Goal: Transaction & Acquisition: Purchase product/service

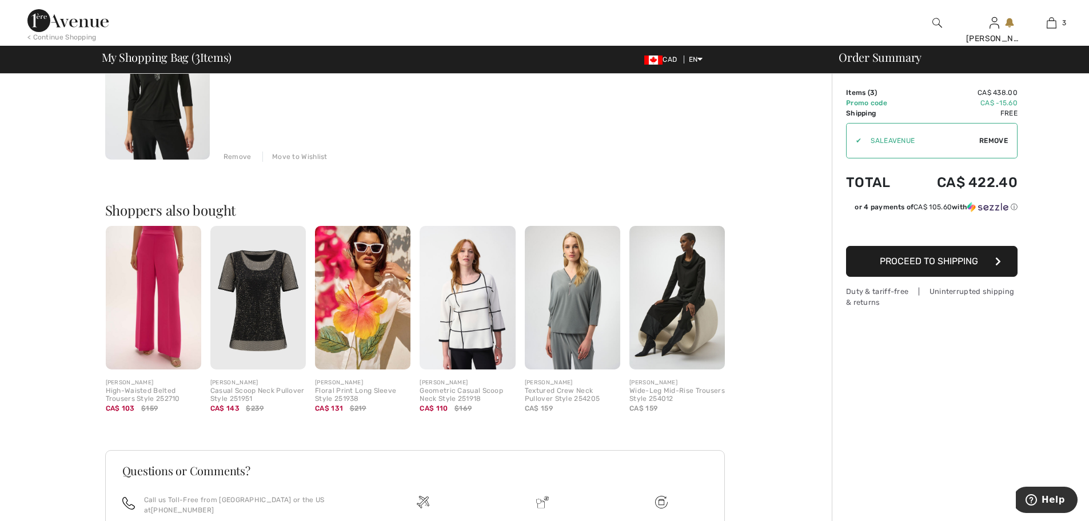
scroll to position [514, 0]
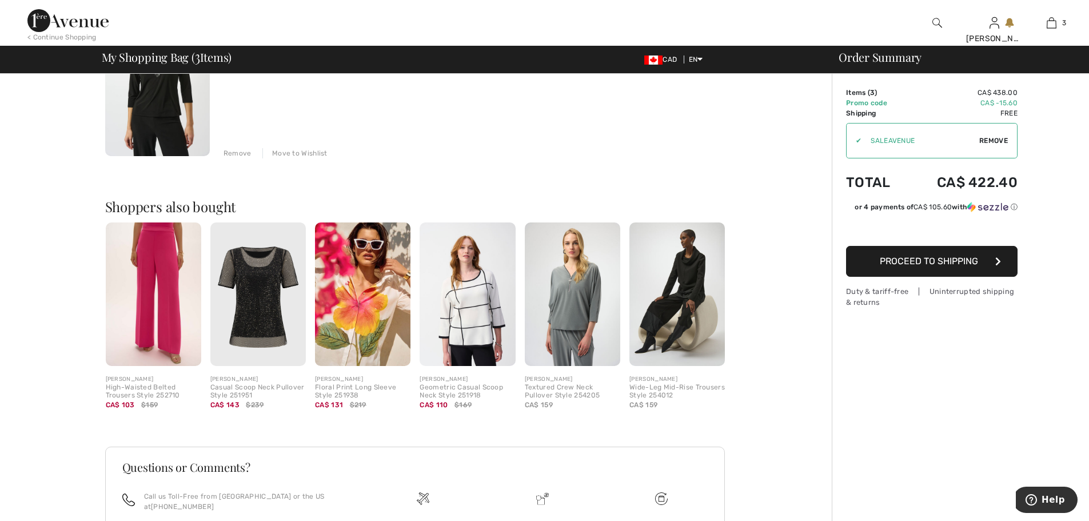
click at [269, 326] on img at bounding box center [257, 293] width 95 height 143
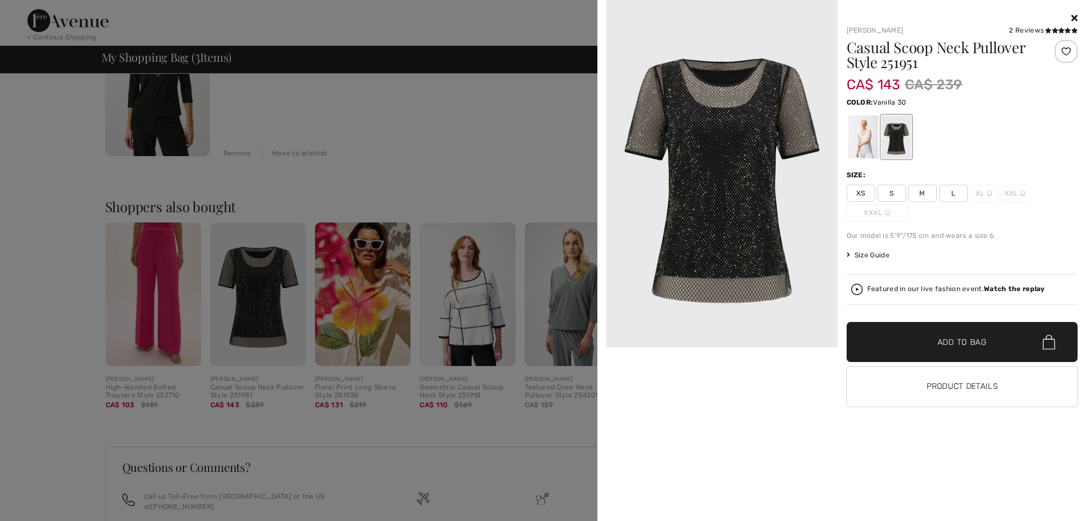
click at [868, 137] on div at bounding box center [863, 136] width 30 height 43
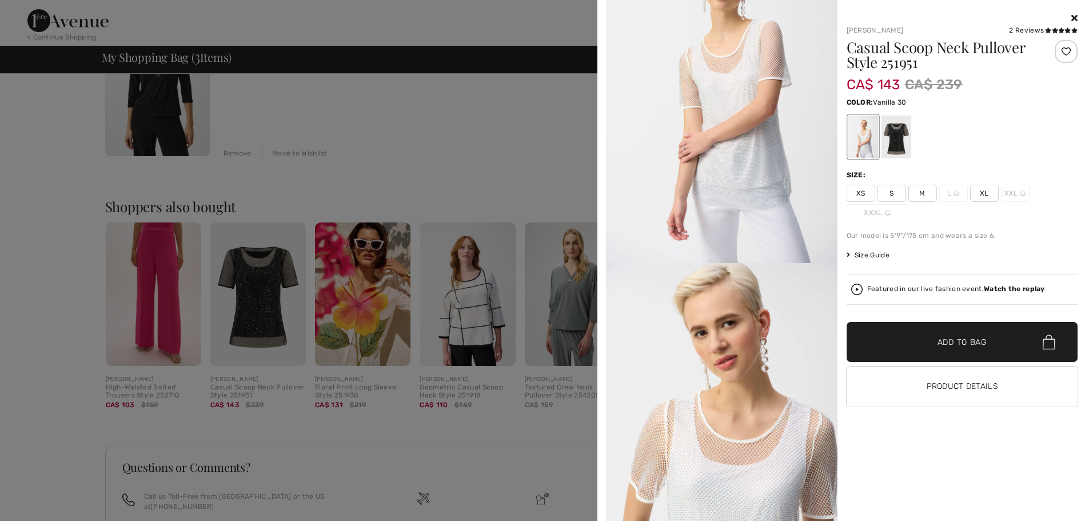
scroll to position [229, 0]
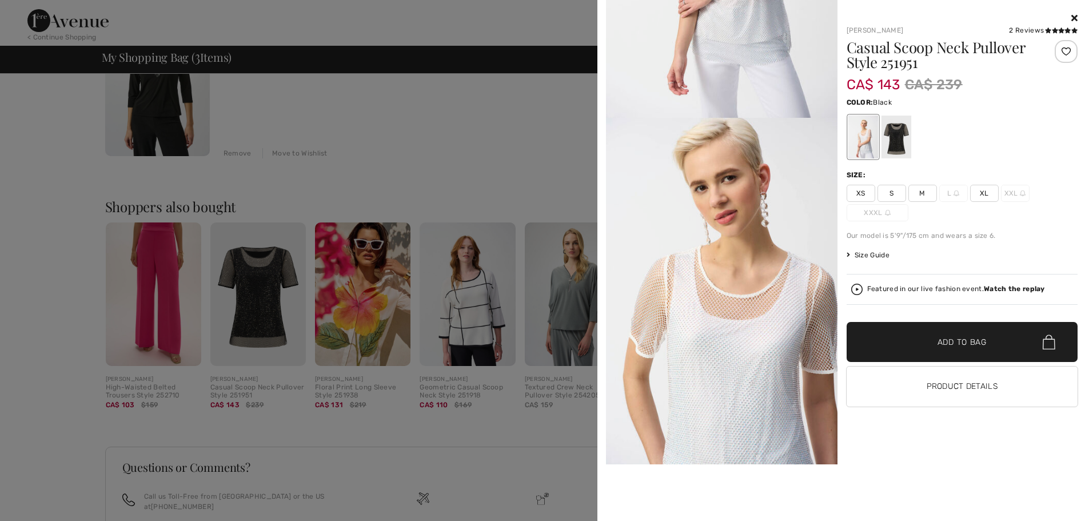
click at [906, 145] on div at bounding box center [896, 136] width 30 height 43
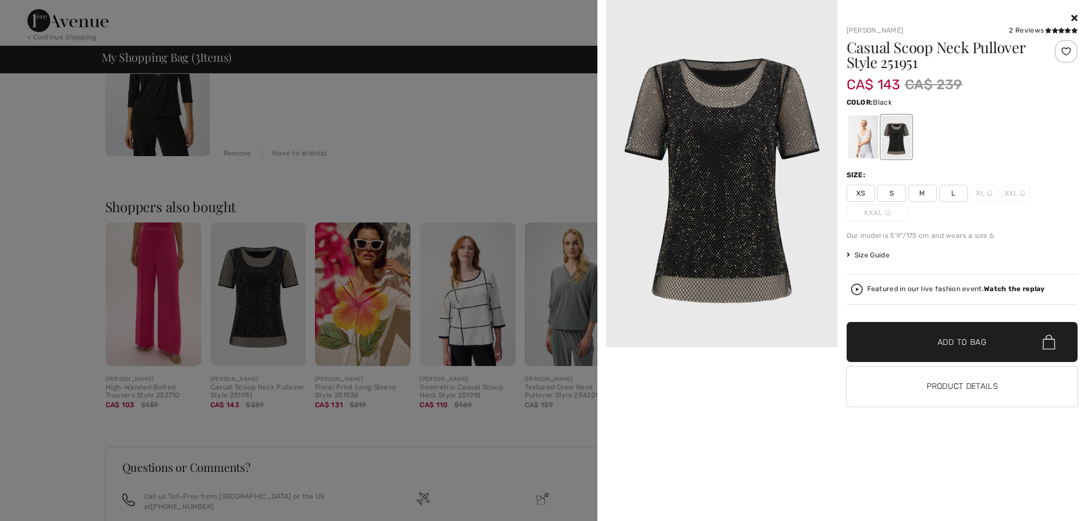
click at [713, 159] on img at bounding box center [721, 173] width 231 height 347
click at [1049, 32] on icon at bounding box center [1048, 30] width 6 height 6
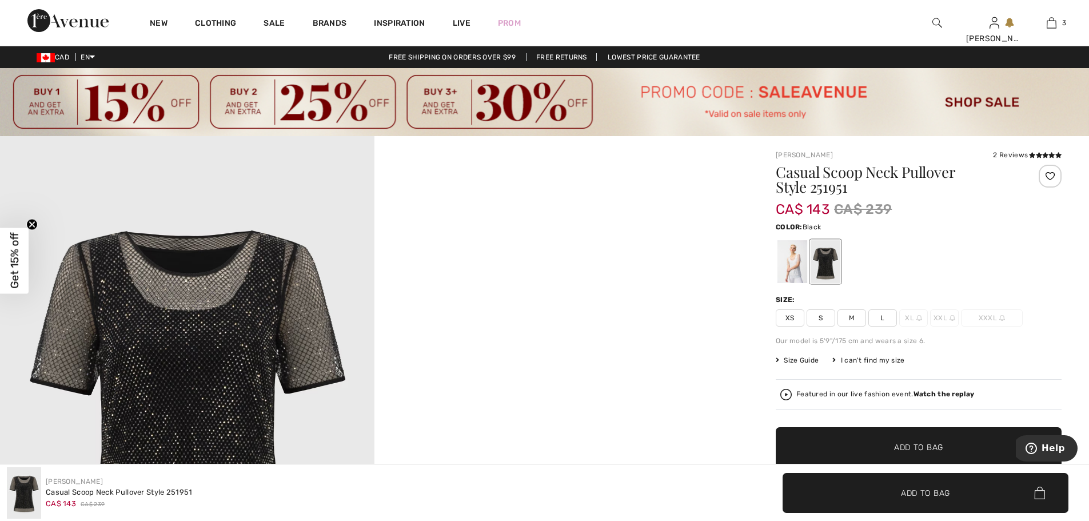
click at [1022, 158] on div "2 Reviews" at bounding box center [1027, 155] width 69 height 10
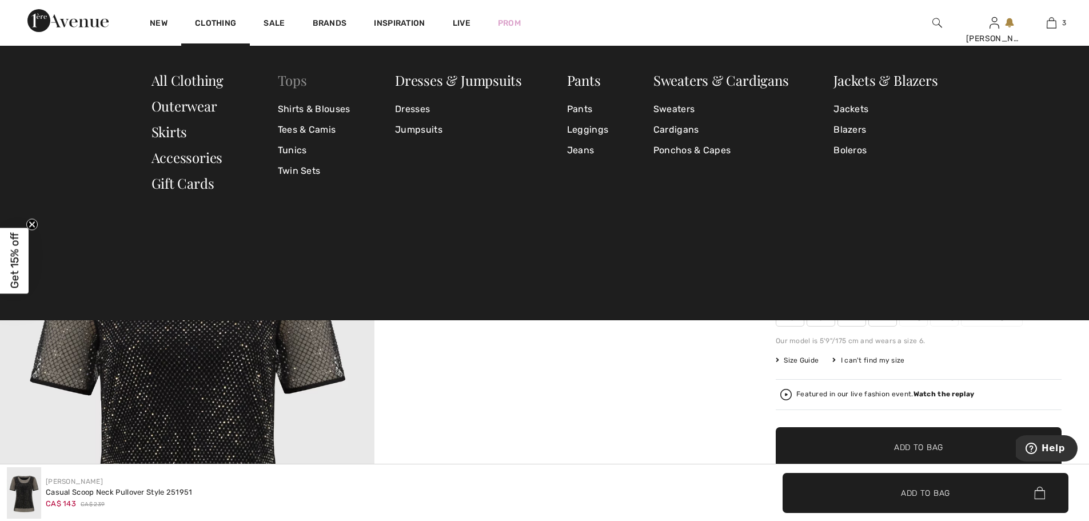
click at [306, 83] on link "Tops" at bounding box center [292, 80] width 29 height 18
click at [310, 106] on link "Shirts & Blouses" at bounding box center [314, 109] width 73 height 21
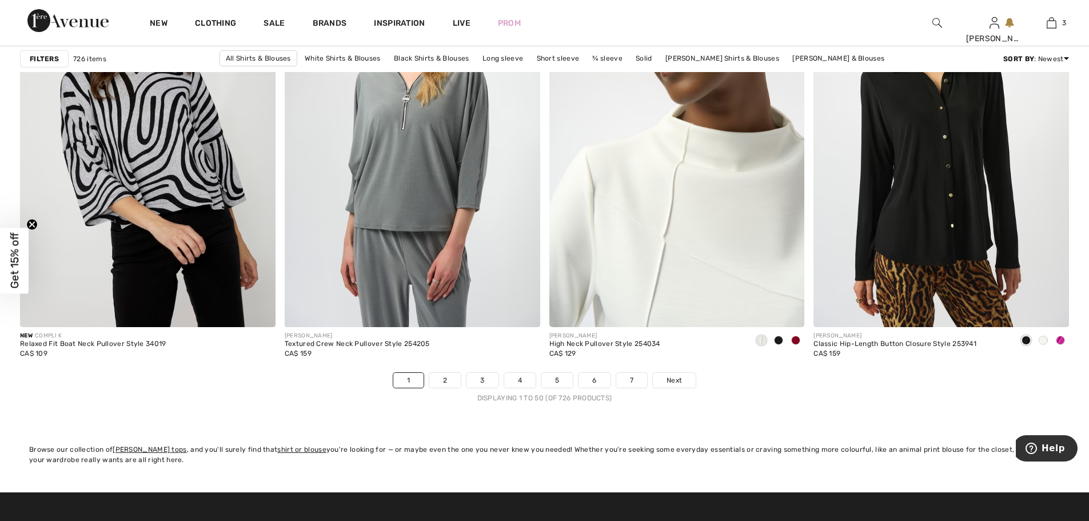
scroll to position [6515, 0]
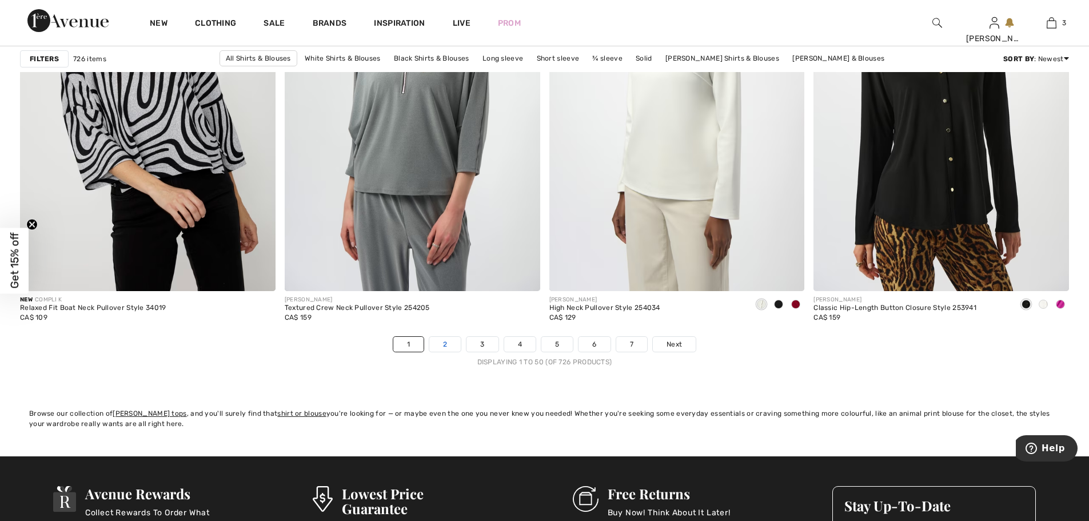
click at [453, 342] on link "2" at bounding box center [444, 344] width 31 height 15
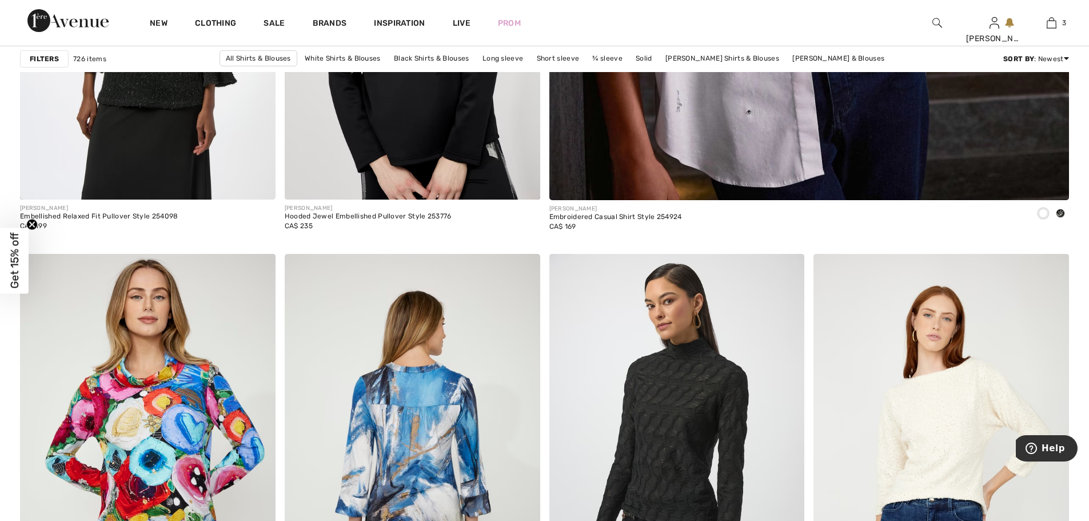
scroll to position [629, 0]
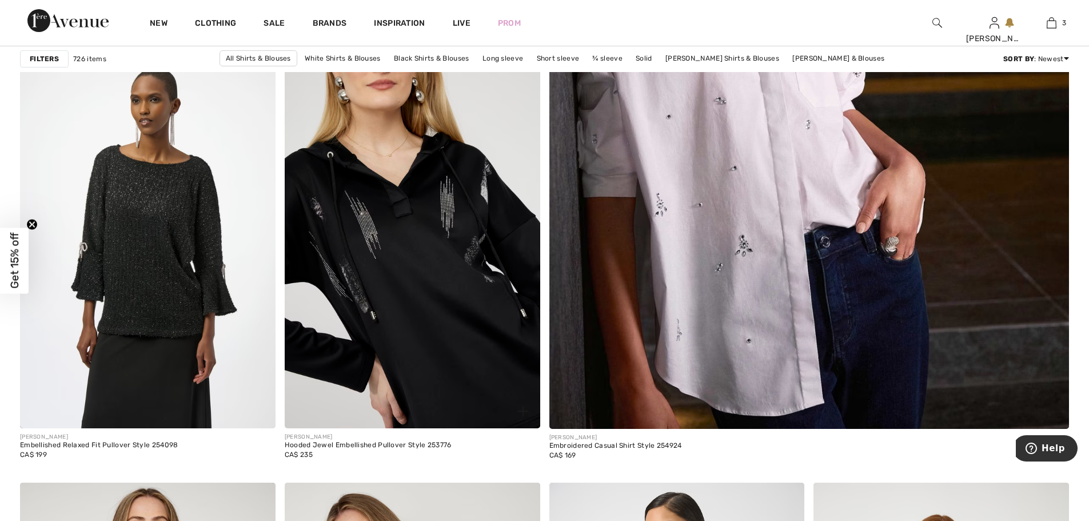
click at [408, 317] on img at bounding box center [412, 236] width 255 height 383
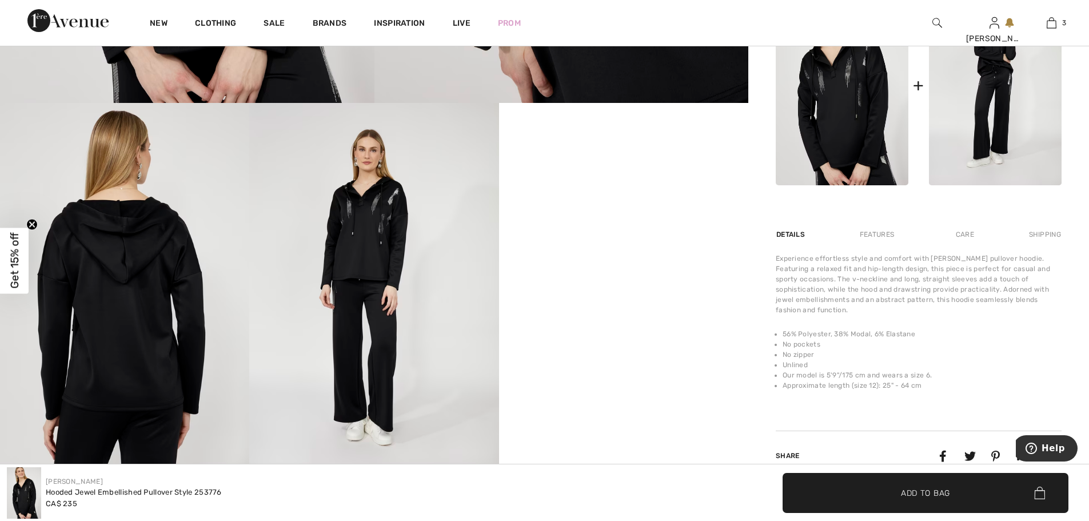
scroll to position [629, 0]
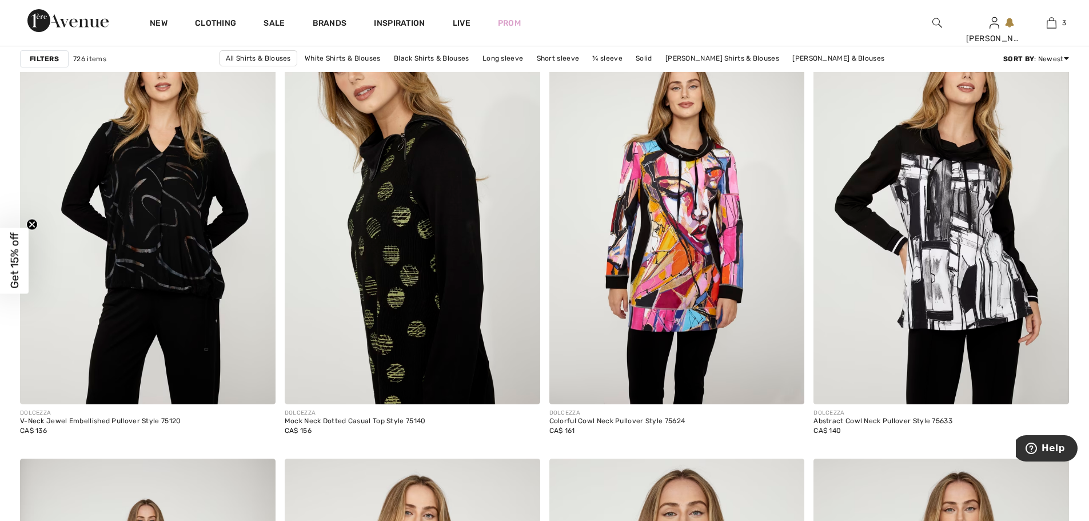
scroll to position [4458, 0]
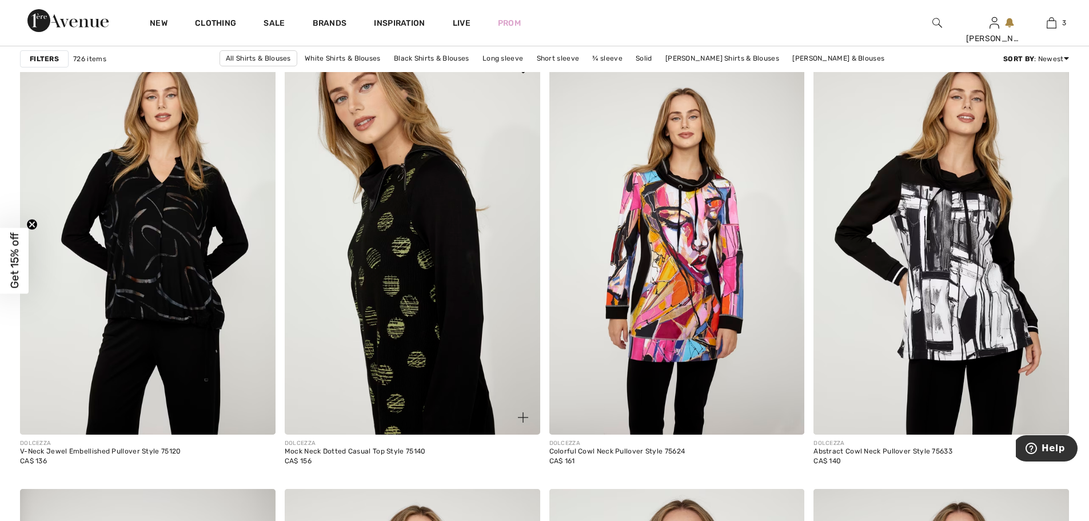
click at [398, 194] on img at bounding box center [412, 242] width 255 height 383
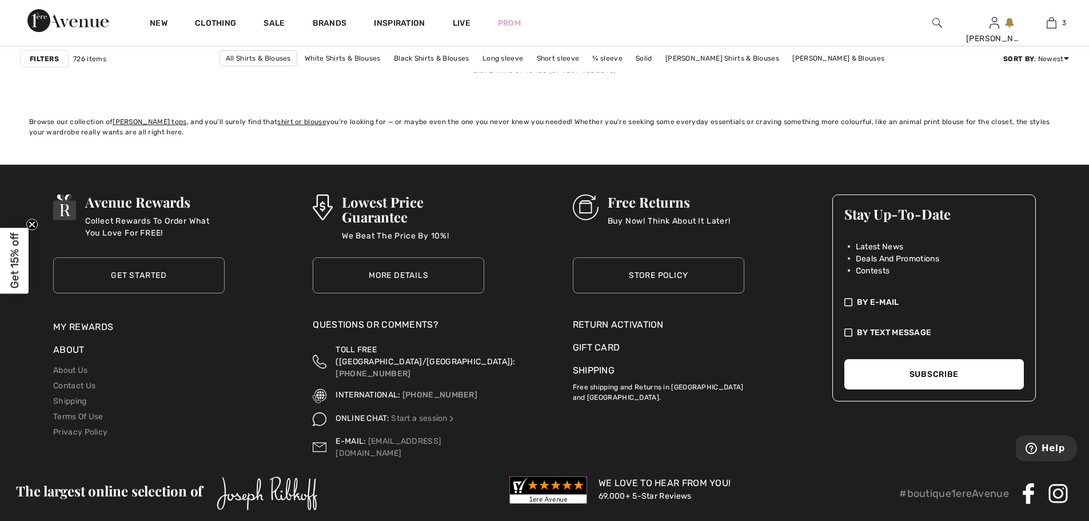
scroll to position [6748, 0]
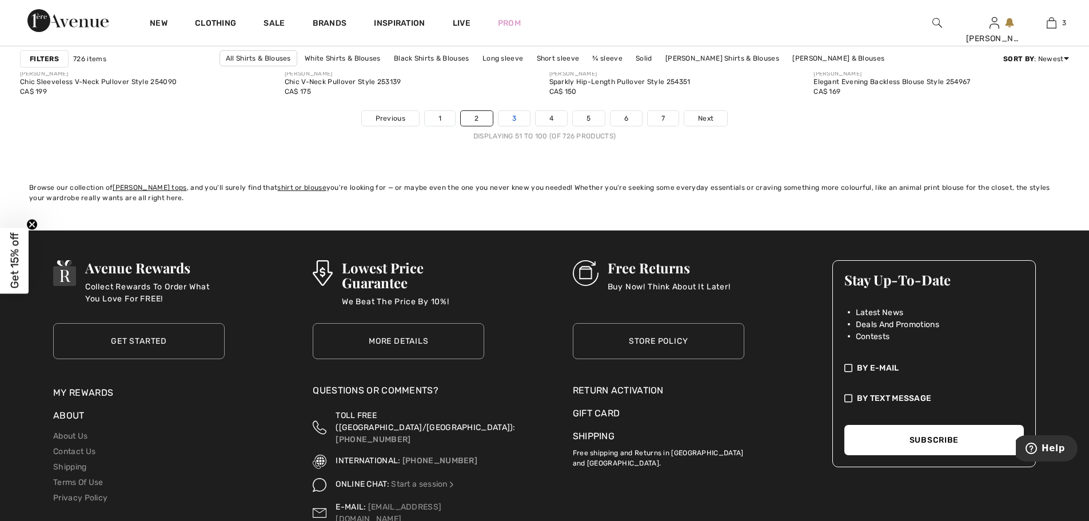
click at [509, 120] on link "3" at bounding box center [513, 118] width 31 height 15
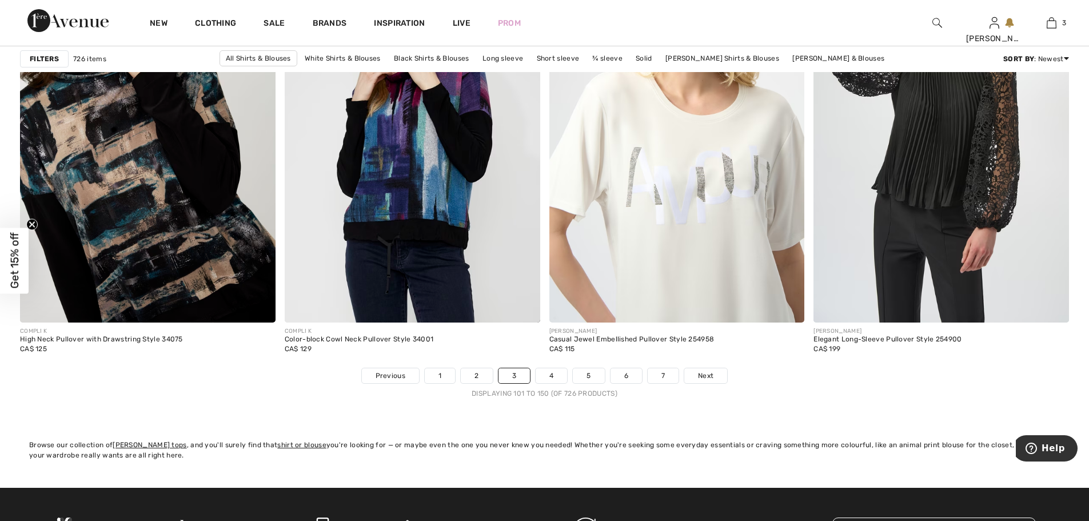
scroll to position [6515, 0]
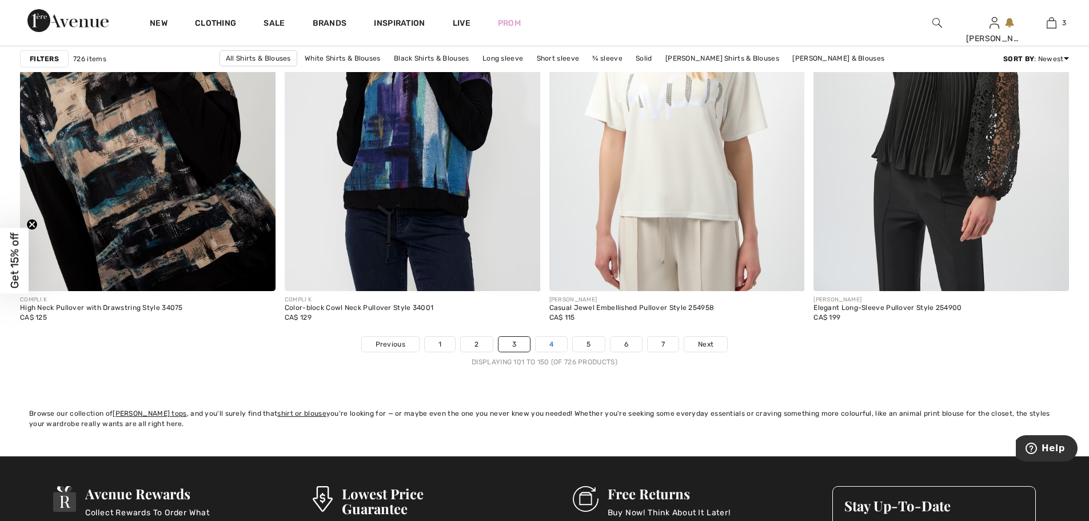
click at [545, 343] on link "4" at bounding box center [551, 344] width 31 height 15
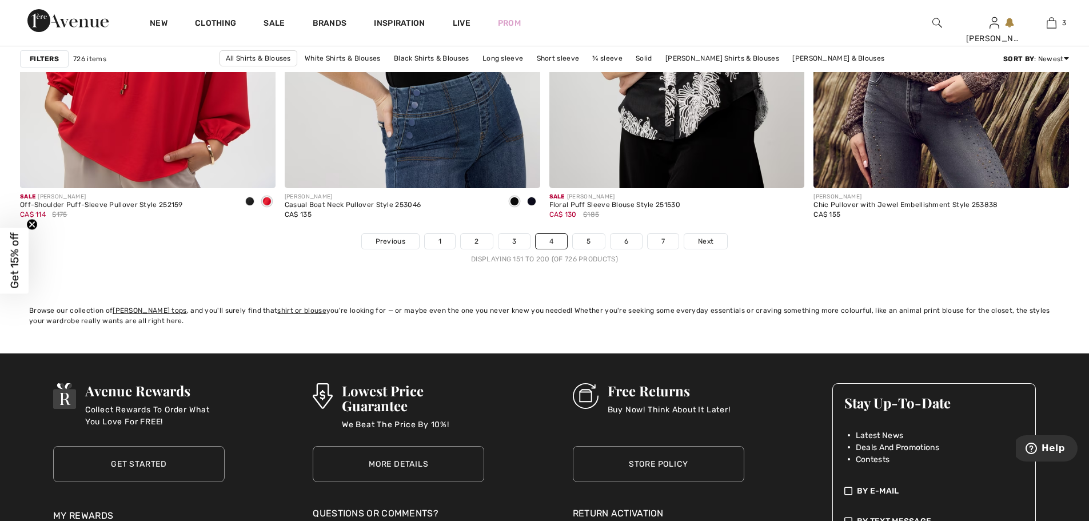
scroll to position [6630, 0]
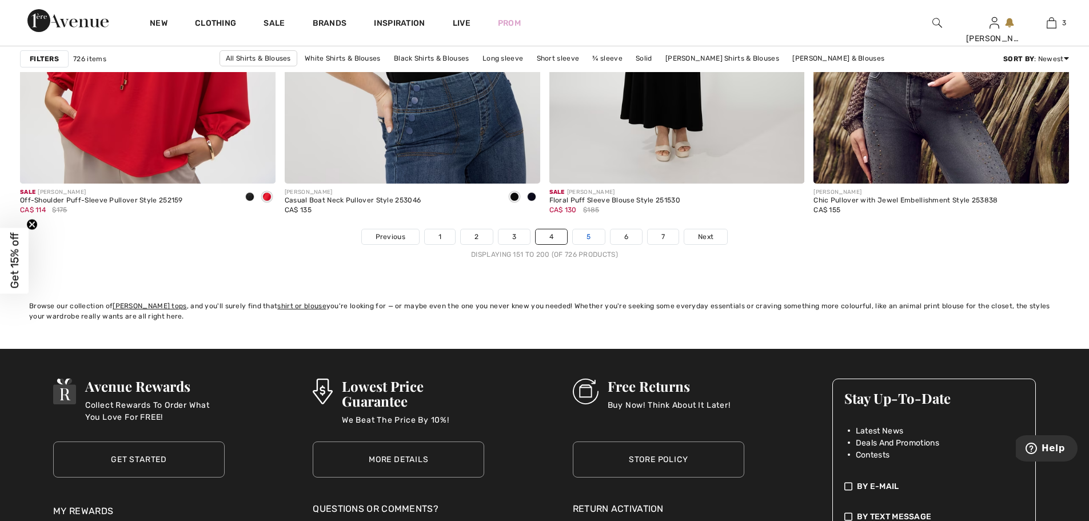
click at [597, 239] on link "5" at bounding box center [588, 236] width 31 height 15
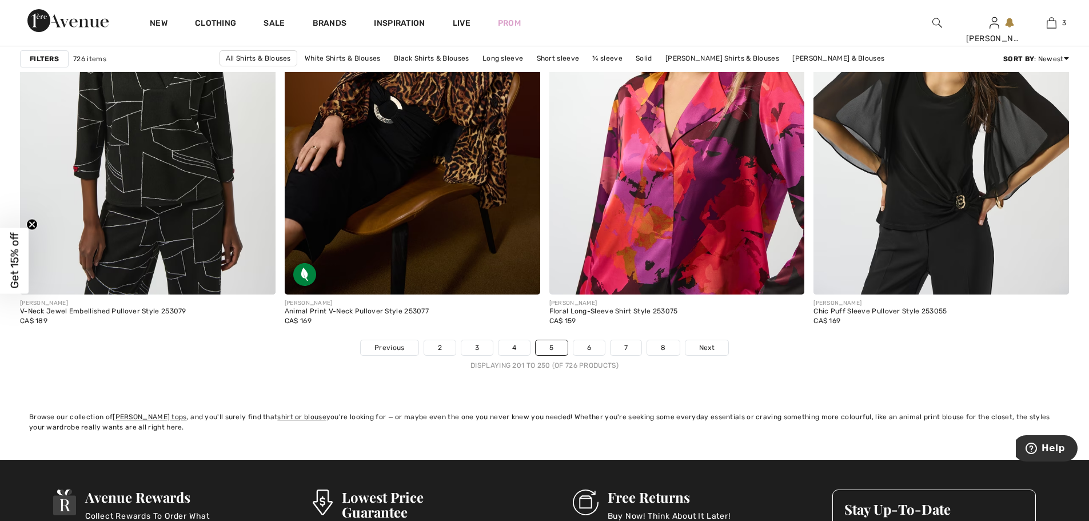
scroll to position [6573, 0]
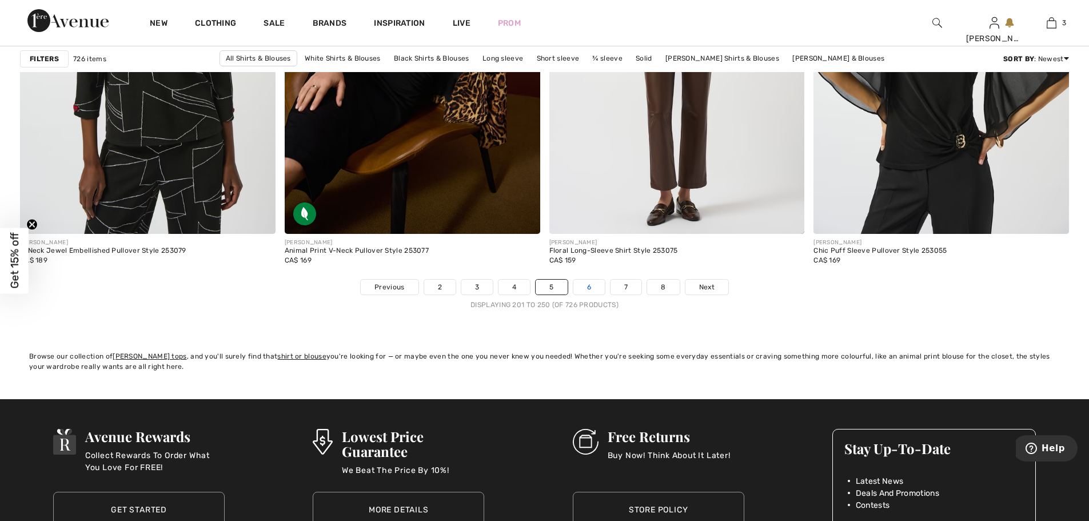
click at [582, 286] on link "6" at bounding box center [588, 286] width 31 height 15
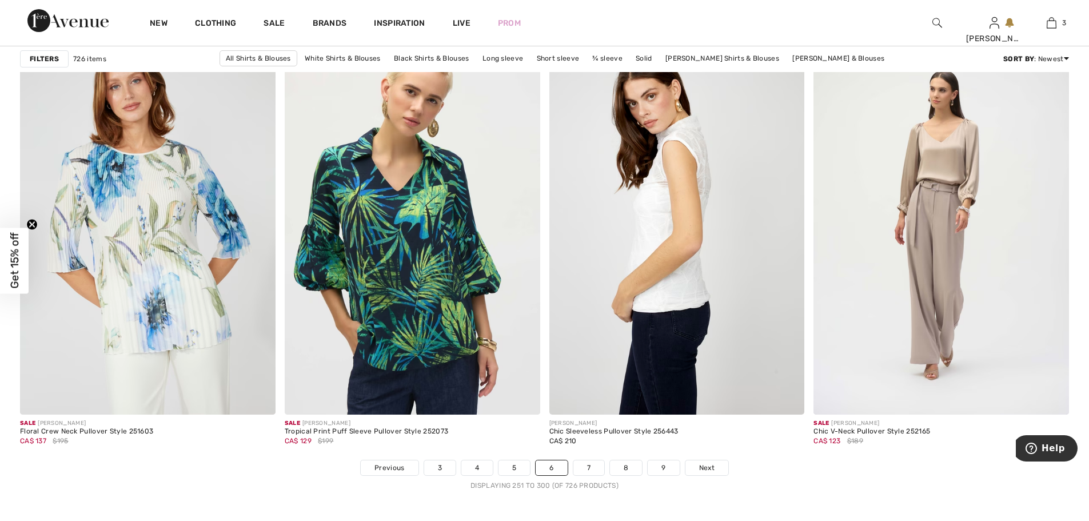
scroll to position [6401, 0]
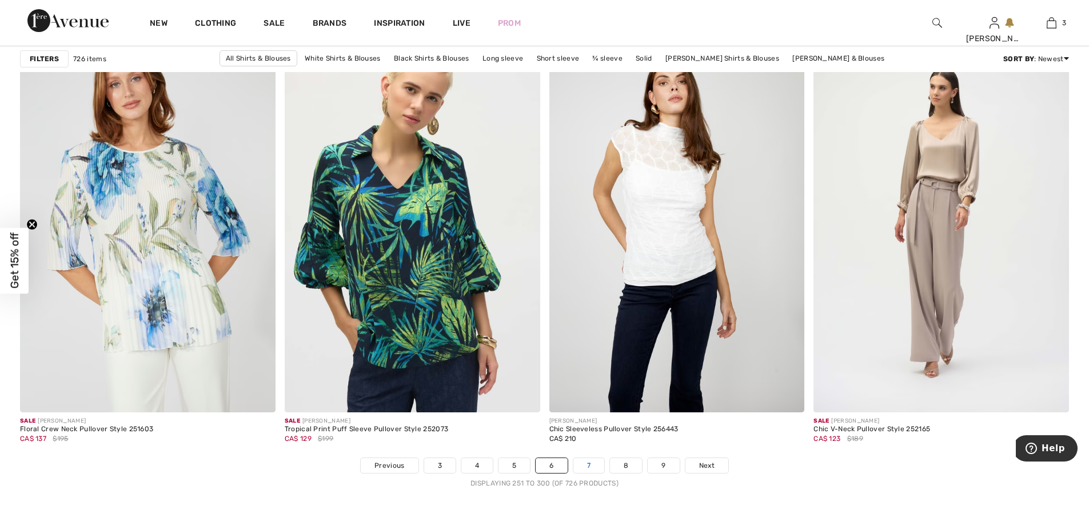
click at [590, 469] on link "7" at bounding box center [588, 465] width 31 height 15
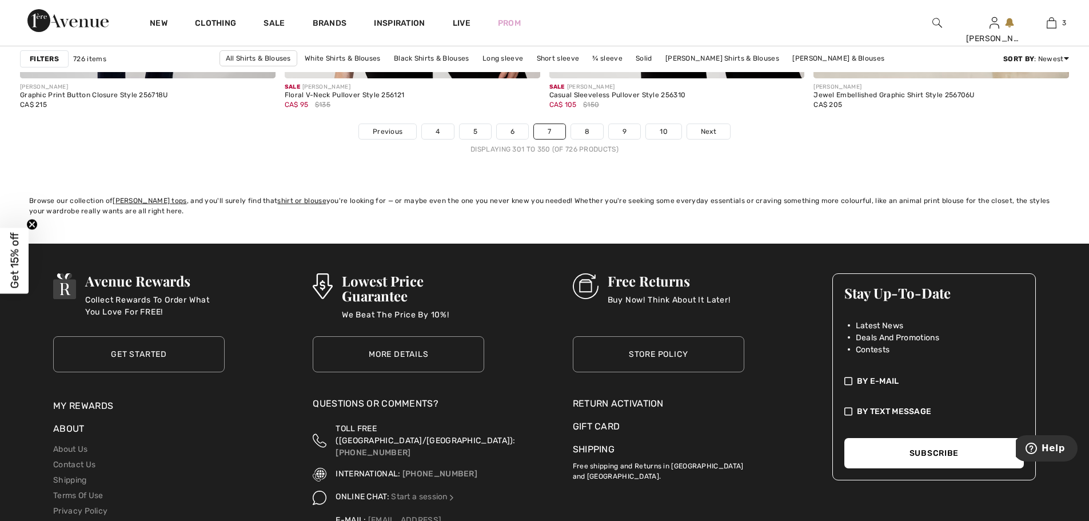
scroll to position [6744, 0]
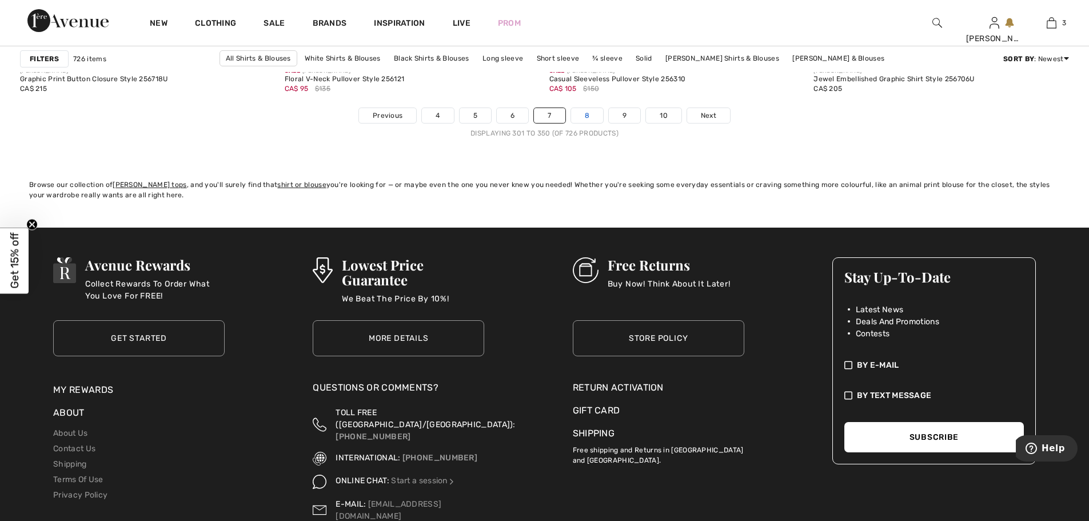
click at [587, 115] on link "8" at bounding box center [587, 115] width 32 height 15
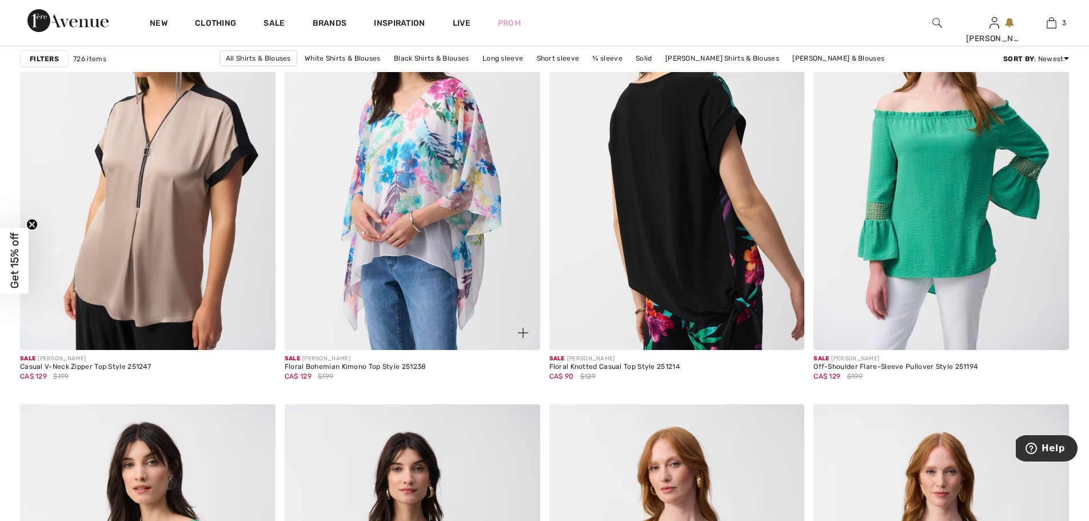
scroll to position [1143, 0]
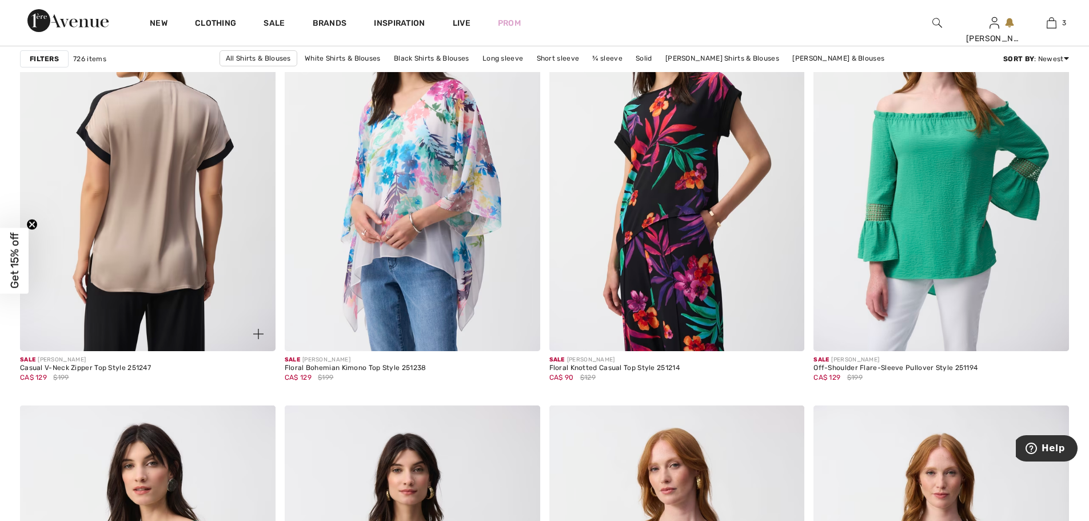
click at [144, 170] on img at bounding box center [147, 159] width 255 height 383
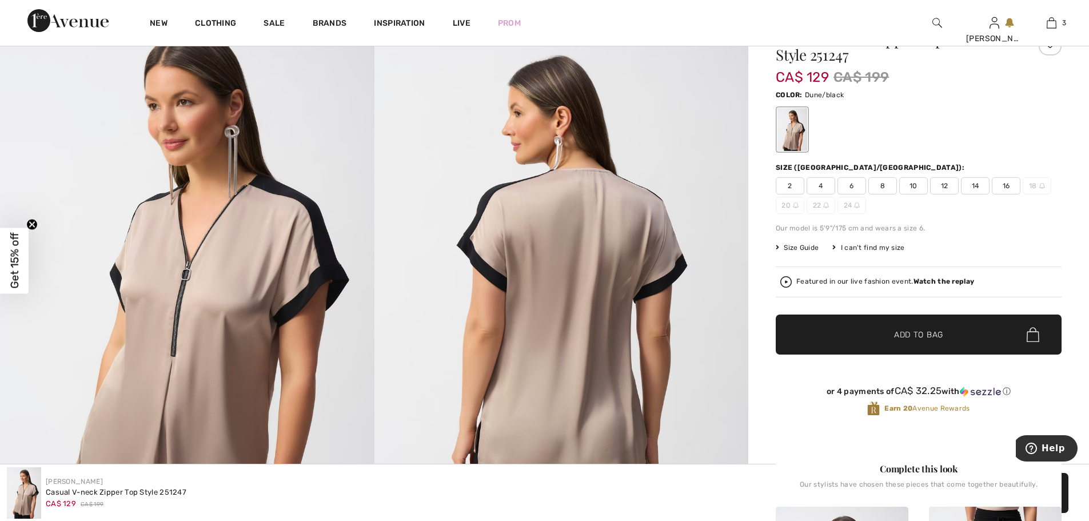
scroll to position [57, 0]
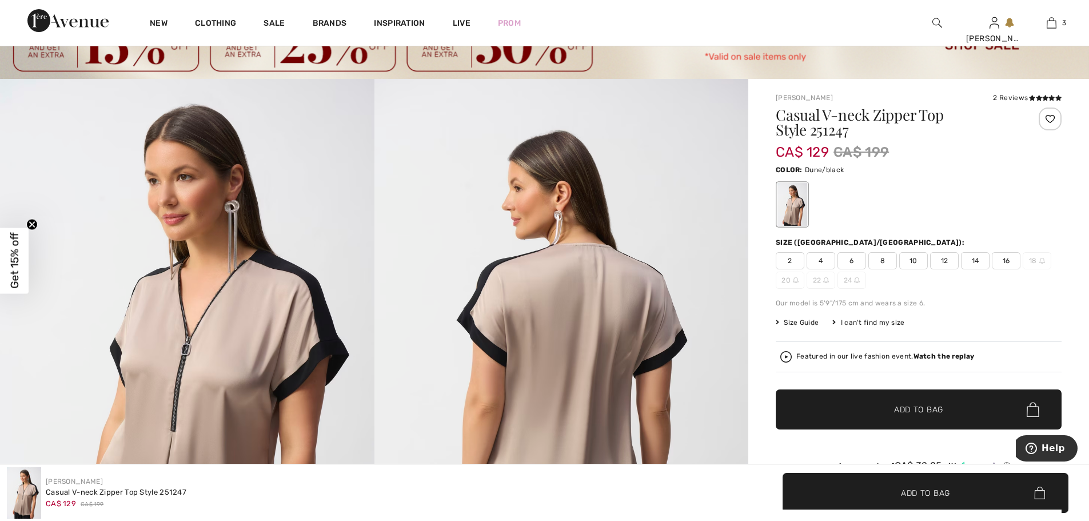
click at [792, 319] on span "Size Guide" at bounding box center [797, 322] width 43 height 10
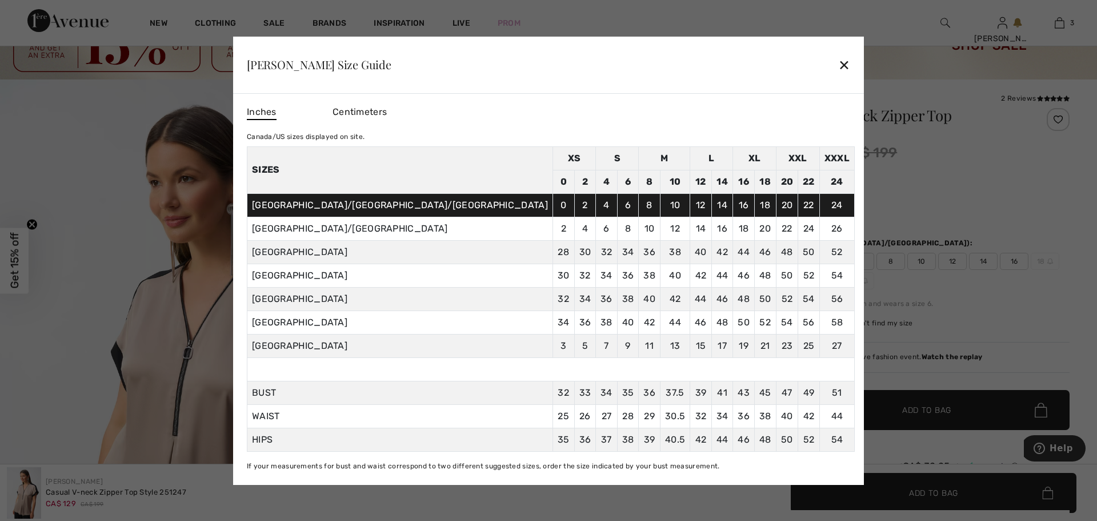
click at [955, 262] on div at bounding box center [548, 260] width 1097 height 521
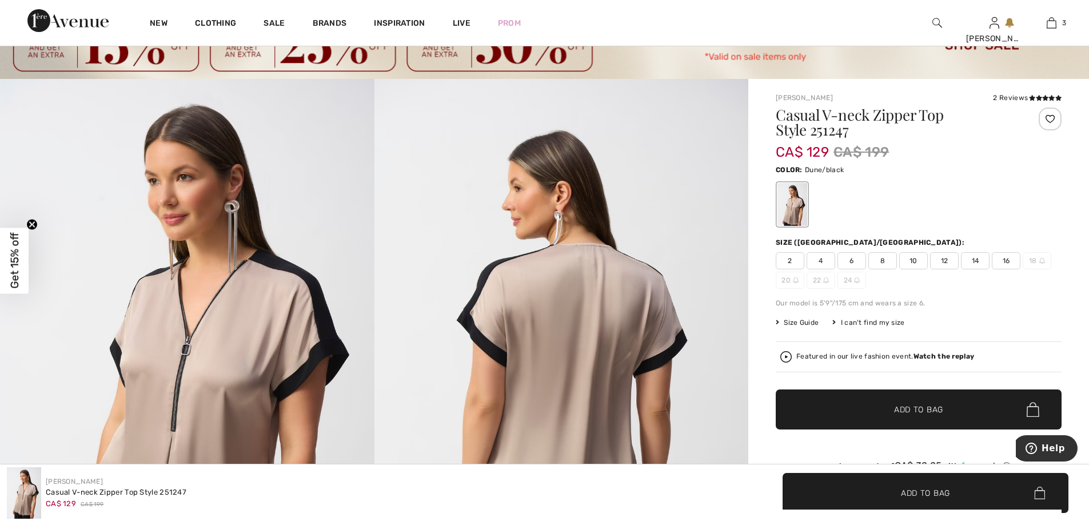
click at [946, 260] on span "12" at bounding box center [944, 260] width 29 height 17
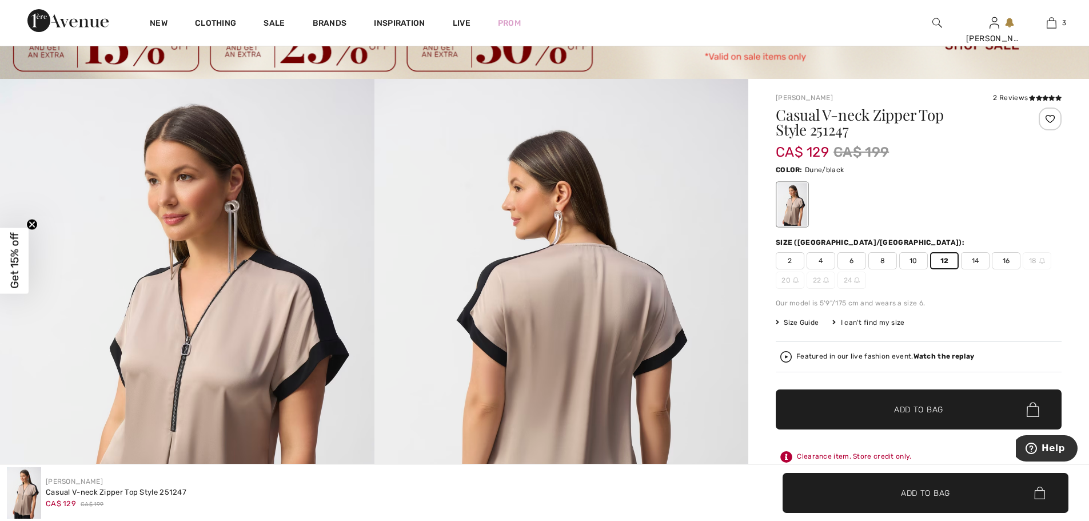
click at [916, 414] on span "Add to Bag" at bounding box center [918, 409] width 49 height 12
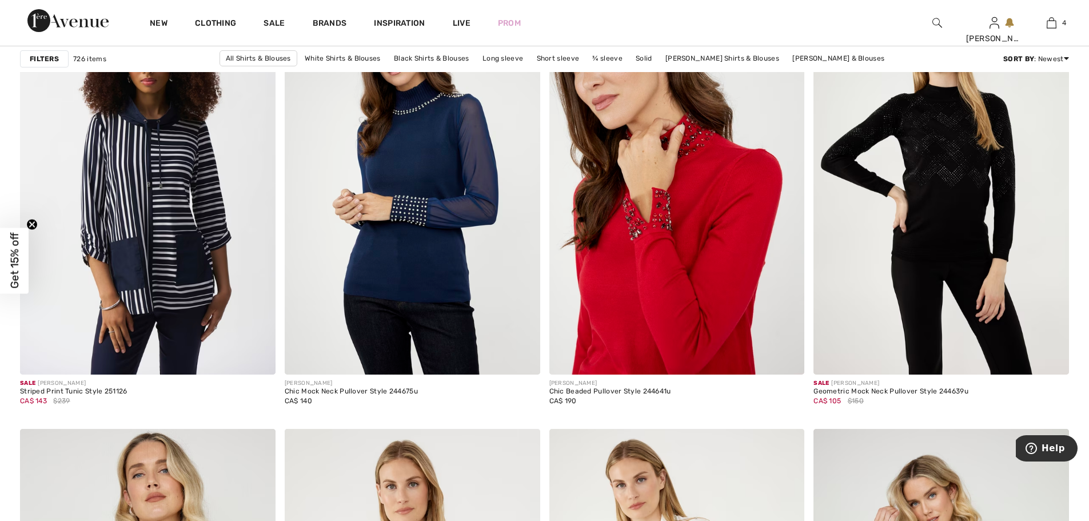
scroll to position [4515, 0]
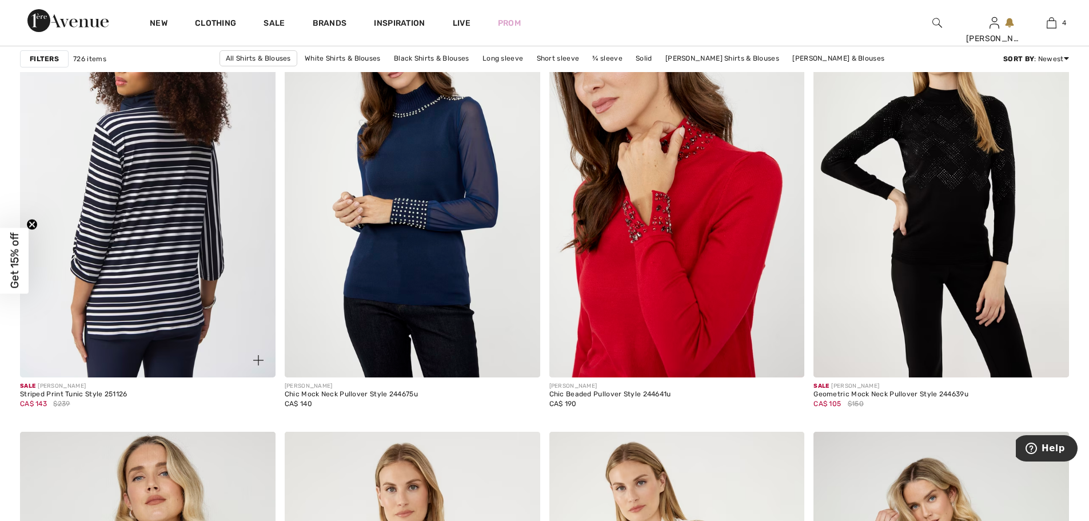
click at [208, 222] on img at bounding box center [147, 185] width 255 height 383
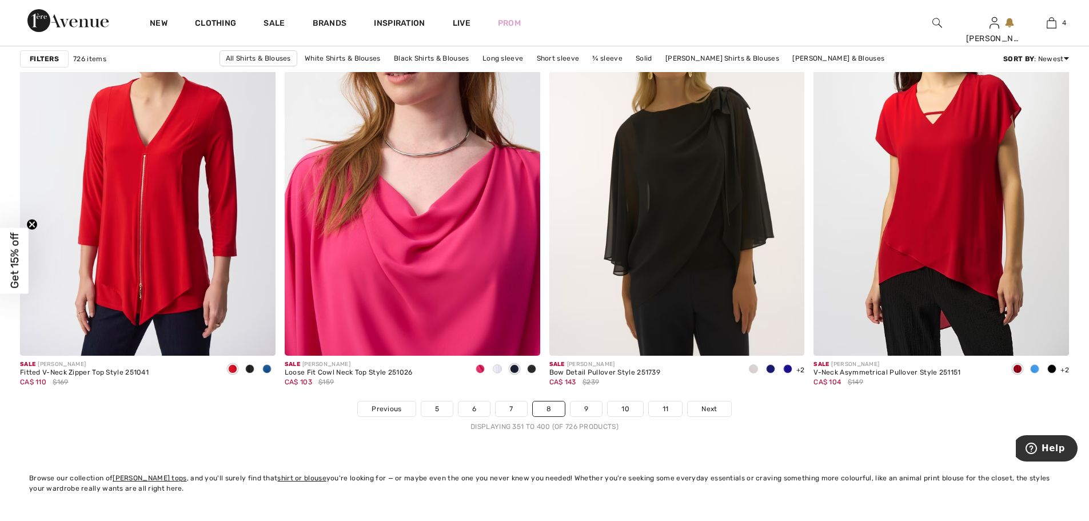
scroll to position [6458, 0]
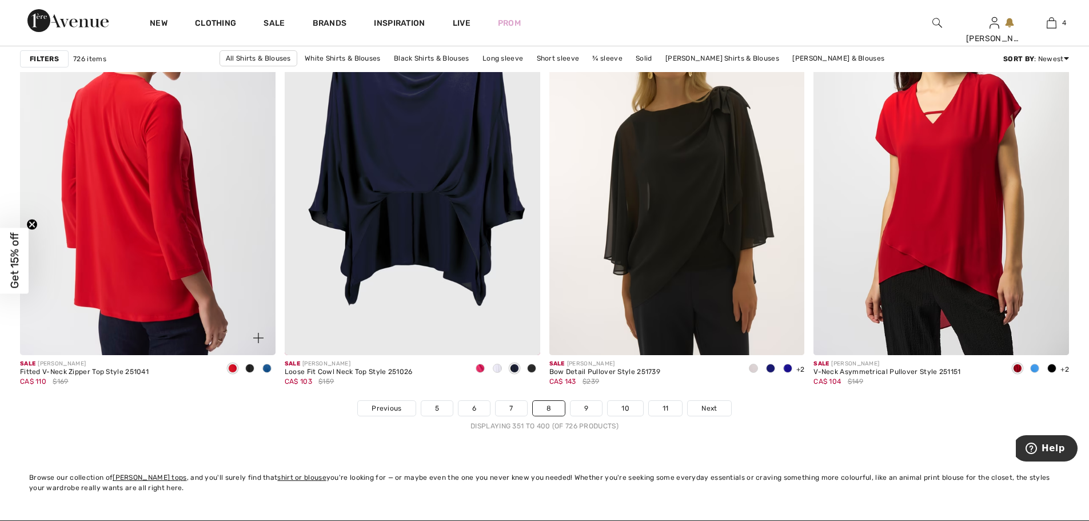
click at [199, 209] on img at bounding box center [147, 163] width 255 height 383
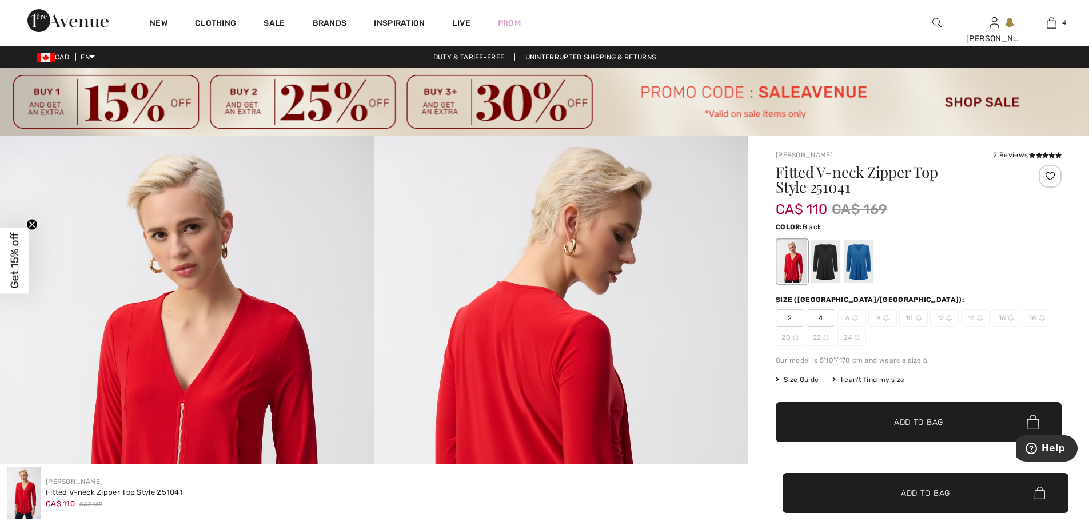
click at [821, 268] on div at bounding box center [825, 261] width 30 height 43
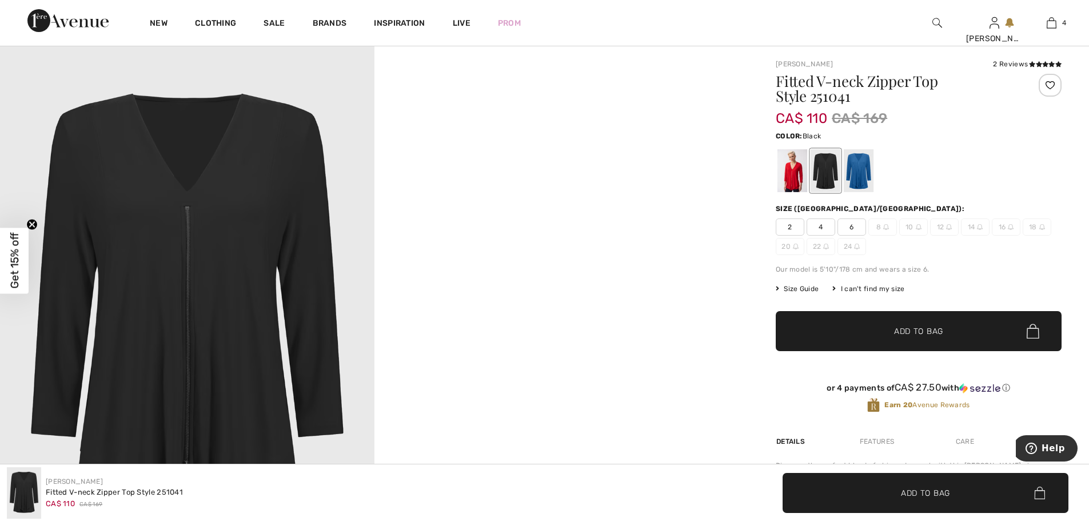
scroll to position [114, 0]
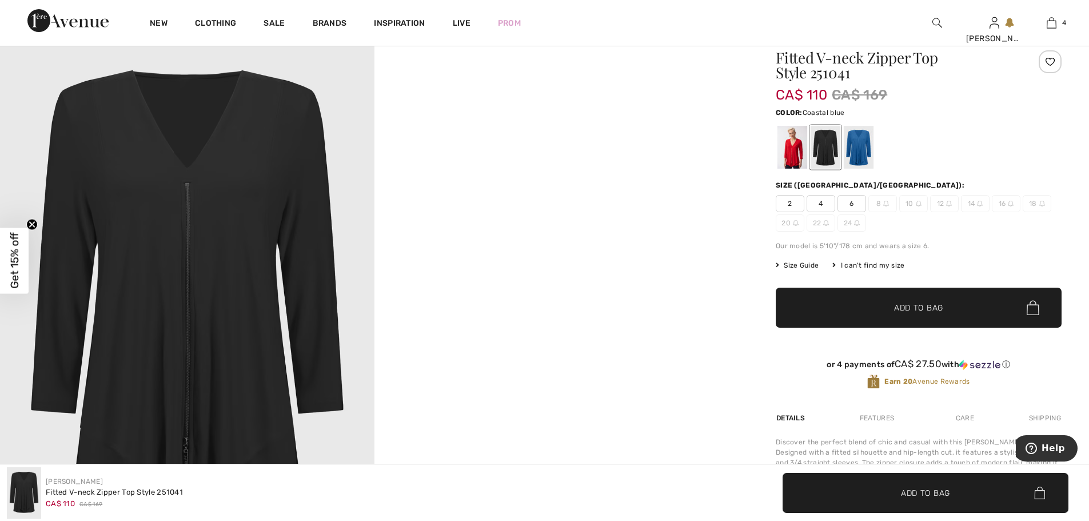
click at [865, 158] on div at bounding box center [859, 147] width 30 height 43
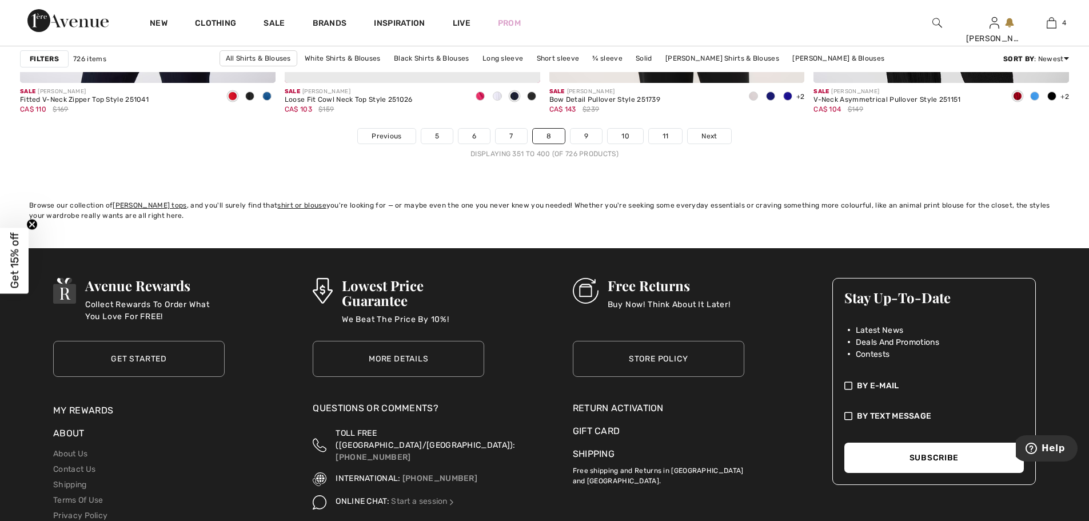
scroll to position [6737, 0]
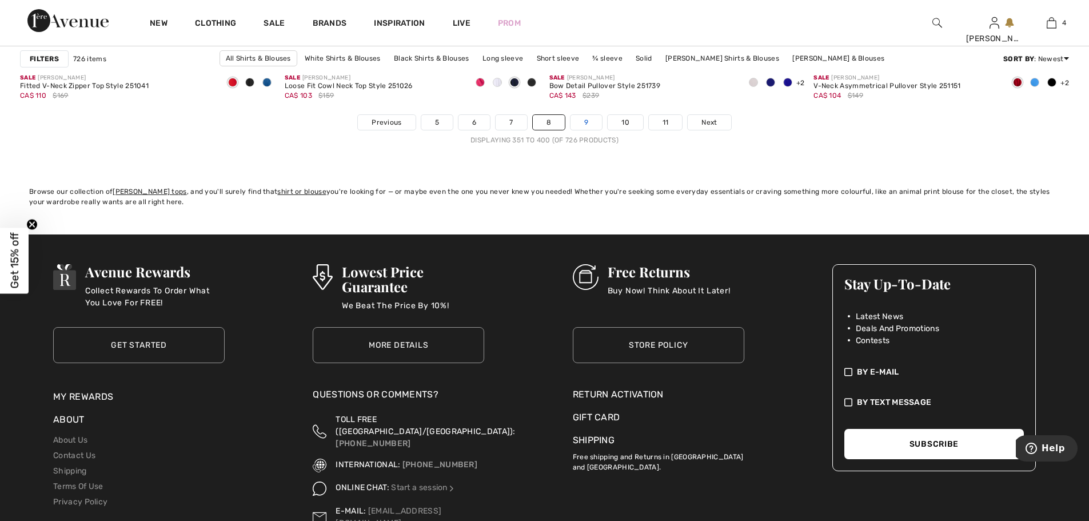
click at [581, 125] on link "9" at bounding box center [585, 122] width 31 height 15
drag, startPoint x: 581, startPoint y: 125, endPoint x: 529, endPoint y: 162, distance: 63.4
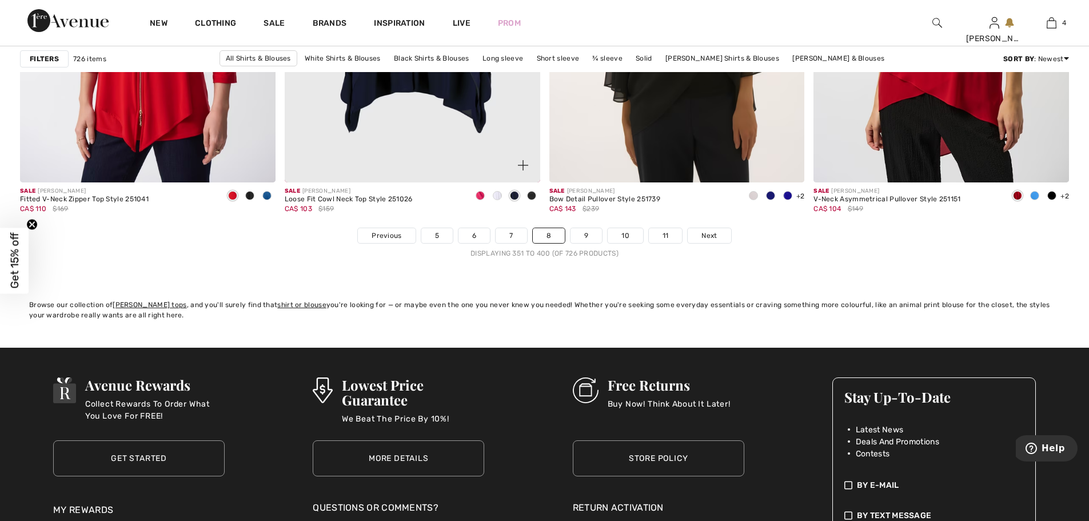
scroll to position [6623, 0]
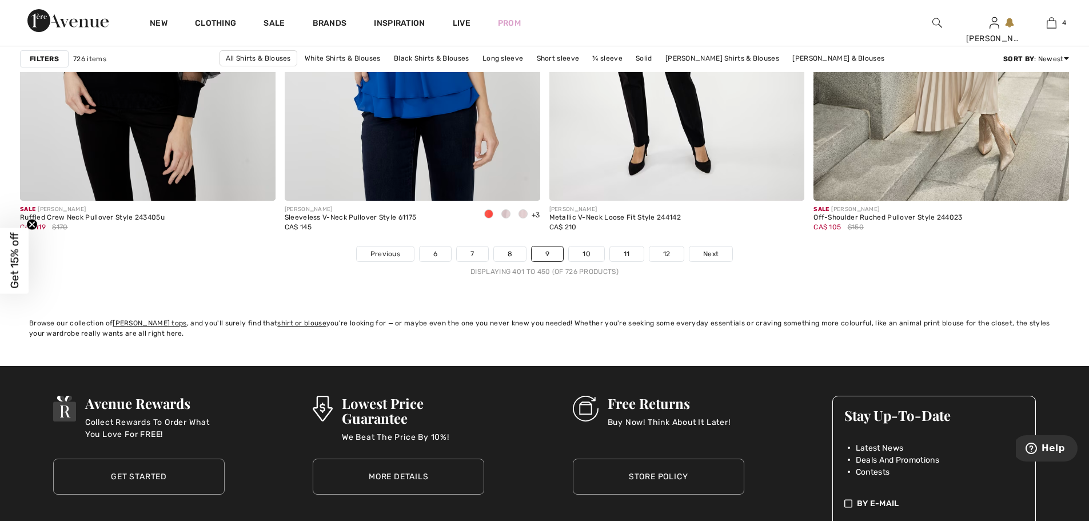
scroll to position [6630, 0]
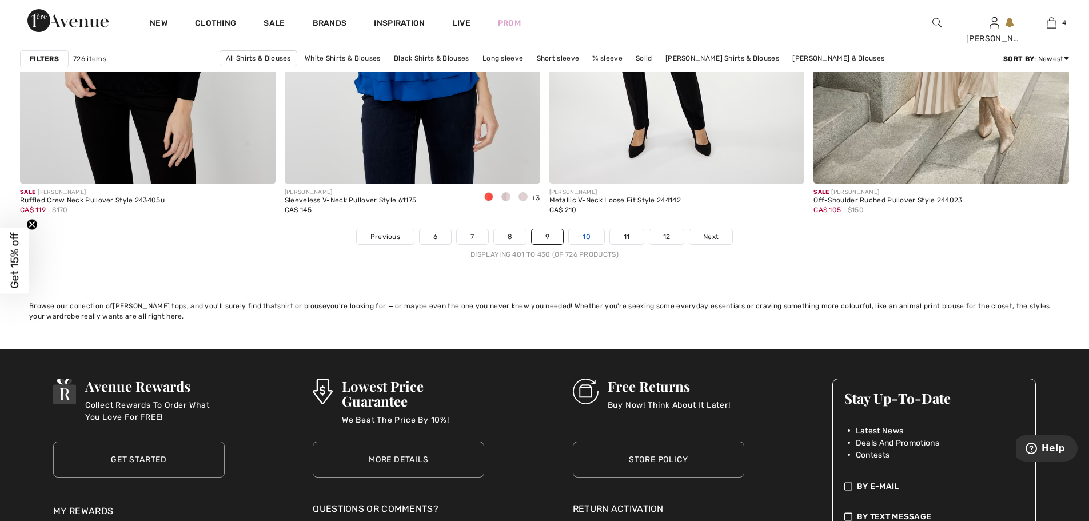
click at [577, 234] on link "10" at bounding box center [586, 236] width 35 height 15
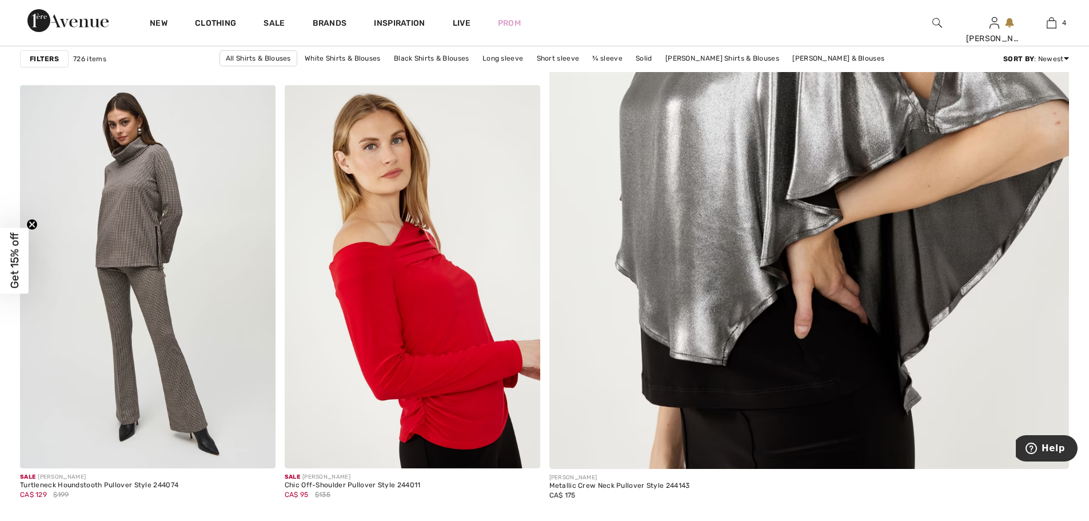
scroll to position [629, 0]
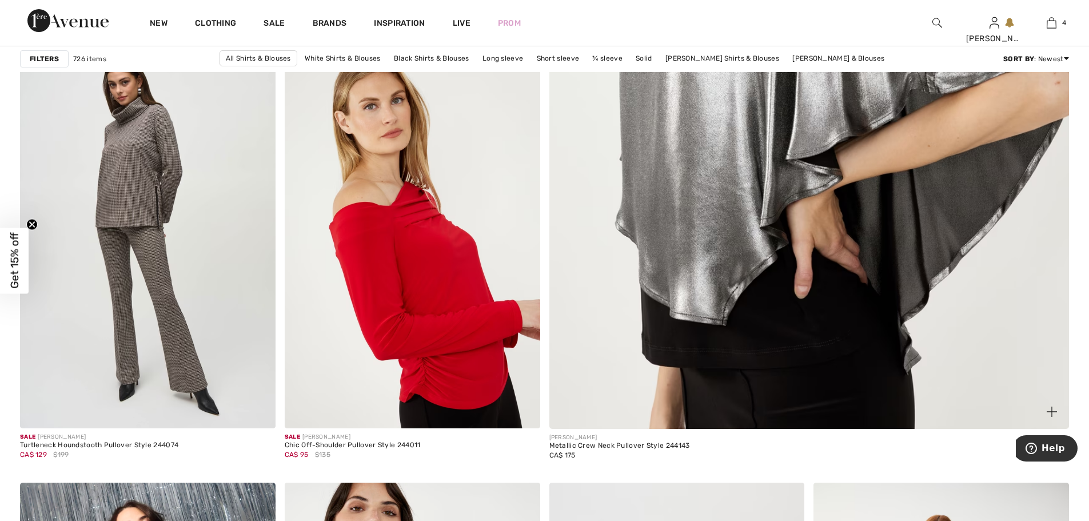
click at [774, 307] on img at bounding box center [809, 76] width 624 height 936
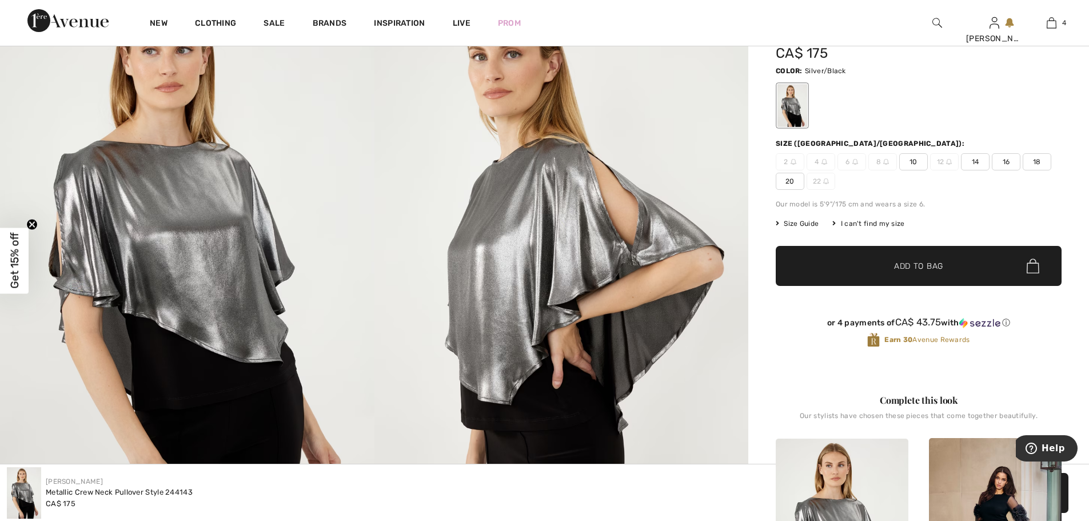
scroll to position [343, 0]
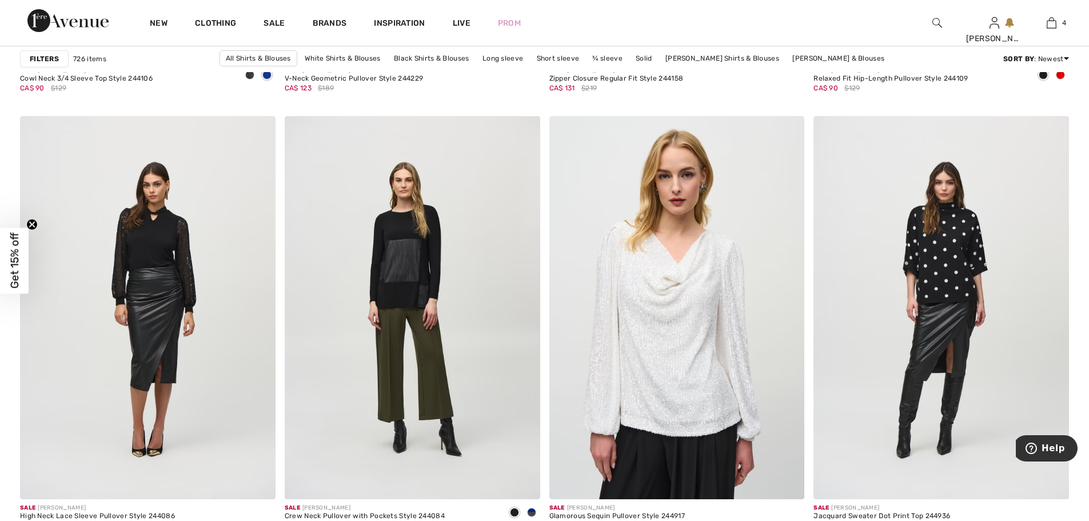
scroll to position [6344, 0]
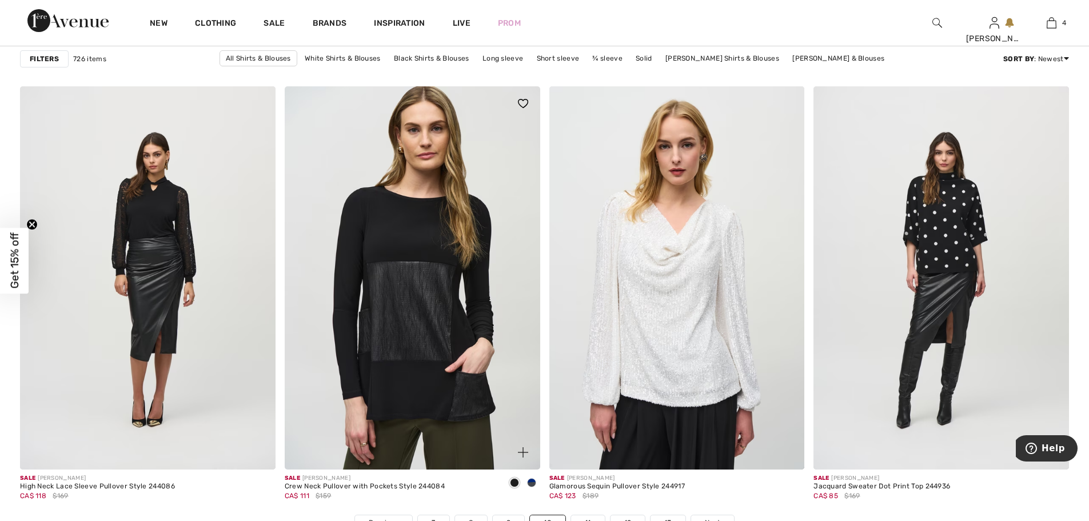
click at [459, 320] on img at bounding box center [412, 277] width 255 height 383
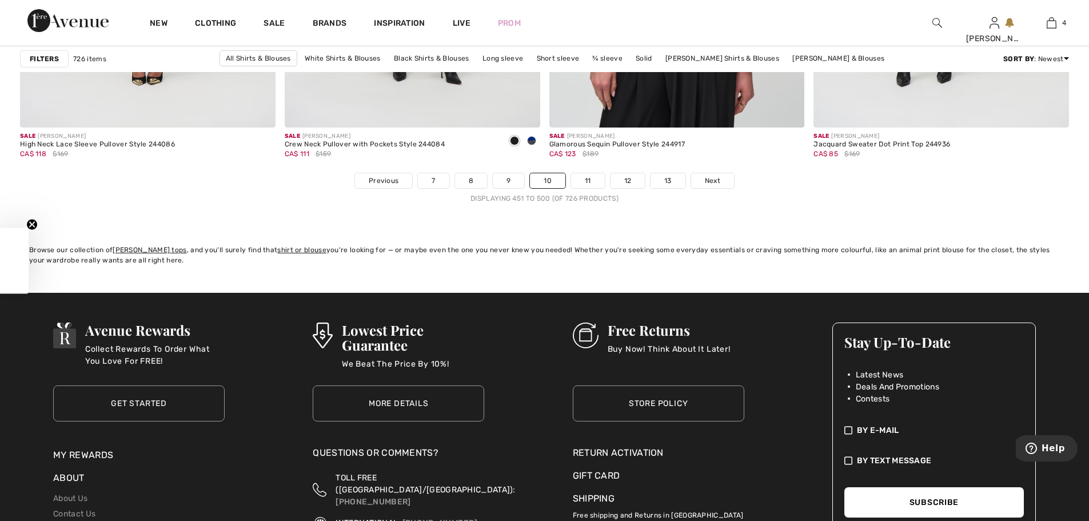
scroll to position [6623, 0]
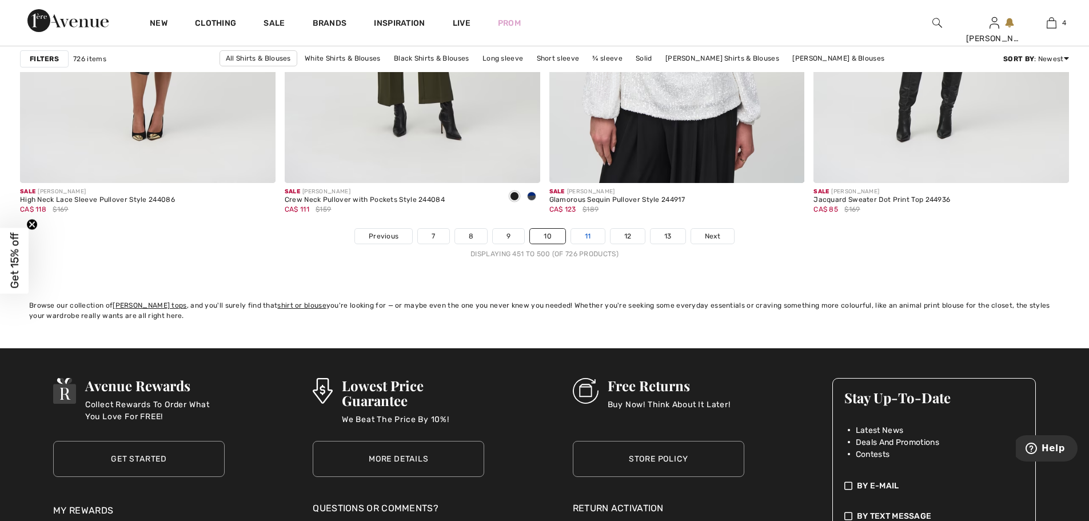
click at [587, 237] on link "11" at bounding box center [588, 236] width 34 height 15
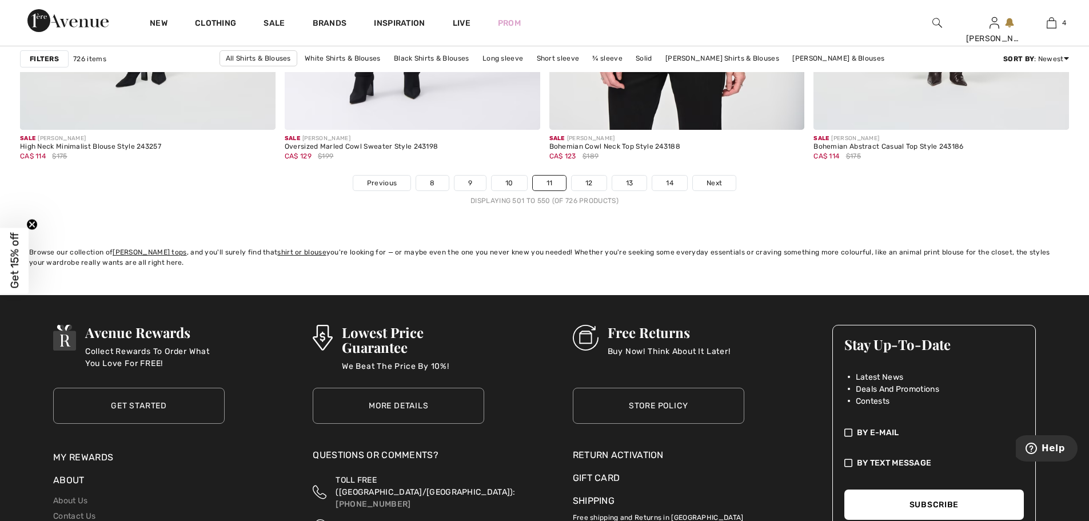
scroll to position [6687, 0]
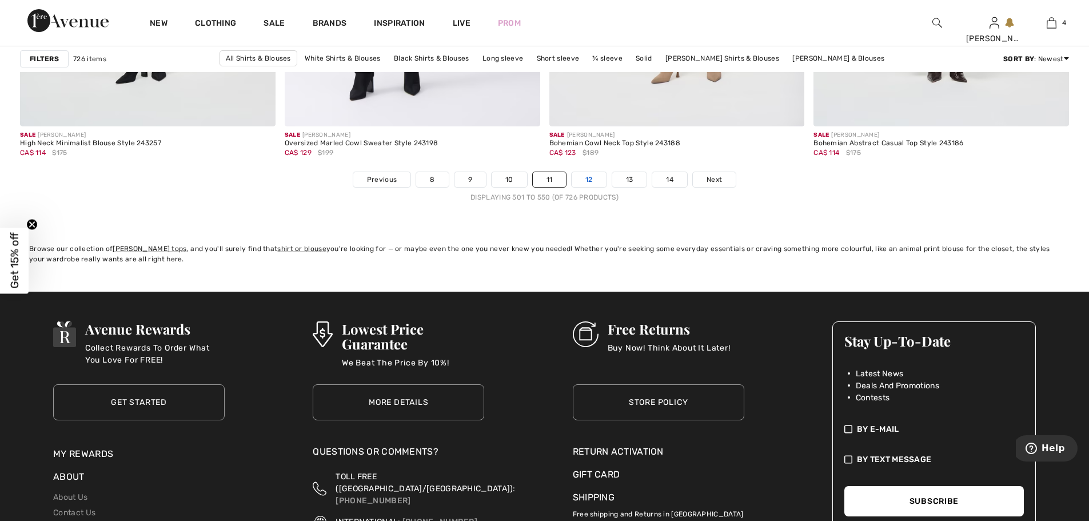
click at [589, 183] on link "12" at bounding box center [589, 179] width 35 height 15
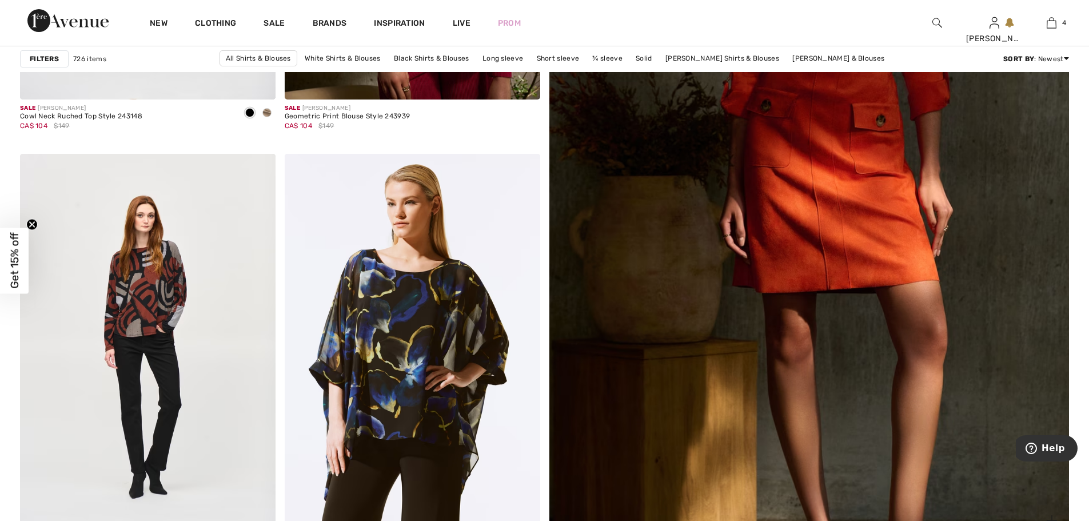
scroll to position [514, 0]
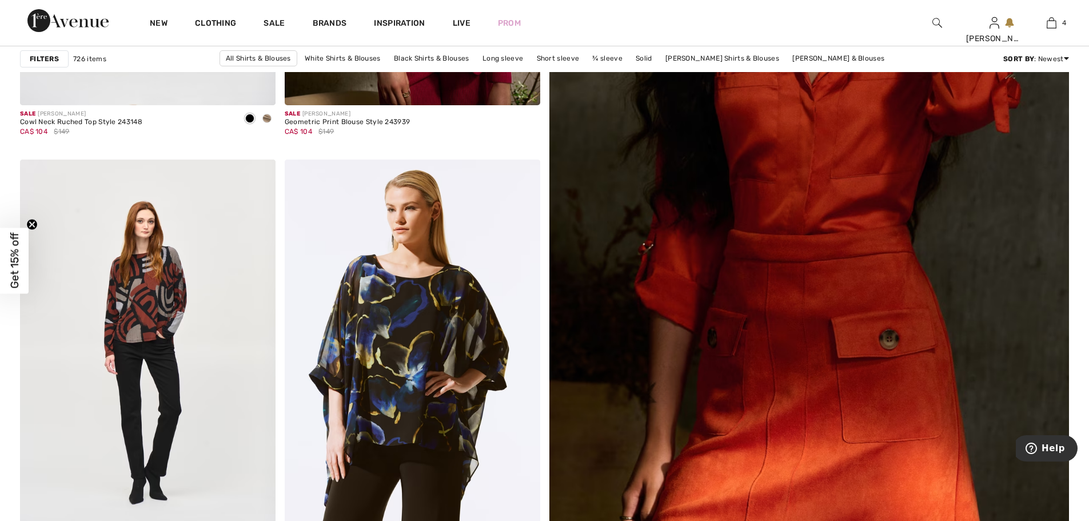
click at [762, 220] on img at bounding box center [809, 190] width 624 height 936
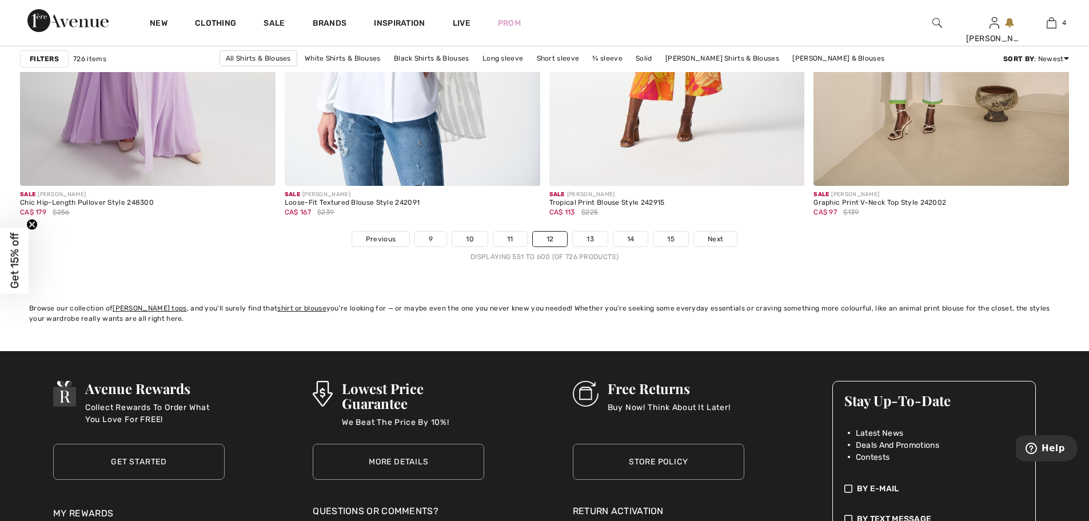
scroll to position [6630, 0]
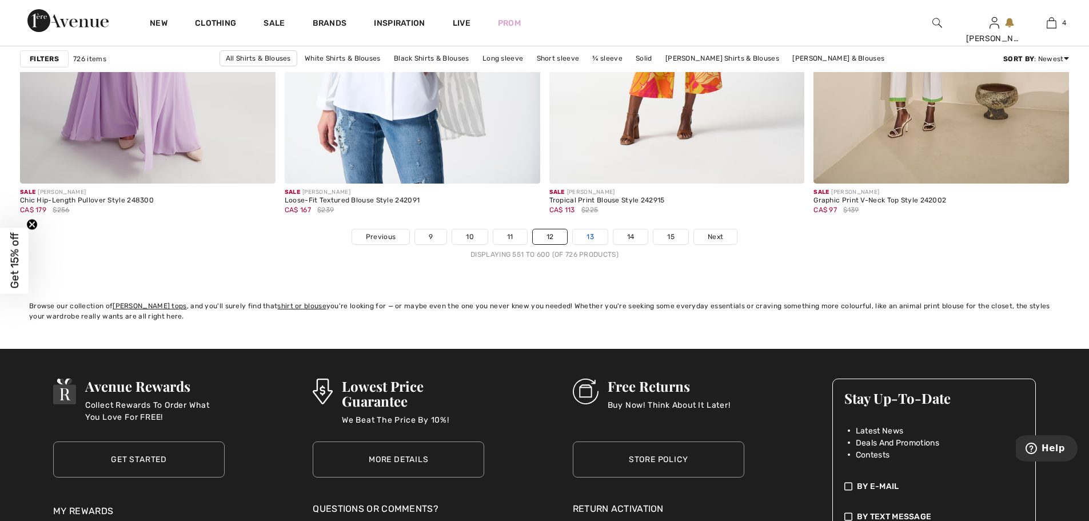
click at [593, 235] on link "13" at bounding box center [590, 236] width 35 height 15
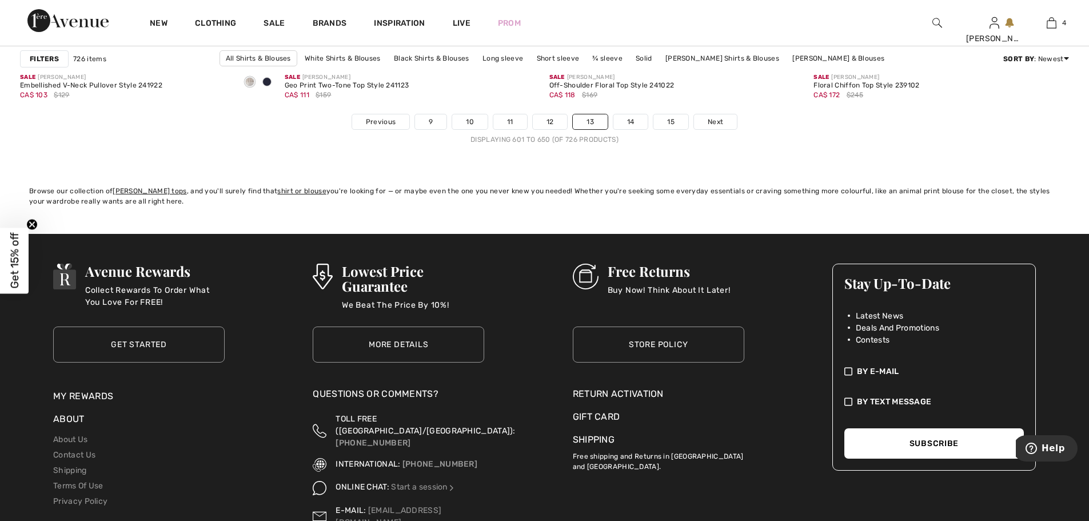
scroll to position [6744, 0]
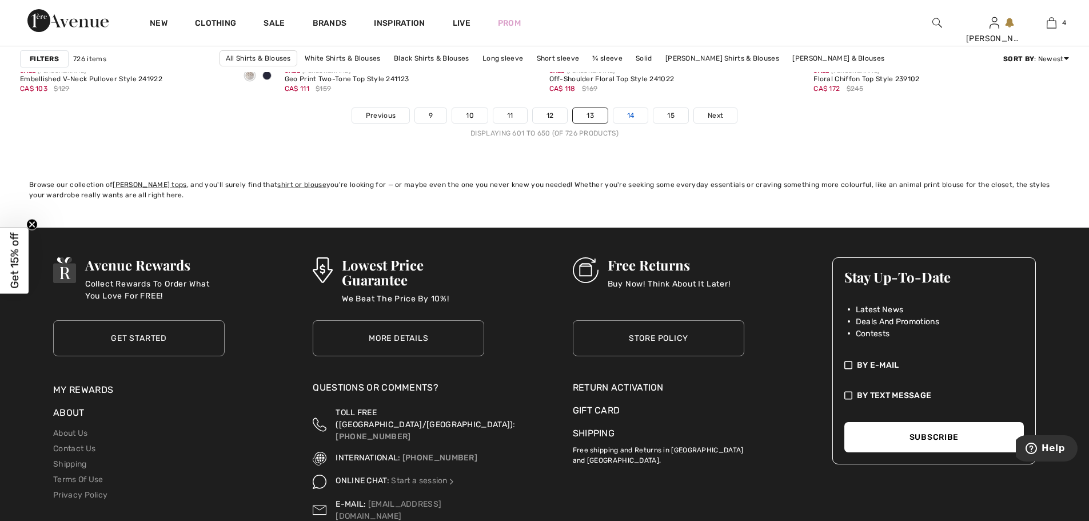
click at [638, 118] on link "14" at bounding box center [630, 115] width 35 height 15
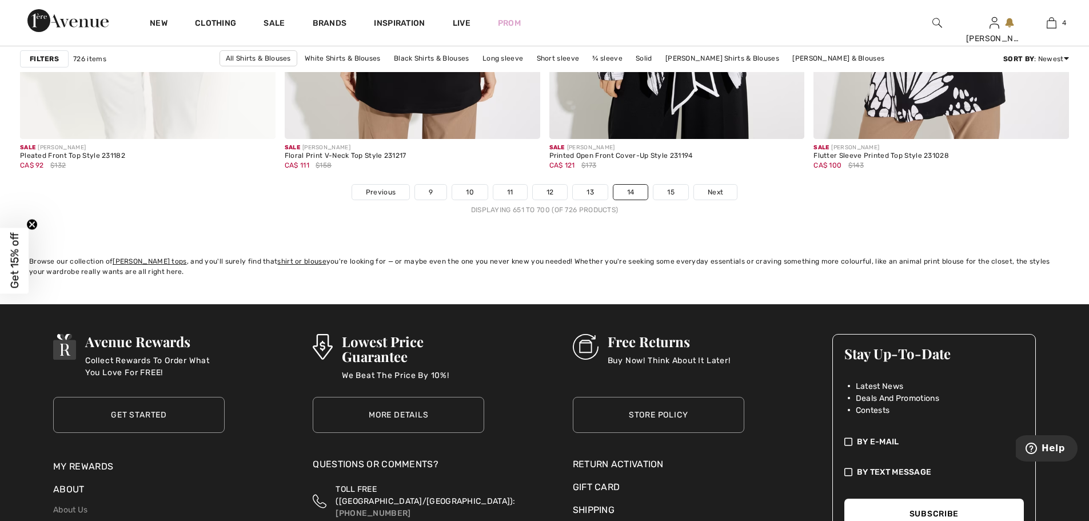
scroll to position [6687, 0]
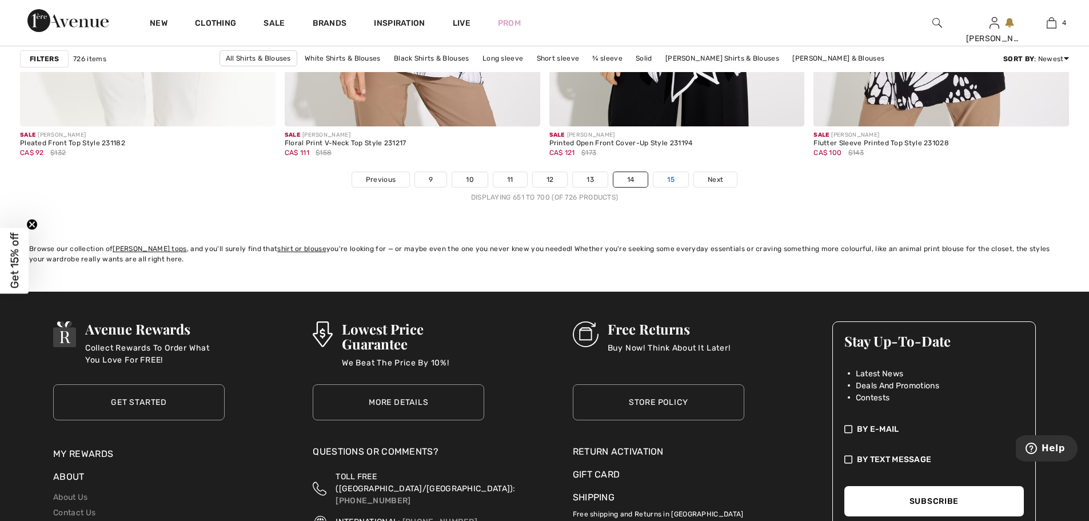
click at [672, 181] on link "15" at bounding box center [670, 179] width 35 height 15
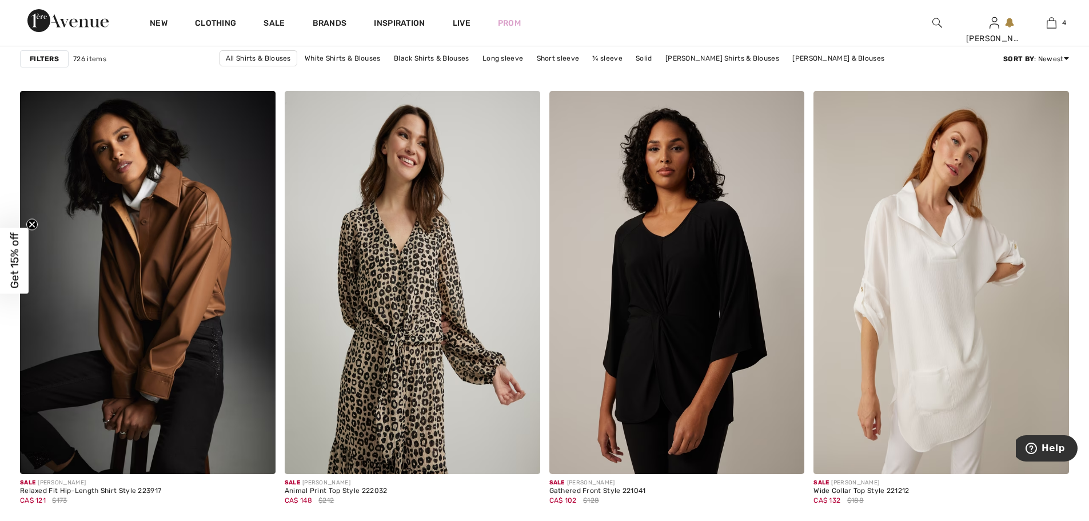
scroll to position [2115, 0]
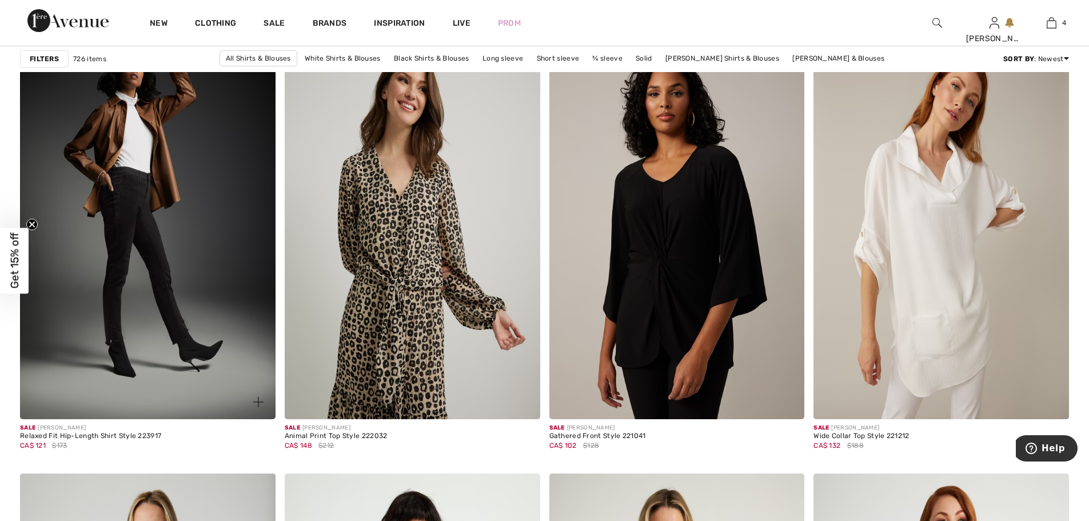
click at [246, 216] on img at bounding box center [147, 227] width 255 height 383
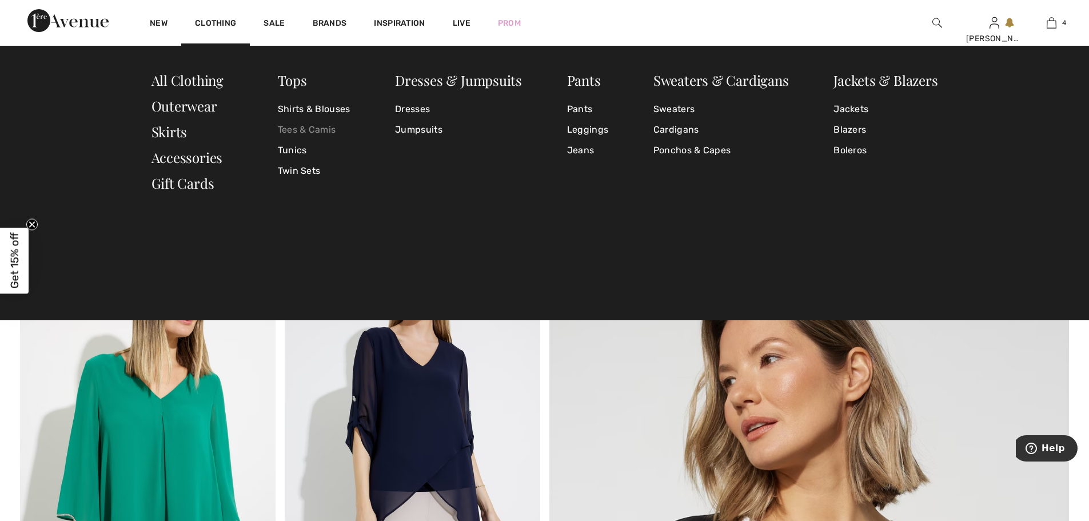
click at [282, 131] on link "Tees & Camis" at bounding box center [314, 129] width 73 height 21
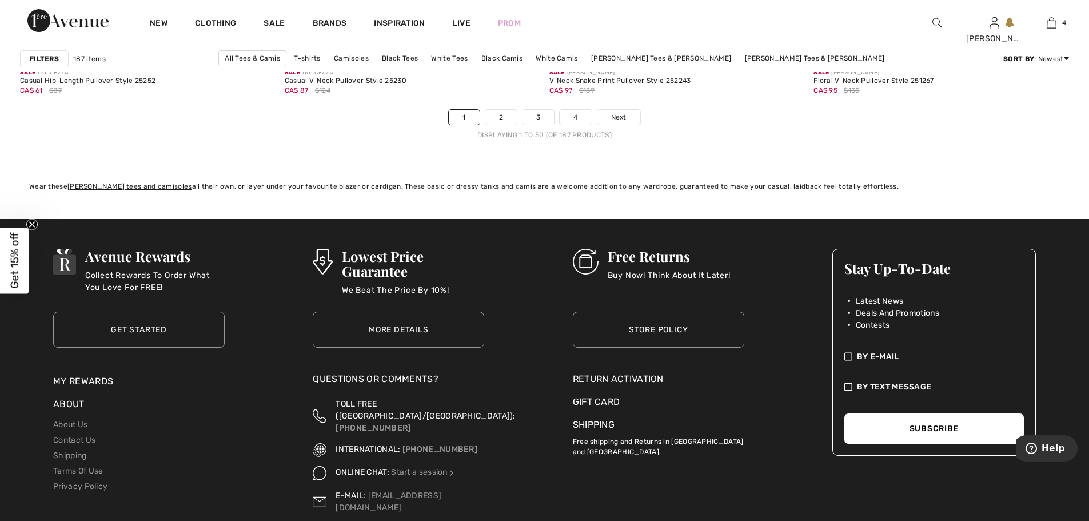
scroll to position [6744, 0]
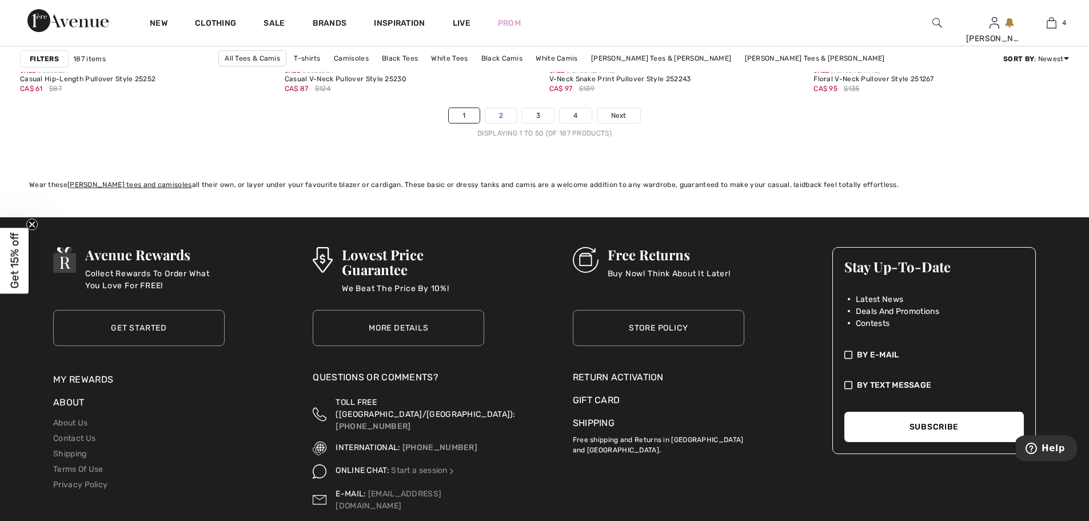
click at [504, 117] on link "2" at bounding box center [500, 115] width 31 height 15
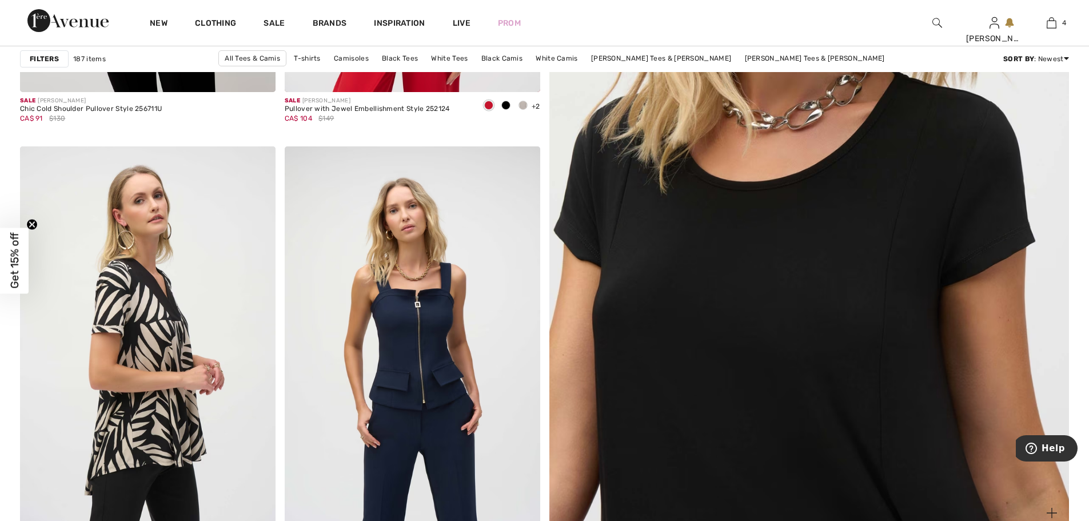
scroll to position [514, 0]
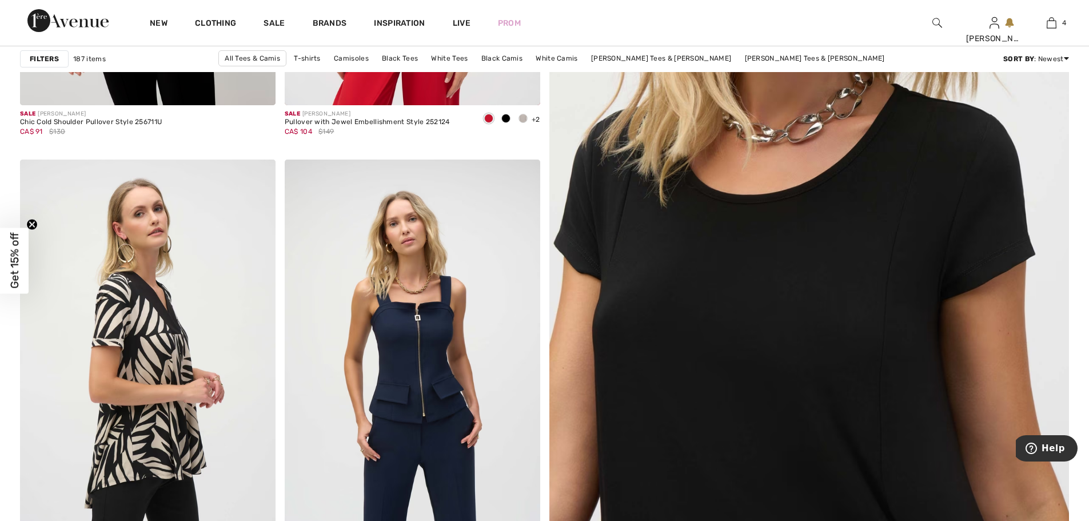
click at [747, 221] on img at bounding box center [809, 190] width 624 height 936
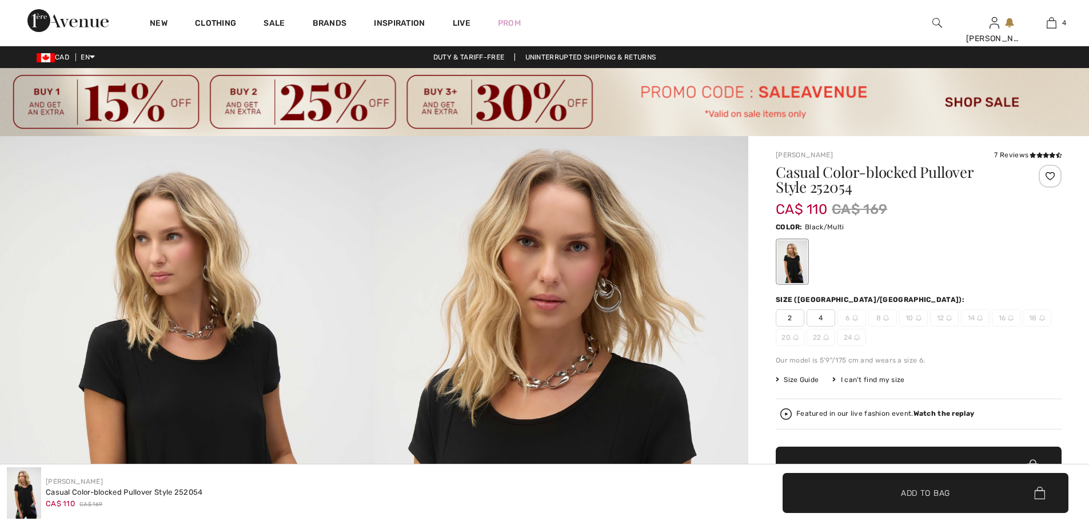
checkbox input "true"
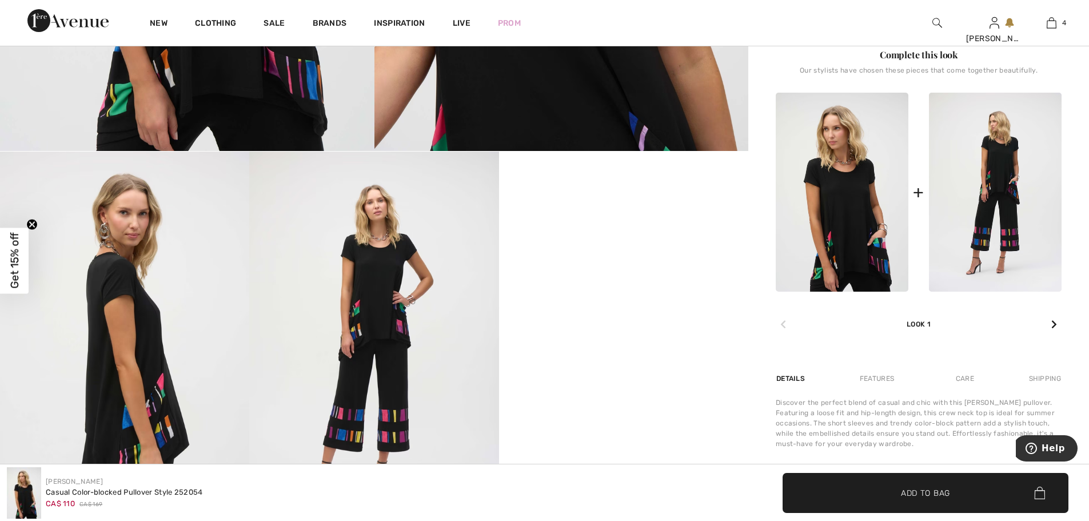
scroll to position [572, 0]
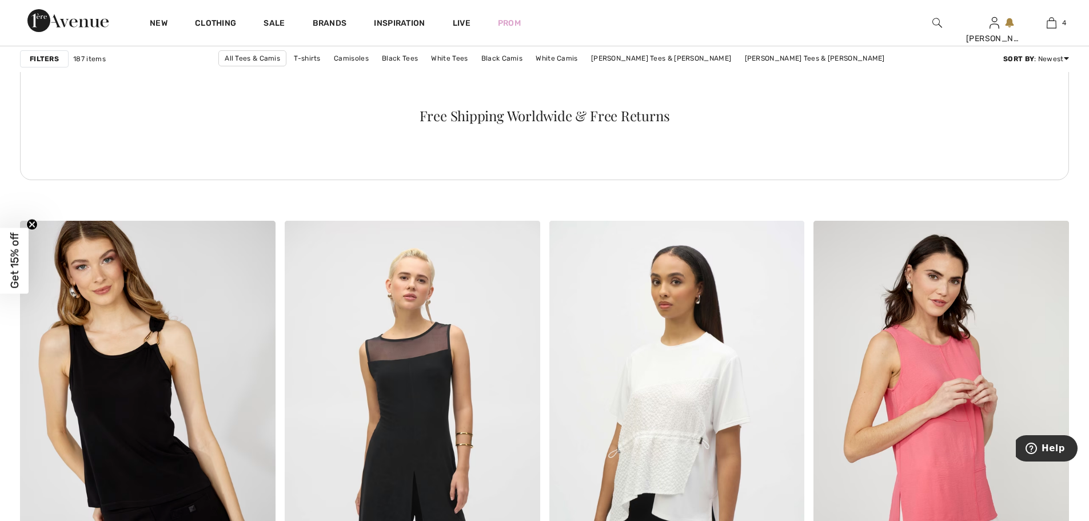
scroll to position [2115, 0]
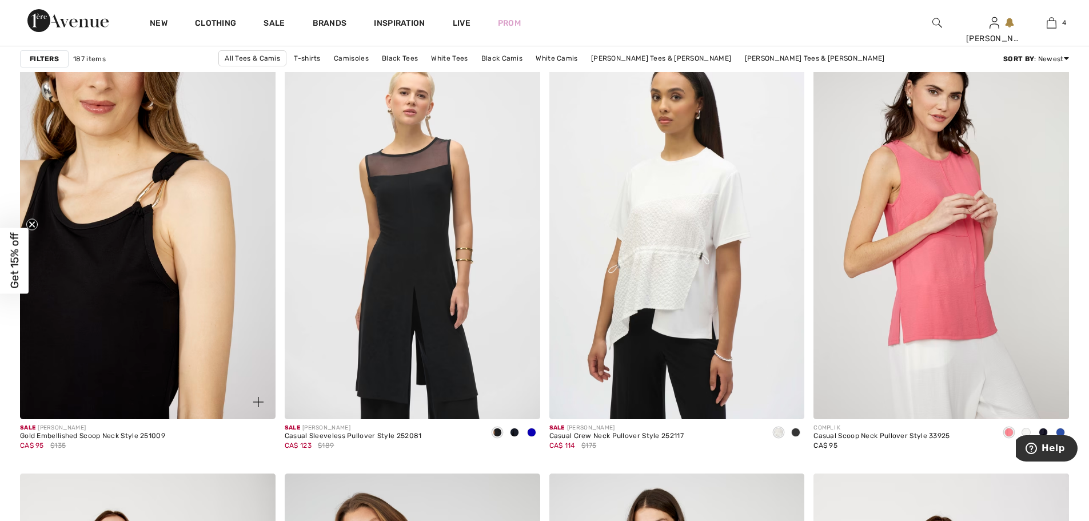
click at [166, 237] on img at bounding box center [147, 227] width 255 height 383
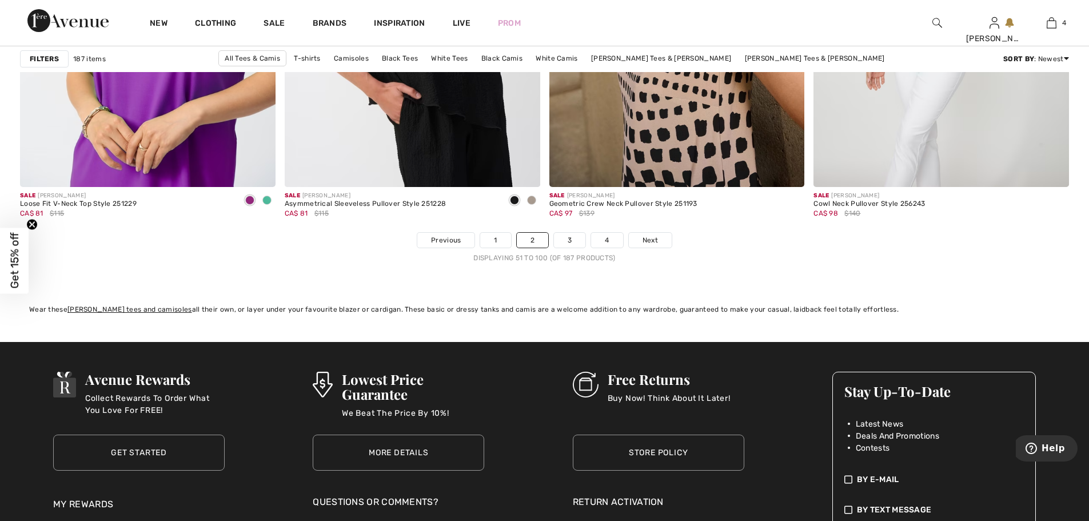
scroll to position [6637, 0]
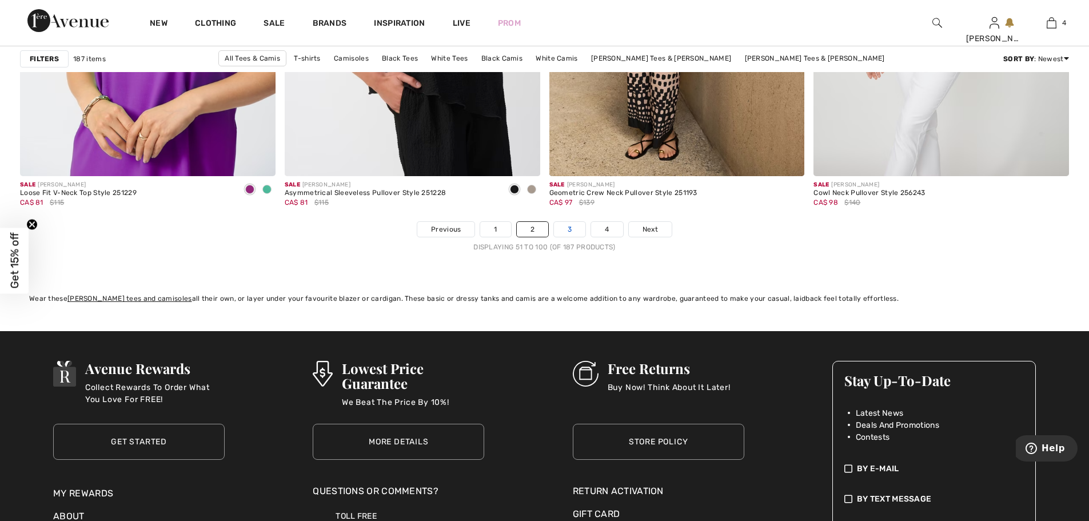
click at [568, 233] on link "3" at bounding box center [569, 229] width 31 height 15
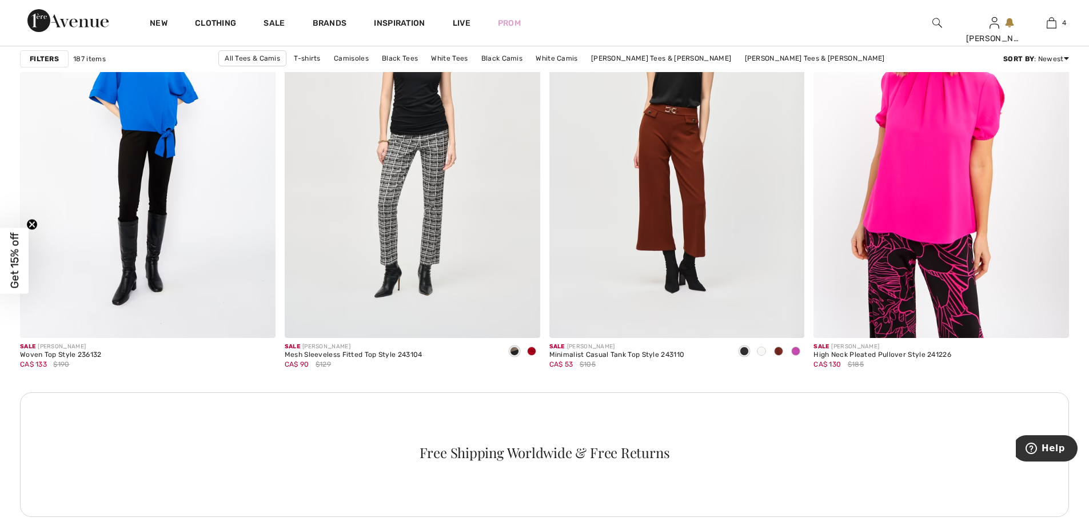
scroll to position [4972, 0]
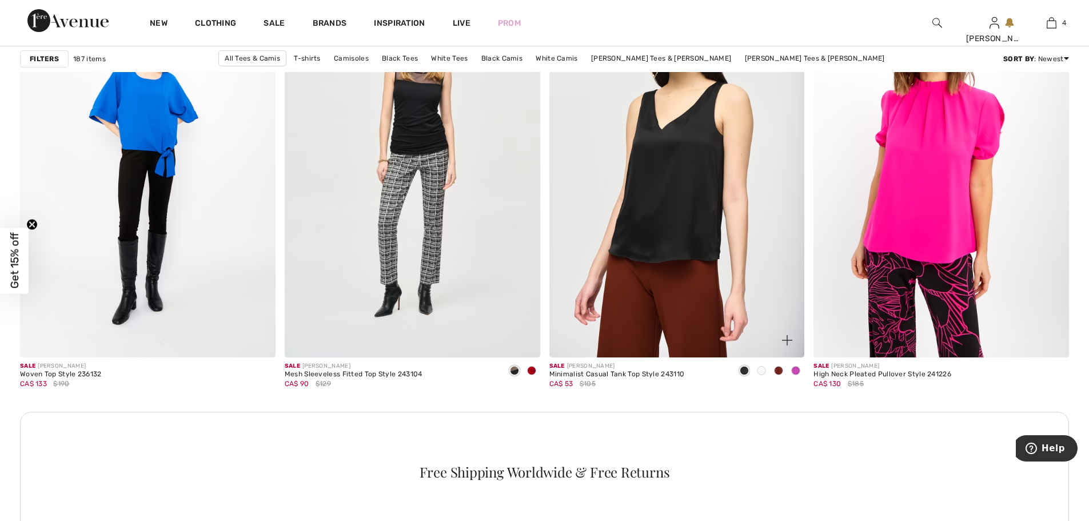
click at [608, 243] on img at bounding box center [676, 165] width 255 height 383
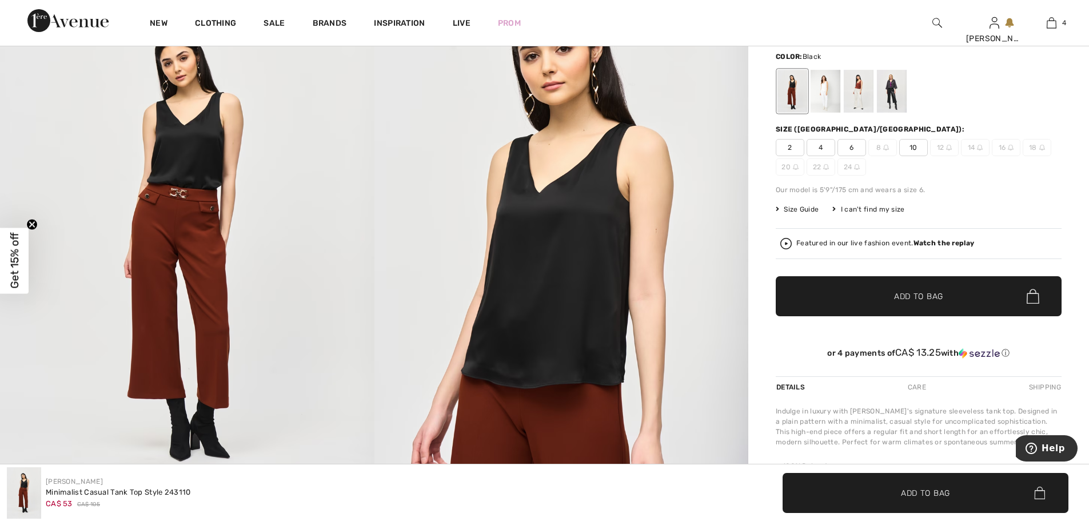
scroll to position [171, 0]
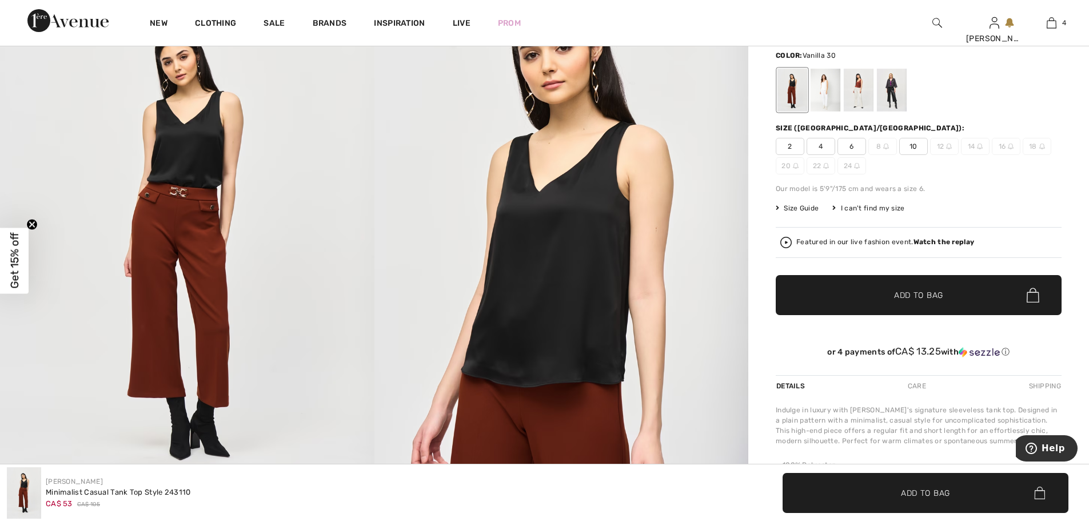
click at [818, 97] on div at bounding box center [825, 90] width 30 height 43
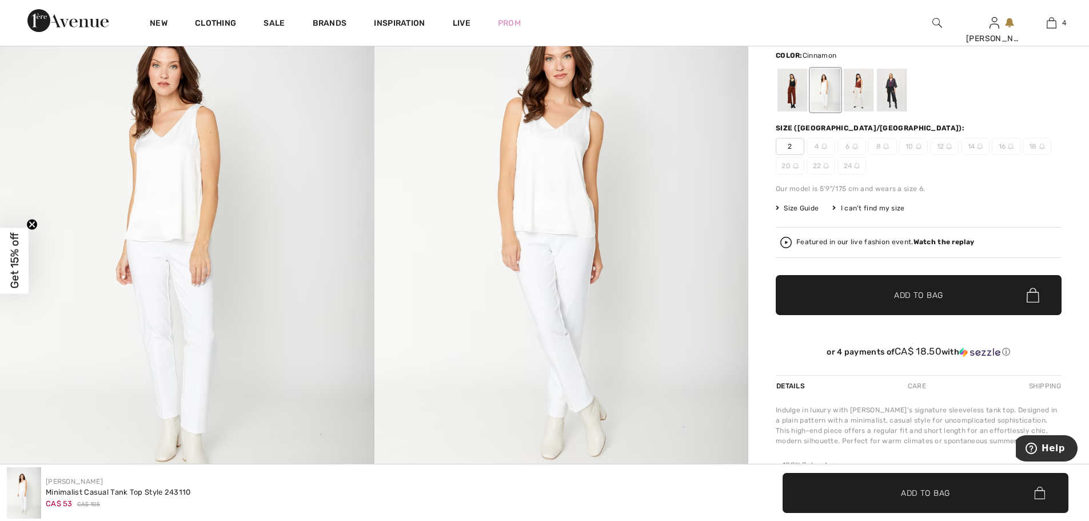
click at [860, 96] on div at bounding box center [859, 90] width 30 height 43
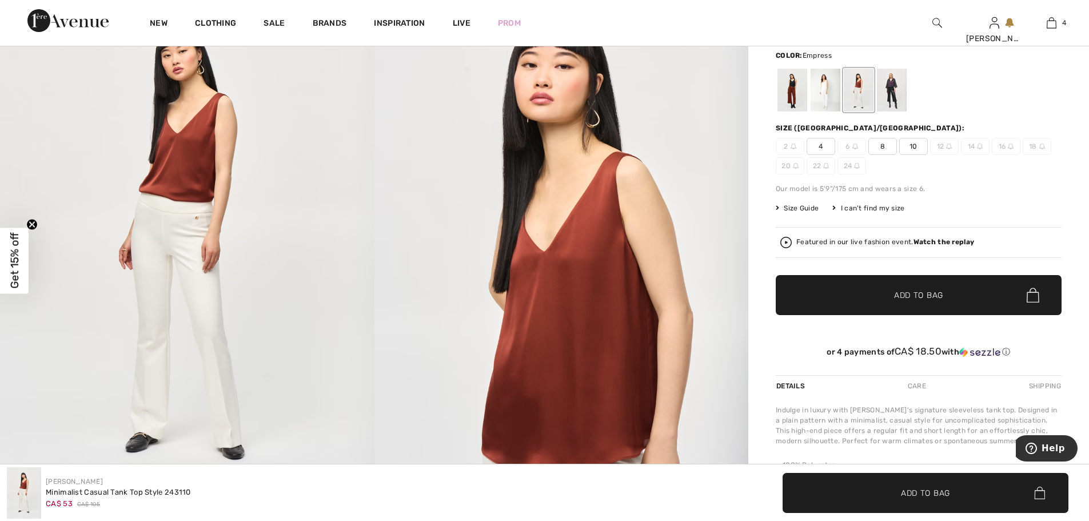
click at [893, 99] on div at bounding box center [892, 90] width 30 height 43
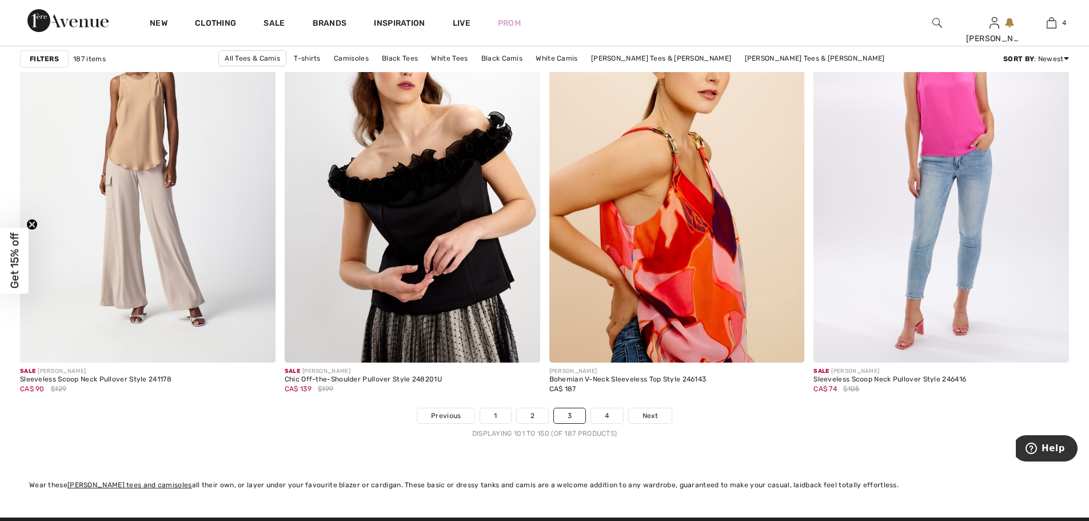
scroll to position [6458, 0]
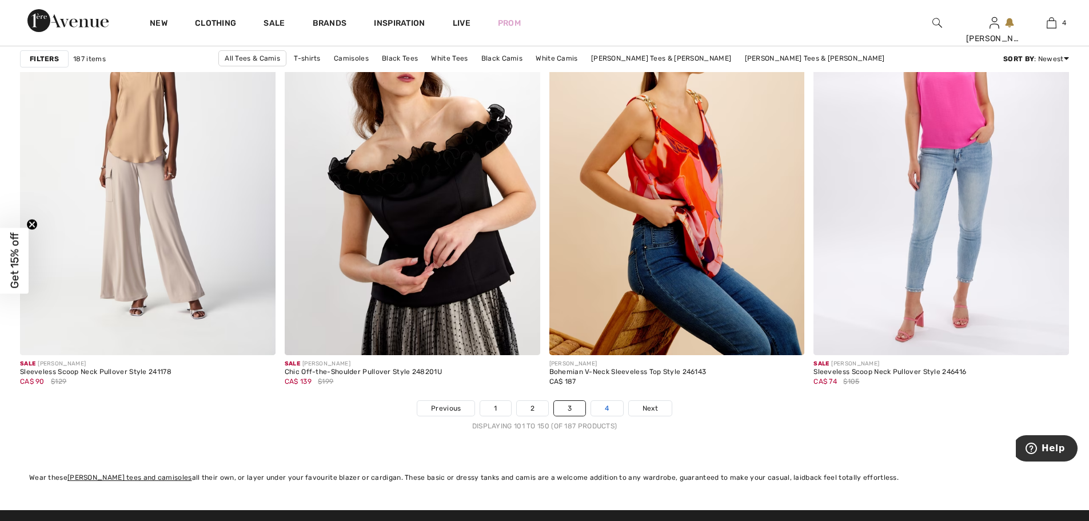
click at [612, 412] on link "4" at bounding box center [606, 408] width 31 height 15
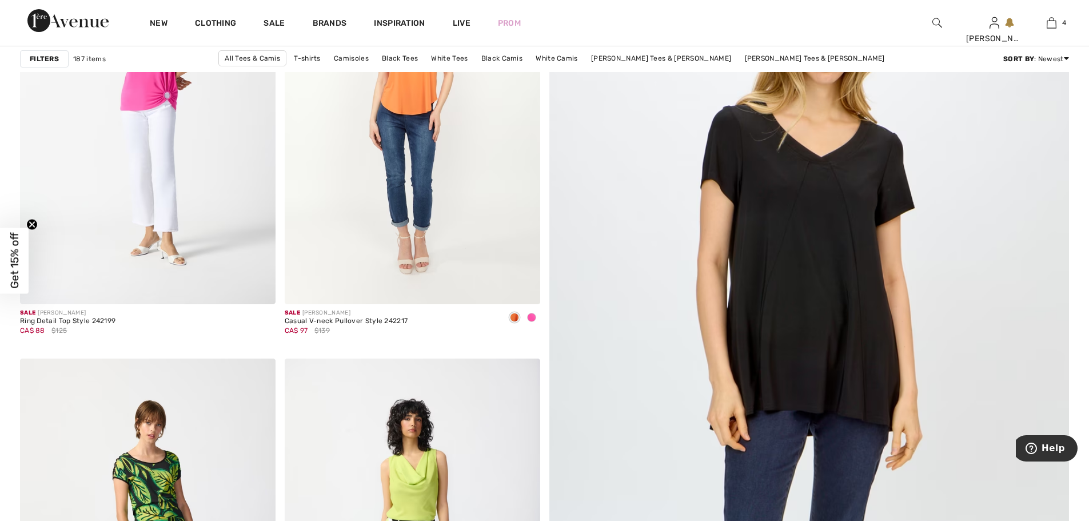
scroll to position [343, 0]
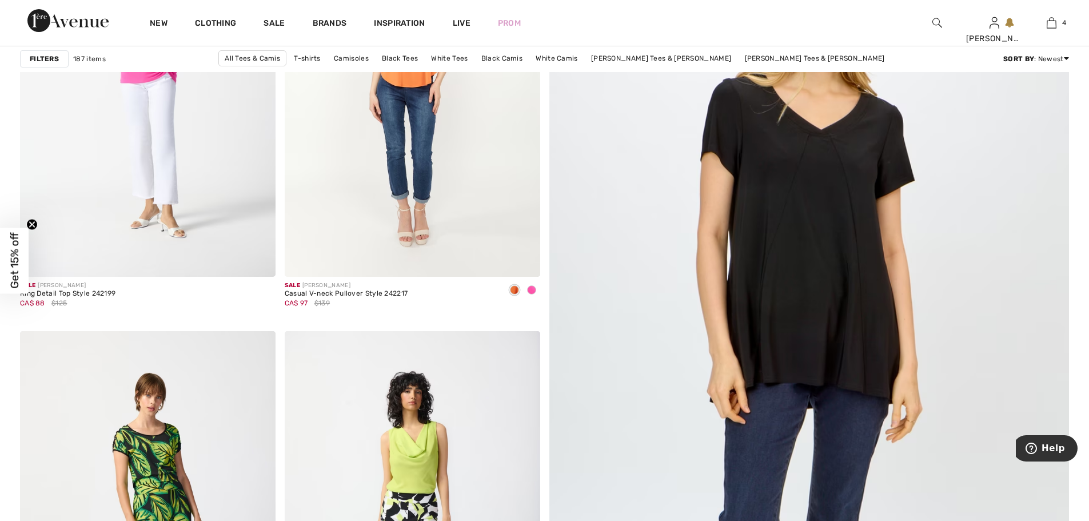
click at [761, 330] on img at bounding box center [809, 362] width 624 height 936
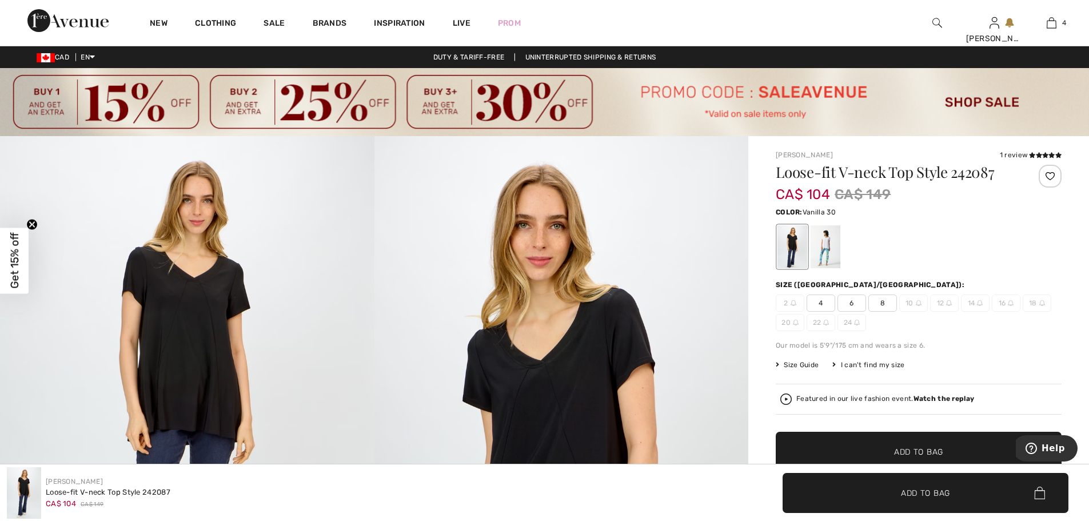
click at [826, 245] on div at bounding box center [825, 246] width 30 height 43
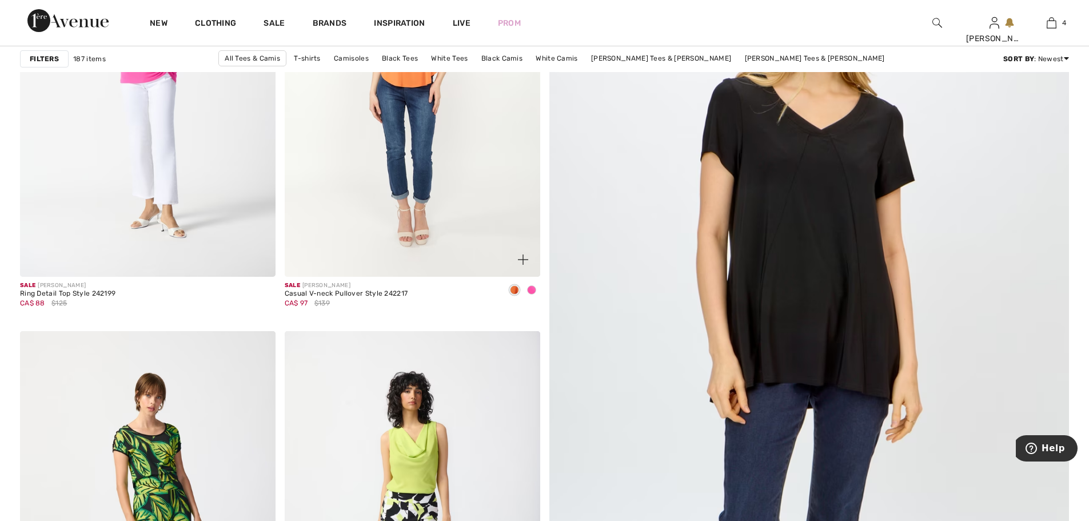
click at [403, 117] on img at bounding box center [412, 85] width 255 height 383
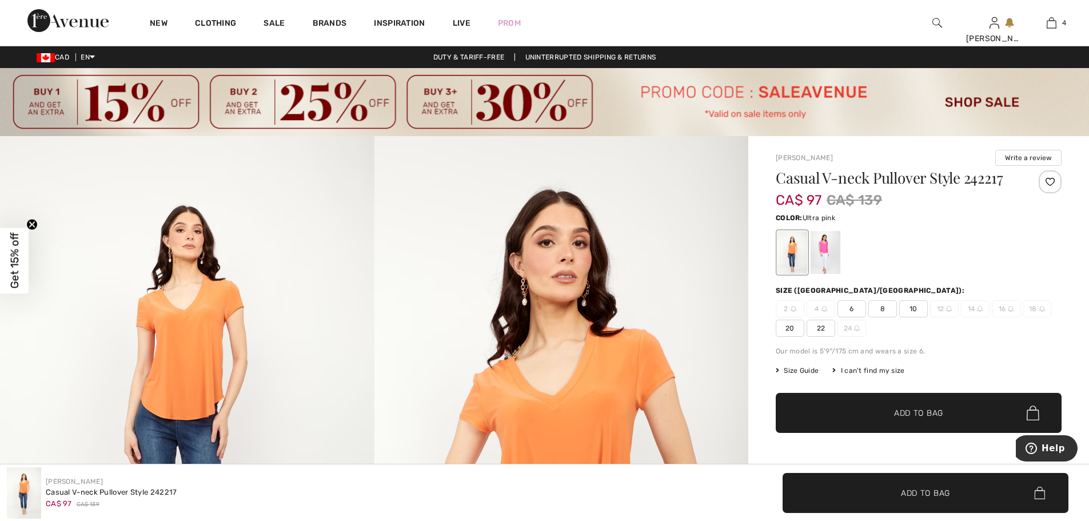
click at [826, 266] on div at bounding box center [825, 252] width 30 height 43
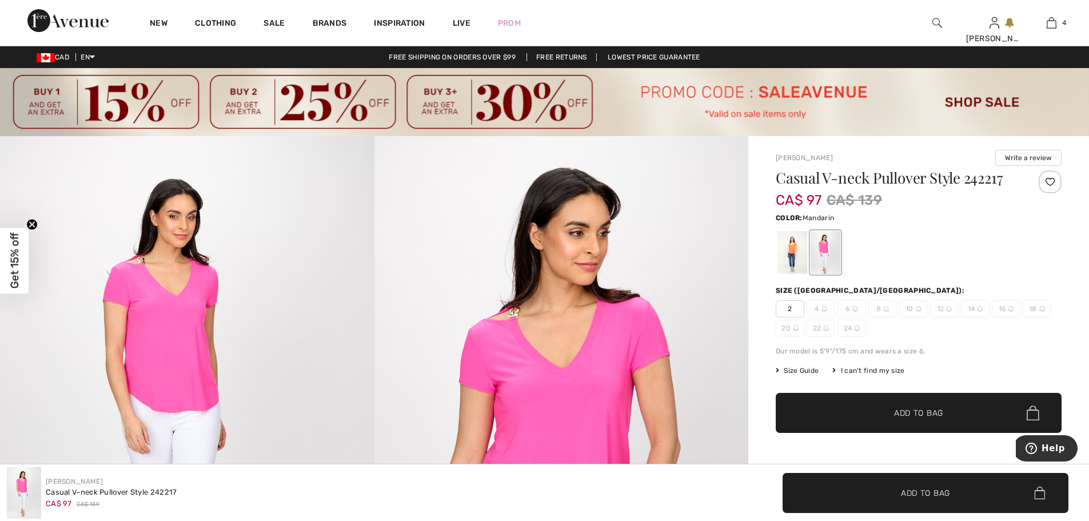
click at [786, 261] on div at bounding box center [792, 252] width 30 height 43
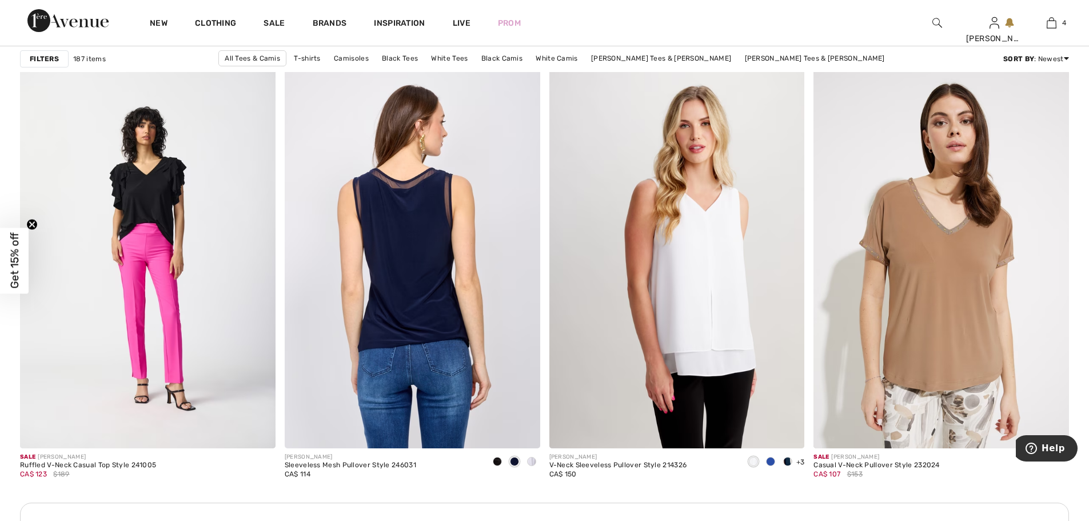
scroll to position [1486, 0]
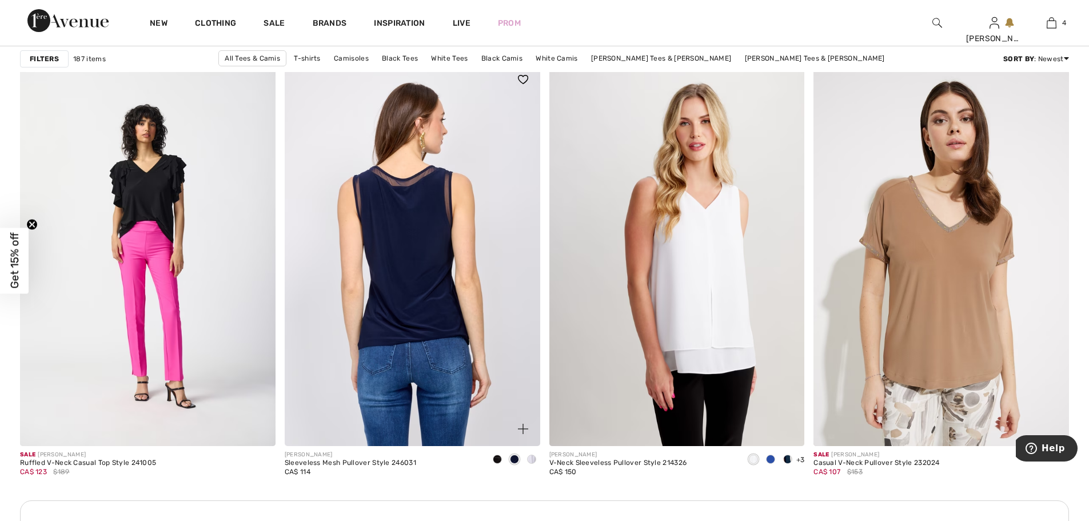
click at [413, 293] on img at bounding box center [412, 253] width 255 height 383
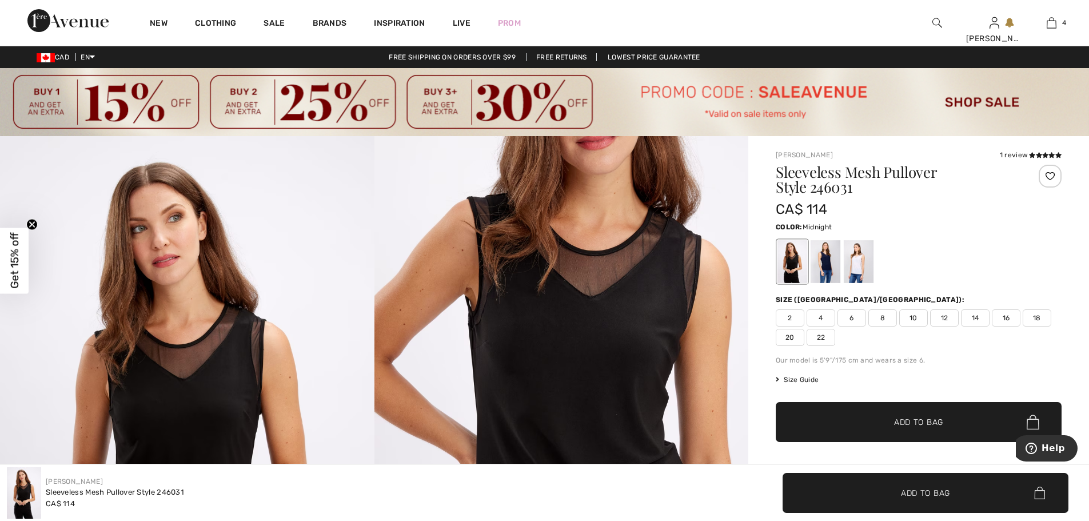
click at [824, 269] on div at bounding box center [825, 261] width 30 height 43
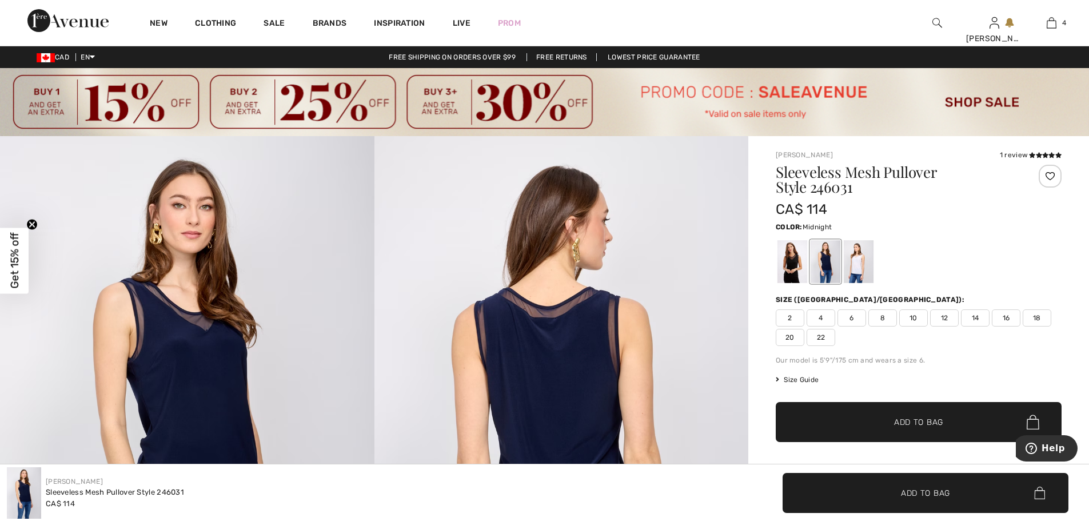
click at [946, 320] on span "12" at bounding box center [944, 317] width 29 height 17
click at [1038, 153] on icon at bounding box center [1039, 155] width 6 height 6
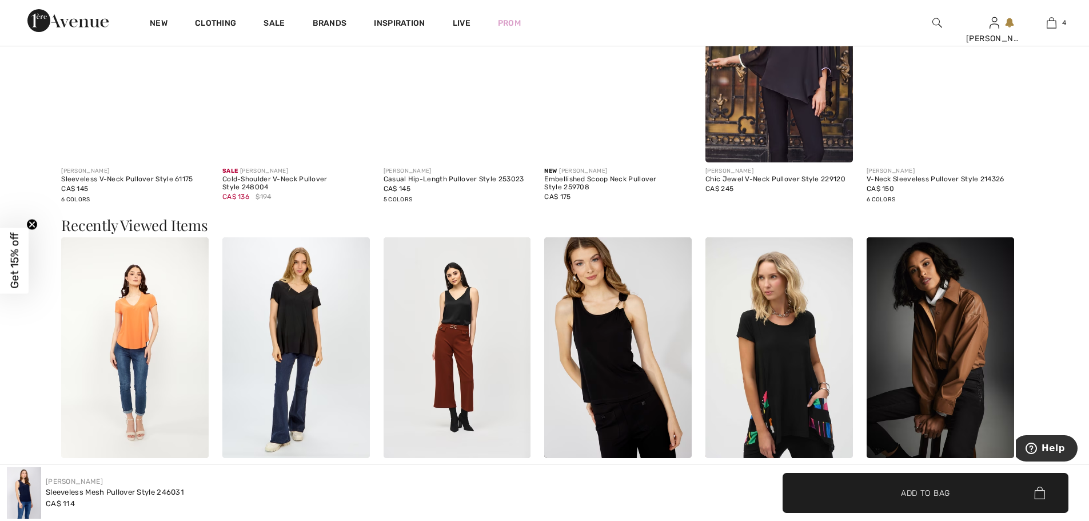
scroll to position [1228, 0]
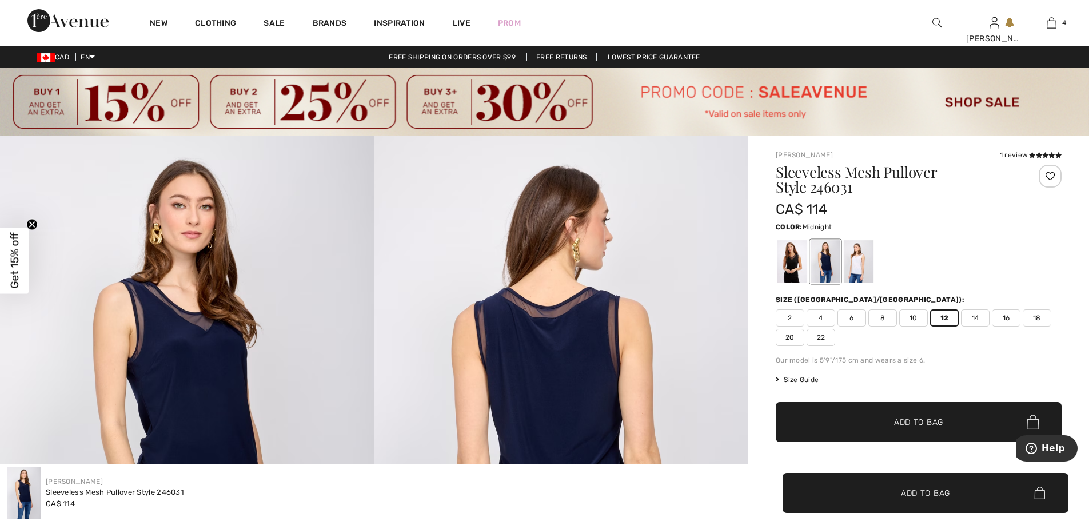
click at [910, 420] on span "Add to Bag" at bounding box center [918, 422] width 49 height 12
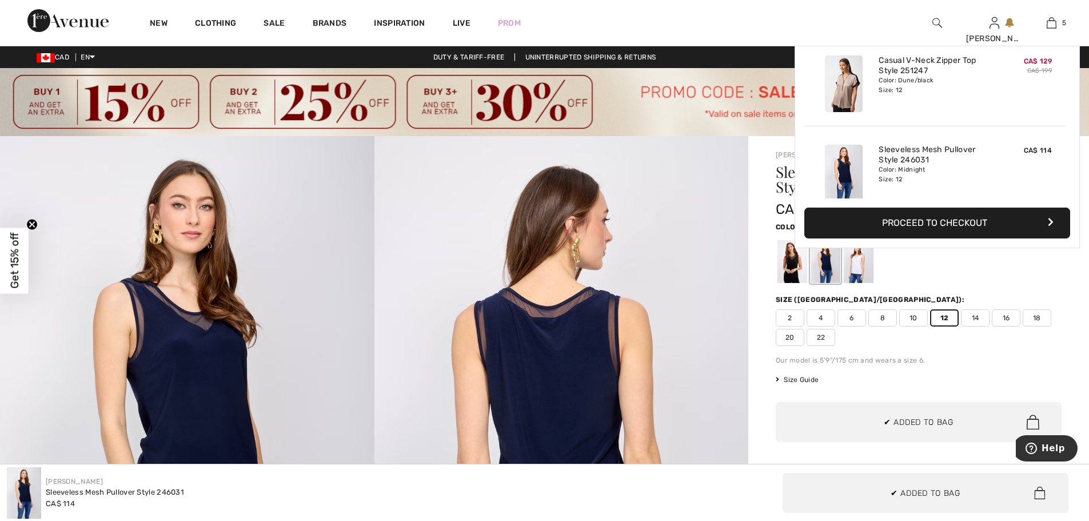
scroll to position [303, 0]
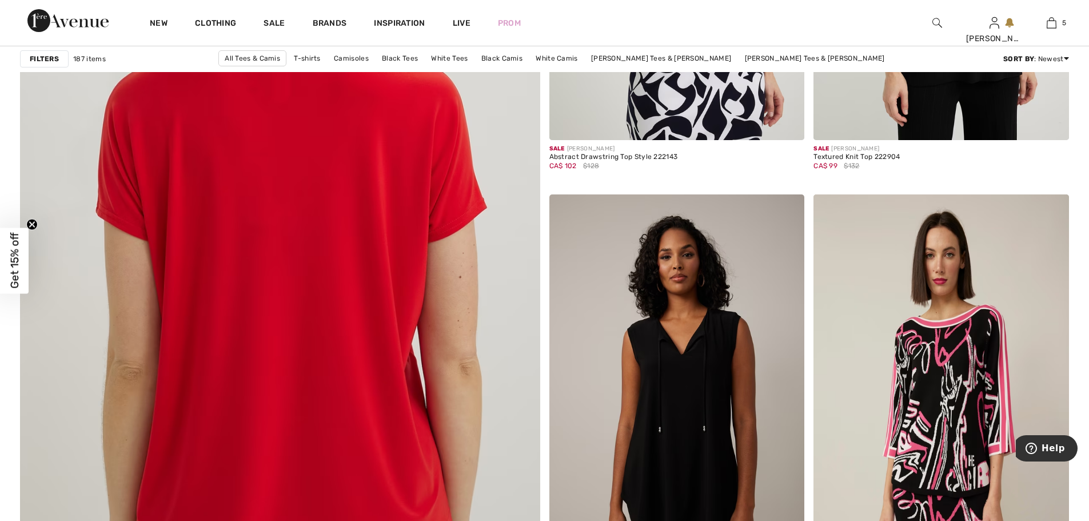
scroll to position [3944, 0]
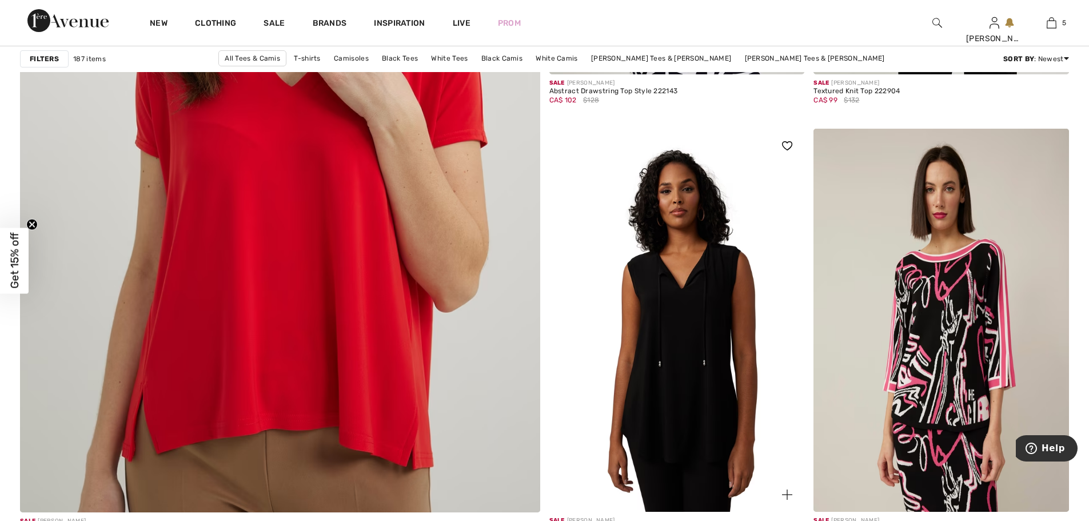
click at [729, 380] on img at bounding box center [676, 320] width 255 height 383
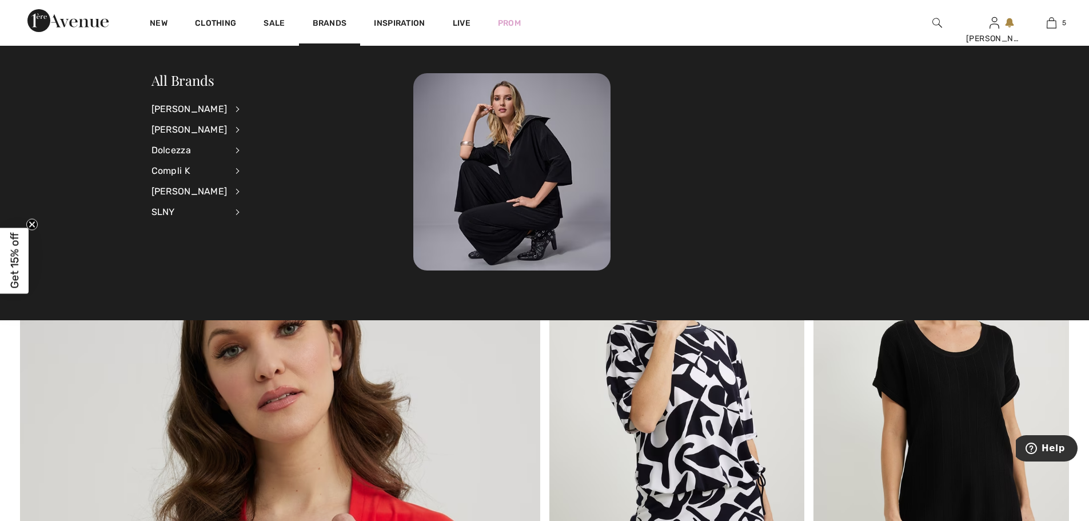
scroll to position [3429, 0]
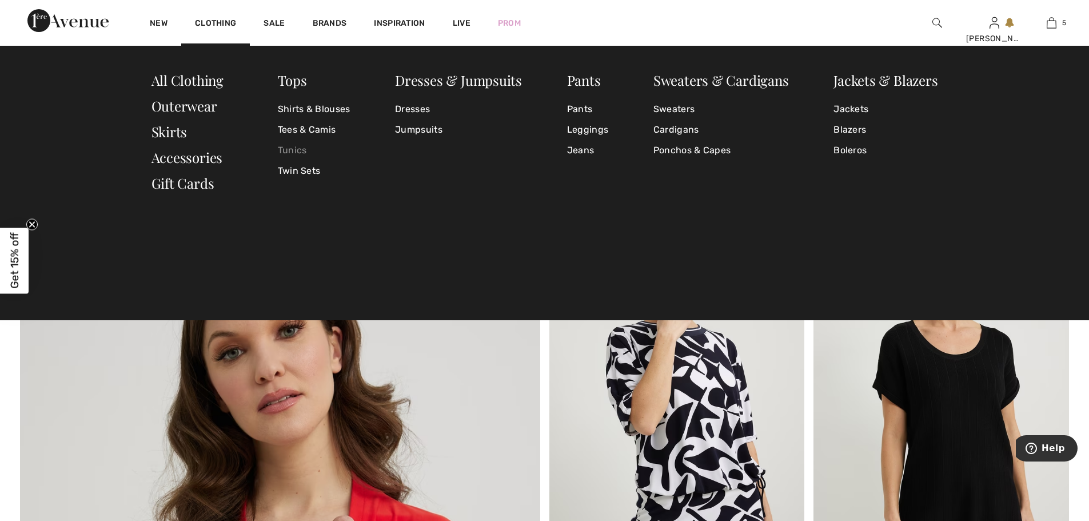
click at [302, 145] on link "Tunics" at bounding box center [314, 150] width 73 height 21
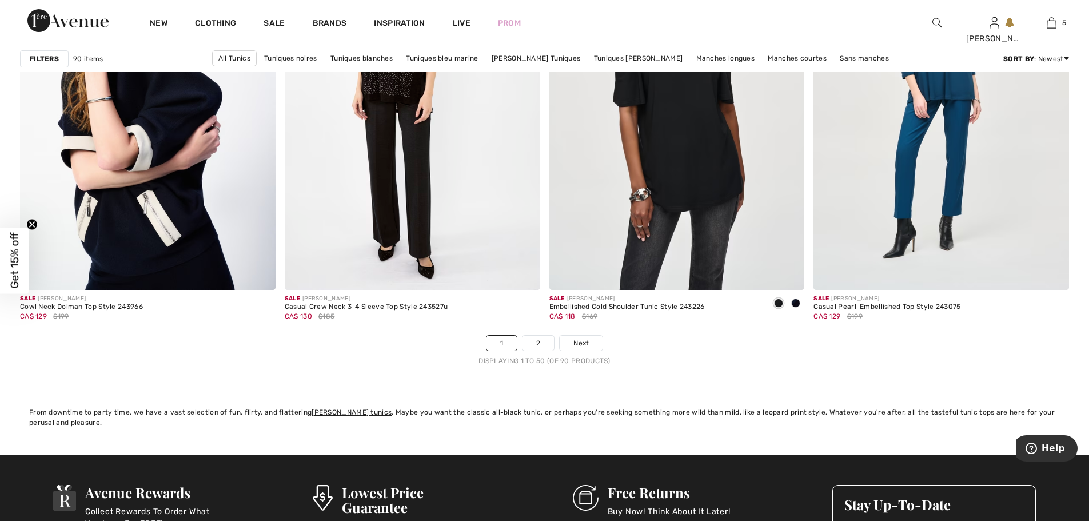
scroll to position [6515, 0]
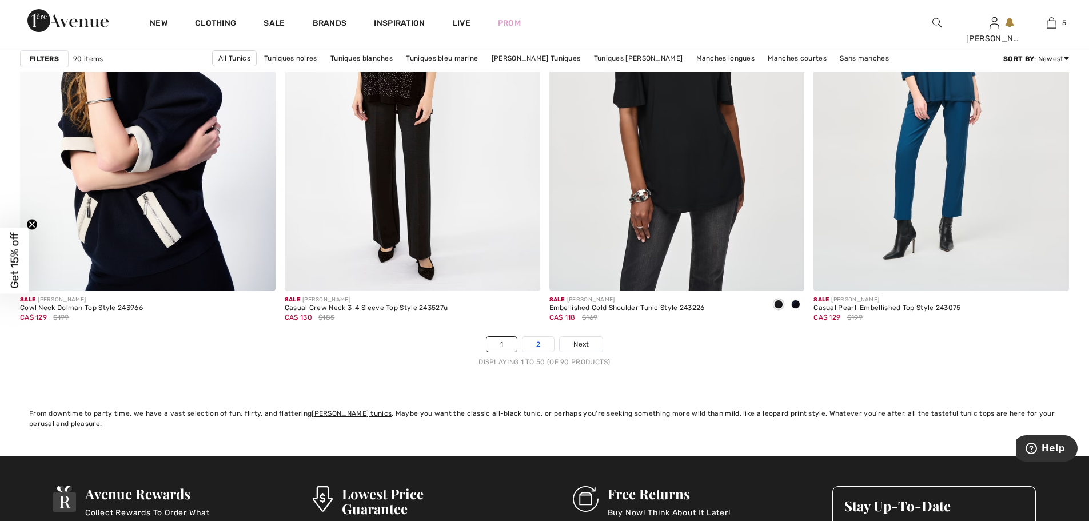
click at [541, 346] on link "2" at bounding box center [537, 344] width 31 height 15
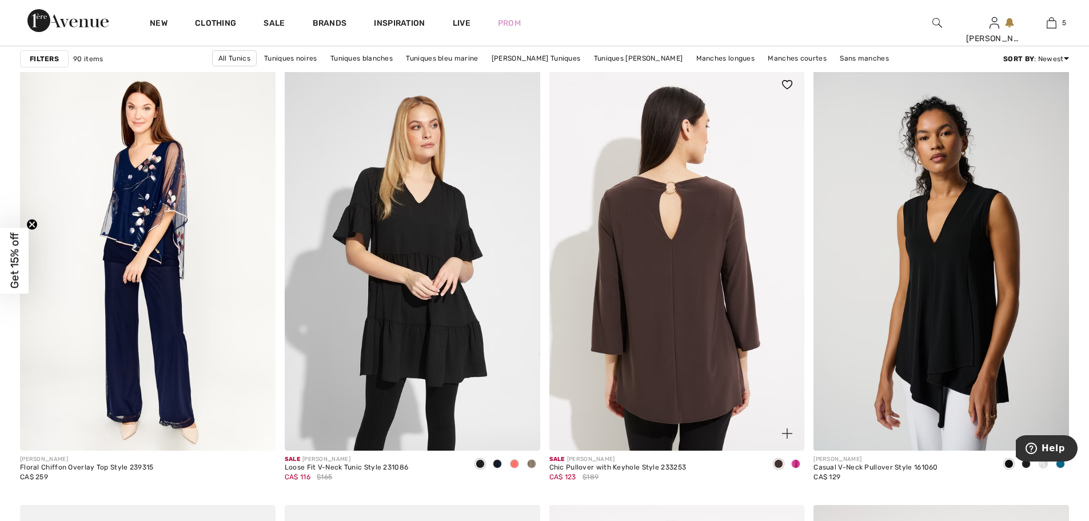
scroll to position [2629, 0]
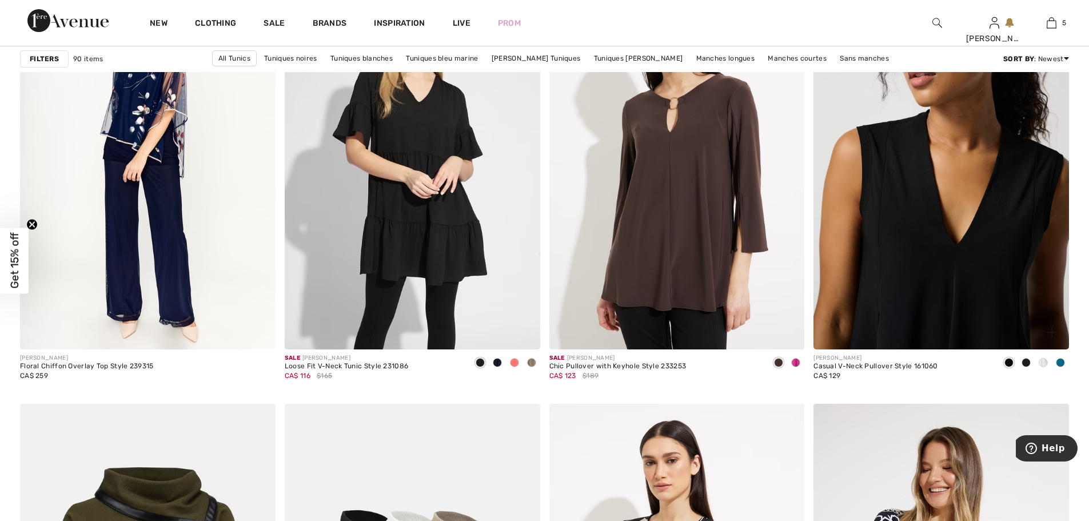
click at [908, 291] on img at bounding box center [940, 157] width 255 height 383
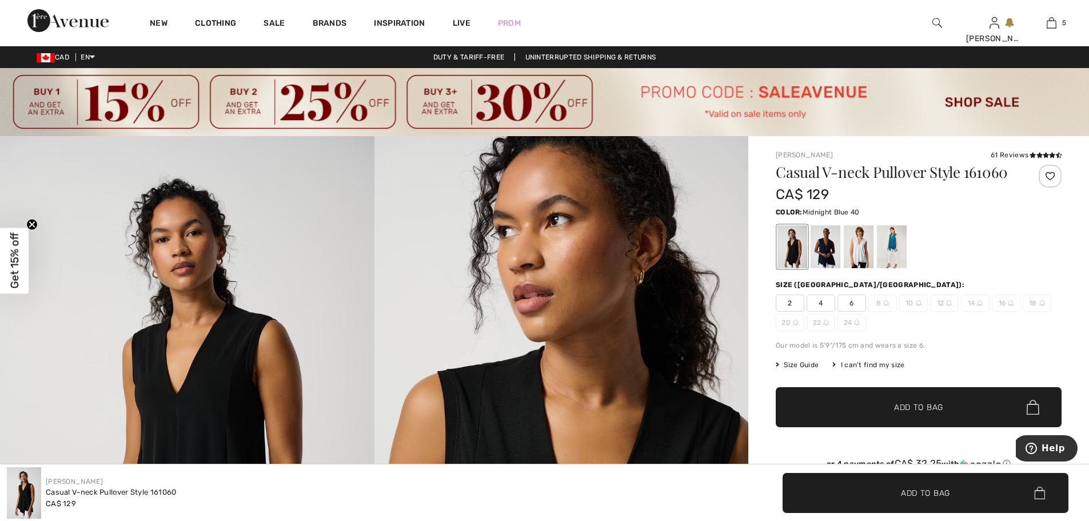
click at [824, 252] on div at bounding box center [825, 246] width 30 height 43
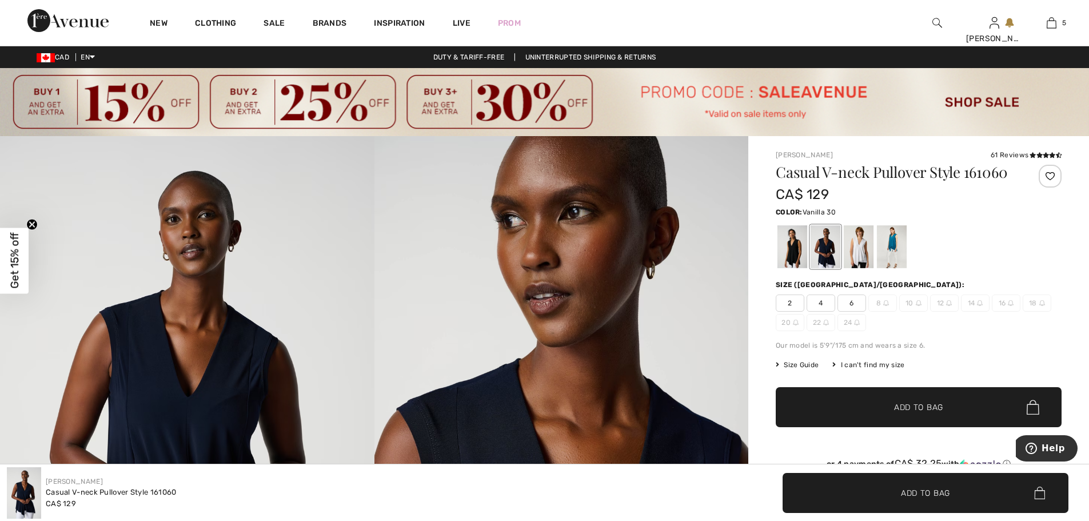
click at [857, 258] on div at bounding box center [859, 246] width 30 height 43
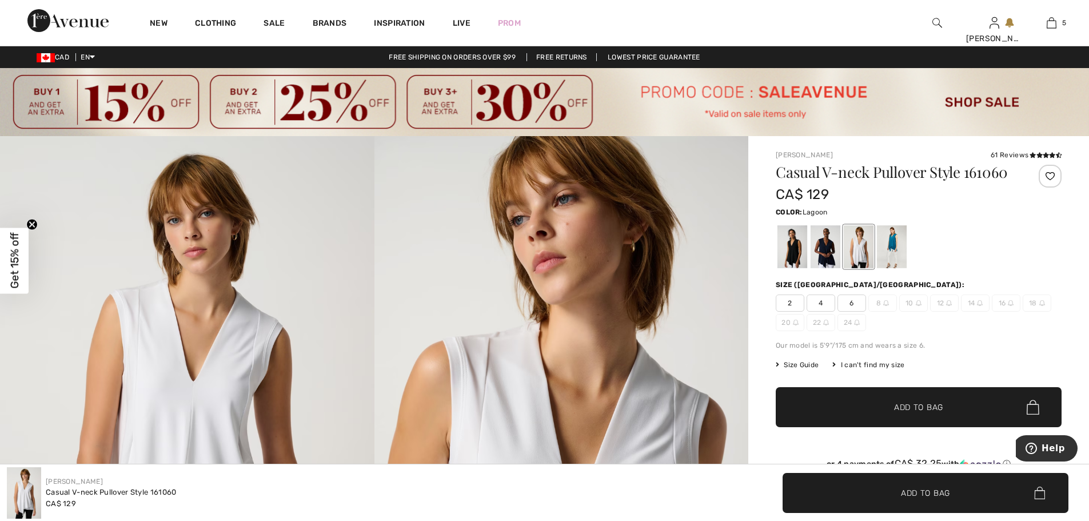
click at [892, 259] on div at bounding box center [892, 246] width 30 height 43
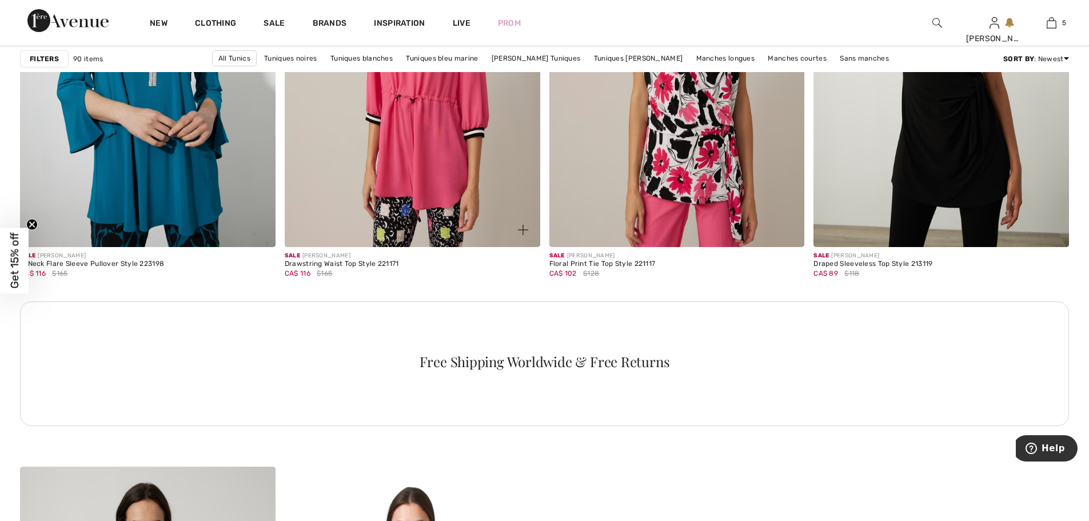
scroll to position [5079, 0]
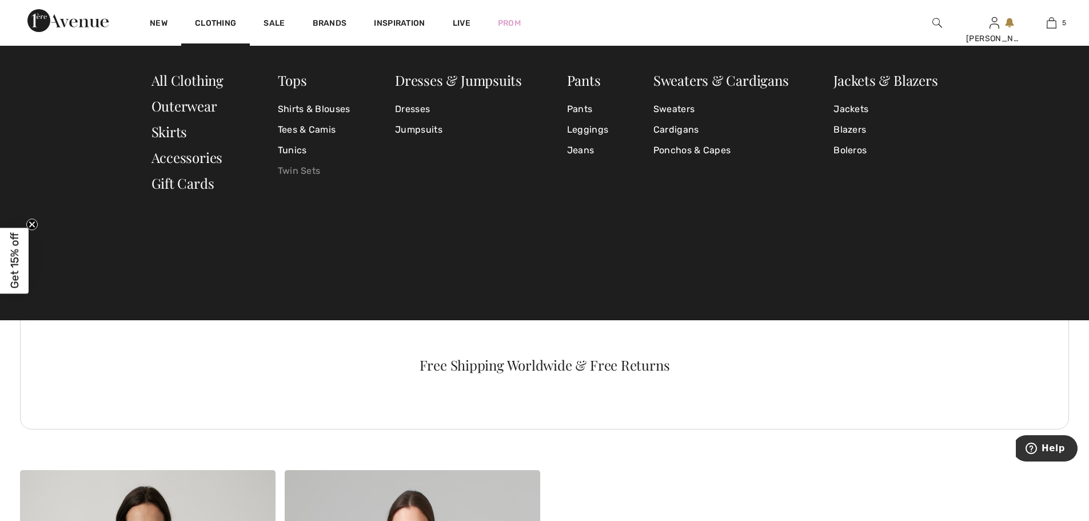
click at [295, 167] on link "Twin Sets" at bounding box center [314, 171] width 73 height 21
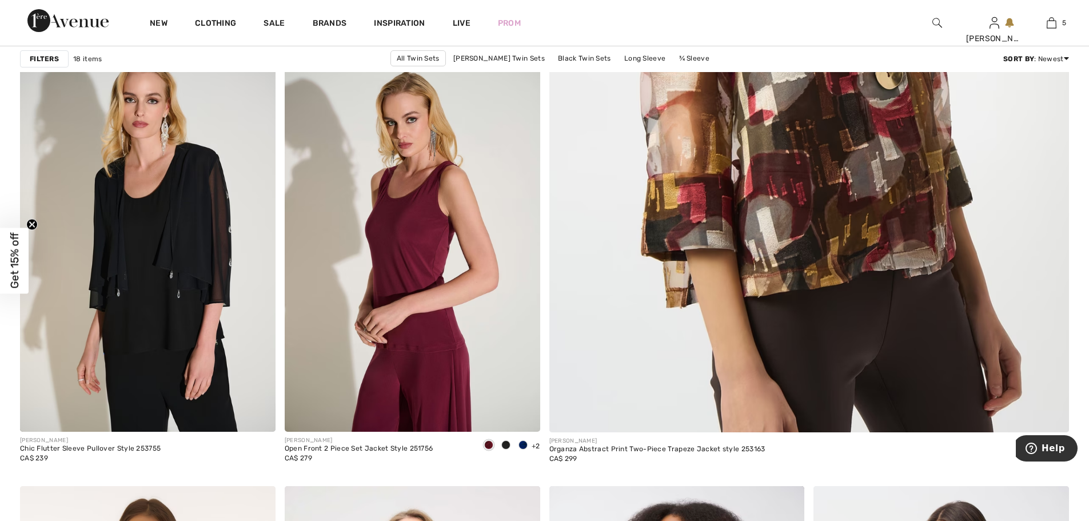
scroll to position [686, 0]
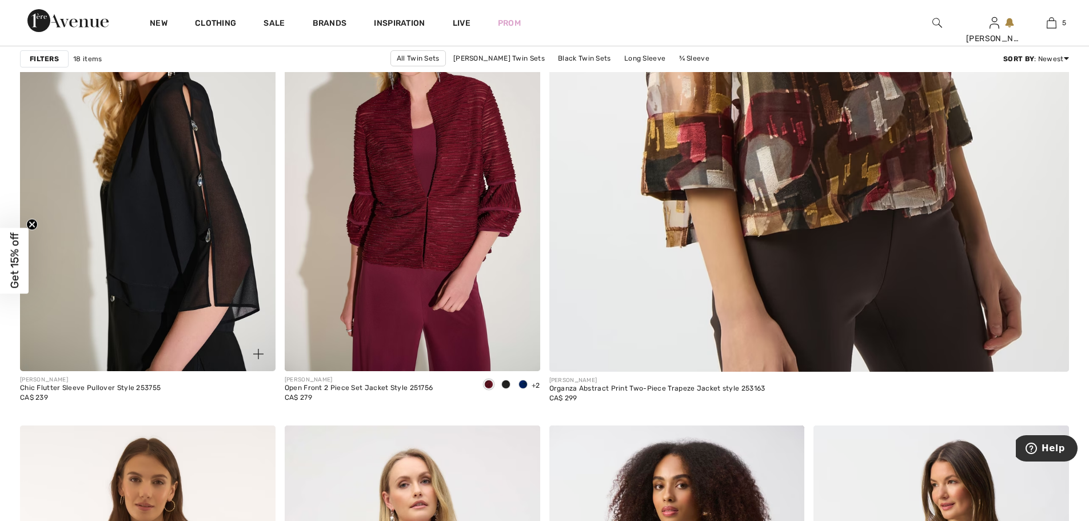
click at [199, 238] on img at bounding box center [147, 179] width 255 height 383
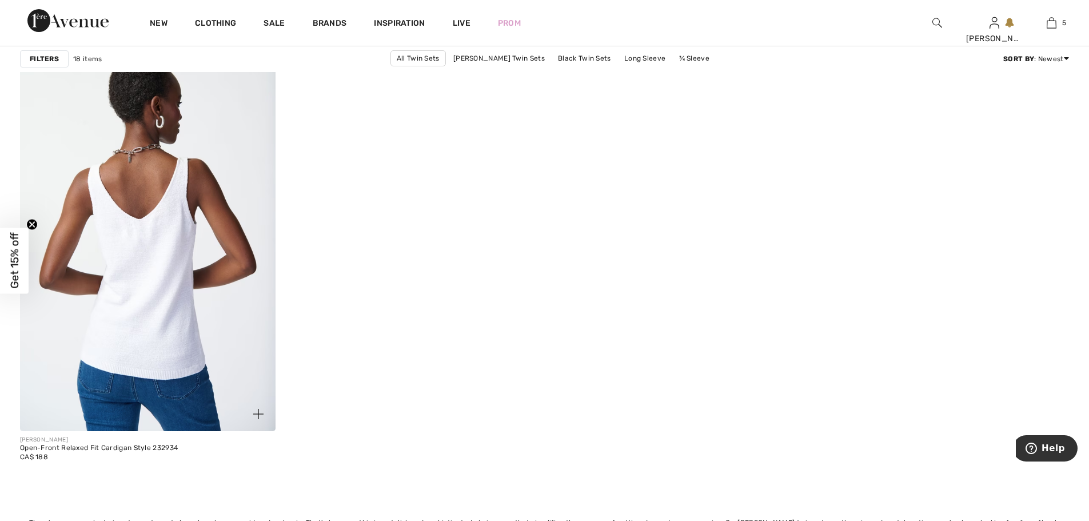
scroll to position [2572, 0]
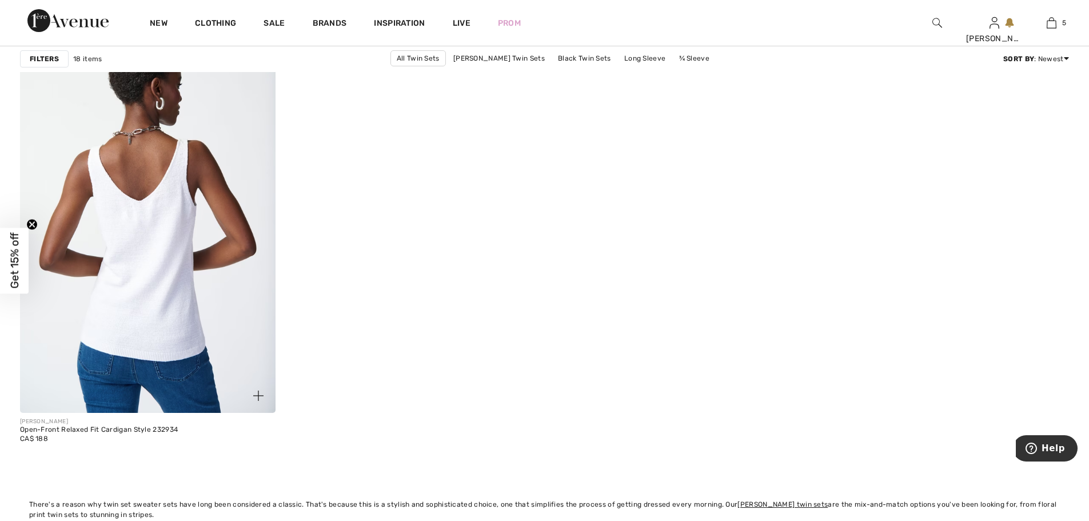
click at [170, 307] on img at bounding box center [147, 220] width 255 height 383
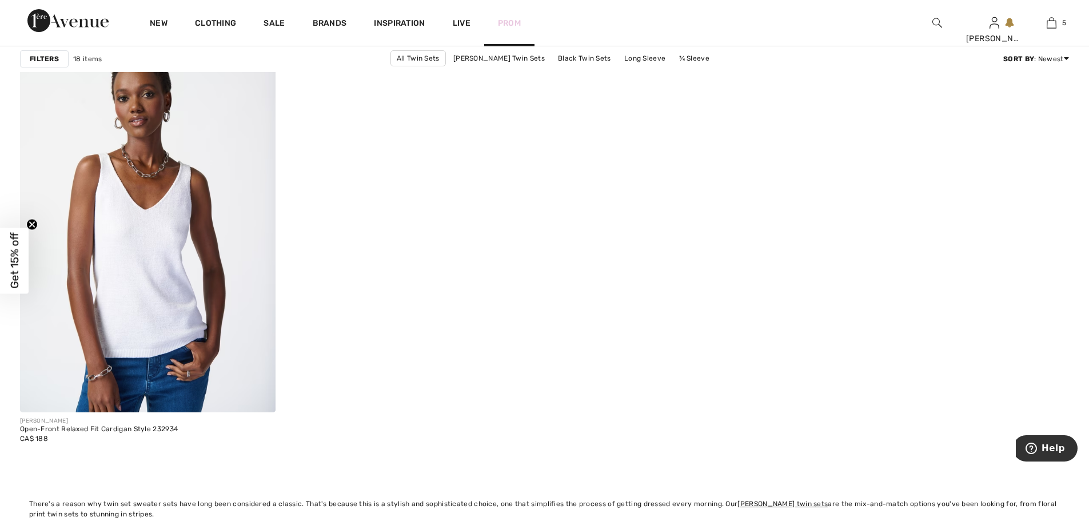
click at [513, 22] on link "Prom" at bounding box center [509, 23] width 23 height 12
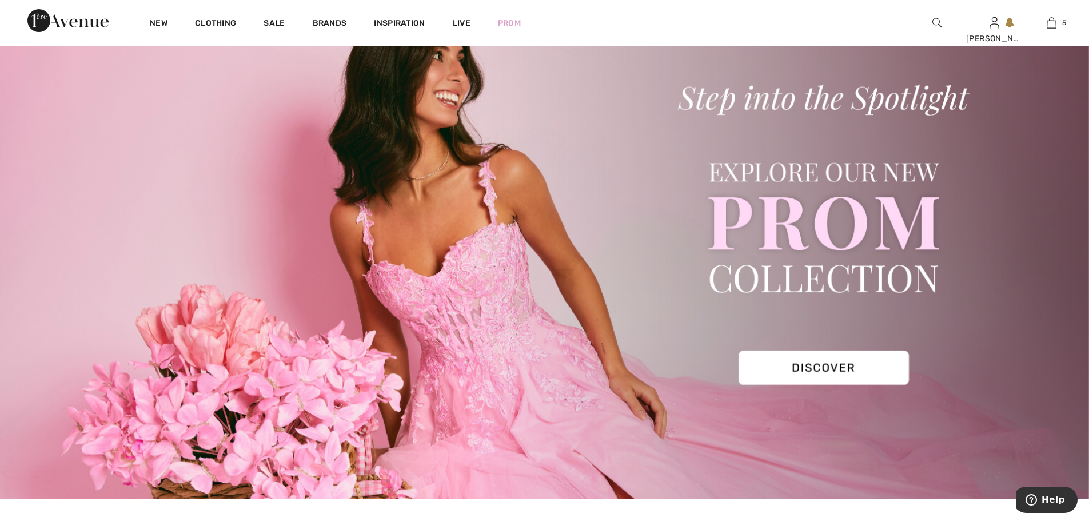
scroll to position [57, 0]
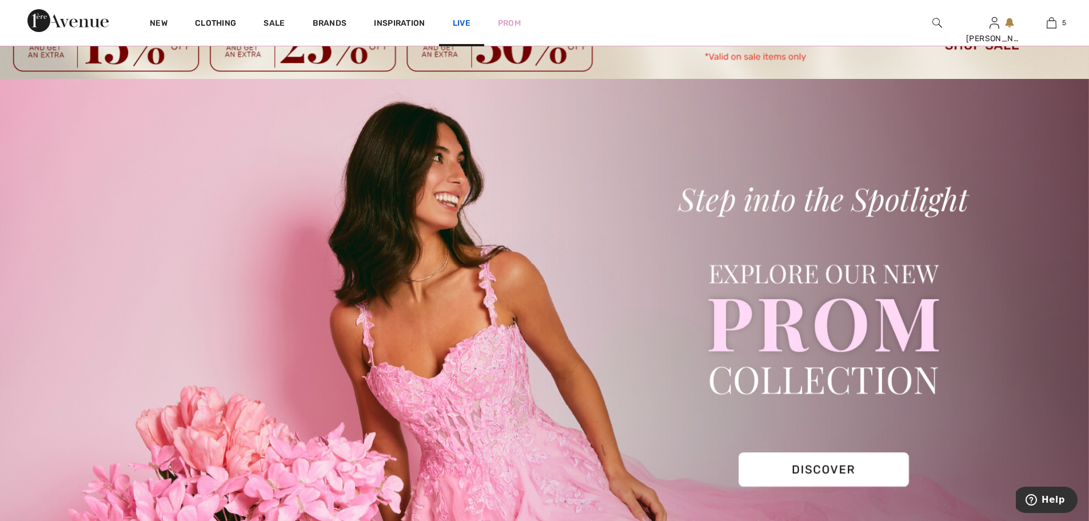
click at [461, 26] on link "Live" at bounding box center [462, 23] width 18 height 12
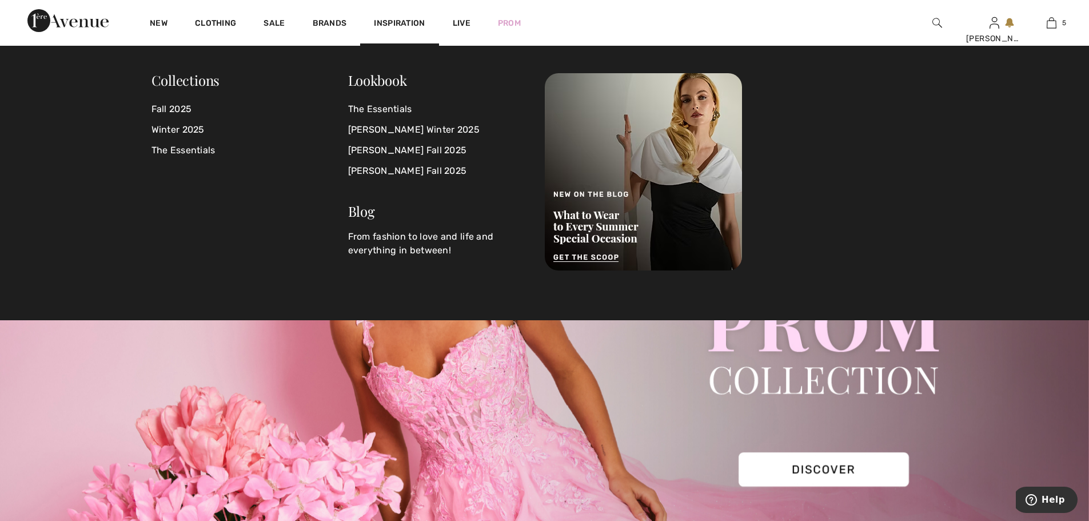
click at [402, 25] on span "Inspiration" at bounding box center [399, 24] width 51 height 12
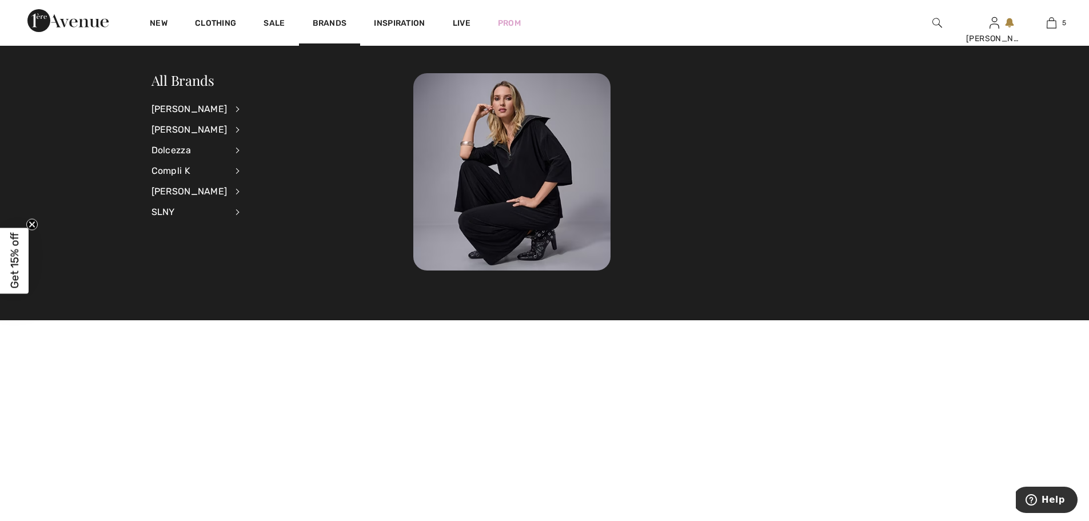
scroll to position [1657, 0]
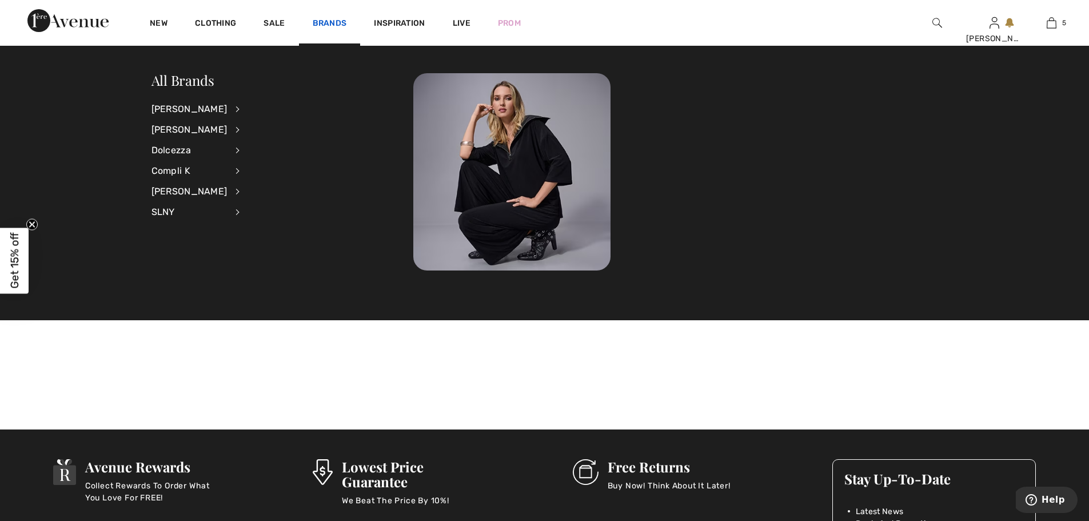
click at [333, 24] on link "Brands" at bounding box center [330, 24] width 34 height 12
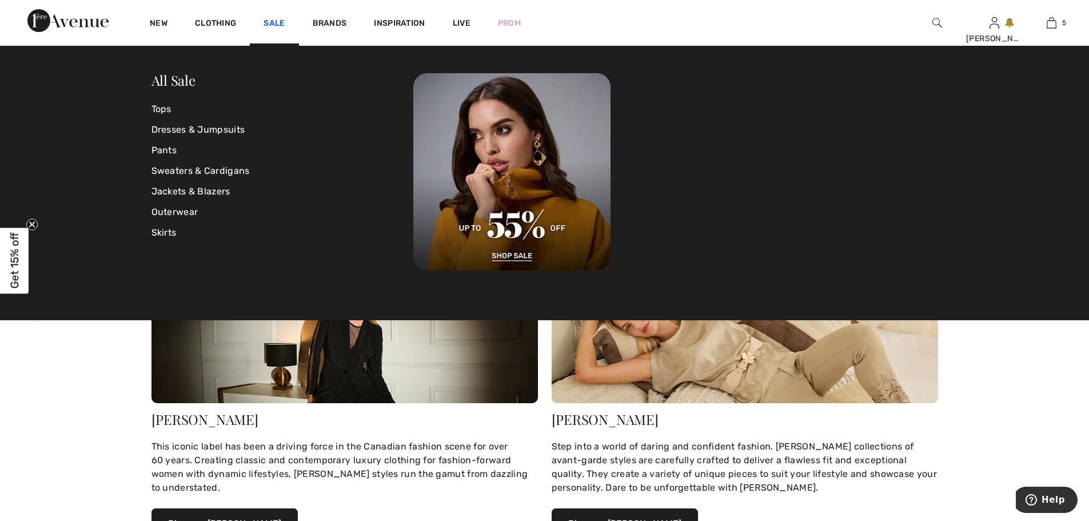
click at [280, 18] on link "Sale" at bounding box center [273, 24] width 21 height 12
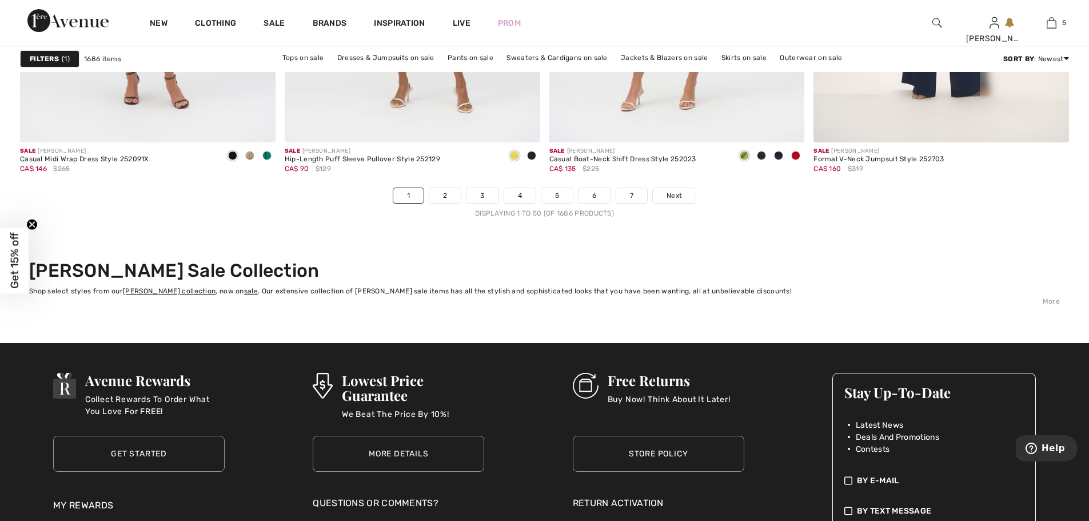
scroll to position [6630, 0]
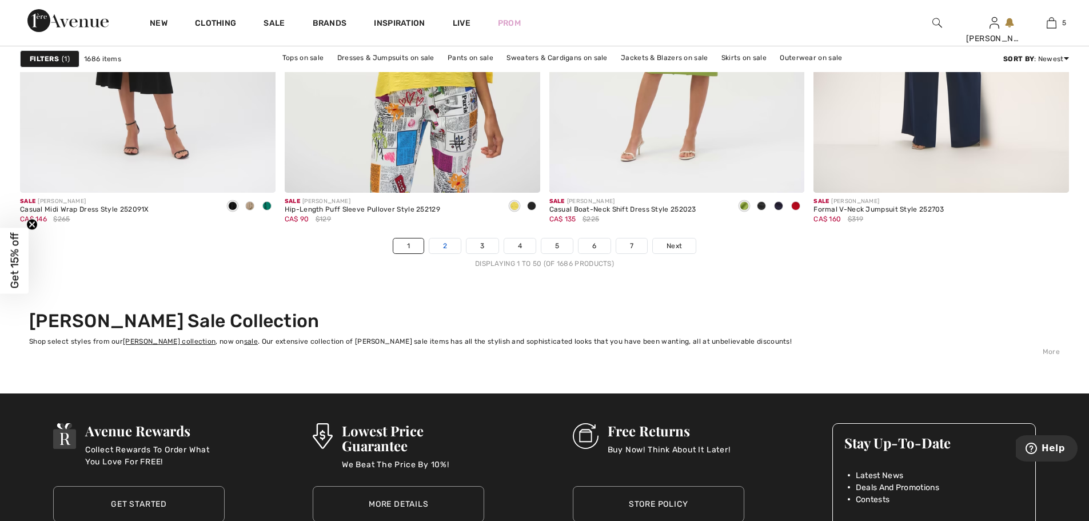
click at [446, 243] on link "2" at bounding box center [444, 245] width 31 height 15
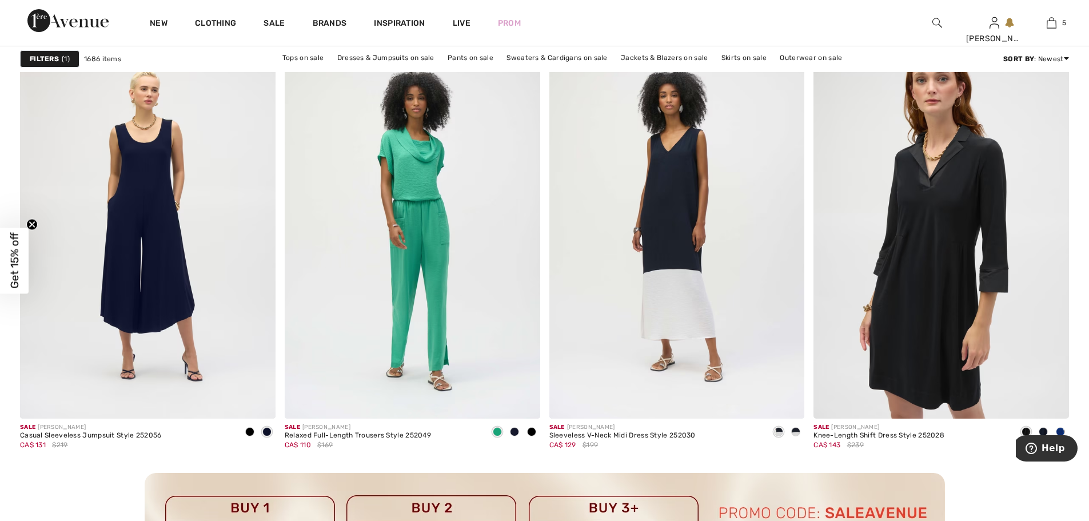
scroll to position [4915, 0]
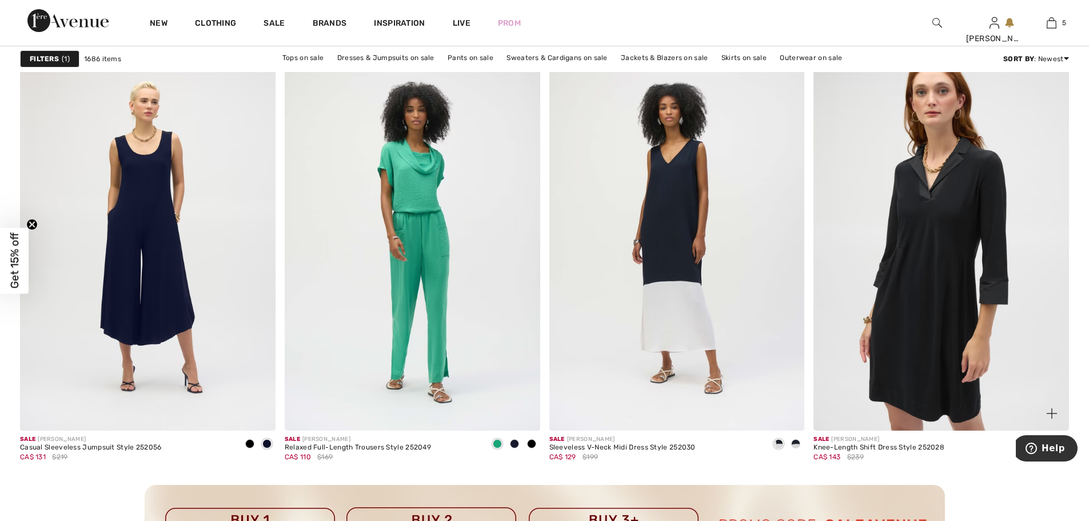
click at [941, 297] on img at bounding box center [940, 238] width 255 height 383
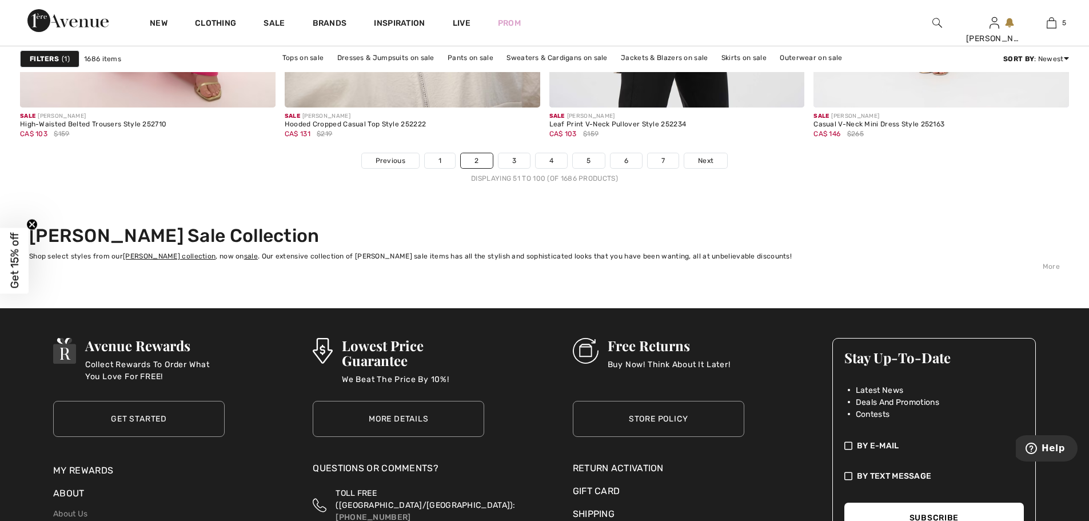
scroll to position [6744, 0]
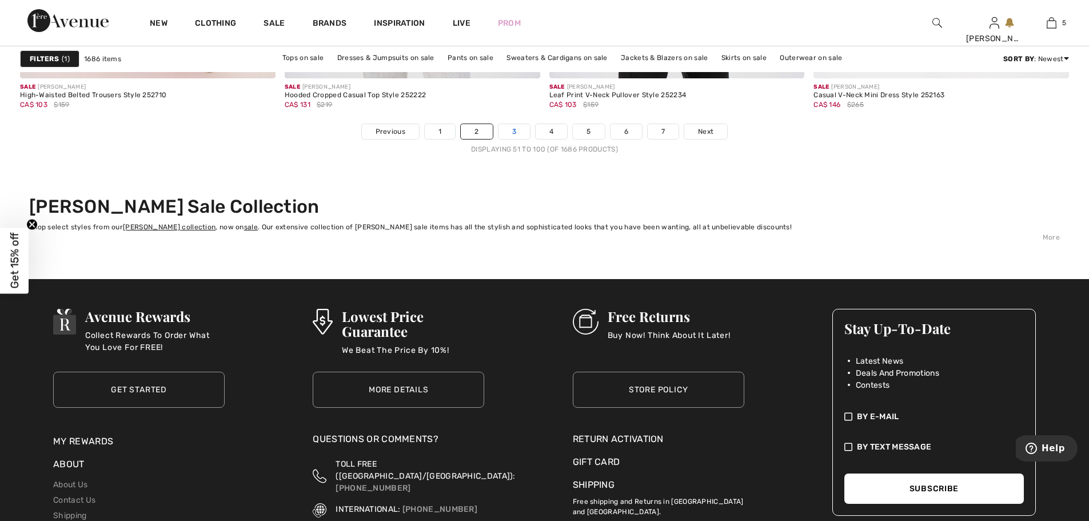
click at [516, 135] on link "3" at bounding box center [513, 131] width 31 height 15
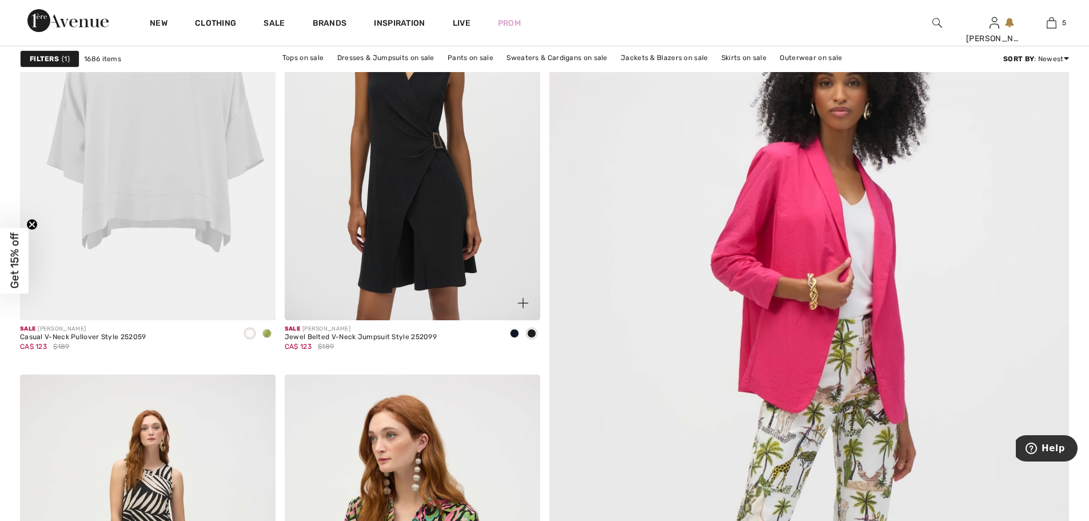
scroll to position [286, 0]
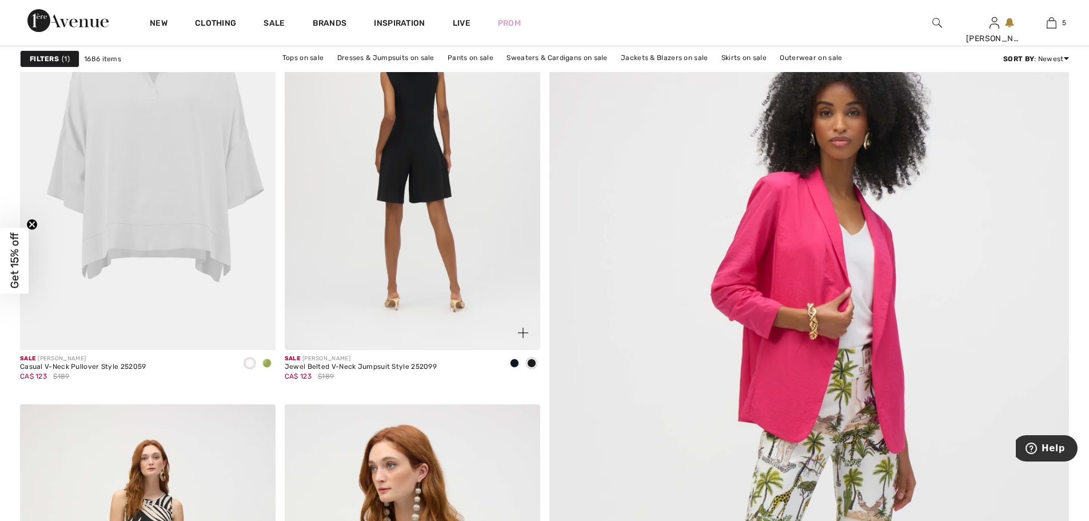
click at [444, 219] on img at bounding box center [412, 158] width 255 height 383
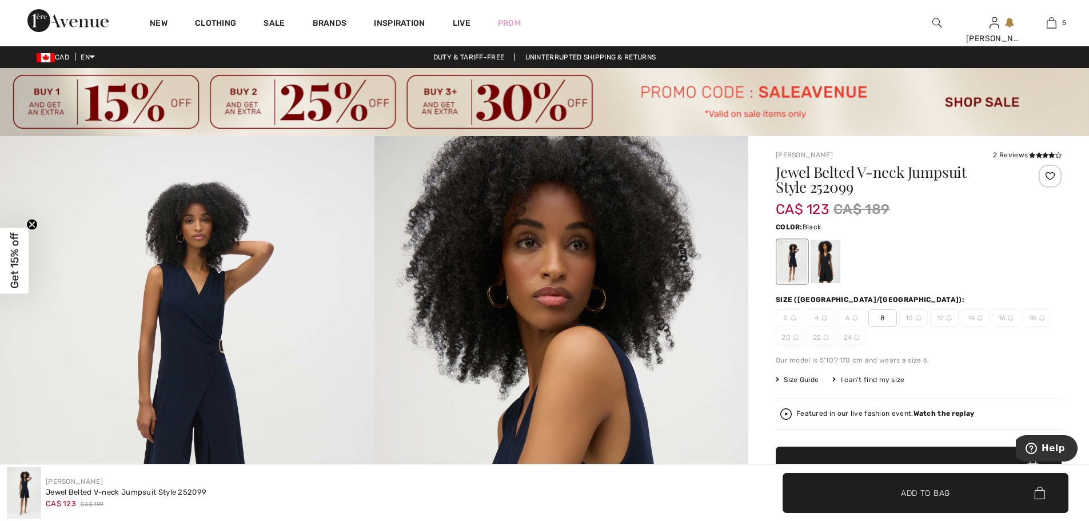
click at [831, 264] on div at bounding box center [825, 261] width 30 height 43
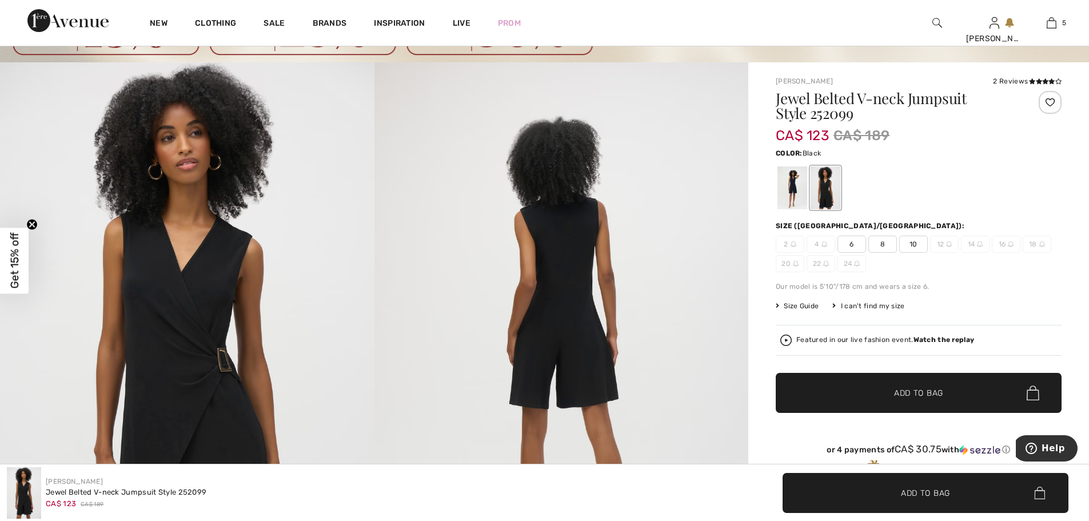
scroll to position [57, 0]
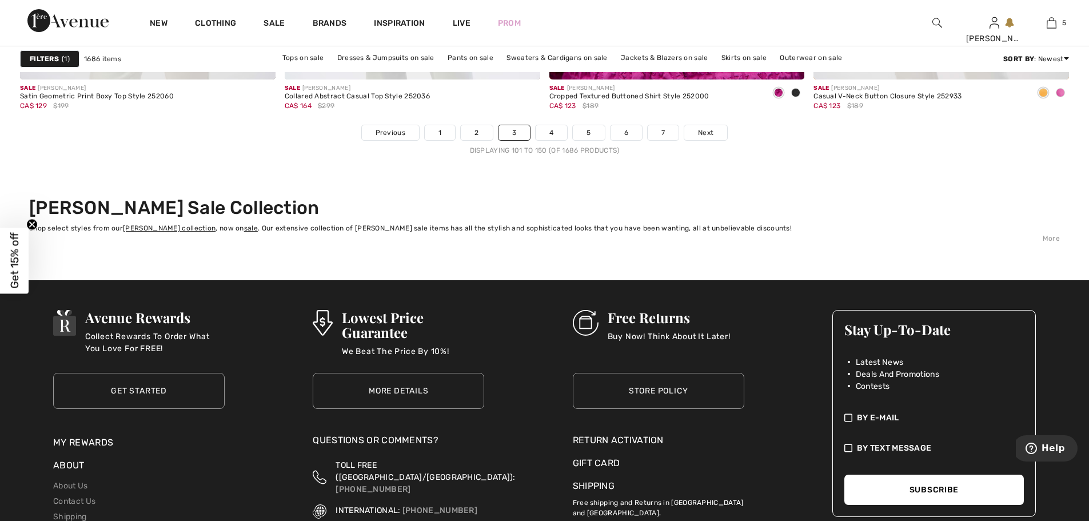
scroll to position [6744, 0]
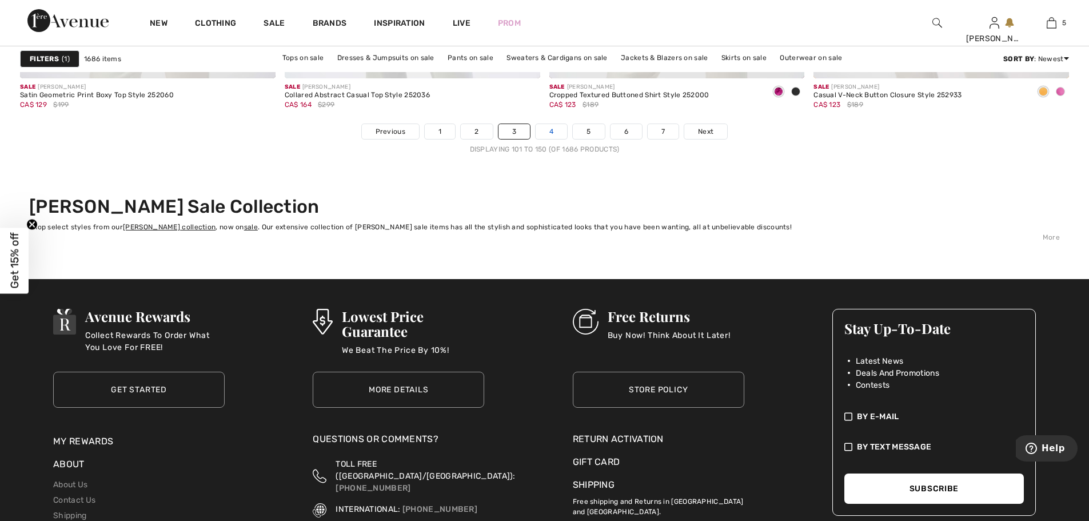
click at [560, 133] on link "4" at bounding box center [551, 131] width 31 height 15
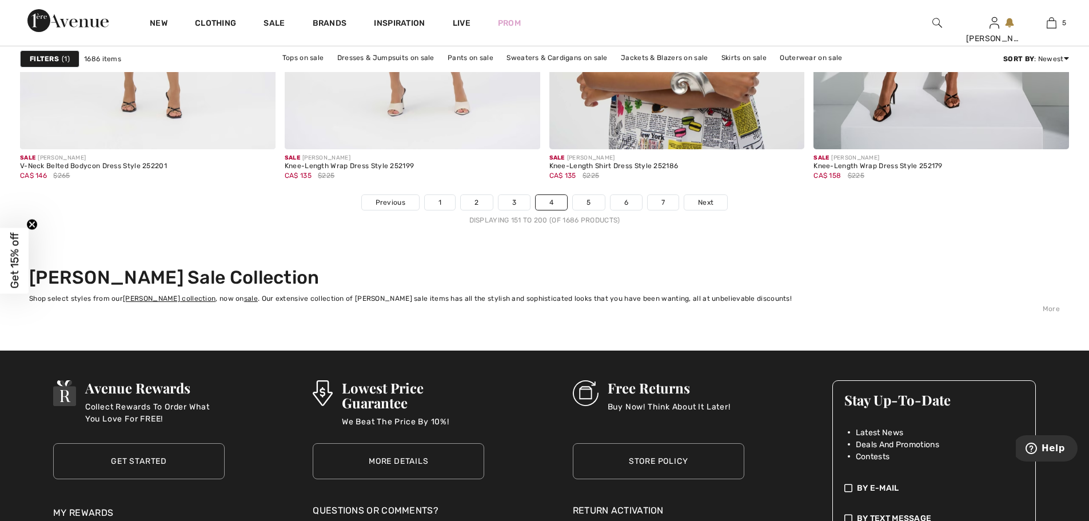
scroll to position [6687, 0]
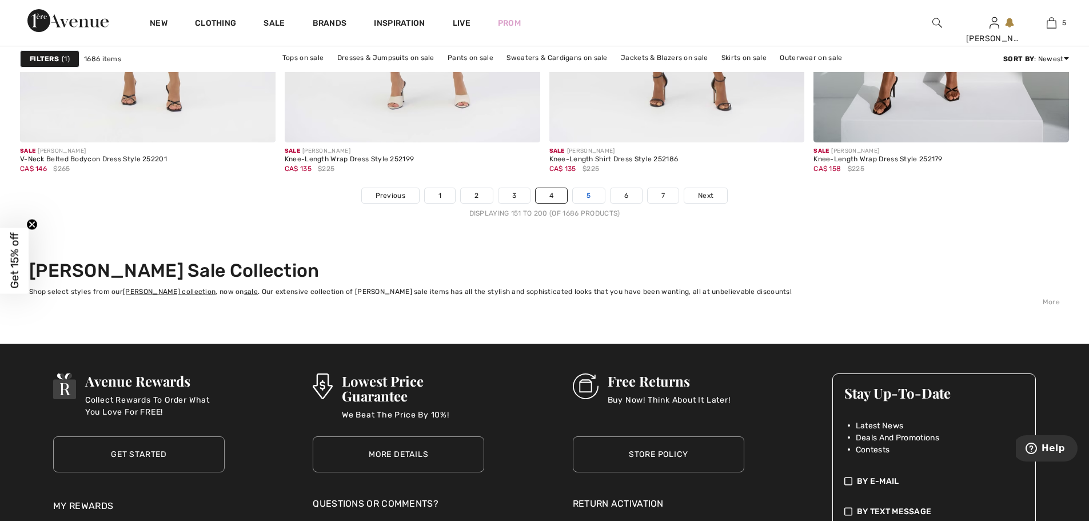
click at [589, 193] on link "5" at bounding box center [588, 195] width 31 height 15
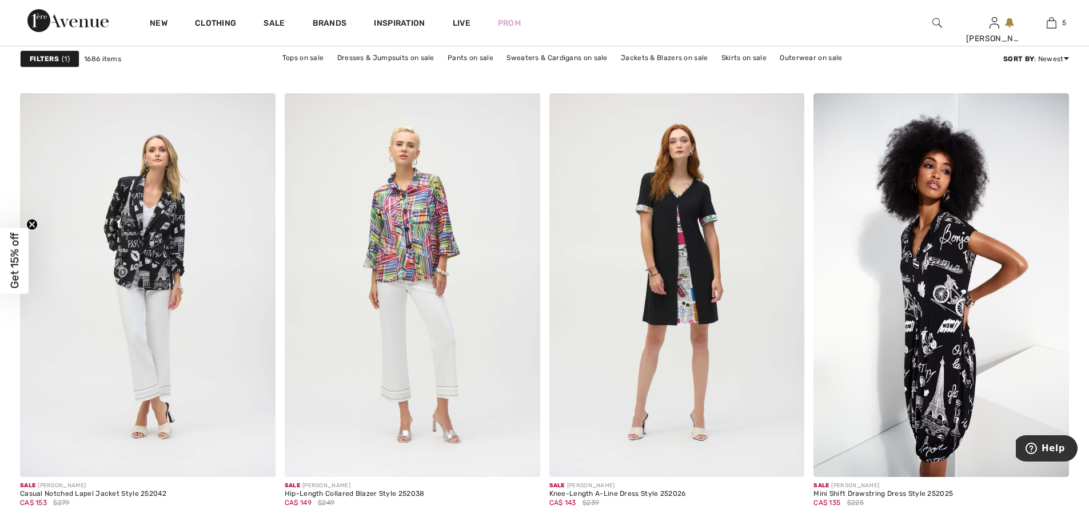
scroll to position [1486, 0]
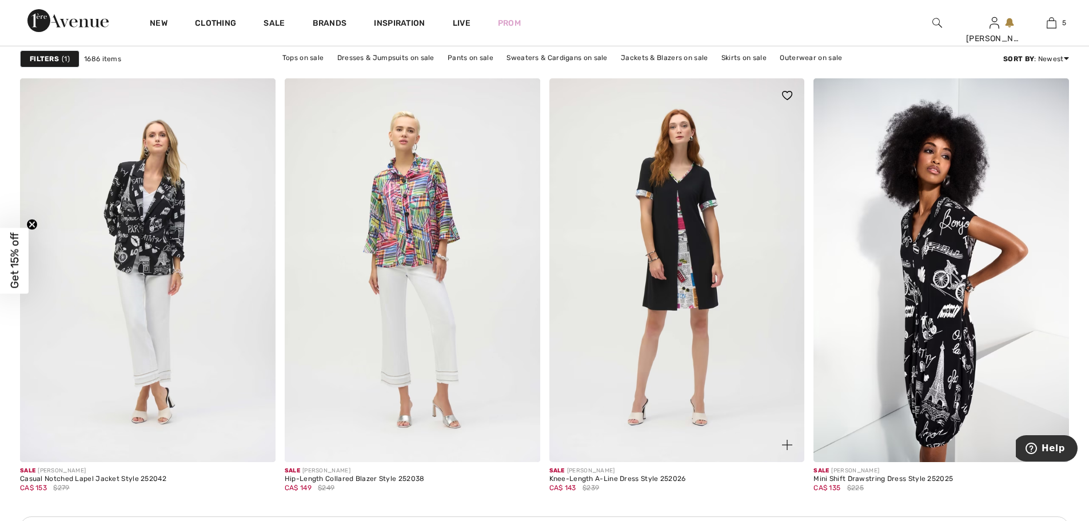
click at [681, 287] on img at bounding box center [676, 269] width 255 height 383
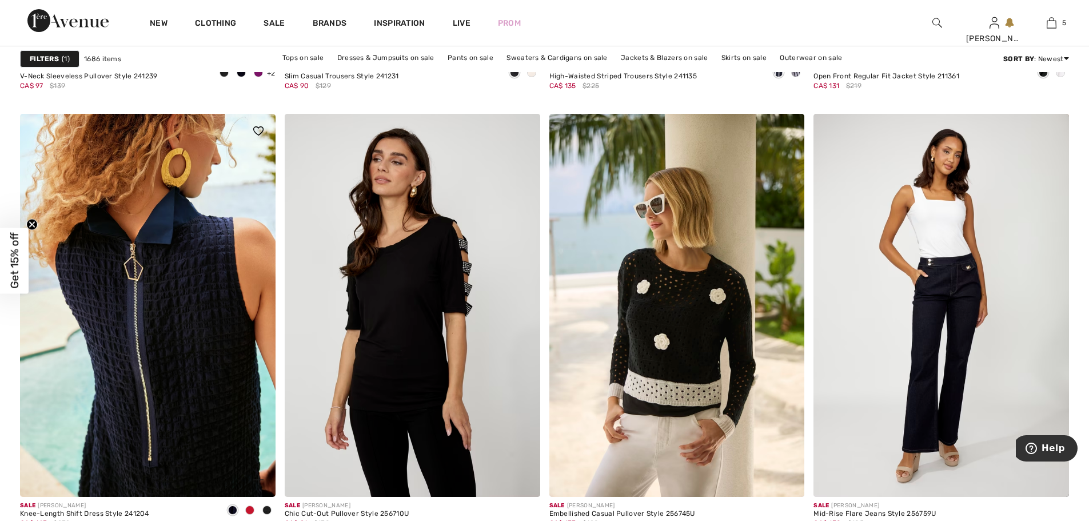
scroll to position [4801, 0]
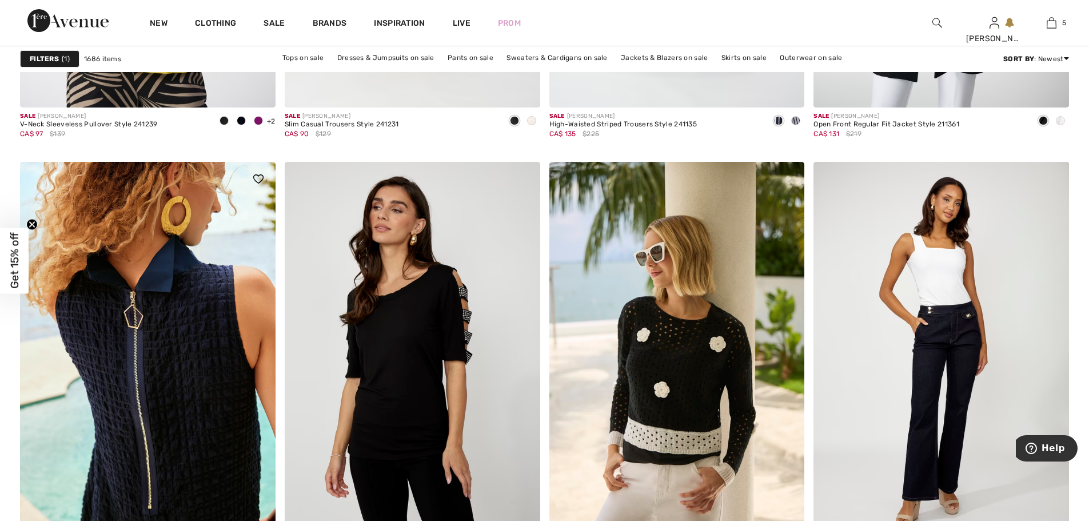
click at [168, 295] on img at bounding box center [147, 353] width 255 height 383
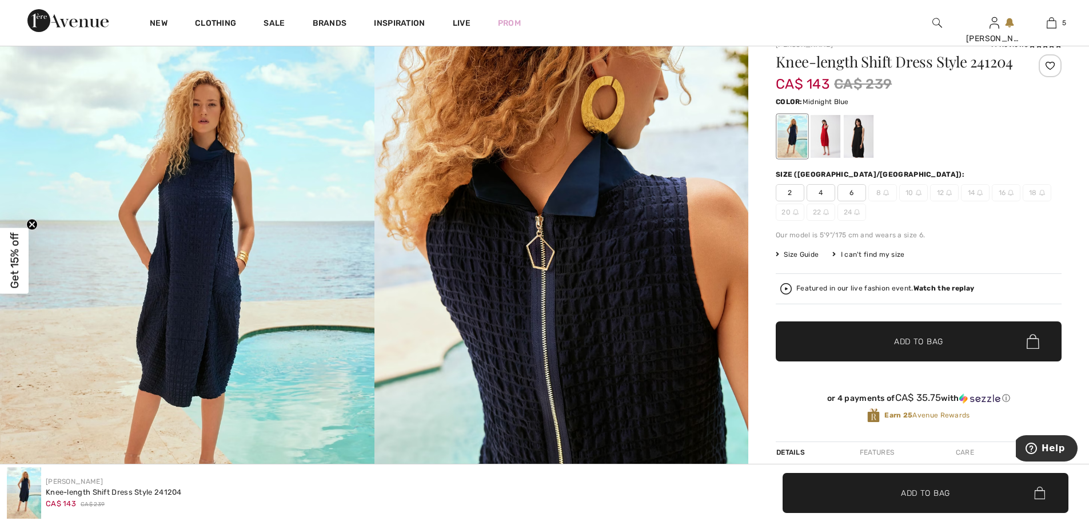
scroll to position [57, 0]
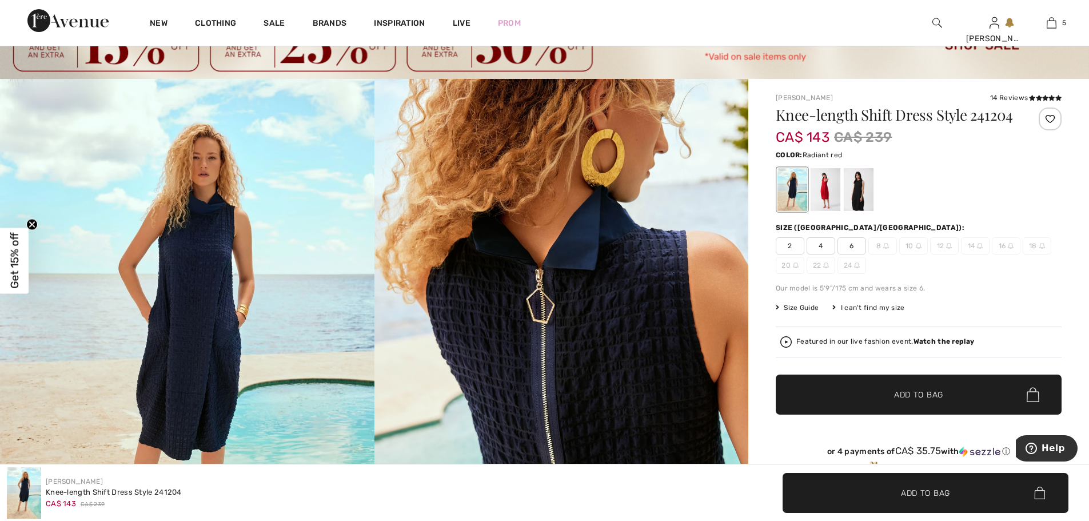
click at [830, 193] on div at bounding box center [825, 189] width 30 height 43
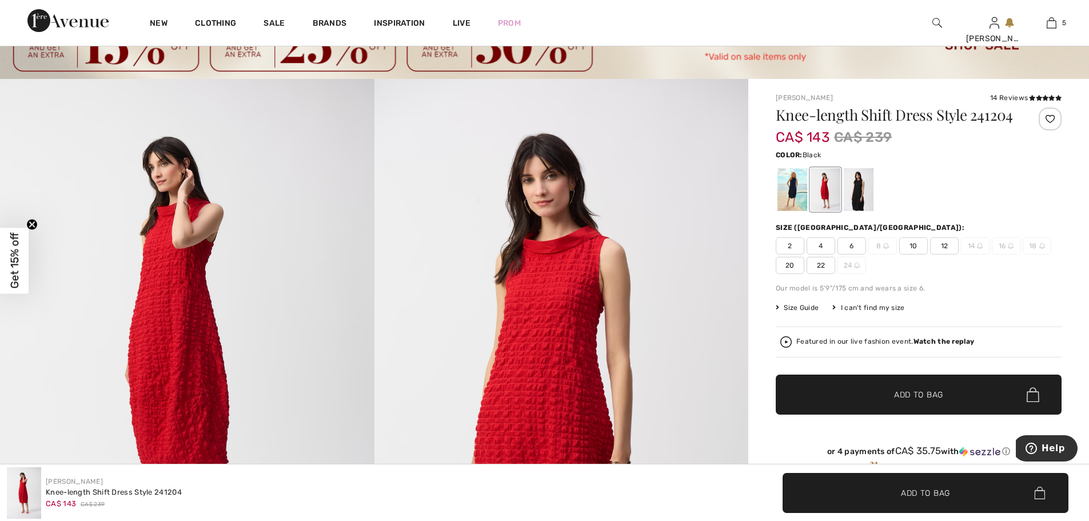
click at [865, 190] on div at bounding box center [859, 189] width 30 height 43
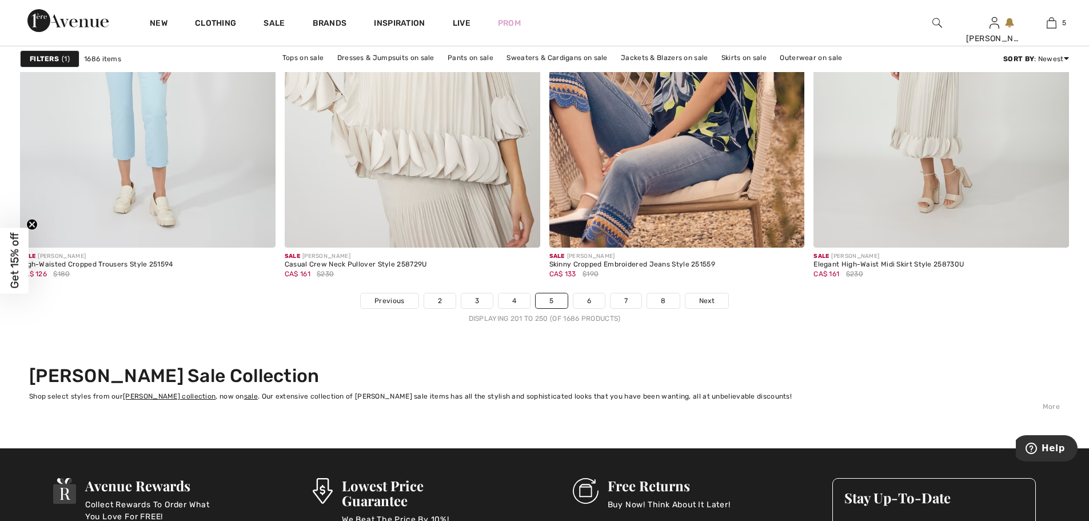
scroll to position [6744, 0]
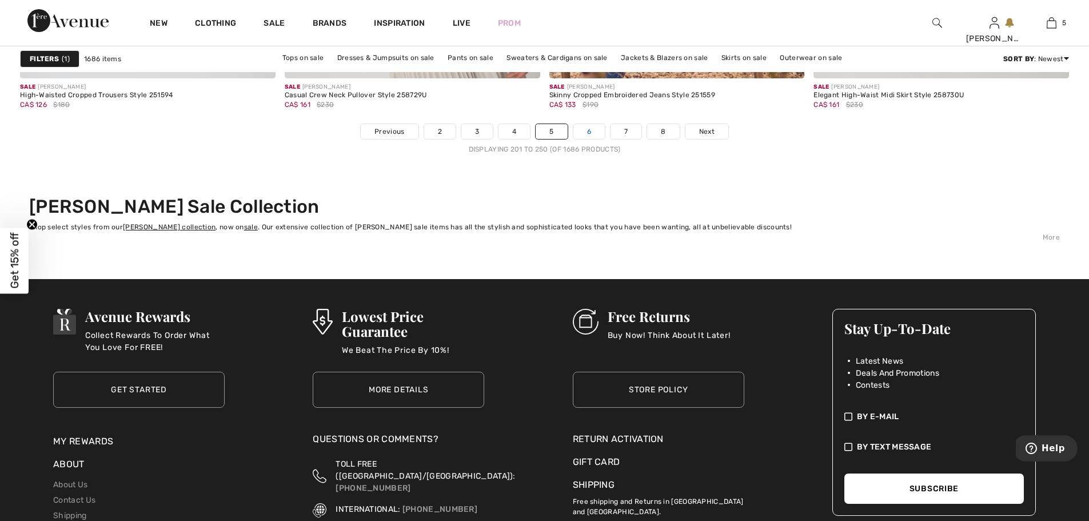
click at [591, 134] on link "6" at bounding box center [588, 131] width 31 height 15
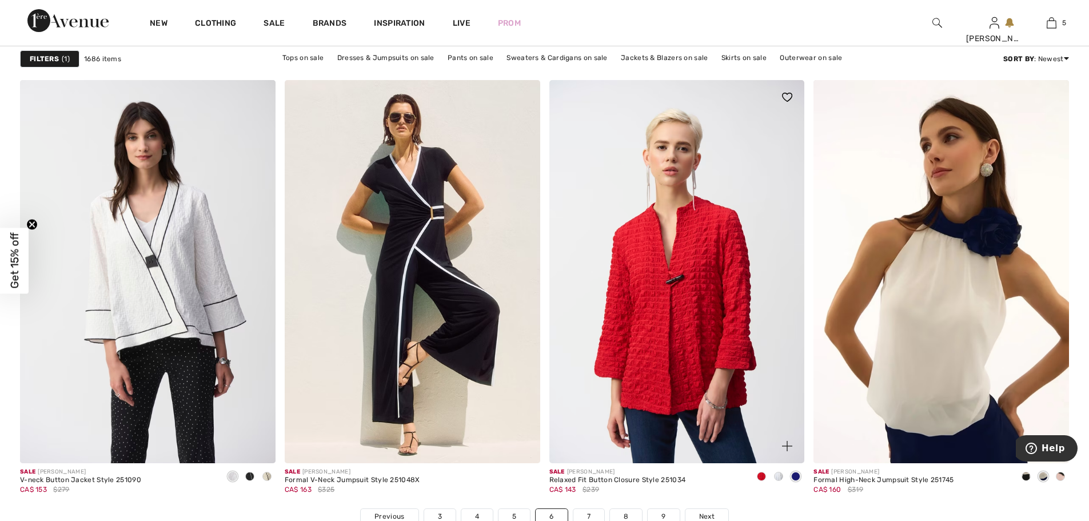
scroll to position [6344, 0]
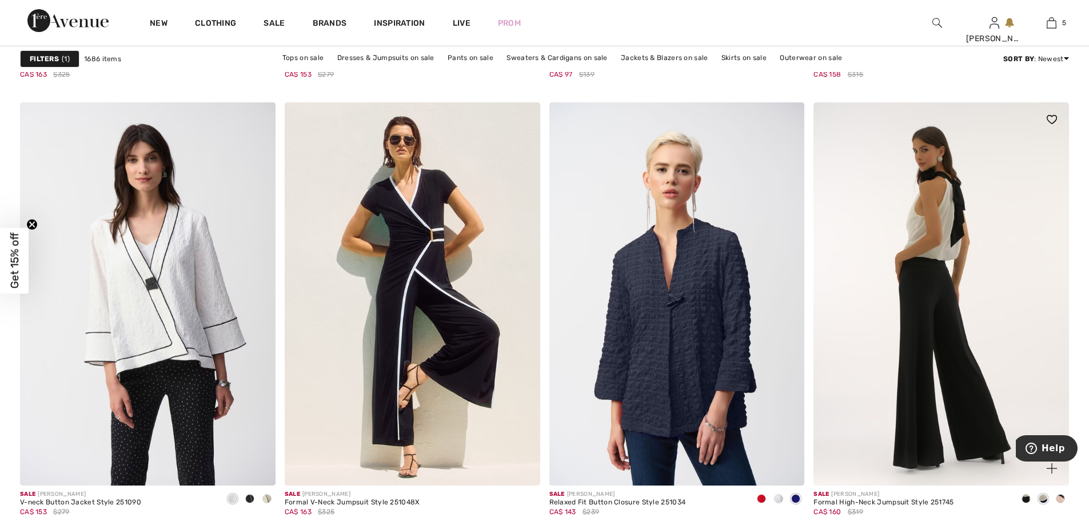
click at [922, 273] on img at bounding box center [940, 293] width 255 height 383
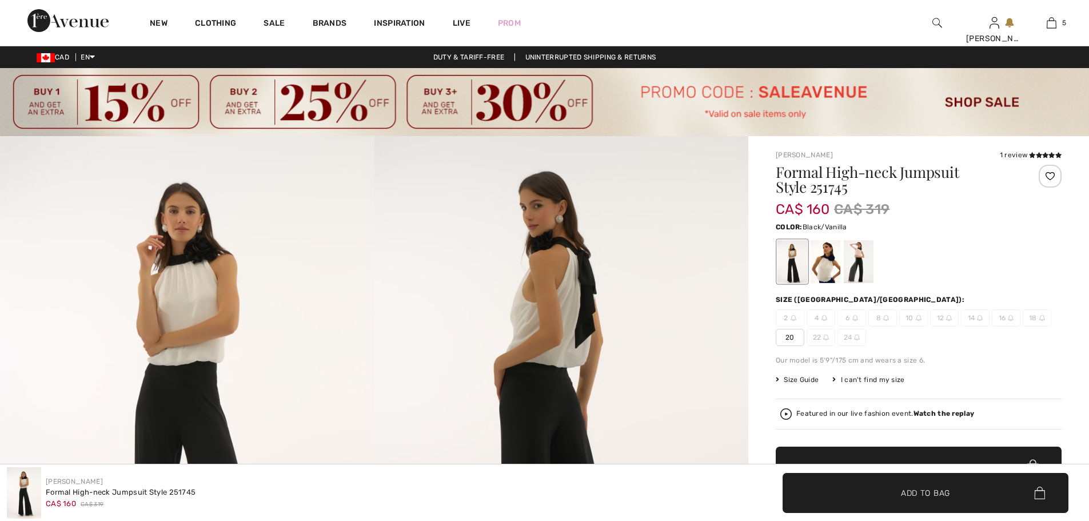
checkbox input "true"
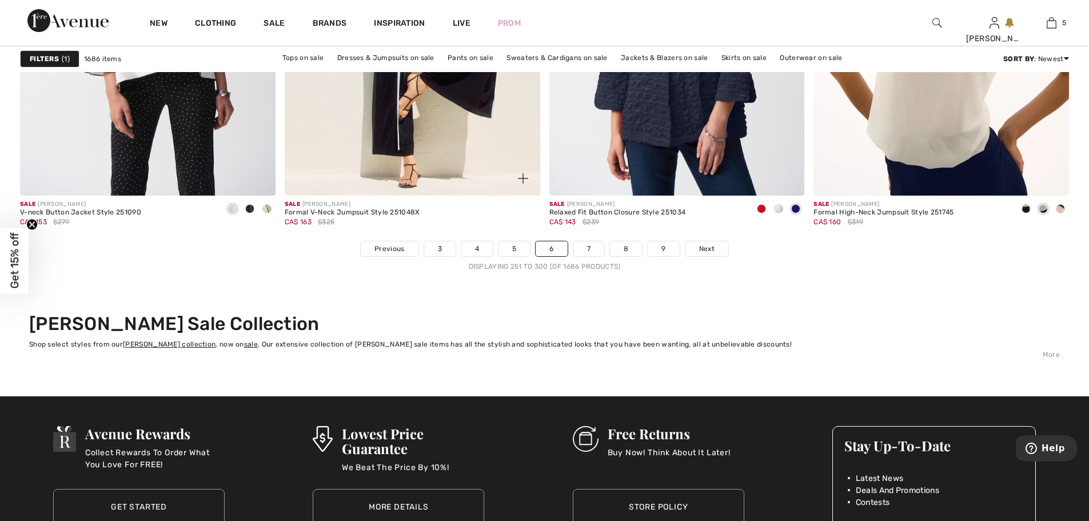
scroll to position [6623, 0]
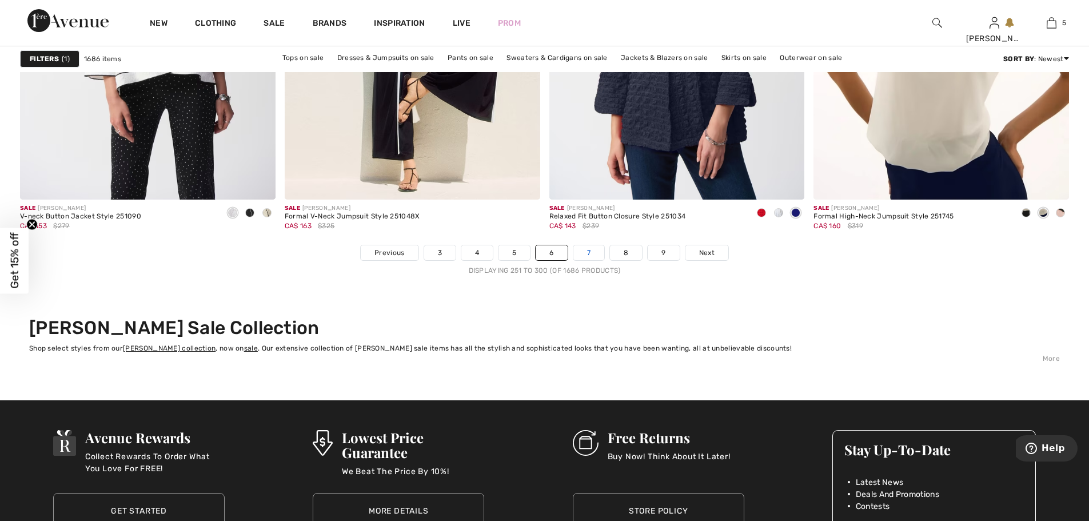
click at [589, 253] on link "7" at bounding box center [588, 252] width 31 height 15
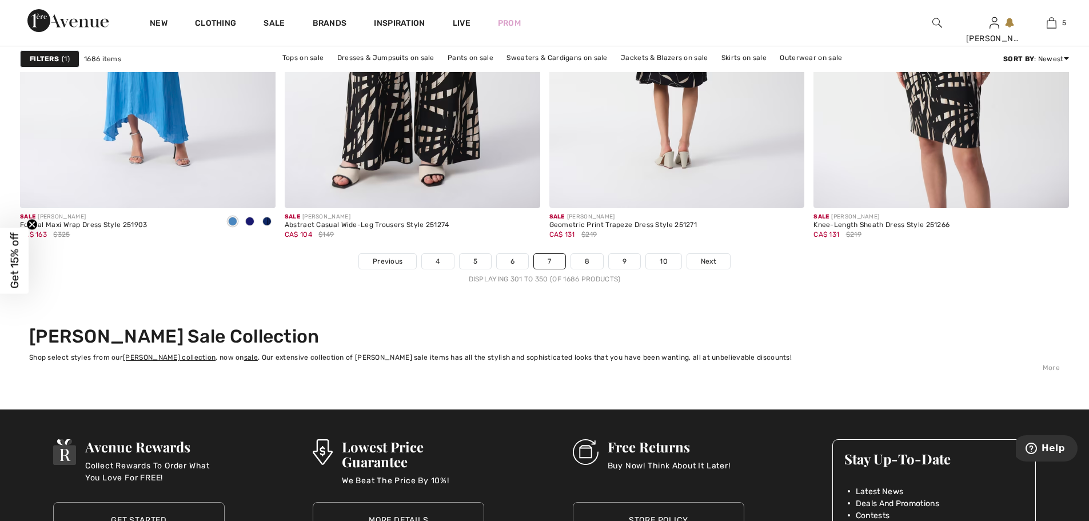
scroll to position [6687, 0]
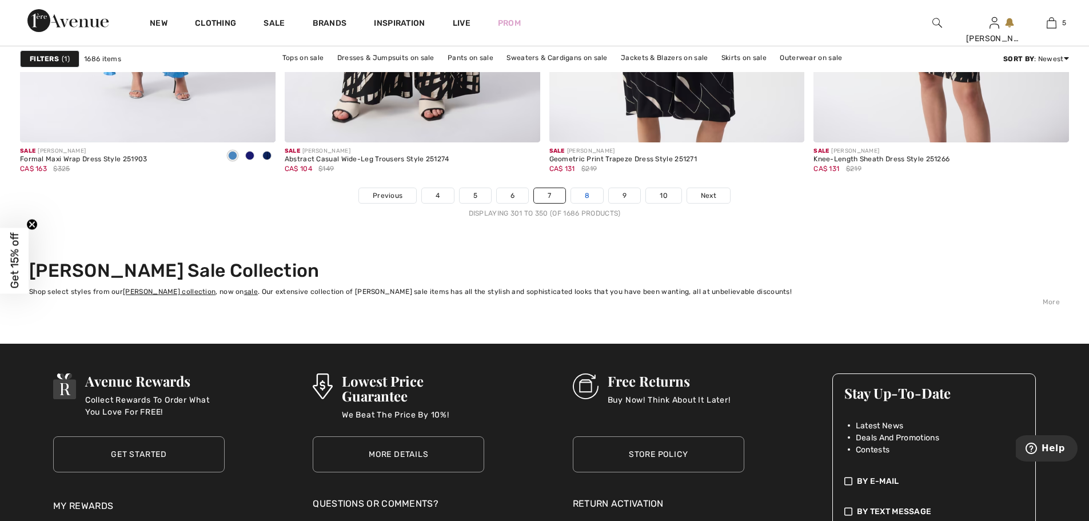
click at [588, 198] on link "8" at bounding box center [587, 195] width 32 height 15
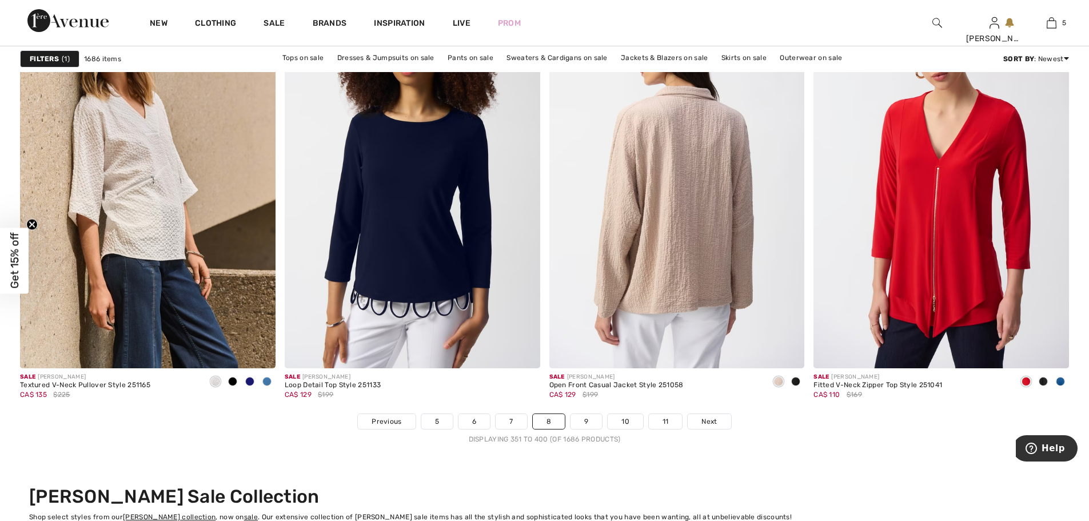
scroll to position [6458, 0]
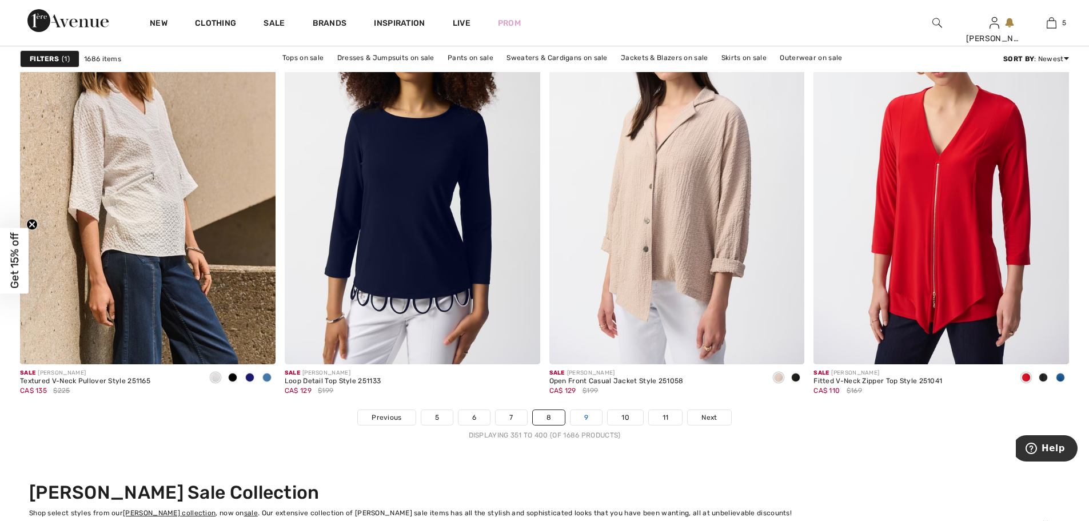
click at [593, 417] on link "9" at bounding box center [585, 417] width 31 height 15
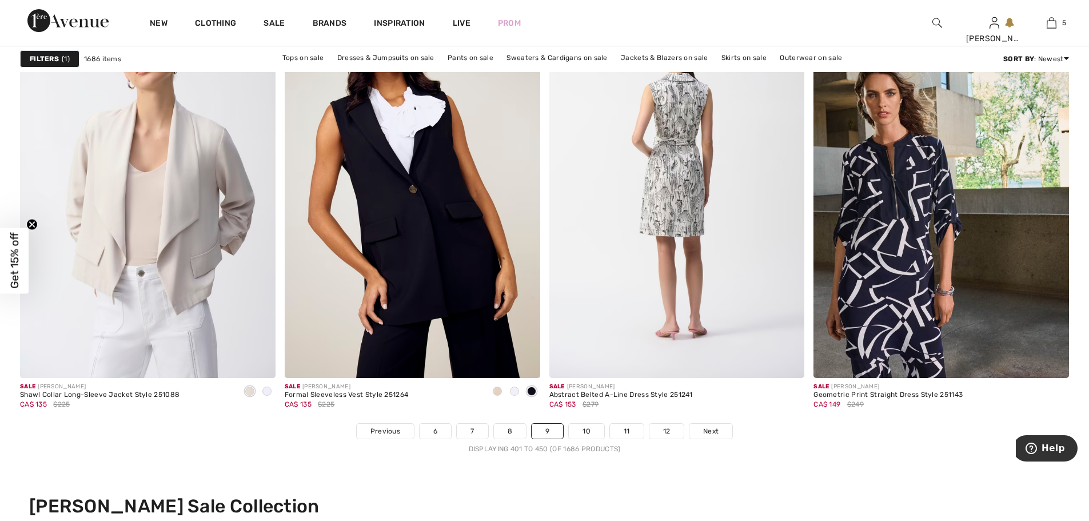
scroll to position [6573, 0]
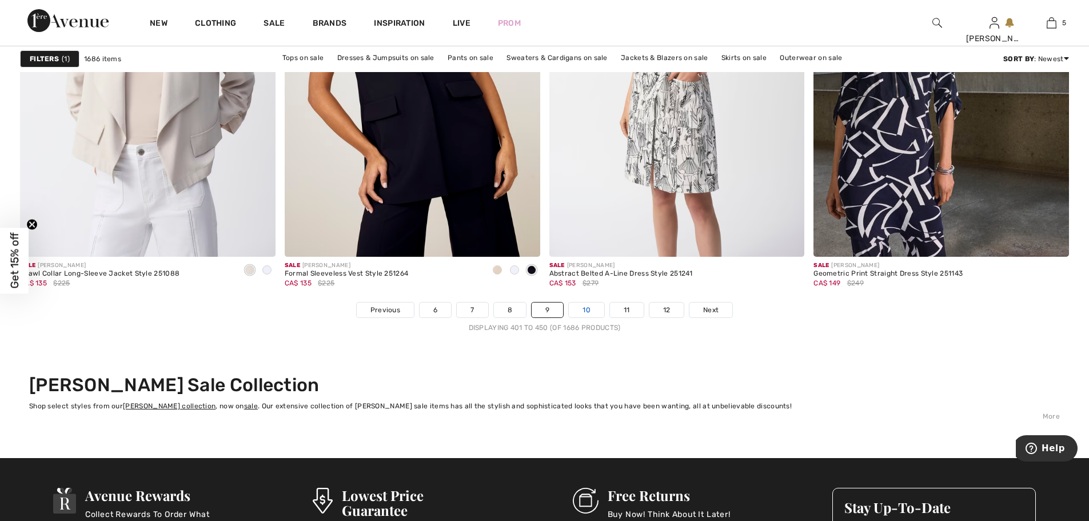
click at [592, 310] on link "10" at bounding box center [586, 309] width 35 height 15
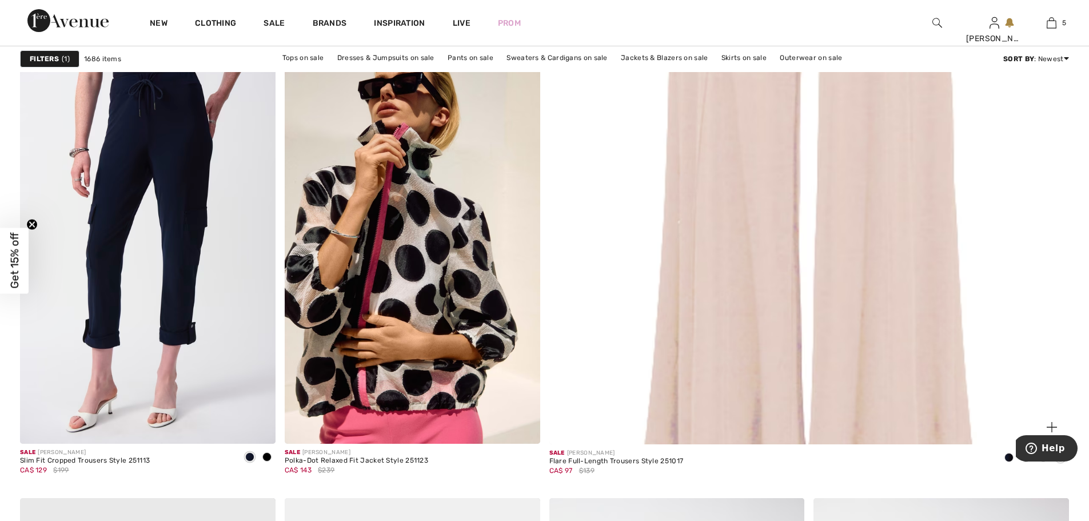
scroll to position [629, 0]
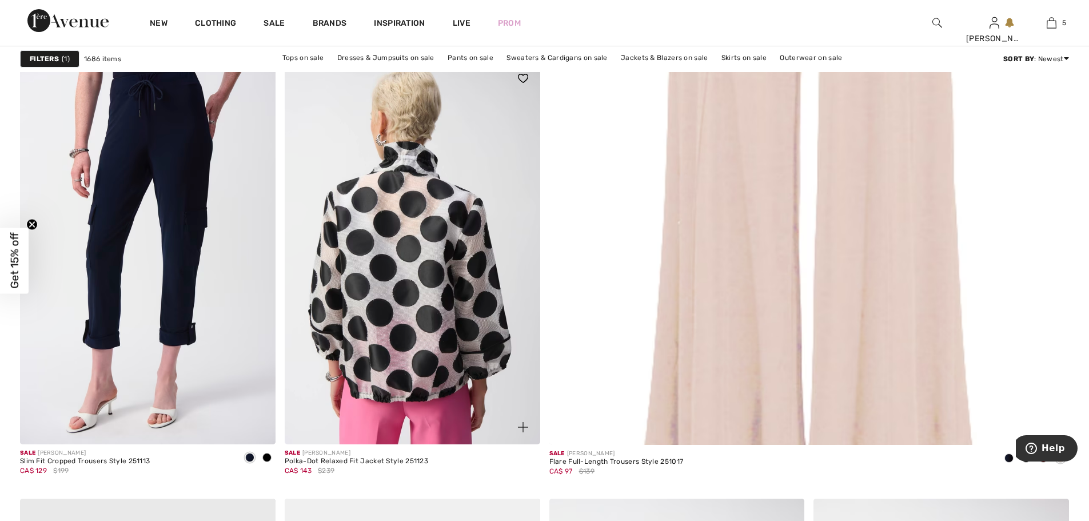
click at [491, 337] on img at bounding box center [412, 252] width 255 height 383
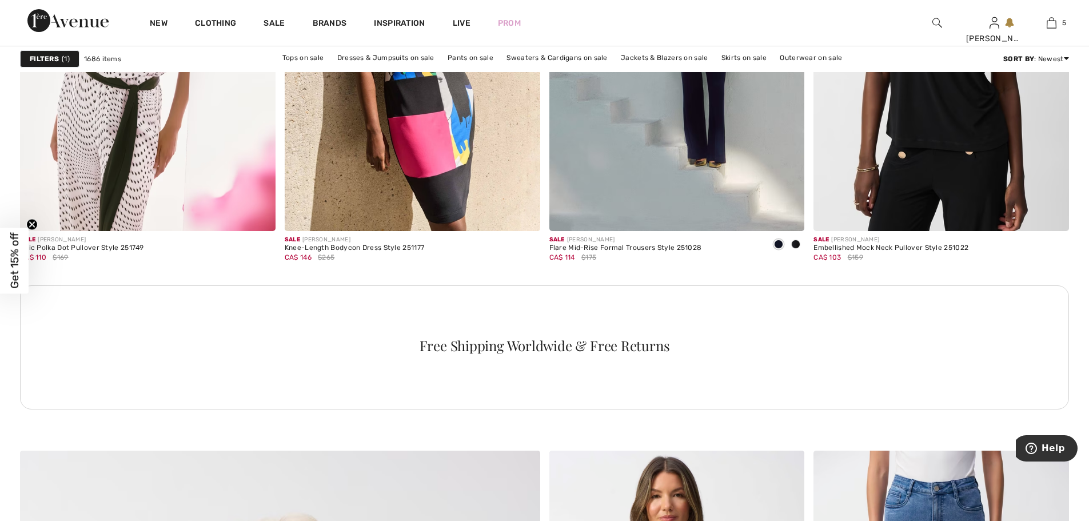
scroll to position [3143, 0]
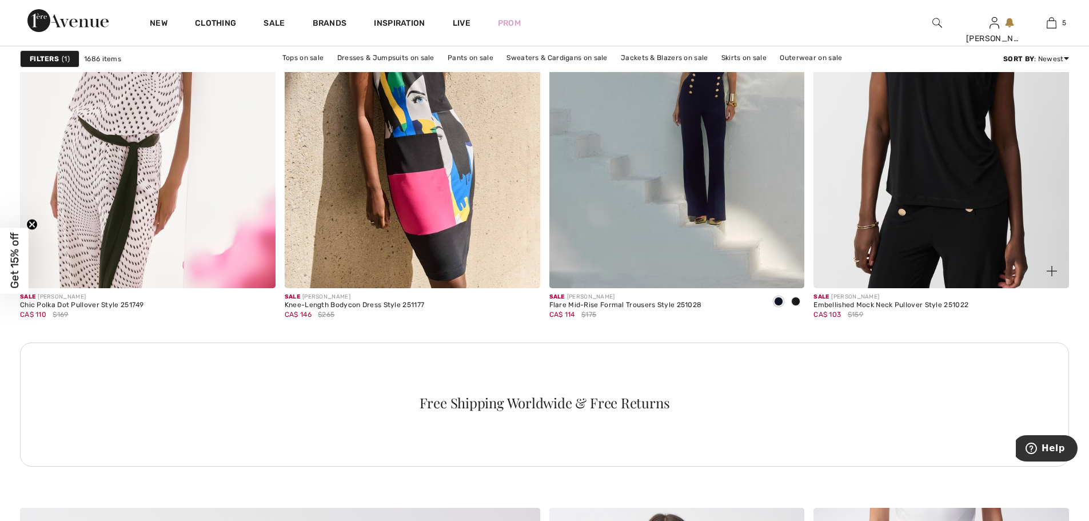
click at [924, 190] on img at bounding box center [940, 96] width 255 height 383
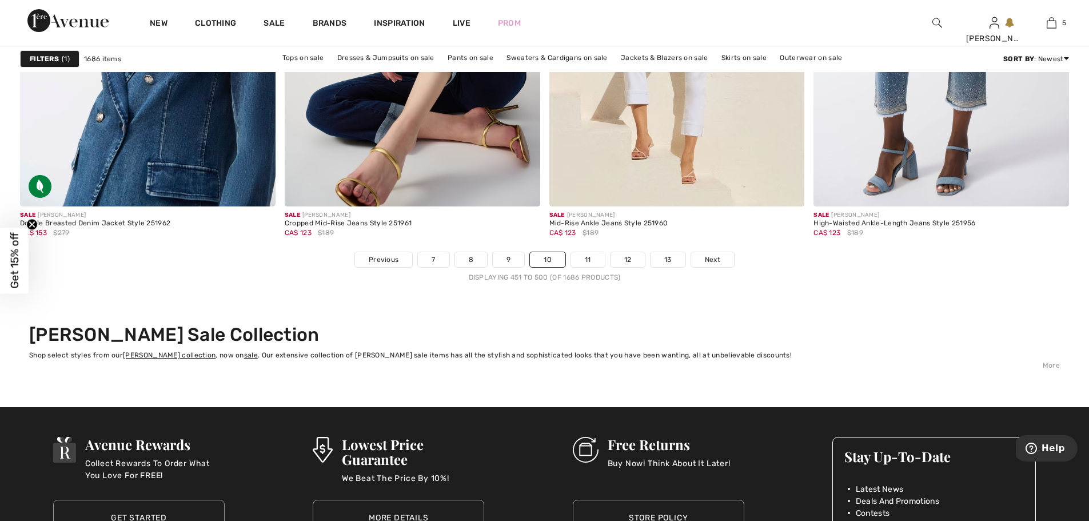
scroll to position [6622, 0]
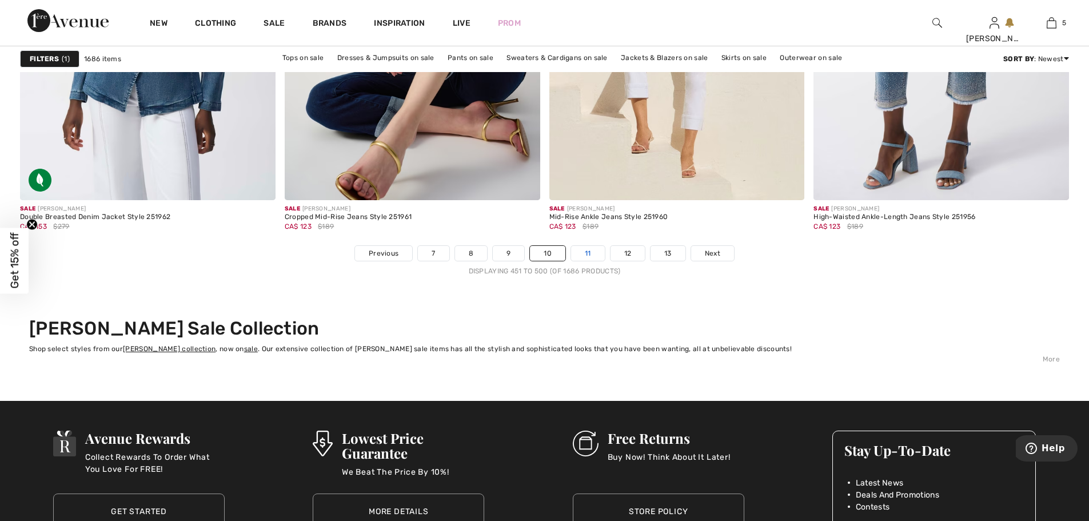
click at [588, 254] on link "11" at bounding box center [588, 253] width 34 height 15
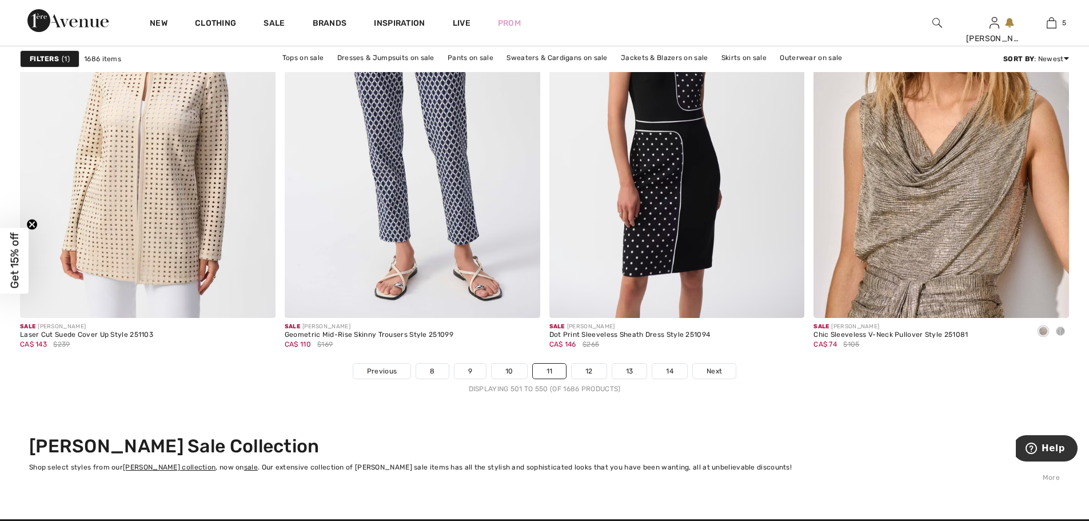
scroll to position [6515, 0]
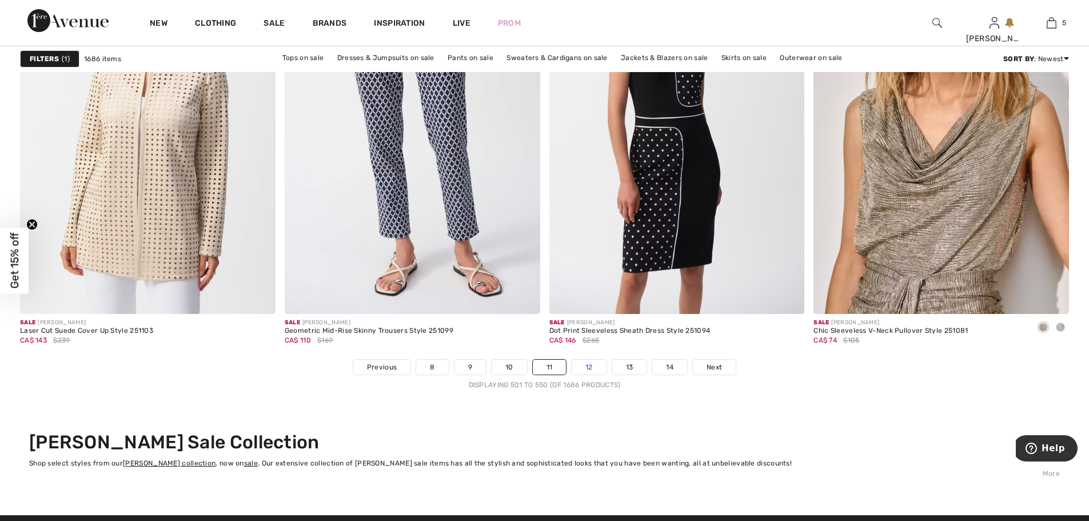
click at [596, 370] on link "12" at bounding box center [589, 366] width 35 height 15
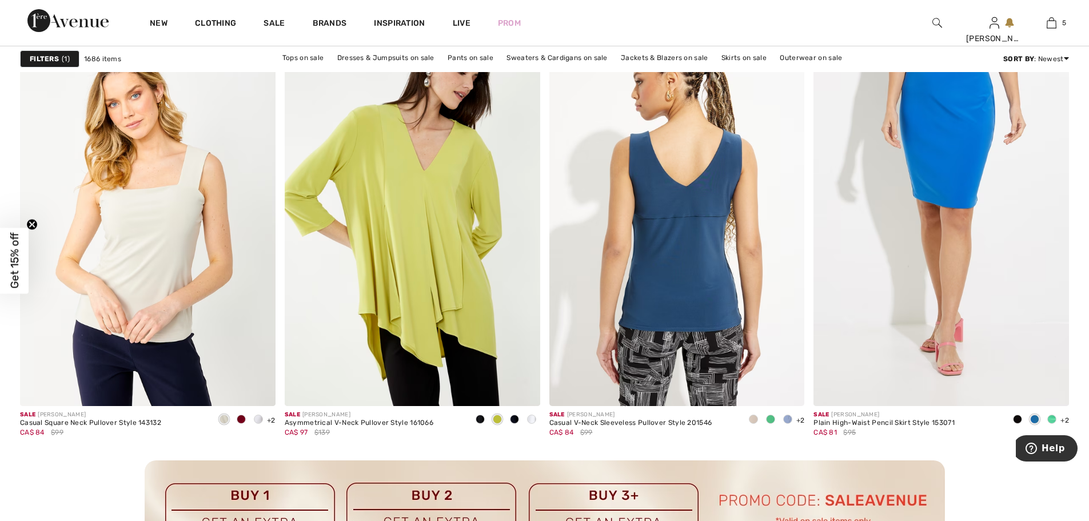
scroll to position [3029, 0]
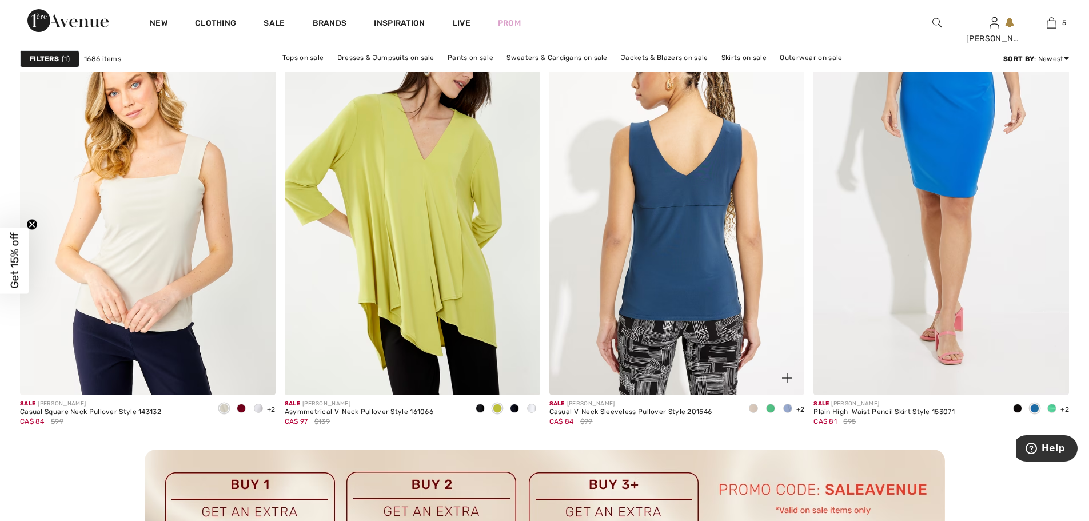
click at [644, 277] on img at bounding box center [676, 203] width 255 height 383
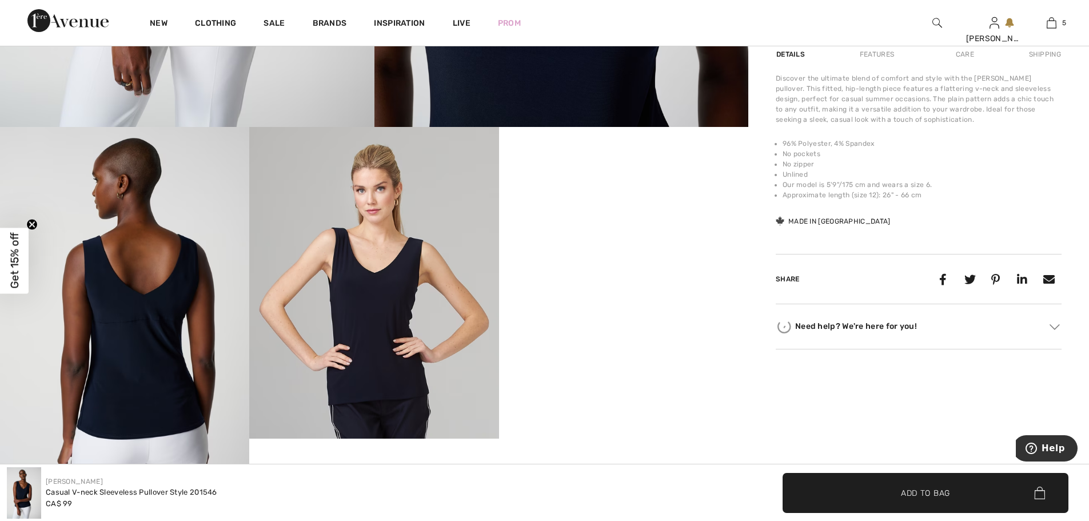
scroll to position [572, 0]
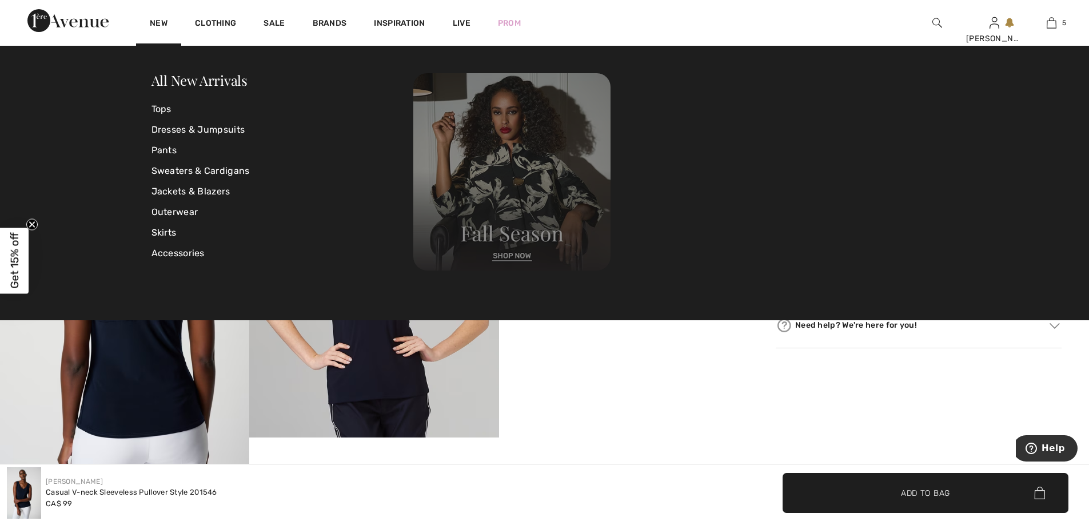
click at [505, 232] on img at bounding box center [511, 171] width 197 height 197
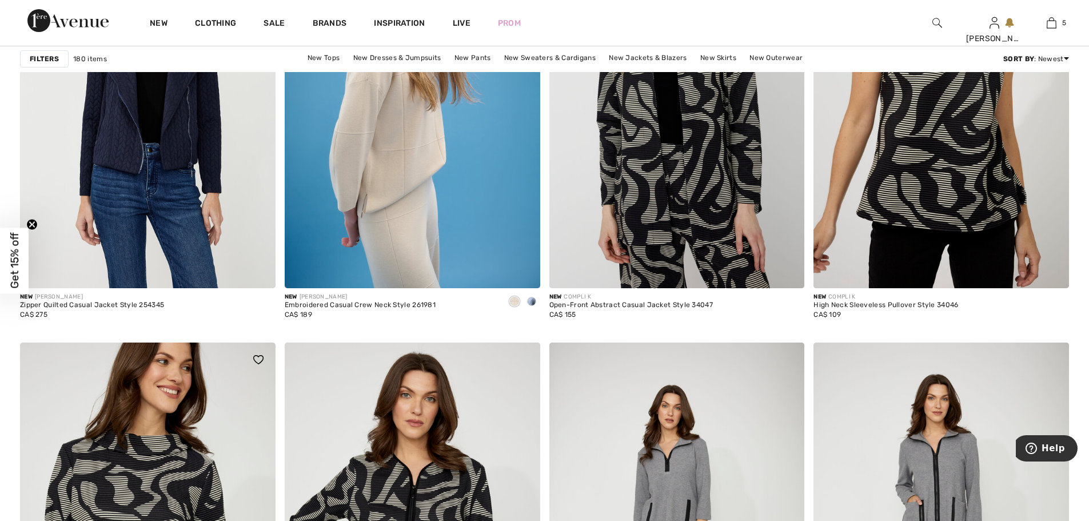
scroll to position [2686, 0]
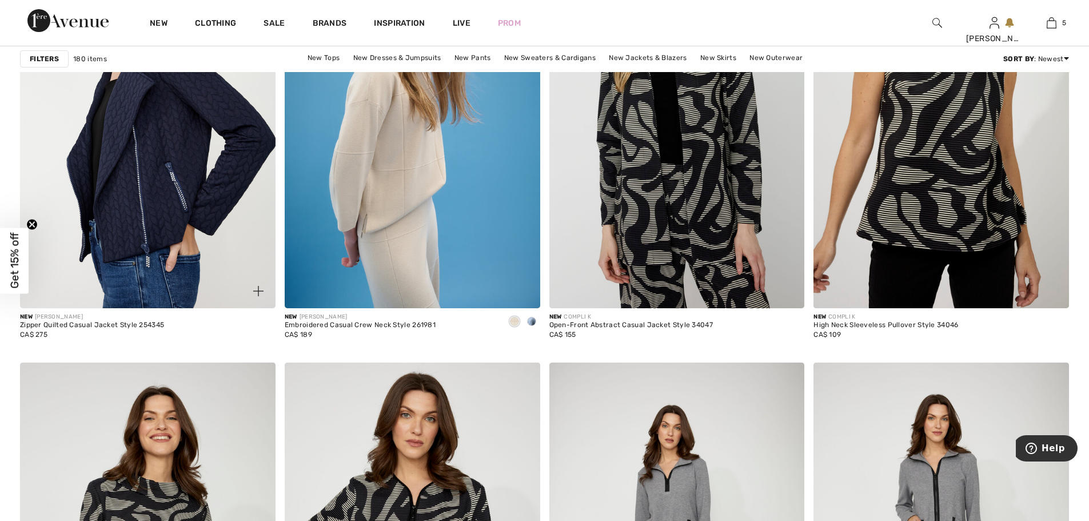
click at [138, 233] on img at bounding box center [147, 116] width 255 height 383
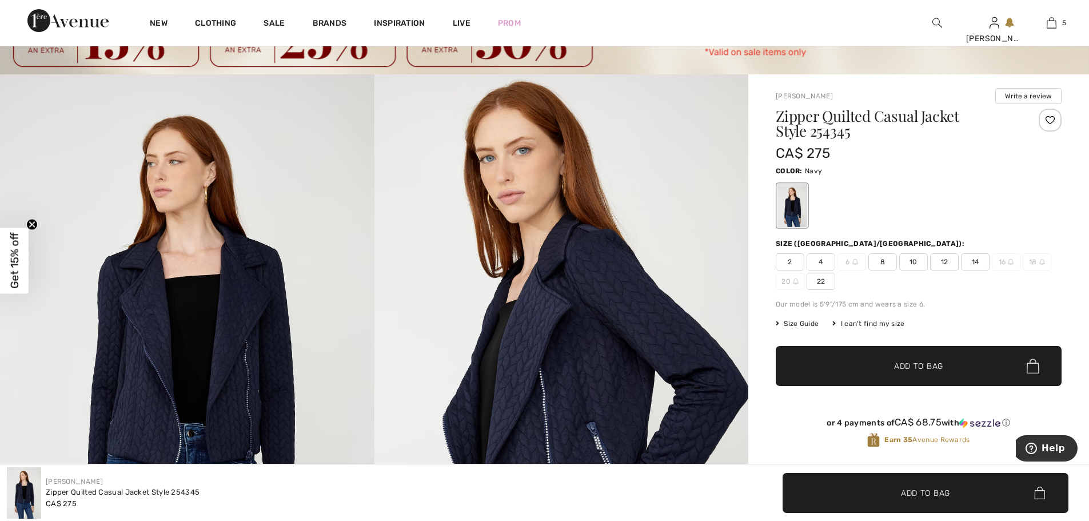
scroll to position [57, 0]
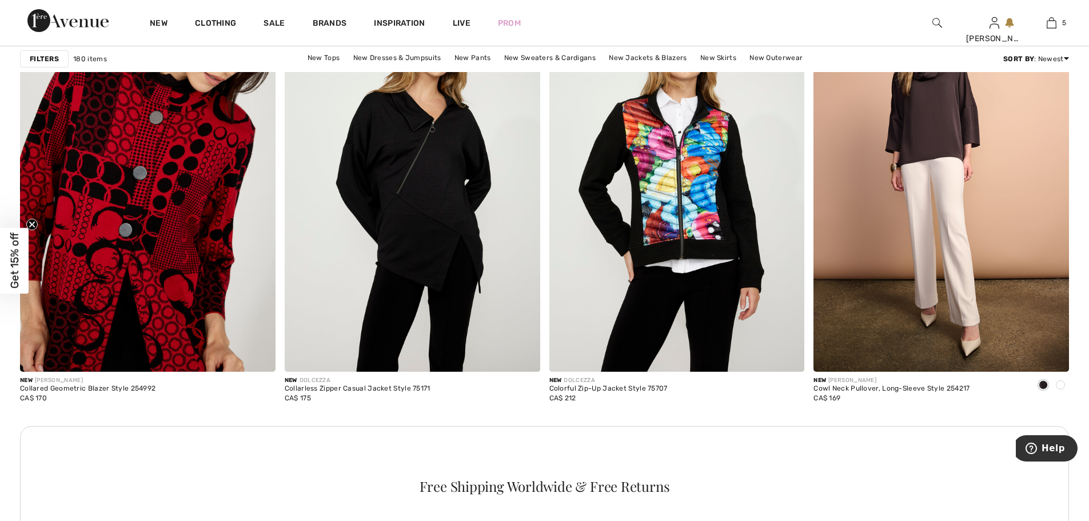
scroll to position [4908, 0]
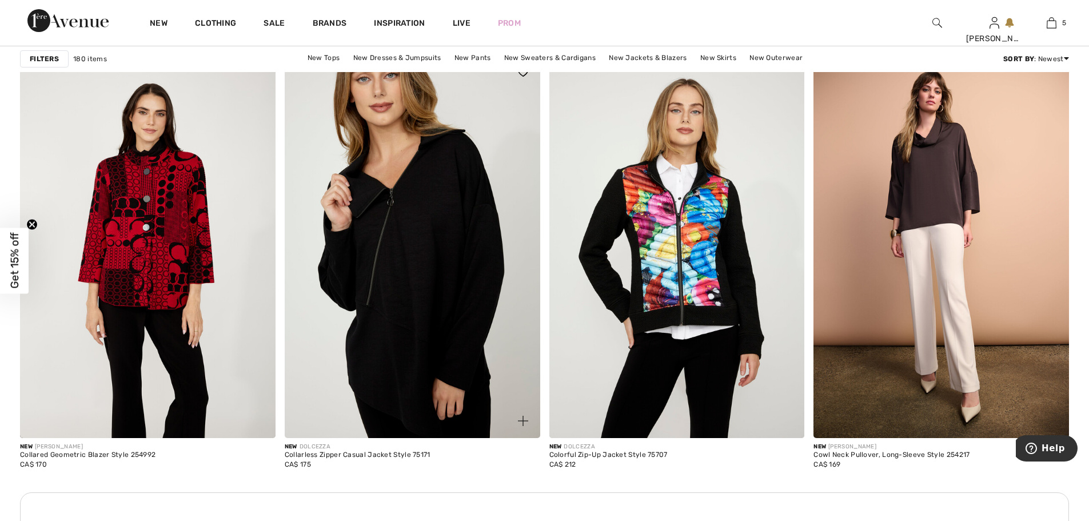
click at [381, 321] on img at bounding box center [412, 246] width 255 height 383
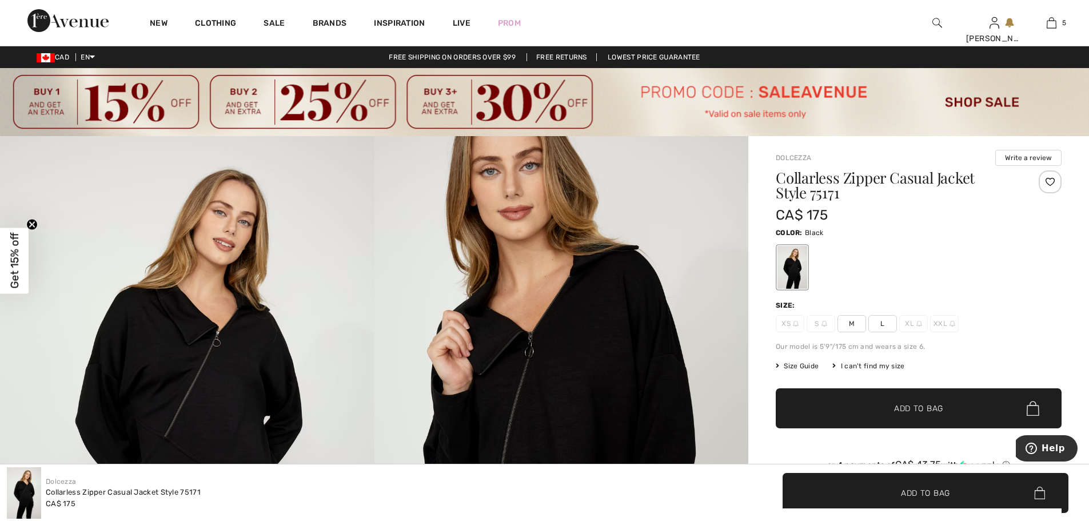
click at [810, 363] on span "Size Guide" at bounding box center [797, 366] width 43 height 10
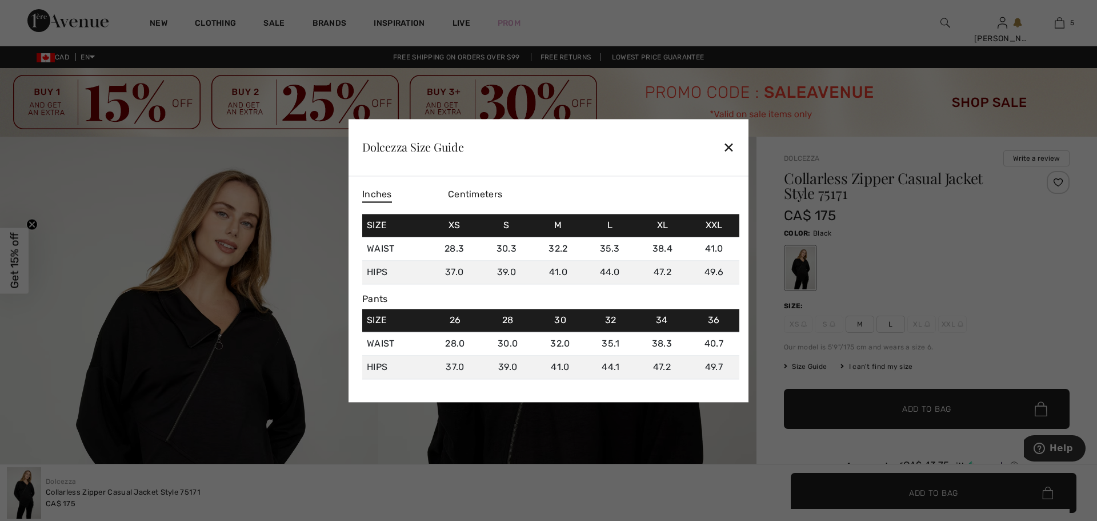
click at [733, 150] on div "✕" at bounding box center [729, 147] width 12 height 24
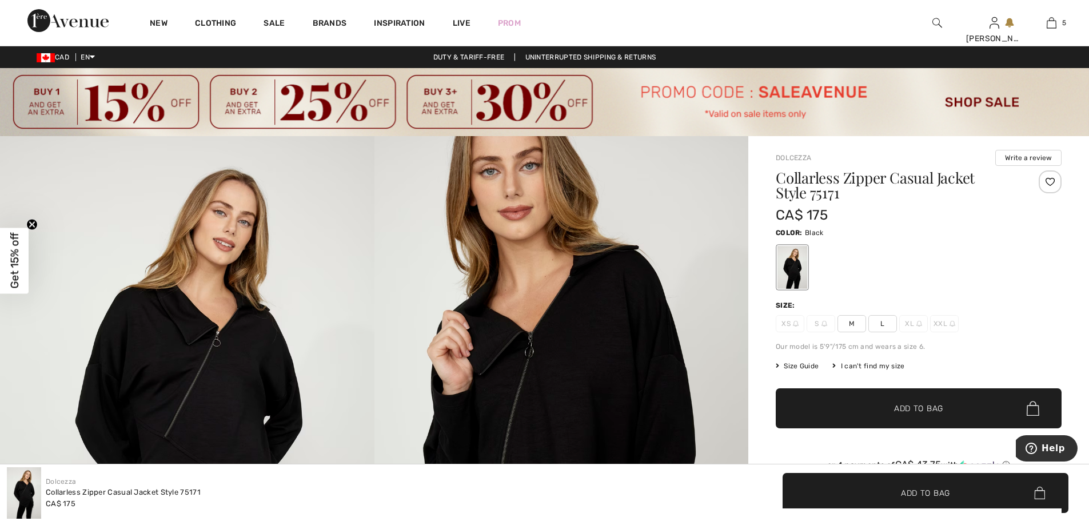
click at [854, 366] on div "I can't find my size" at bounding box center [868, 366] width 72 height 10
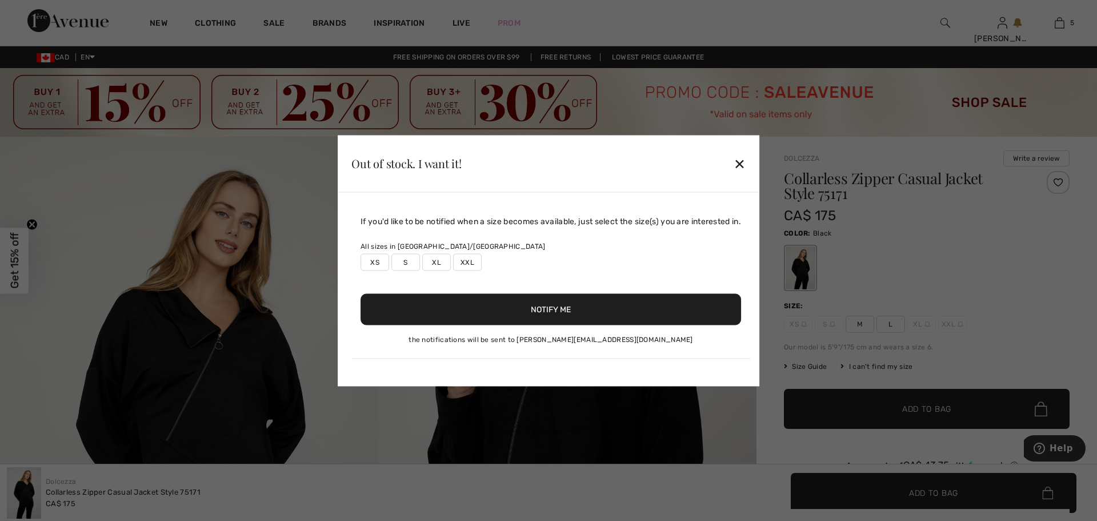
click at [742, 158] on div "✕" at bounding box center [740, 163] width 12 height 24
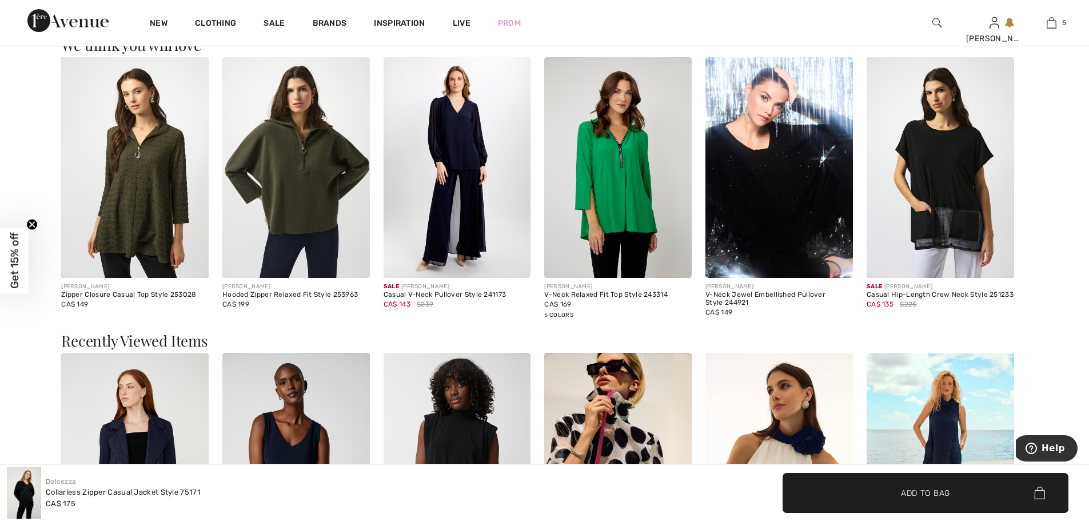
scroll to position [1372, 0]
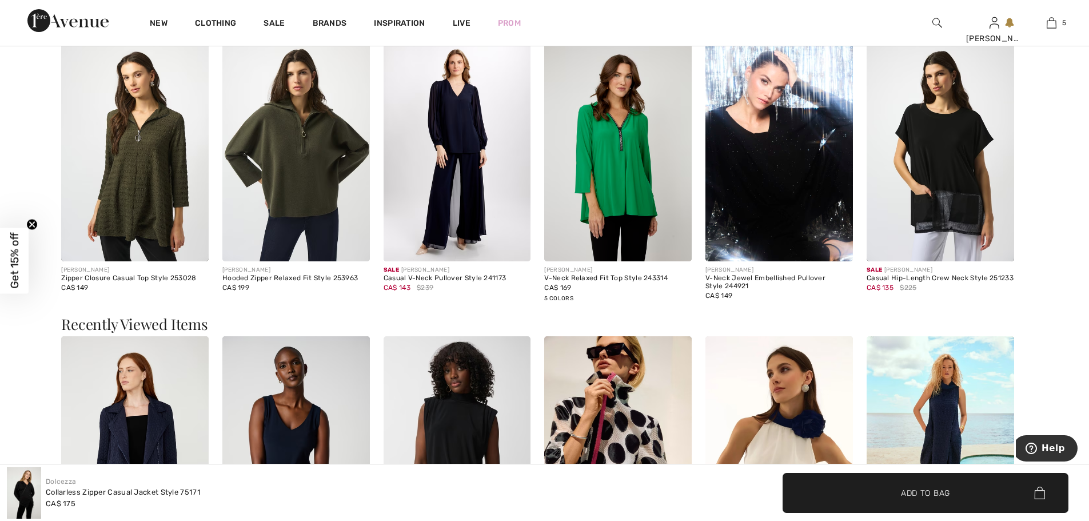
click at [300, 185] on img at bounding box center [295, 151] width 147 height 221
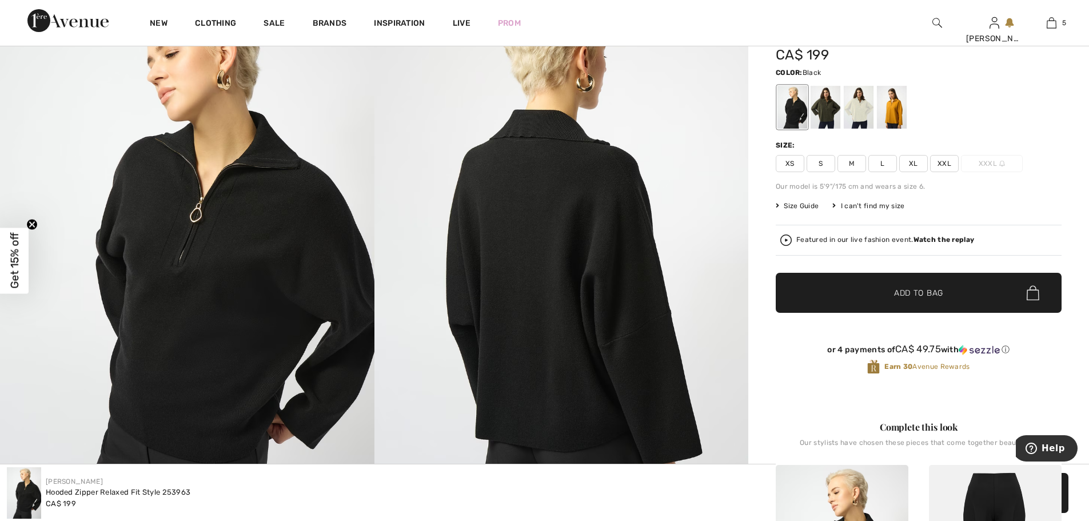
scroll to position [171, 0]
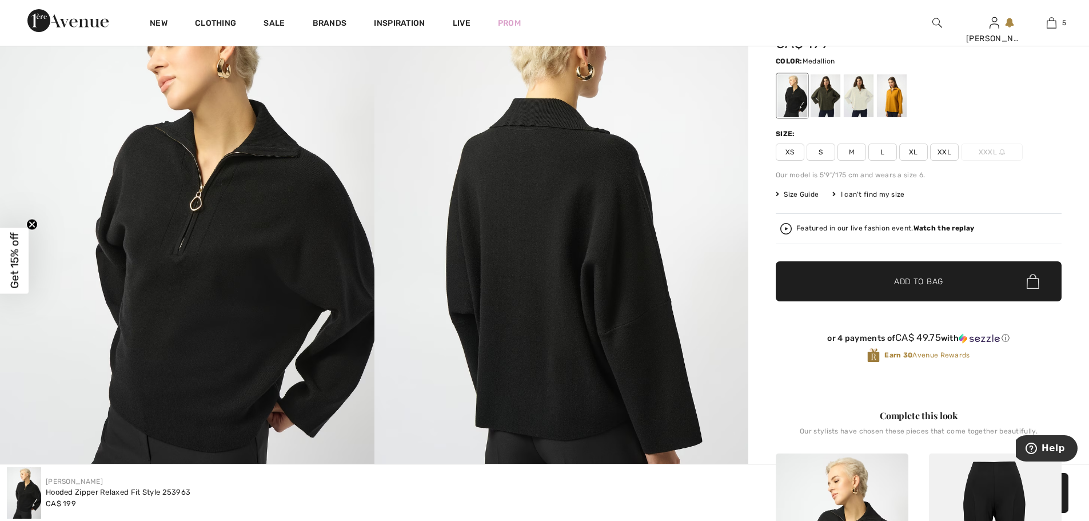
click at [896, 101] on div at bounding box center [892, 95] width 30 height 43
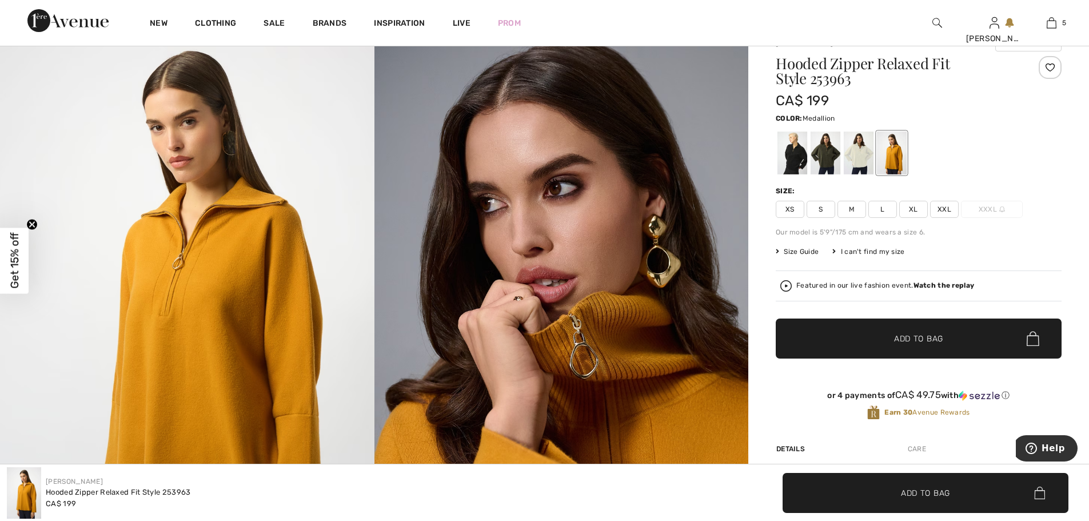
scroll to position [0, 0]
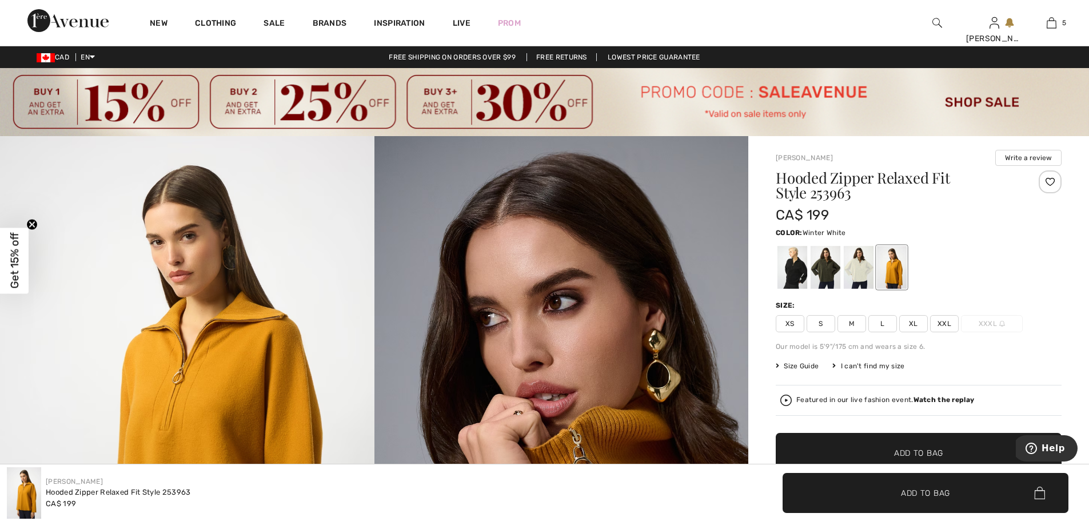
click at [853, 273] on div at bounding box center [859, 267] width 30 height 43
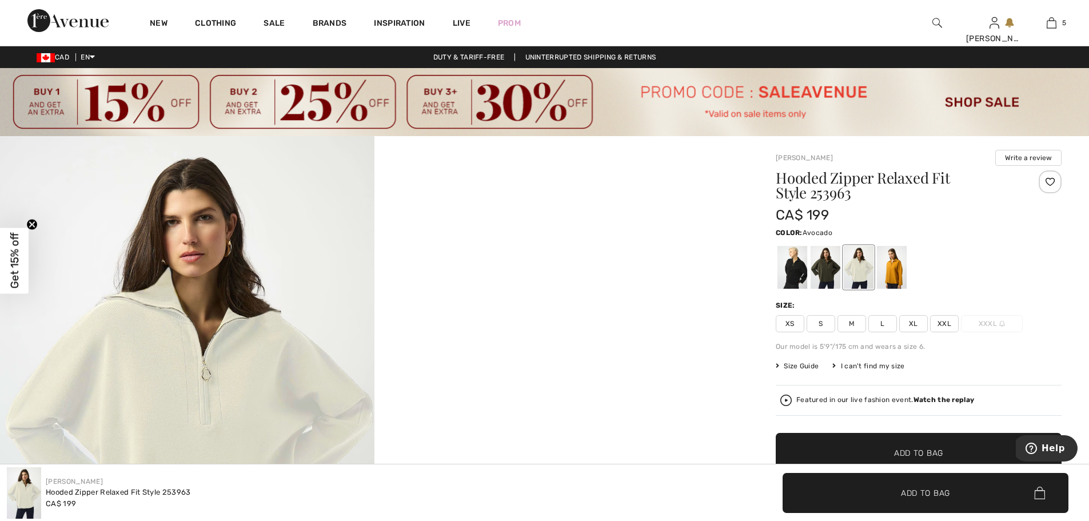
click at [825, 268] on div at bounding box center [825, 267] width 30 height 43
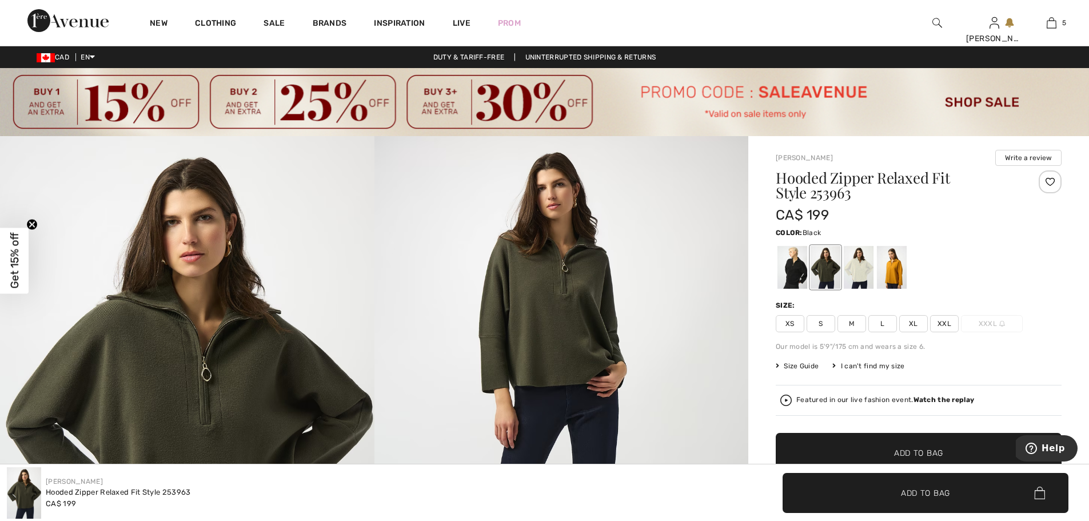
click at [799, 265] on div at bounding box center [792, 267] width 30 height 43
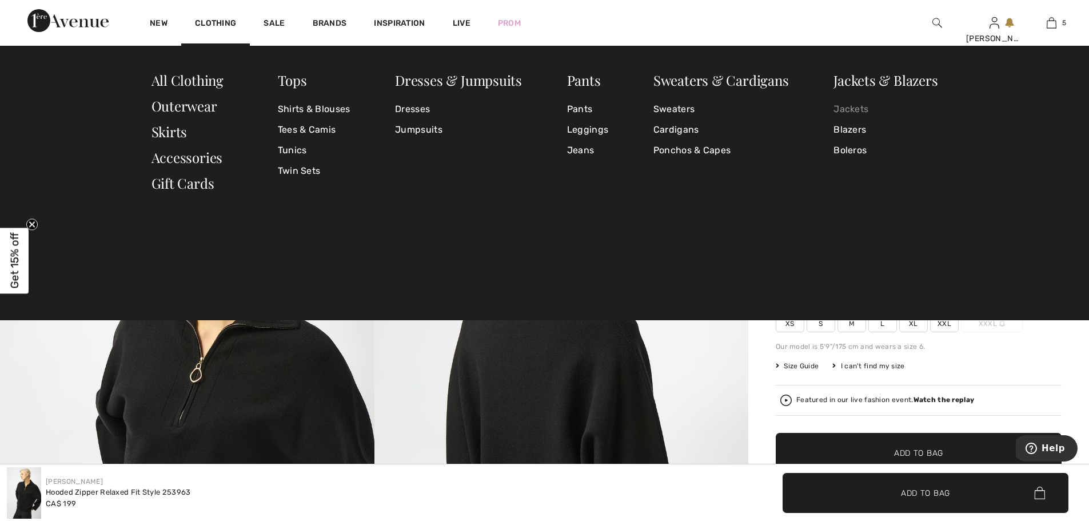
click at [848, 109] on link "Jackets" at bounding box center [885, 109] width 104 height 21
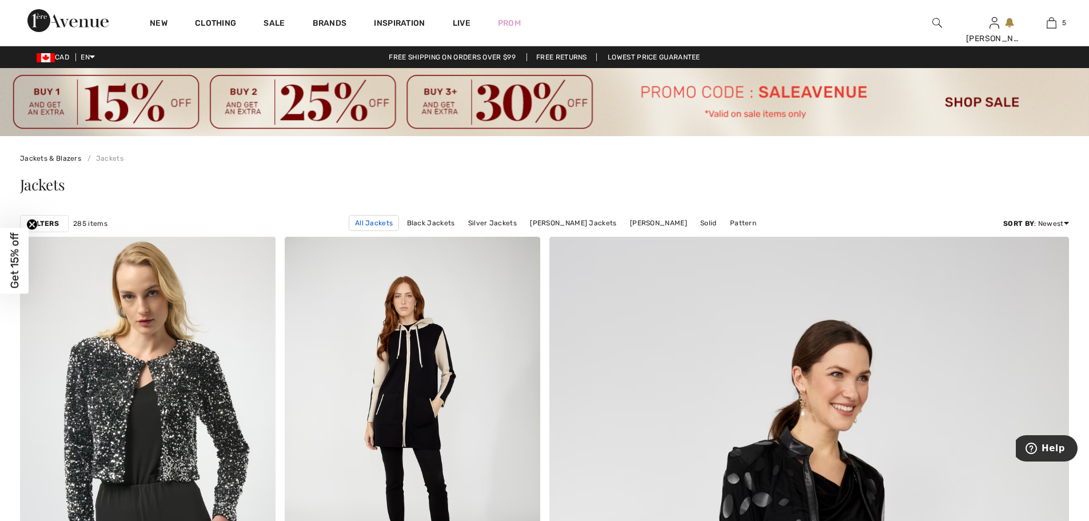
click at [391, 221] on link "All Jackets" at bounding box center [374, 223] width 50 height 16
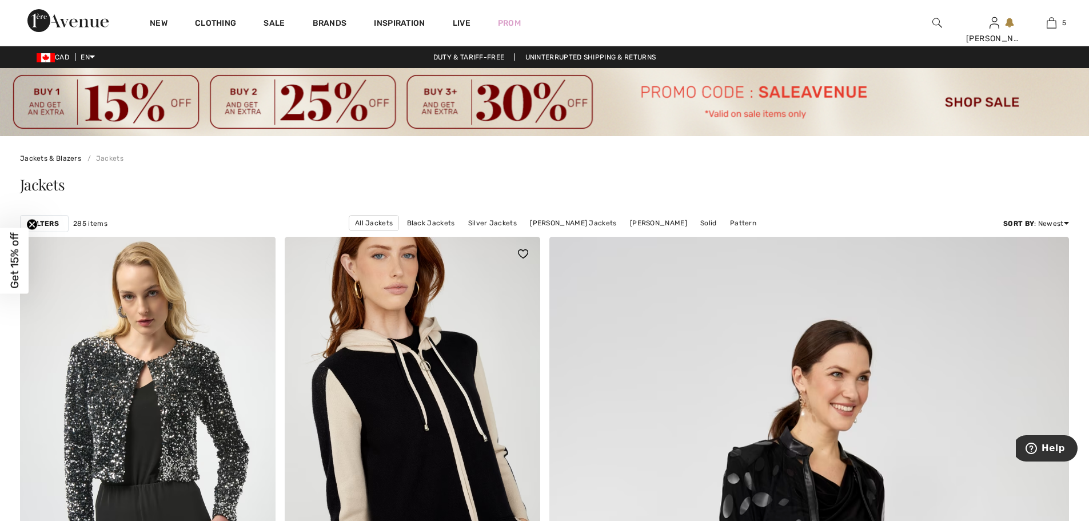
click at [454, 365] on img at bounding box center [412, 428] width 255 height 383
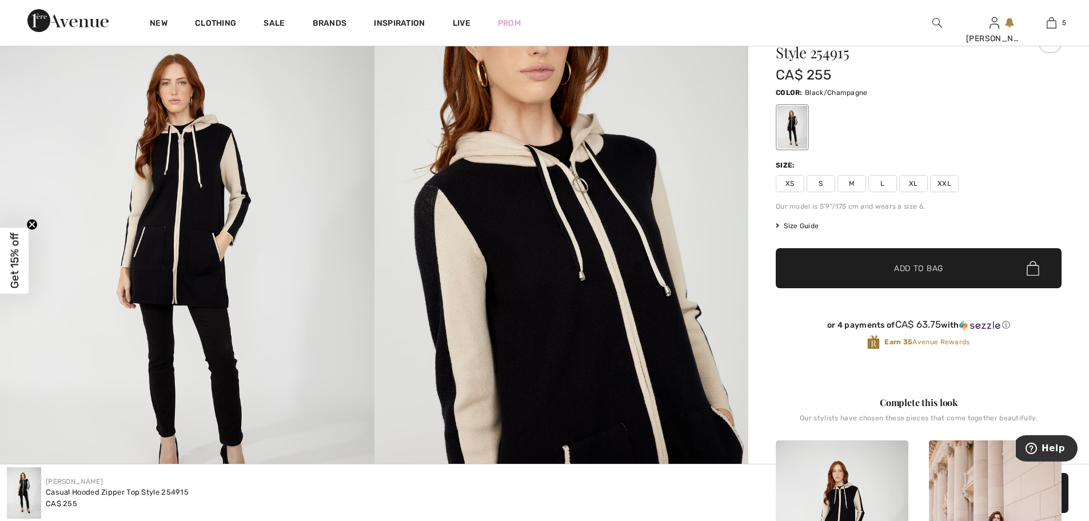
scroll to position [114, 0]
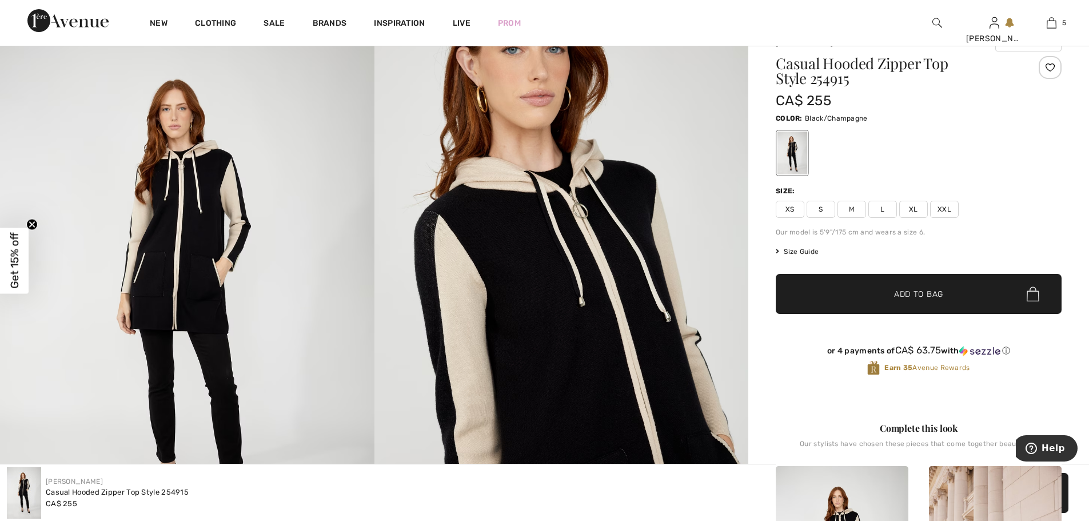
click at [801, 250] on span "Size Guide" at bounding box center [797, 251] width 43 height 10
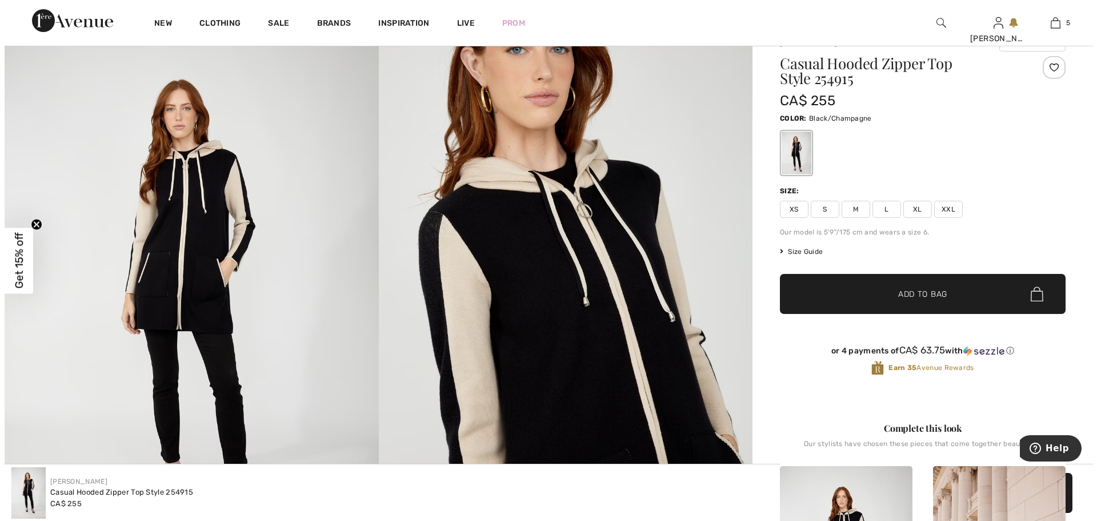
scroll to position [115, 0]
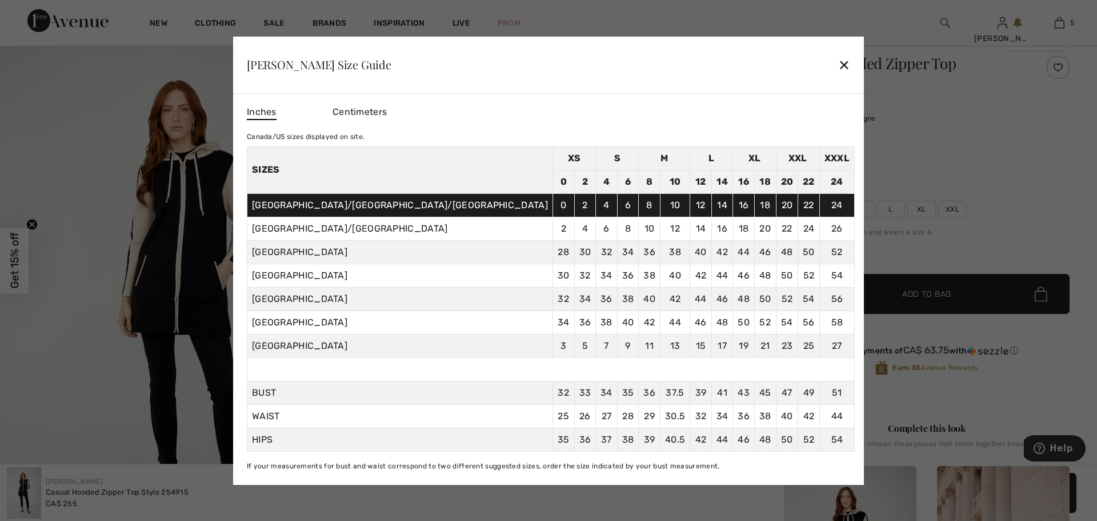
click at [838, 65] on div "✕" at bounding box center [844, 65] width 12 height 24
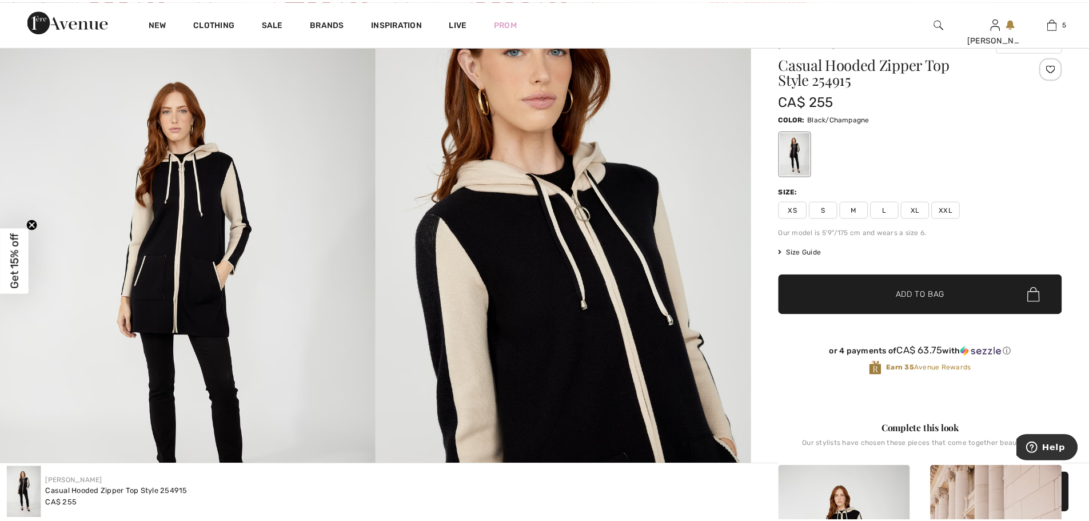
scroll to position [114, 0]
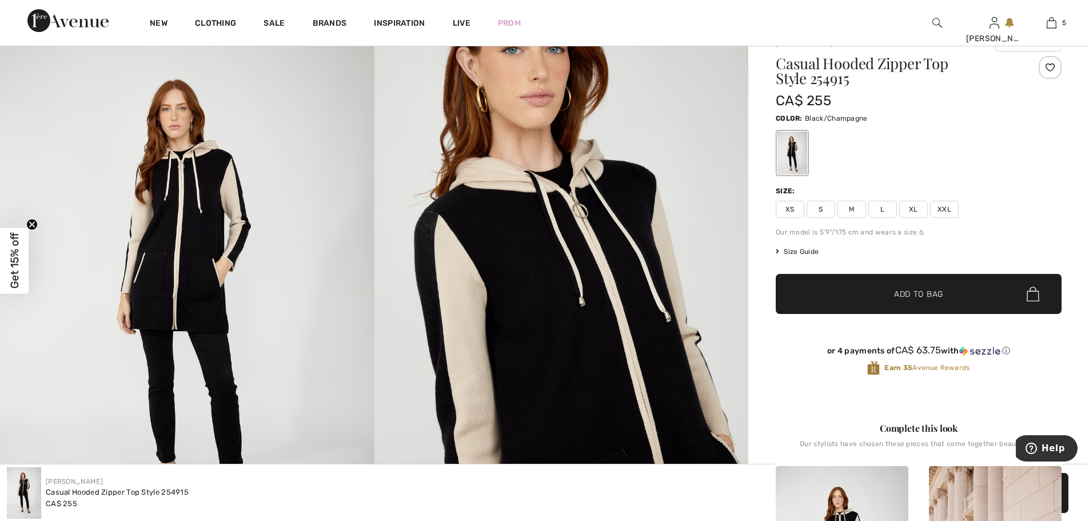
click at [886, 207] on span "L" at bounding box center [882, 209] width 29 height 17
click at [897, 291] on span "Add to Bag" at bounding box center [918, 294] width 49 height 12
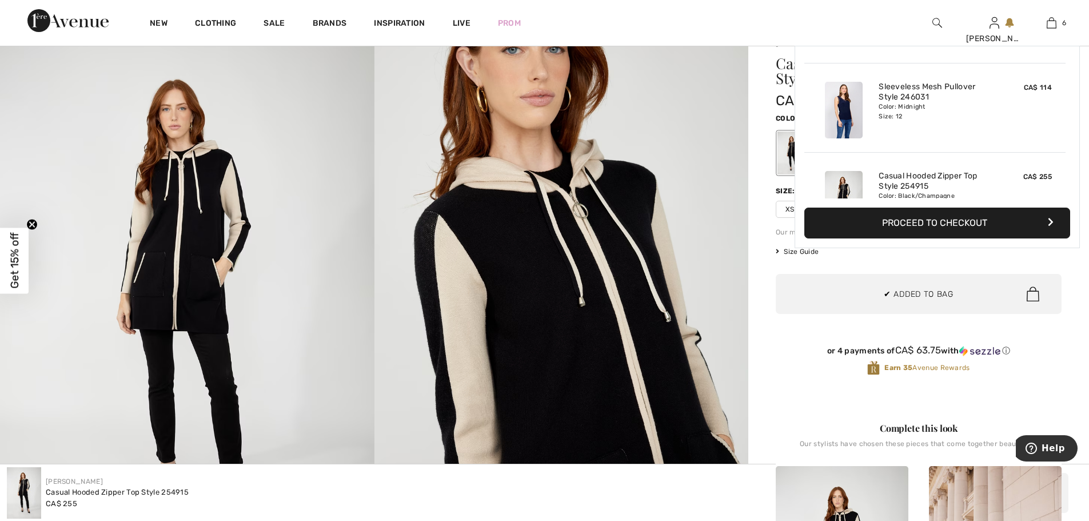
scroll to position [392, 0]
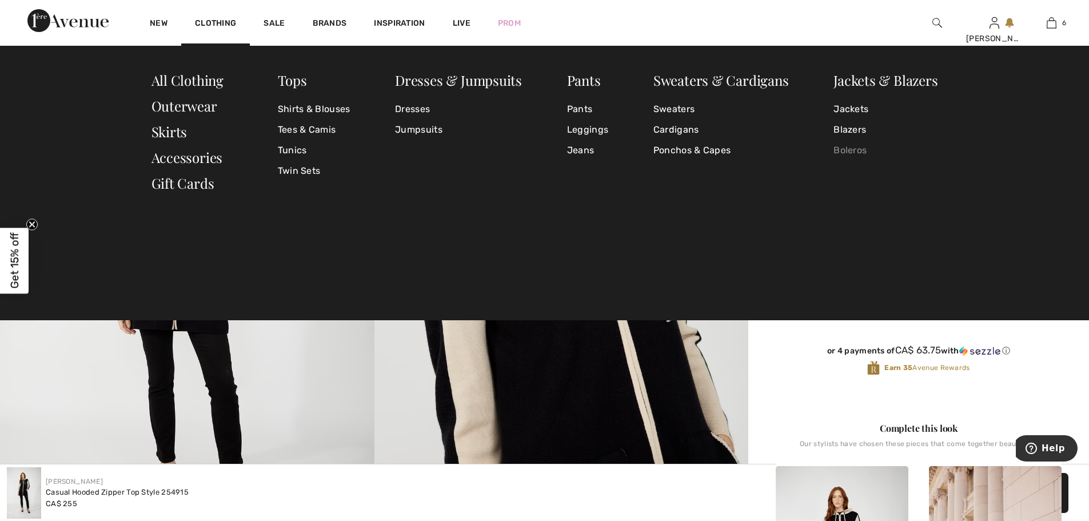
click at [854, 149] on link "Boleros" at bounding box center [885, 150] width 104 height 21
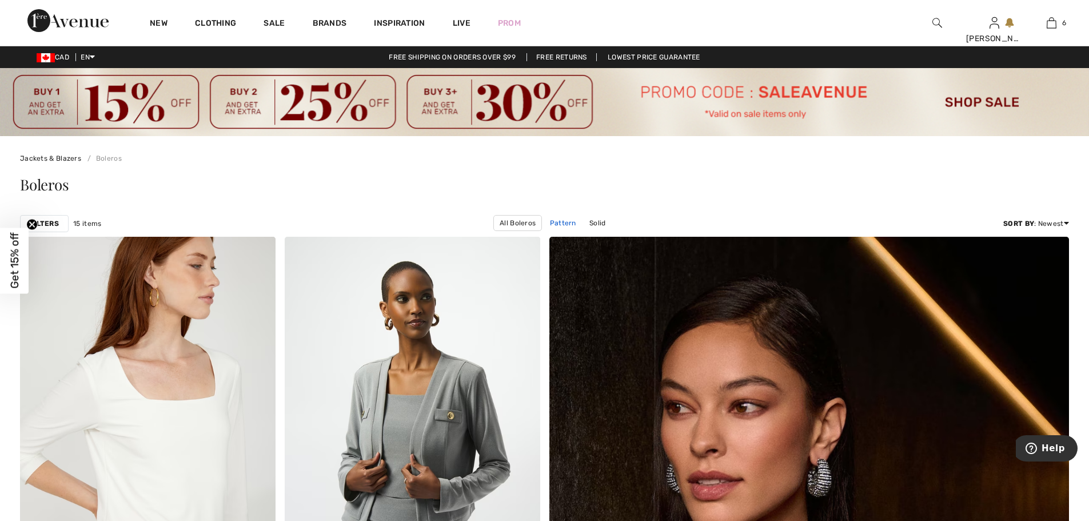
click at [566, 224] on link "Pattern" at bounding box center [563, 222] width 38 height 15
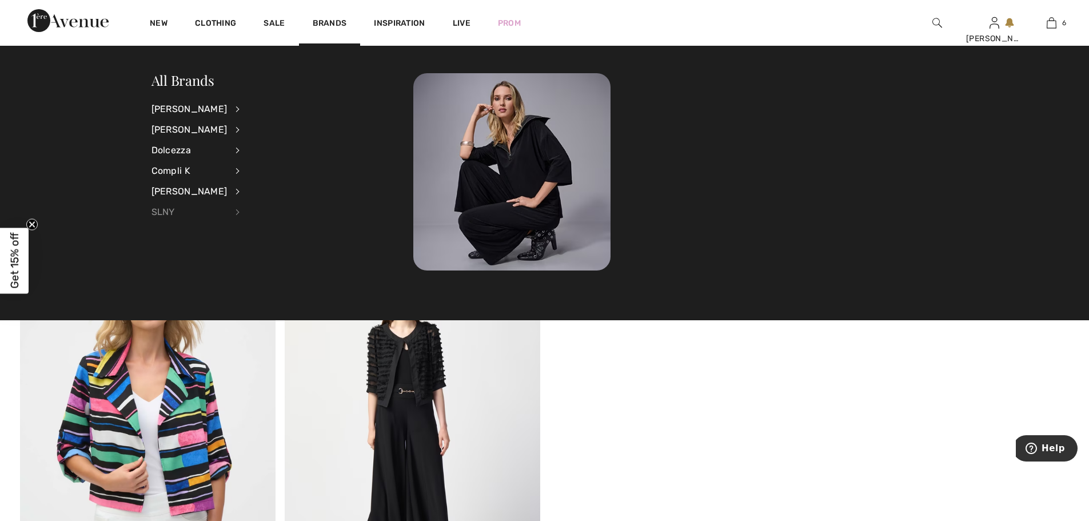
click at [159, 210] on div "SLNY" at bounding box center [189, 212] width 76 height 21
click at [227, 212] on div "SLNY" at bounding box center [189, 212] width 76 height 21
click at [182, 169] on div "Compli K" at bounding box center [189, 171] width 76 height 21
click at [277, 106] on link "View All" at bounding box center [298, 108] width 89 height 19
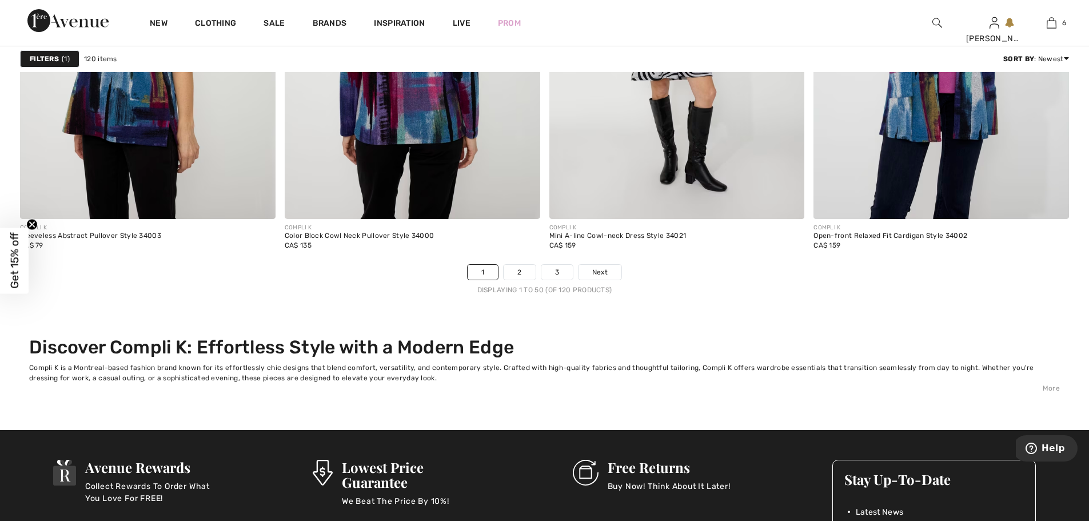
scroll to position [6915, 0]
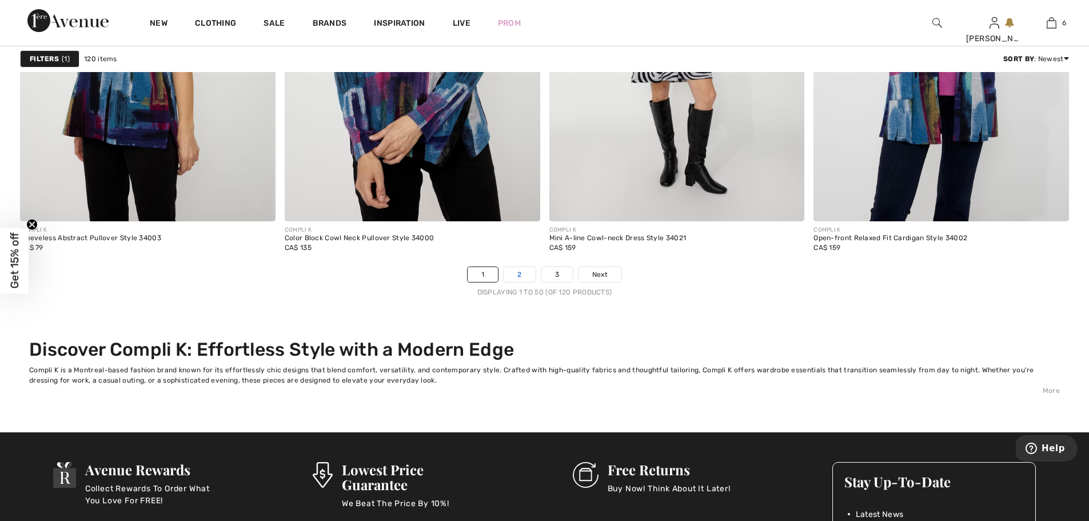
click at [518, 270] on link "2" at bounding box center [519, 274] width 31 height 15
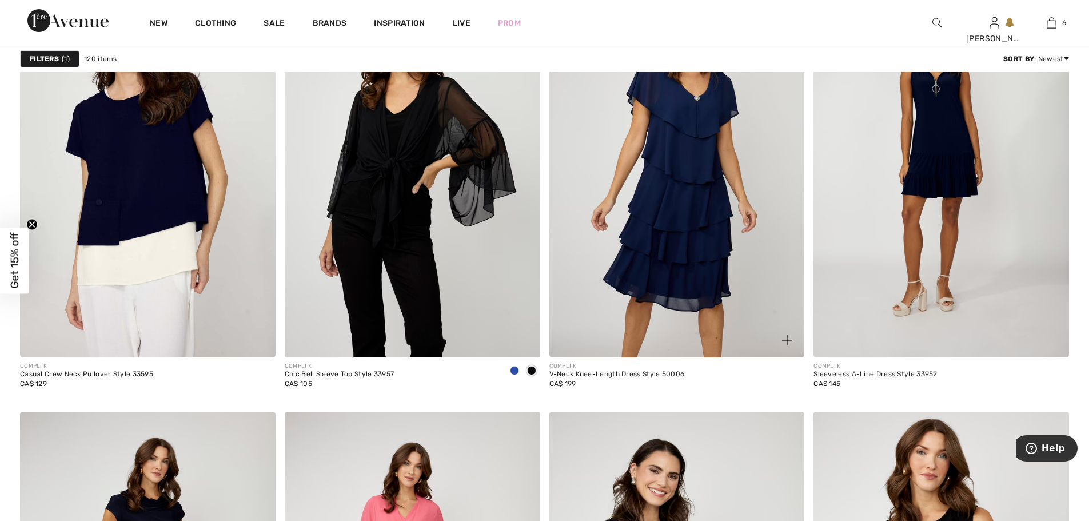
scroll to position [2515, 0]
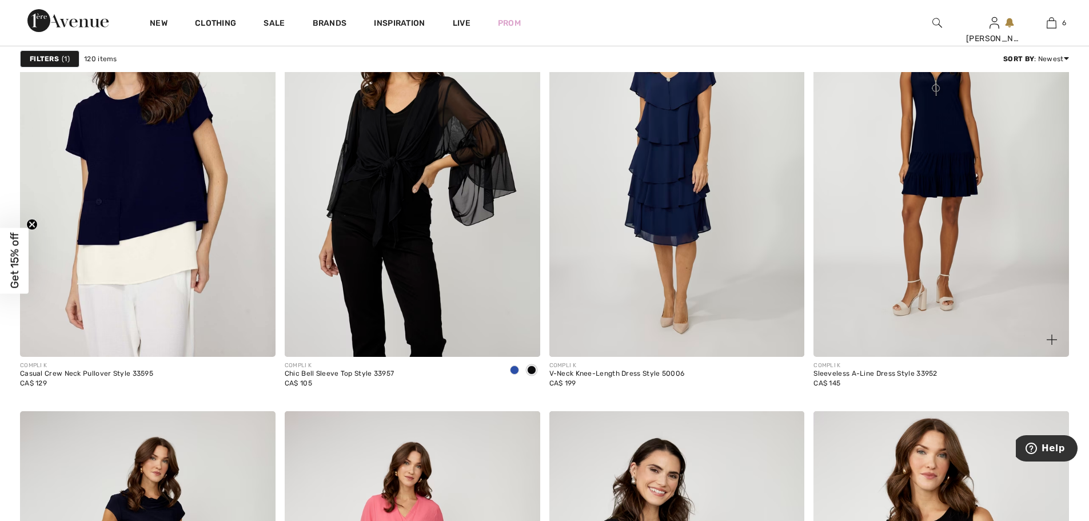
click at [963, 187] on img at bounding box center [940, 165] width 255 height 383
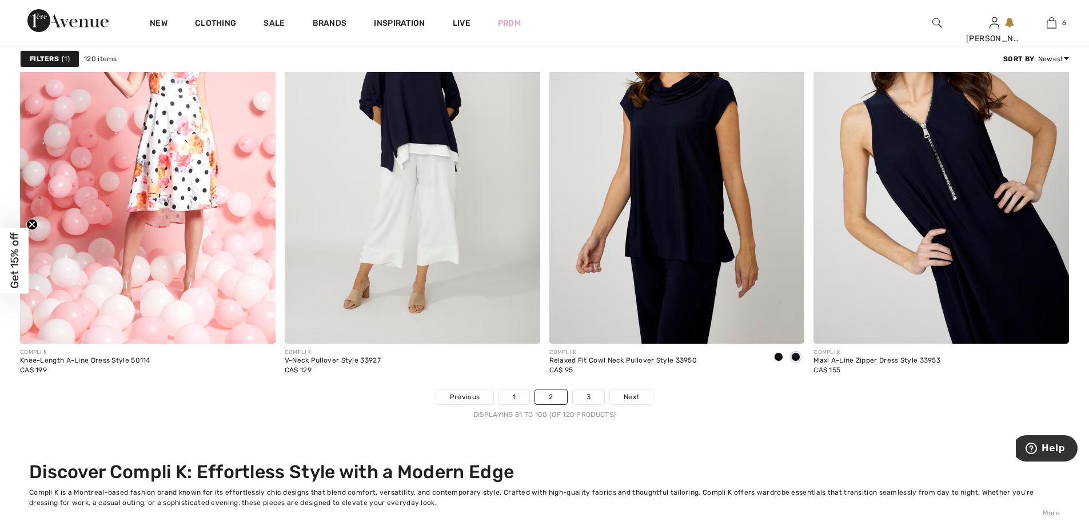
scroll to position [6794, 0]
click at [590, 393] on link "3" at bounding box center [588, 396] width 31 height 15
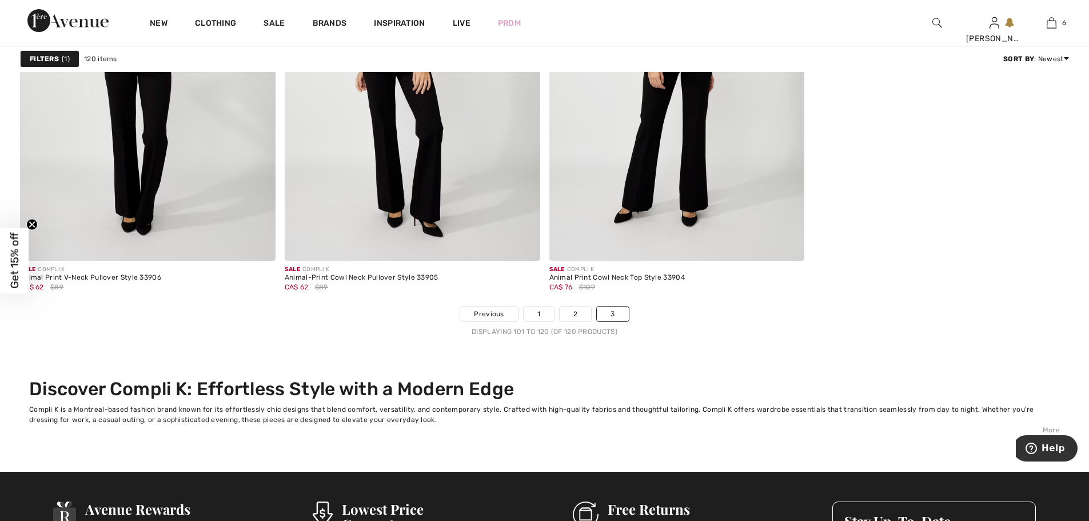
scroll to position [3086, 0]
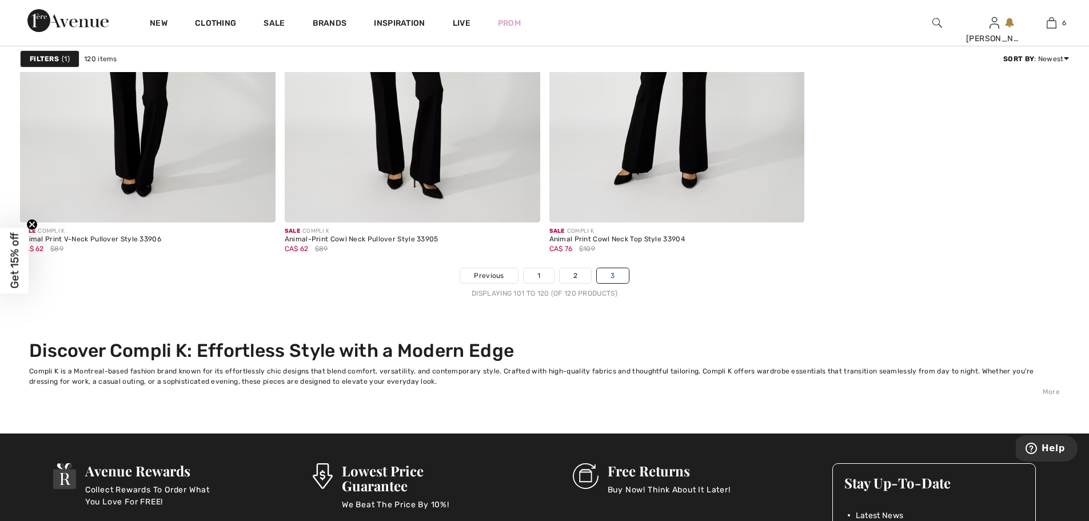
click at [617, 279] on link "3" at bounding box center [612, 275] width 31 height 15
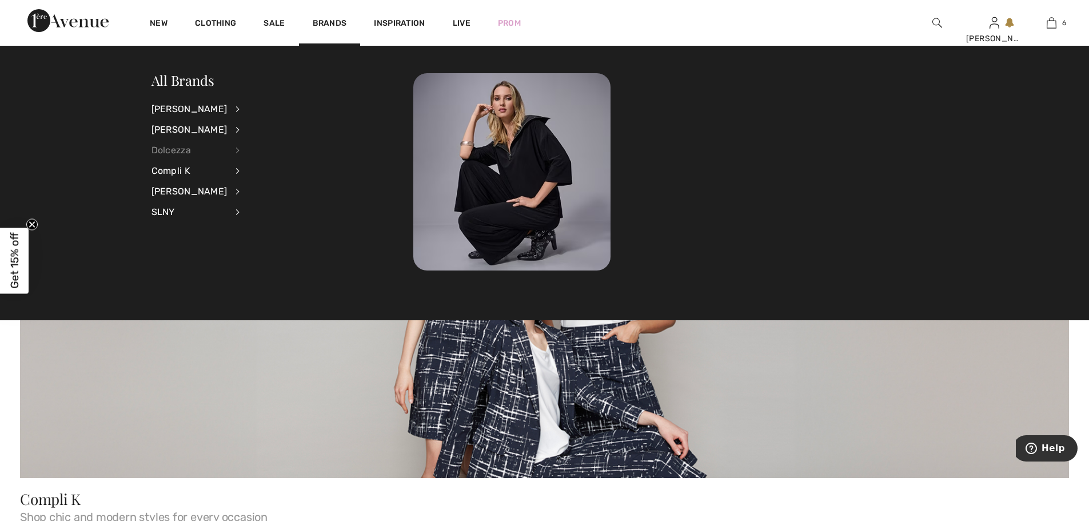
click at [208, 148] on div "Dolcezza" at bounding box center [189, 150] width 76 height 21
click at [272, 109] on link "View All" at bounding box center [298, 108] width 89 height 19
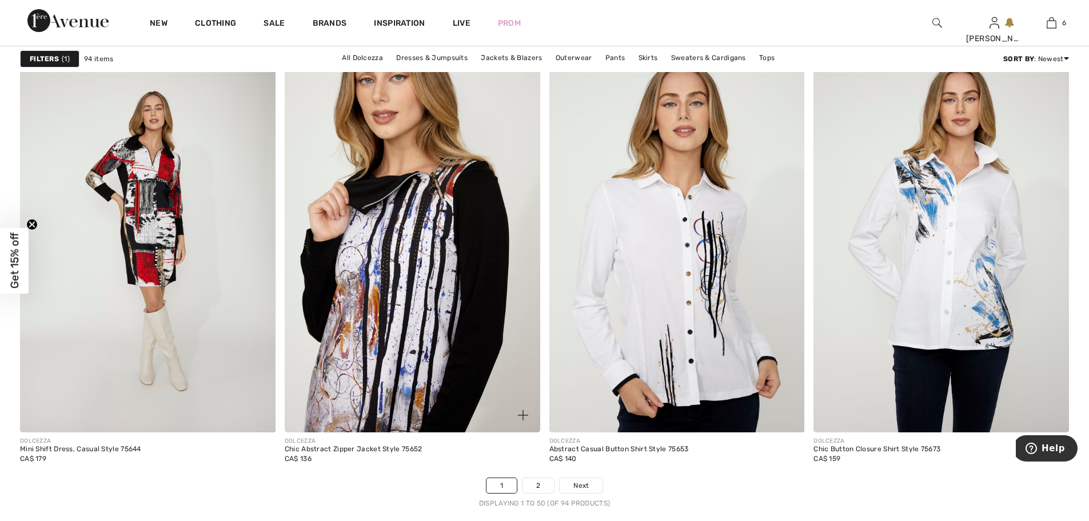
scroll to position [6687, 0]
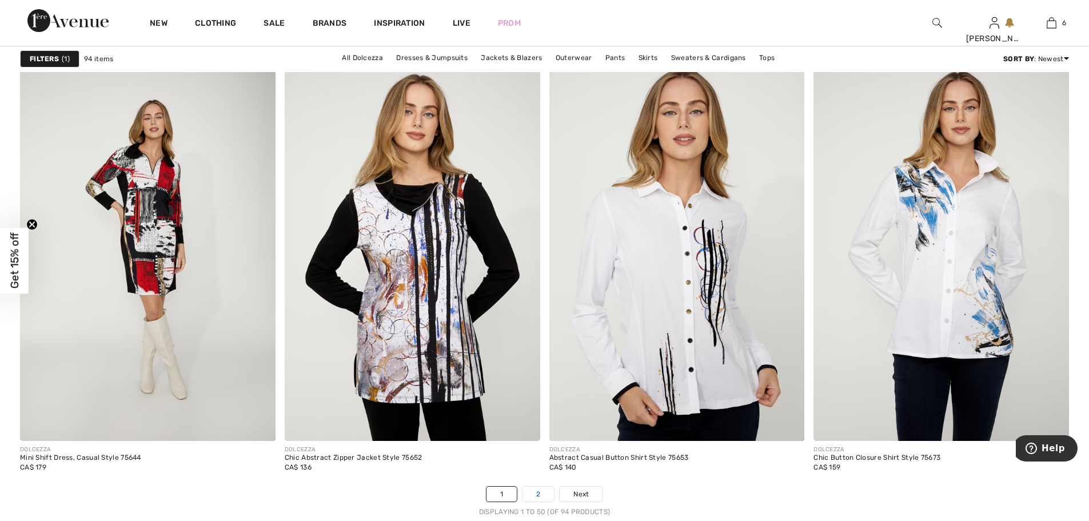
click at [547, 499] on link "2" at bounding box center [537, 493] width 31 height 15
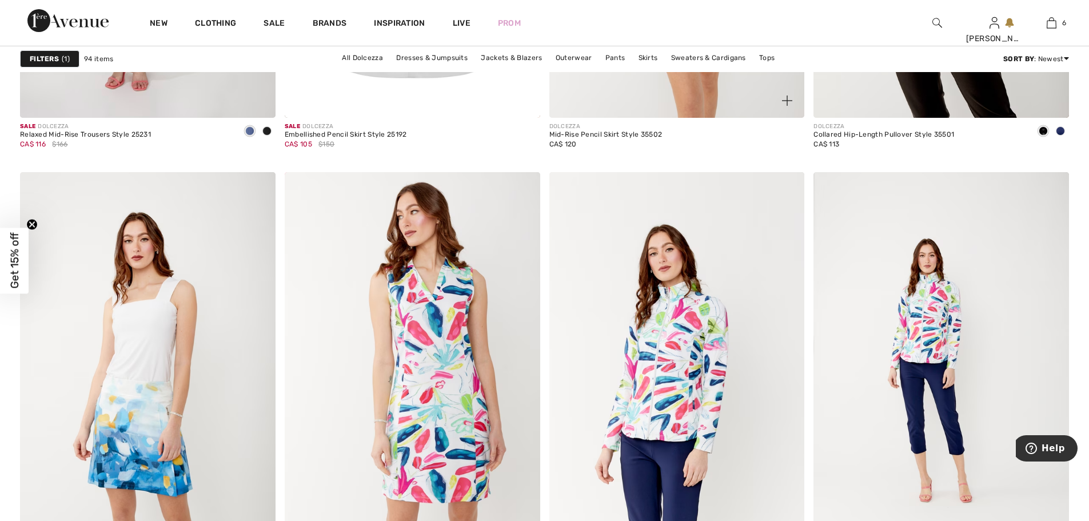
scroll to position [2686, 0]
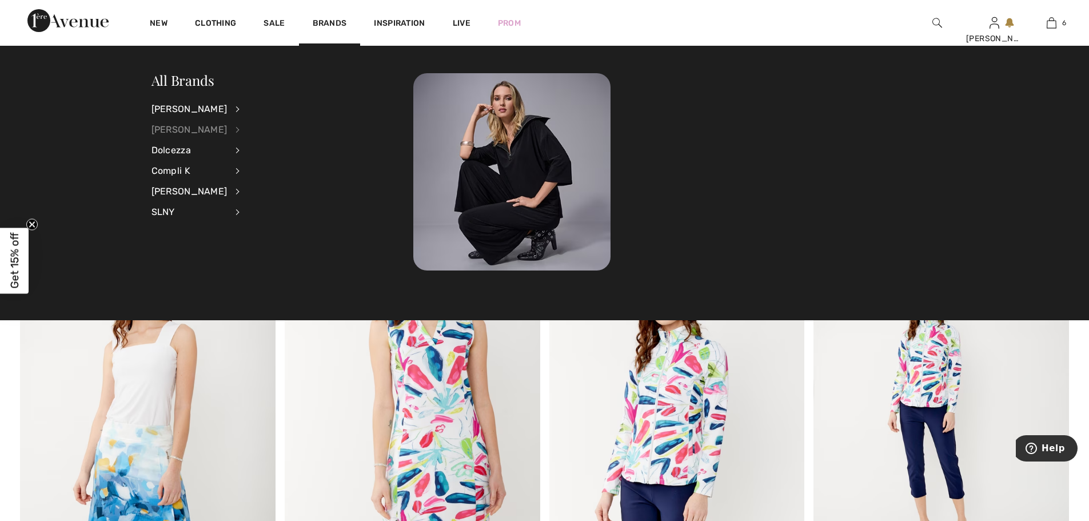
click at [189, 127] on div "[PERSON_NAME]" at bounding box center [189, 129] width 76 height 21
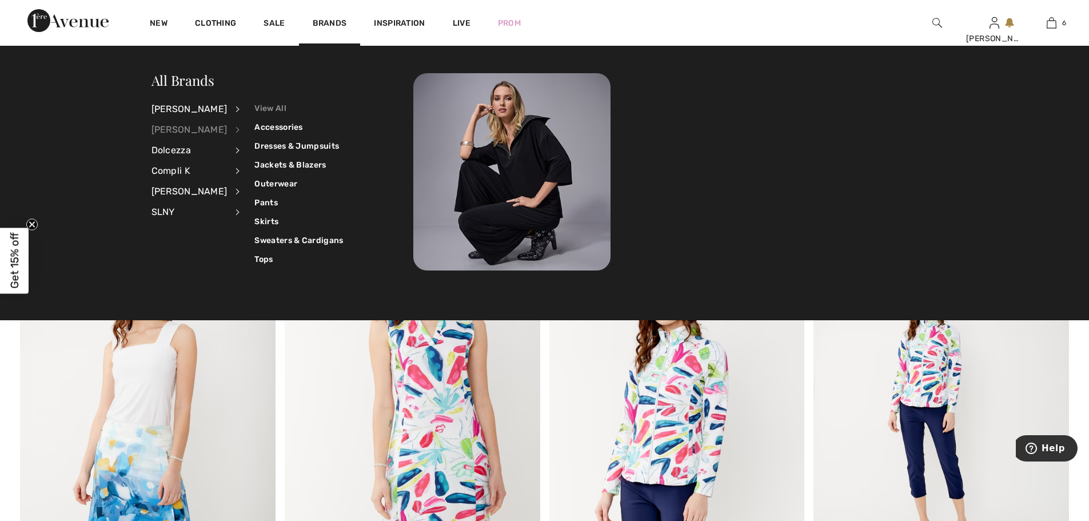
click at [270, 111] on link "View All" at bounding box center [298, 108] width 89 height 19
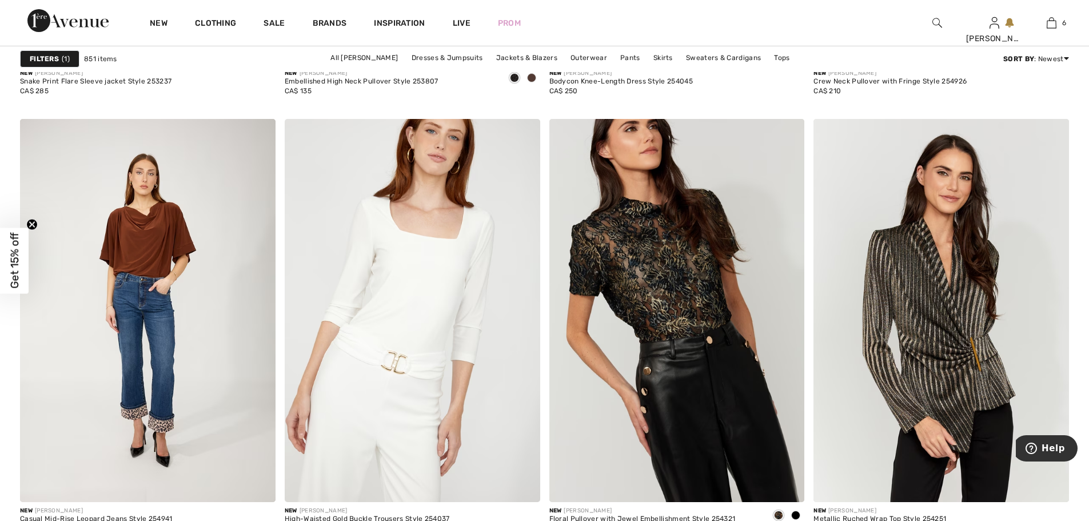
scroll to position [6630, 0]
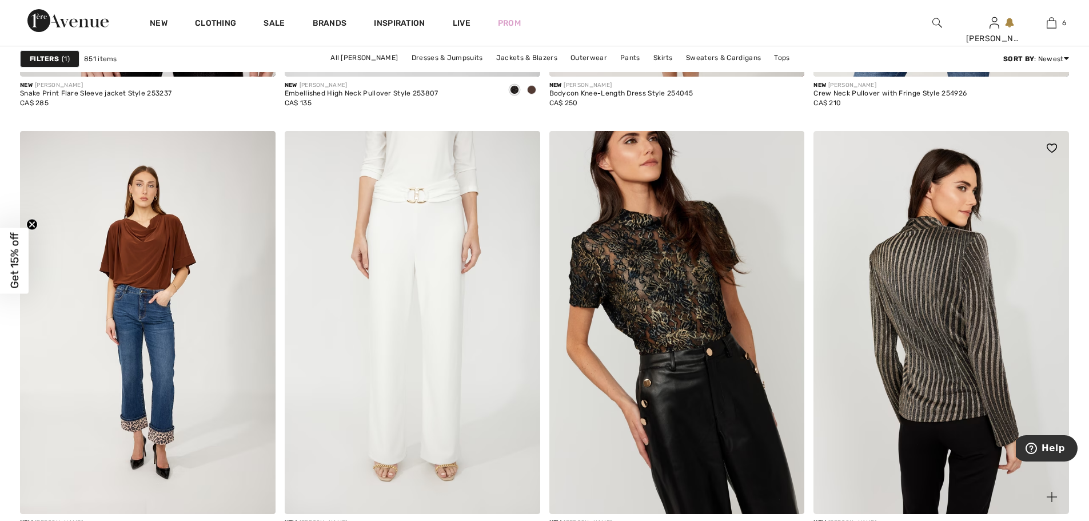
click at [952, 329] on img at bounding box center [940, 322] width 255 height 383
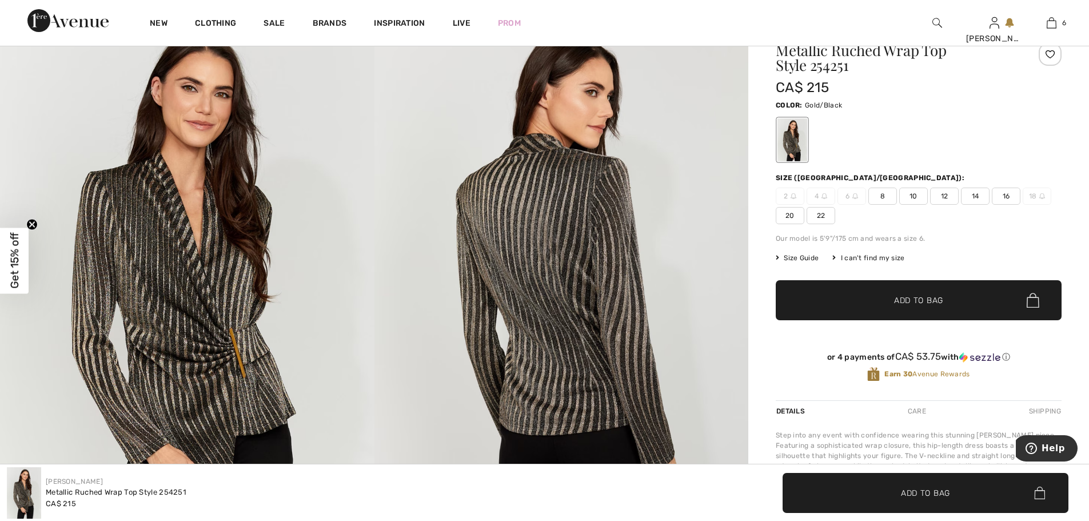
scroll to position [114, 0]
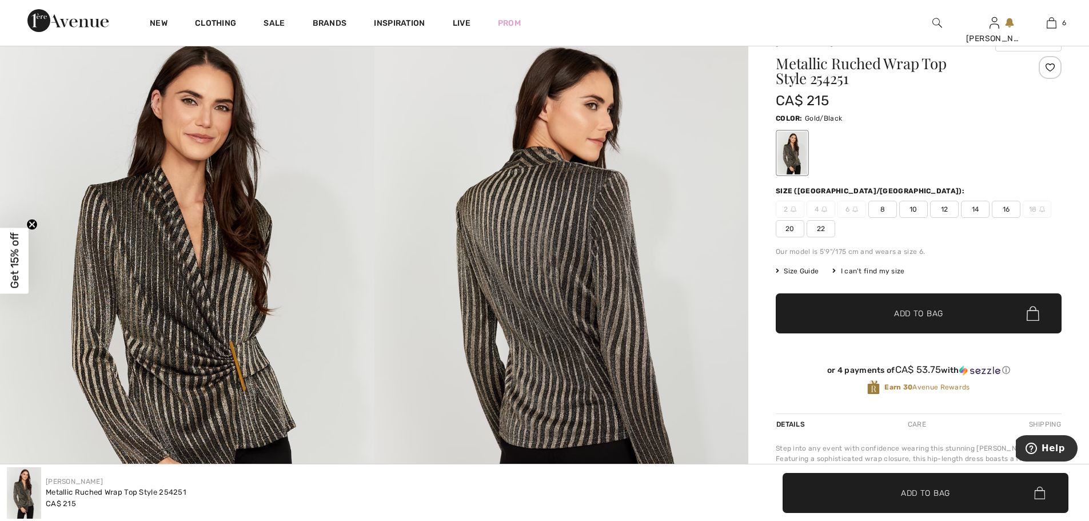
click at [809, 272] on span "Size Guide" at bounding box center [797, 271] width 43 height 10
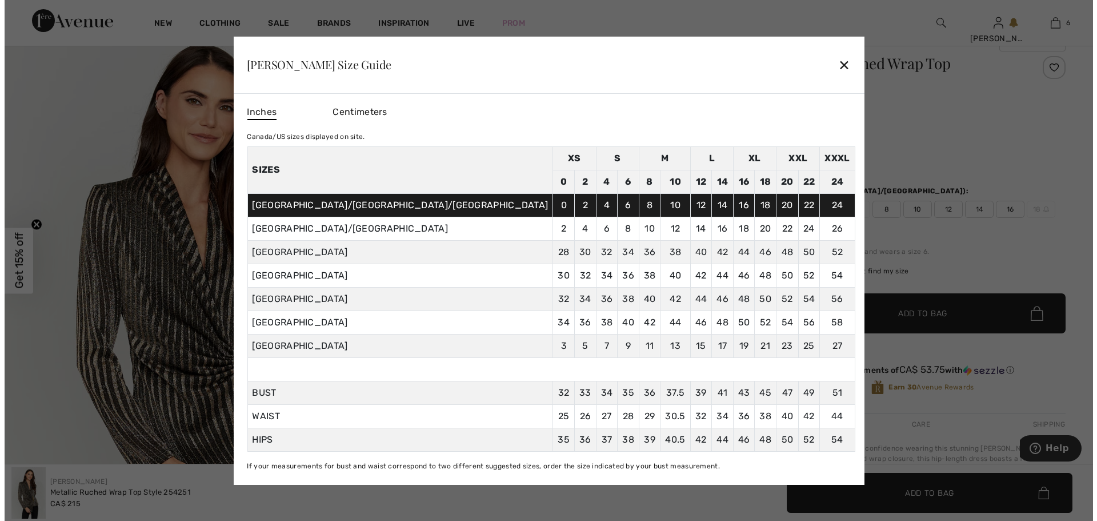
scroll to position [115, 0]
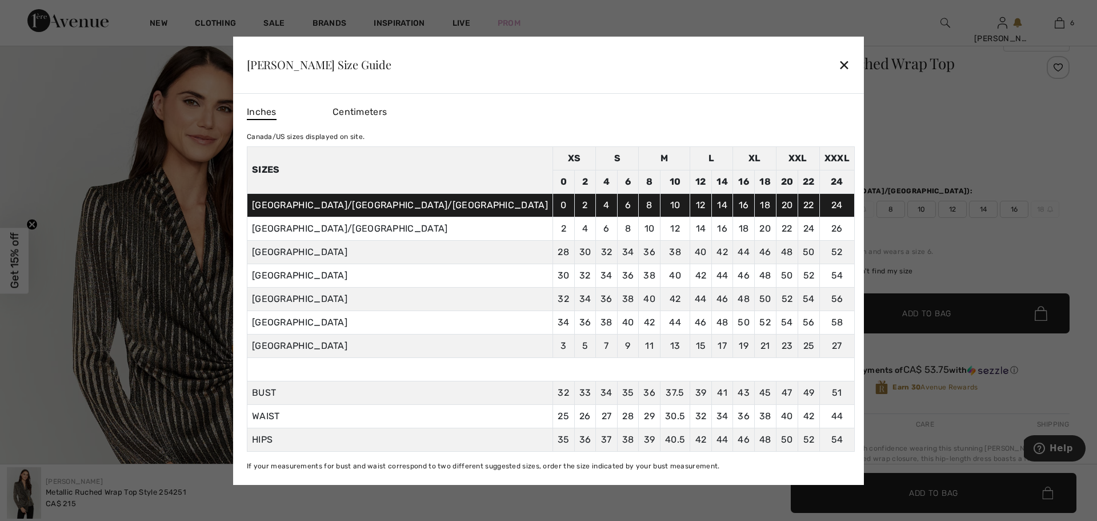
click at [838, 66] on div "✕" at bounding box center [844, 65] width 12 height 24
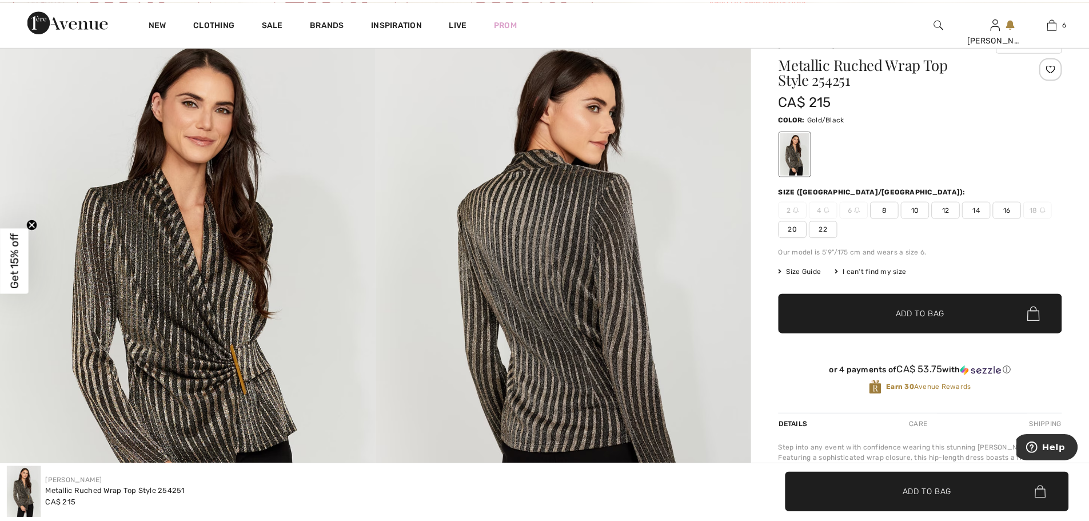
scroll to position [114, 0]
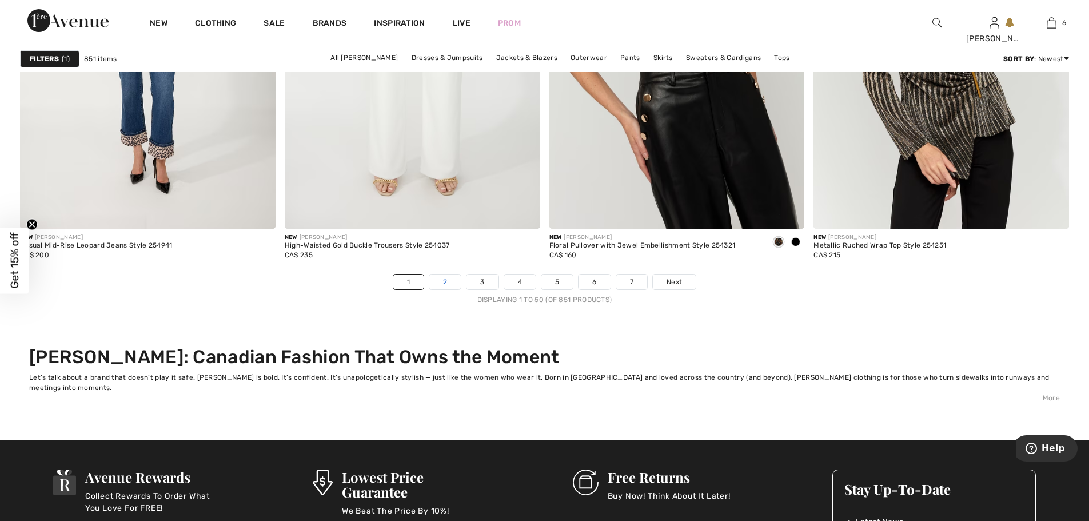
click at [452, 281] on link "2" at bounding box center [444, 281] width 31 height 15
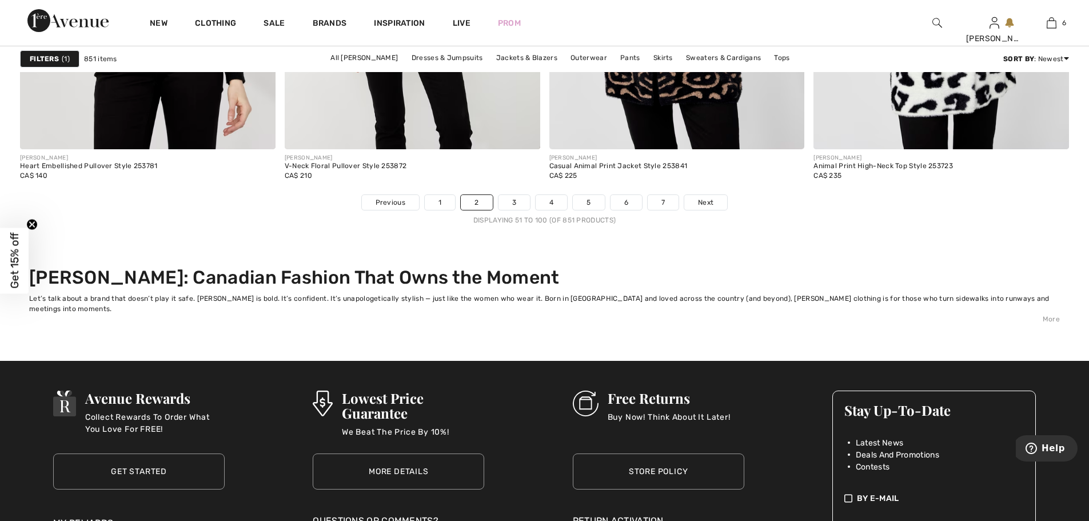
scroll to position [7030, 0]
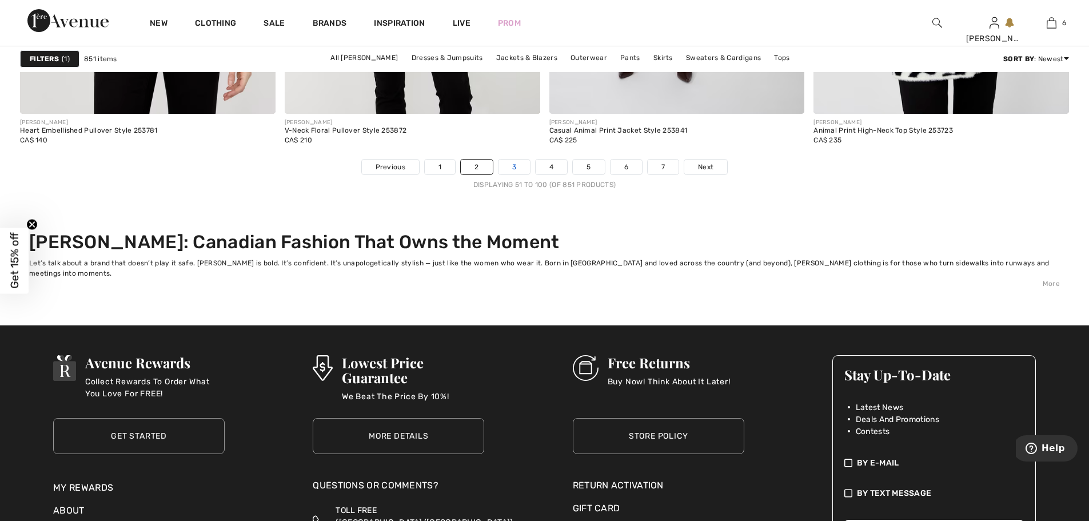
click at [517, 169] on link "3" at bounding box center [513, 166] width 31 height 15
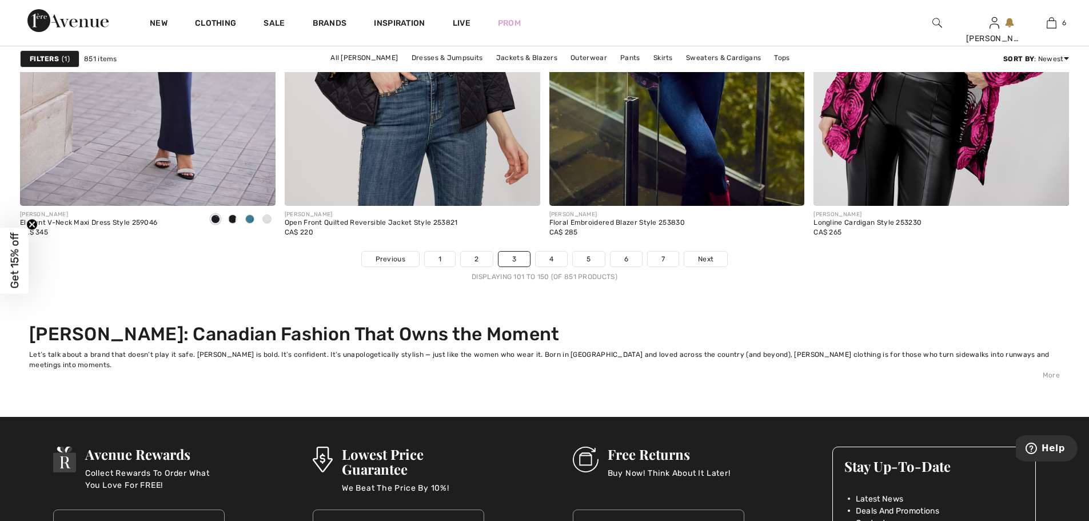
scroll to position [6973, 0]
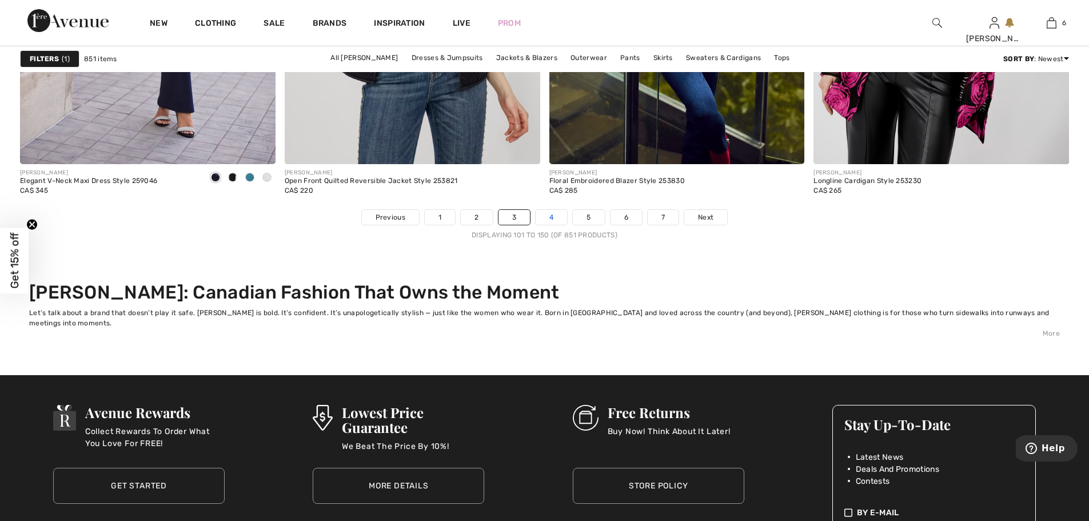
click at [552, 219] on link "4" at bounding box center [551, 217] width 31 height 15
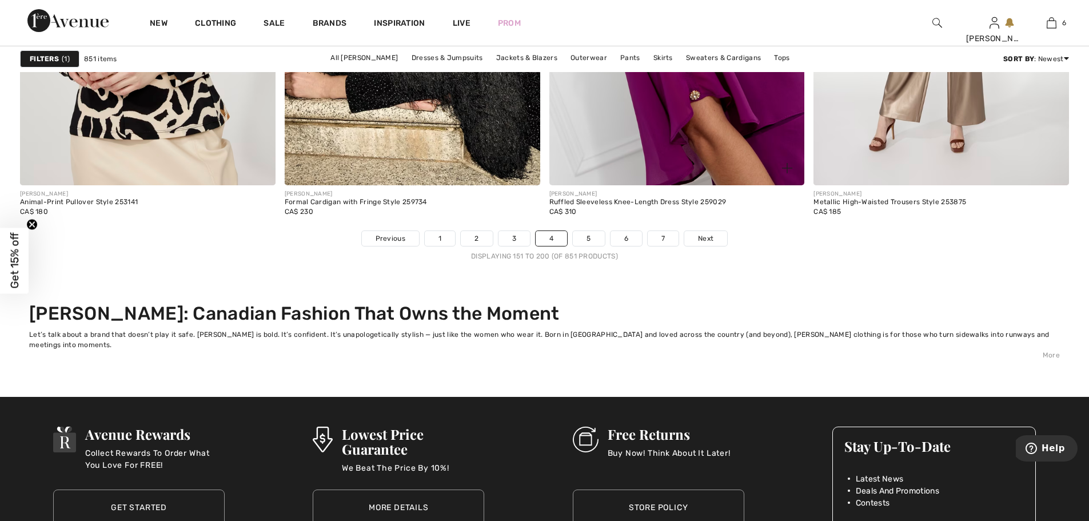
scroll to position [6973, 0]
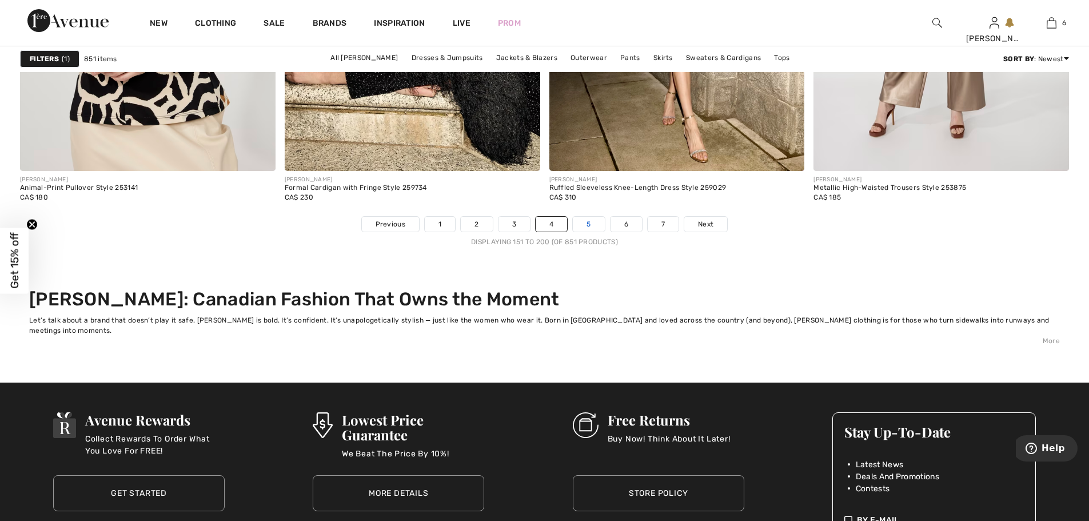
click at [592, 221] on link "5" at bounding box center [588, 224] width 31 height 15
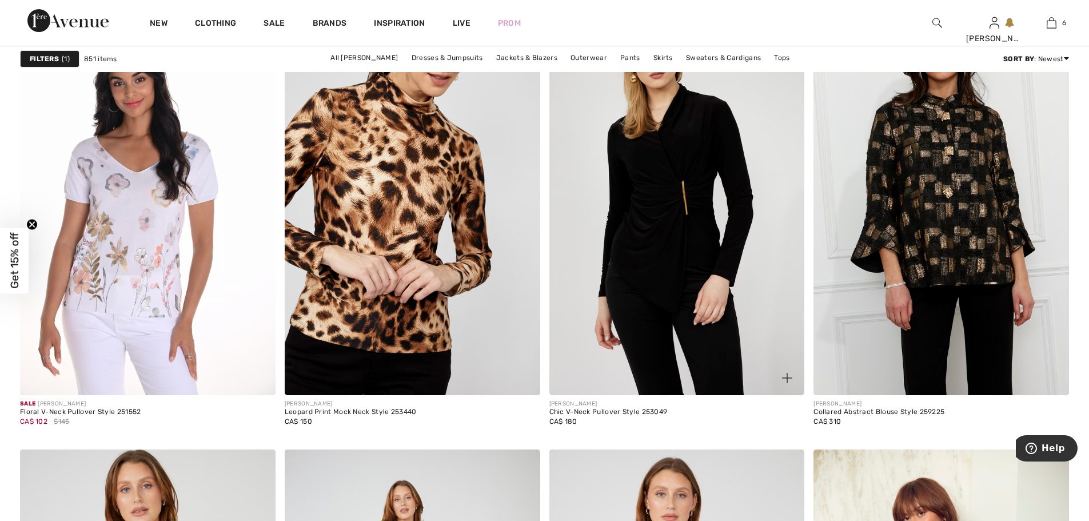
scroll to position [5887, 0]
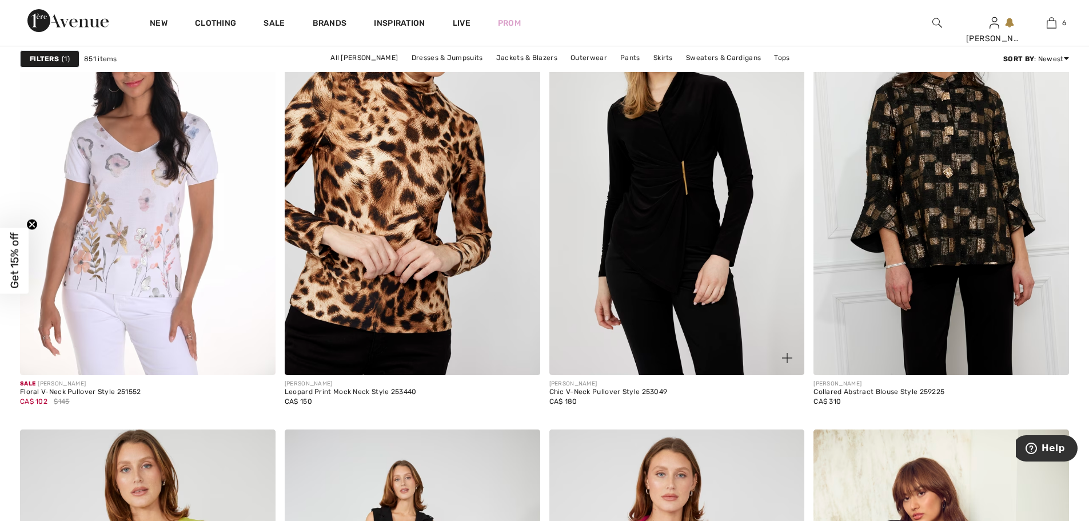
click at [657, 244] on img at bounding box center [676, 183] width 255 height 383
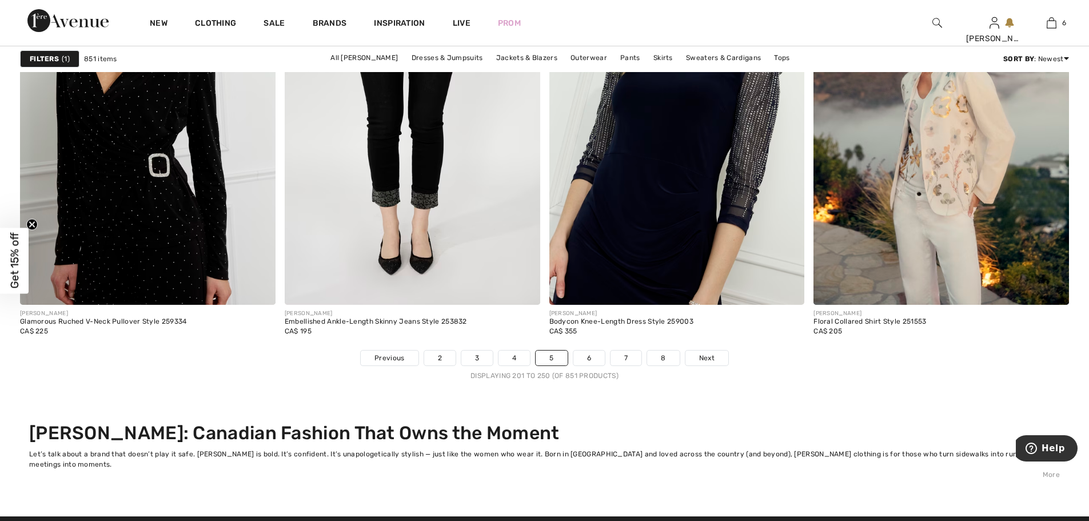
scroll to position [6866, 0]
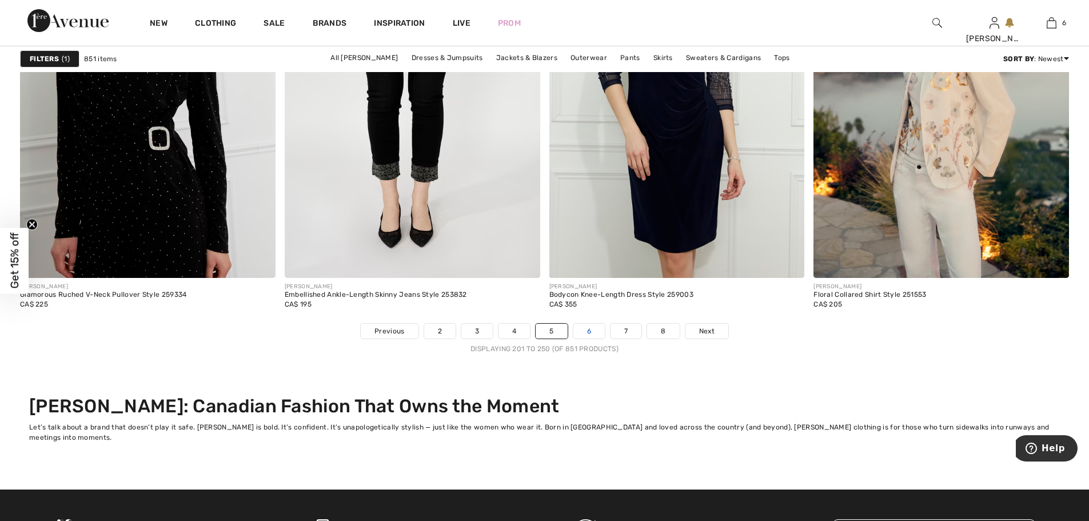
click at [591, 331] on link "6" at bounding box center [588, 330] width 31 height 15
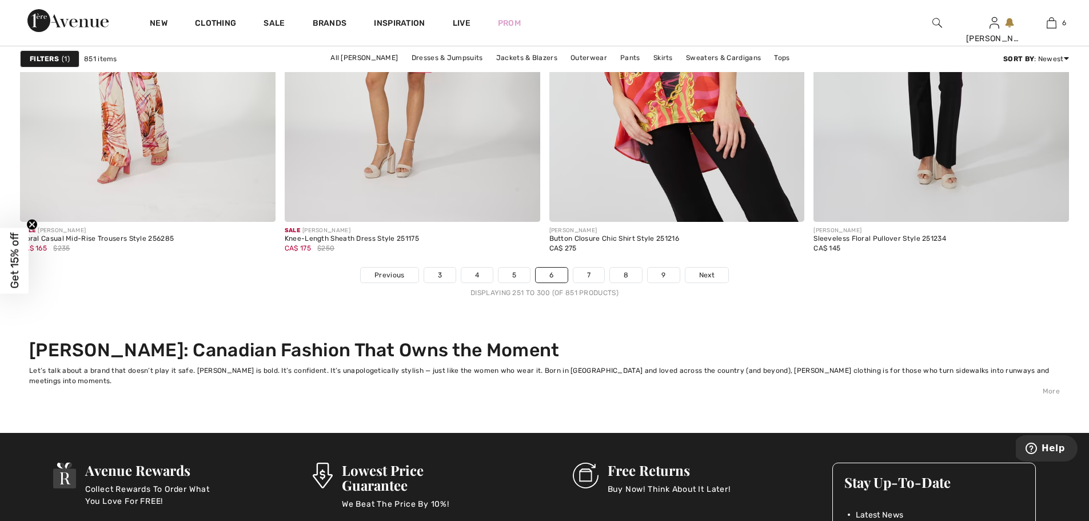
scroll to position [6915, 0]
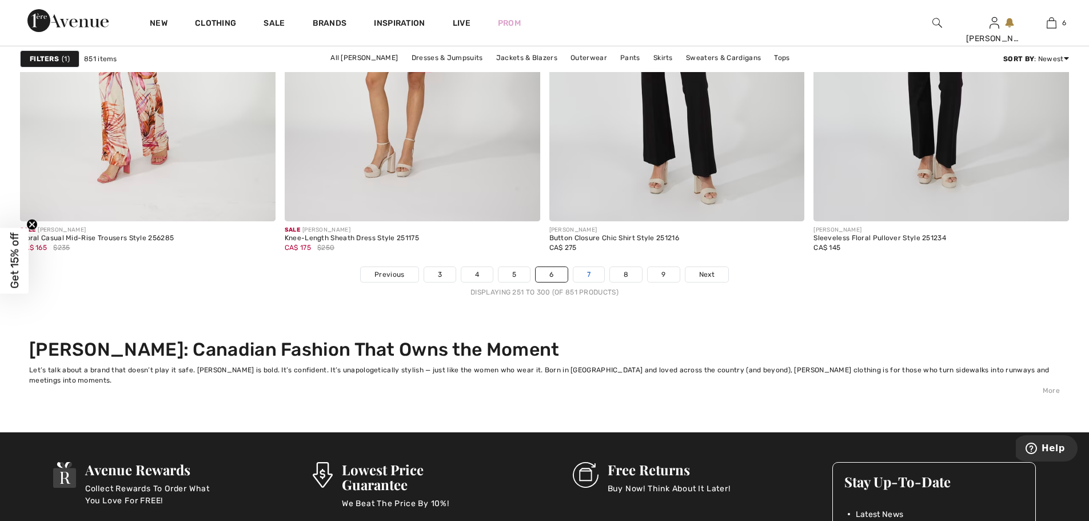
click at [589, 276] on link "7" at bounding box center [588, 274] width 31 height 15
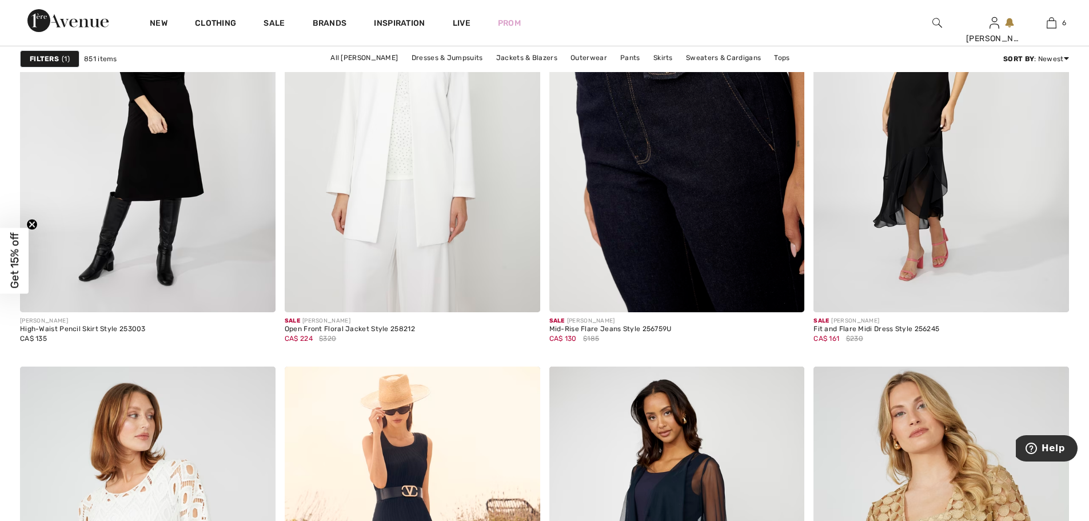
scroll to position [1543, 0]
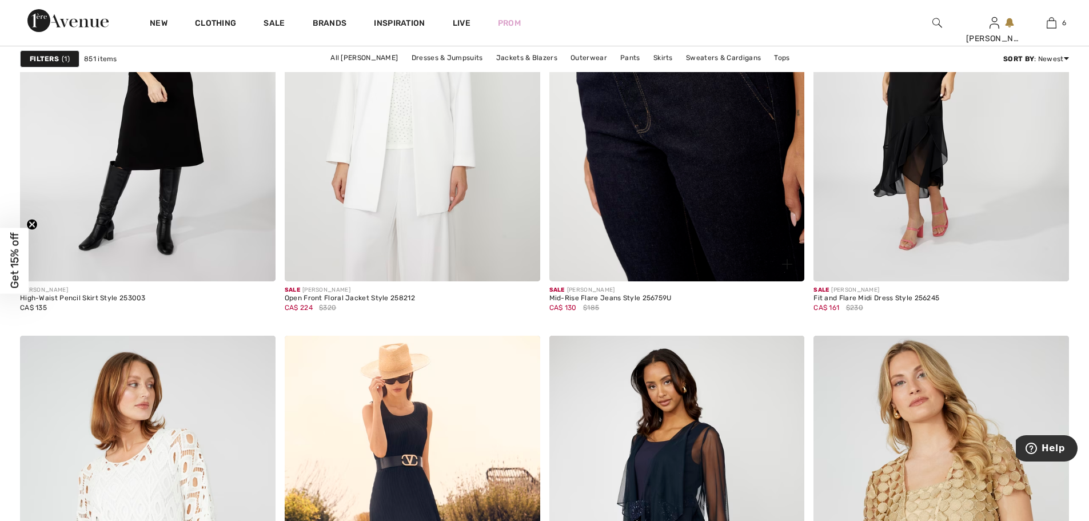
click at [643, 245] on img at bounding box center [676, 89] width 255 height 383
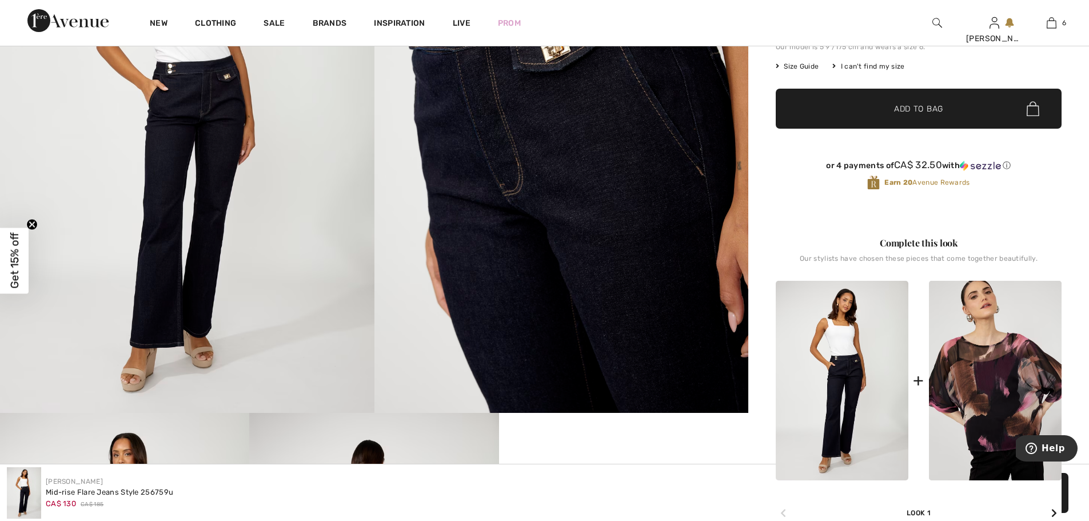
scroll to position [286, 0]
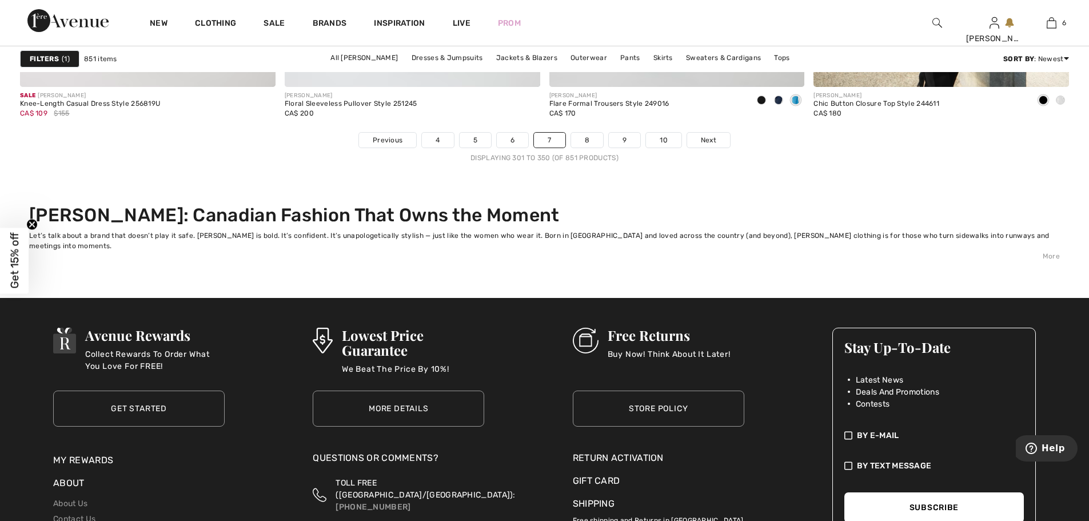
scroll to position [7030, 0]
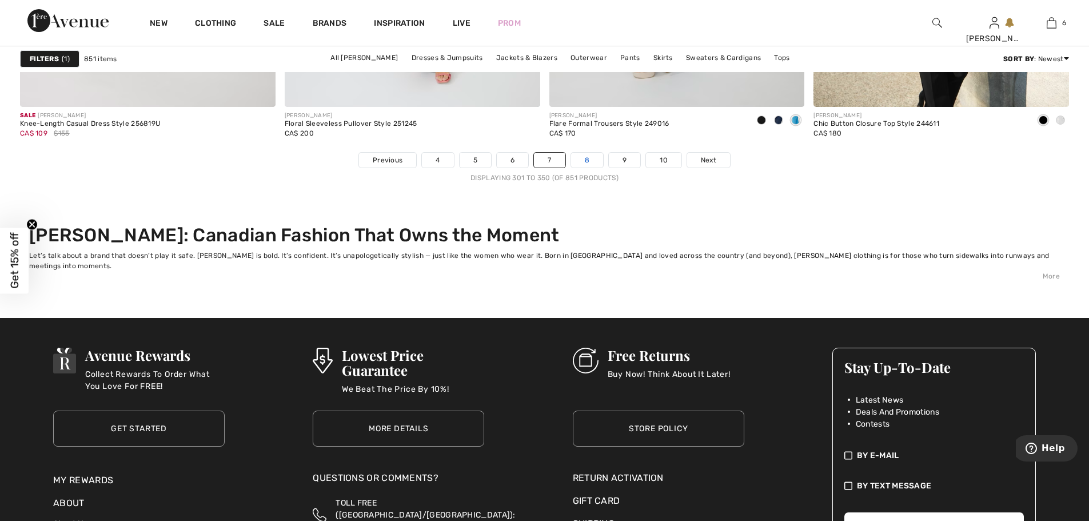
click at [589, 161] on link "8" at bounding box center [587, 160] width 32 height 15
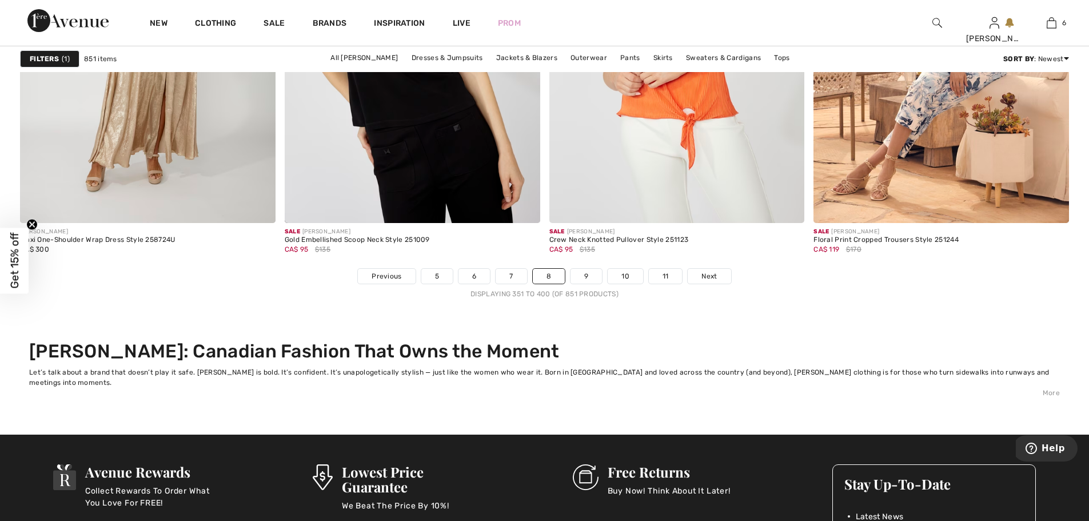
scroll to position [7030, 0]
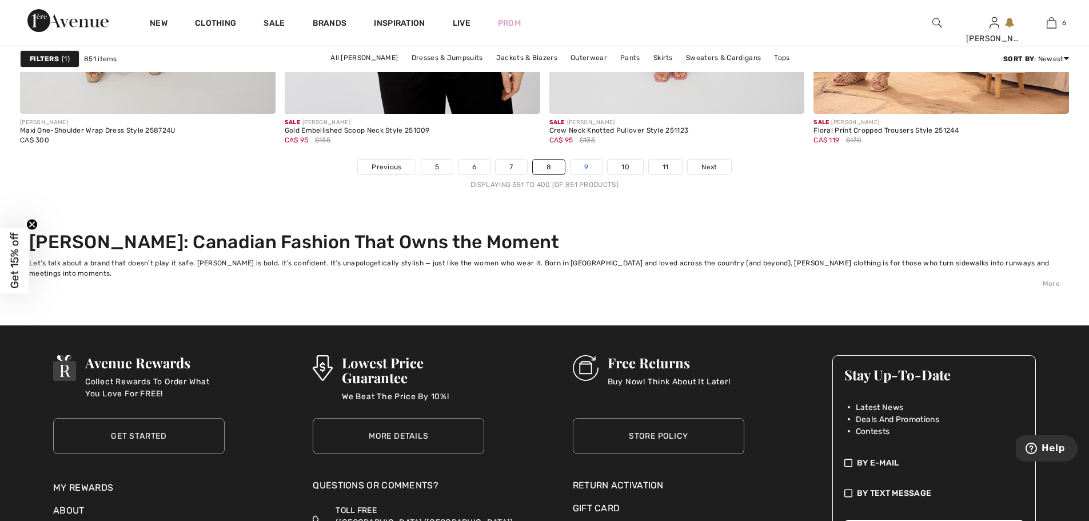
click at [590, 166] on link "9" at bounding box center [585, 166] width 31 height 15
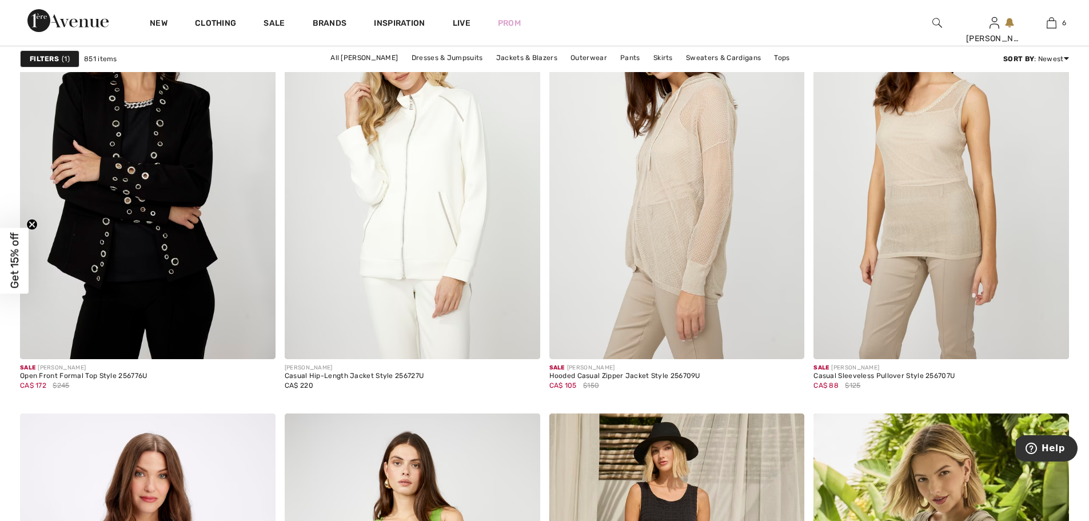
scroll to position [2915, 0]
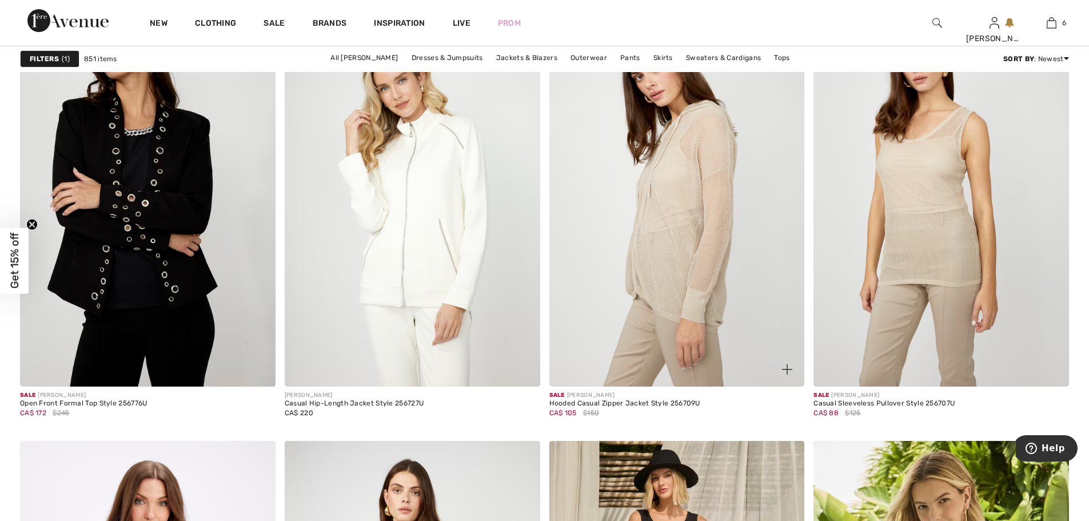
click at [686, 221] on img at bounding box center [676, 194] width 255 height 383
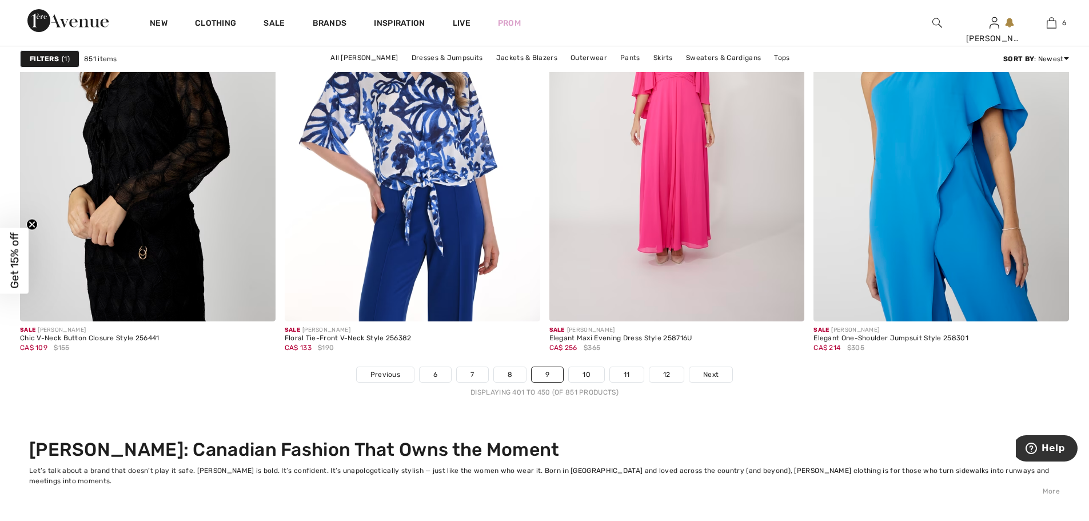
scroll to position [6922, 0]
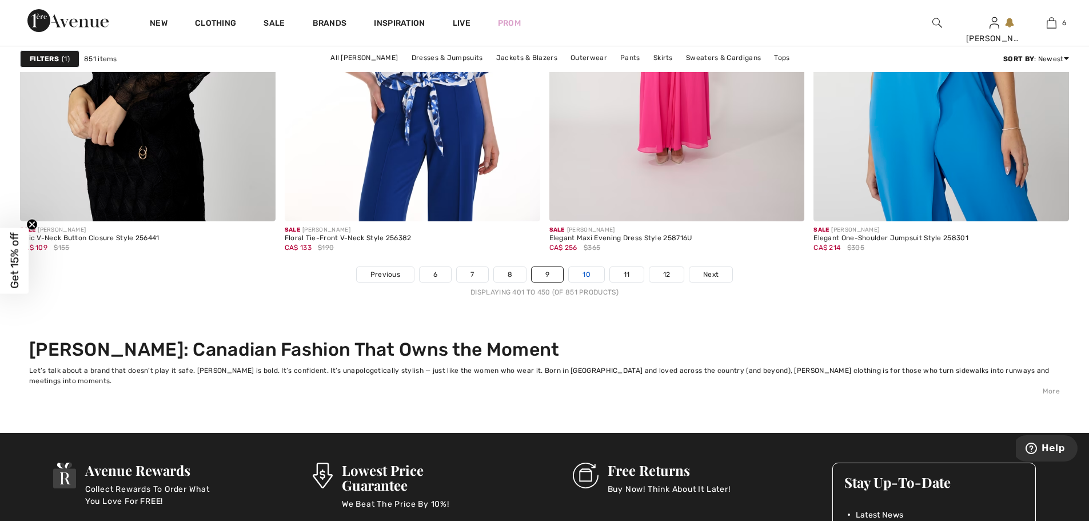
click at [595, 273] on link "10" at bounding box center [586, 274] width 35 height 15
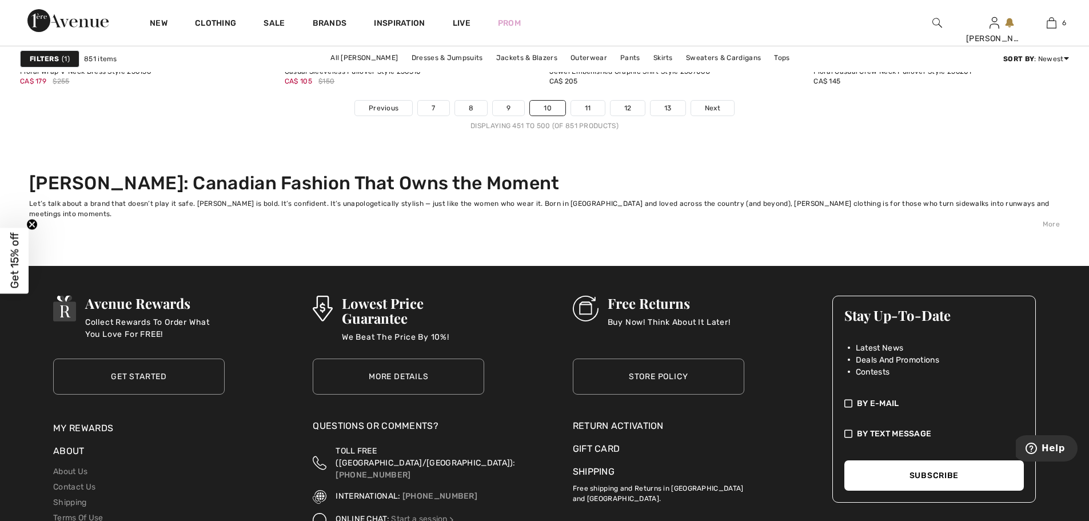
scroll to position [7087, 0]
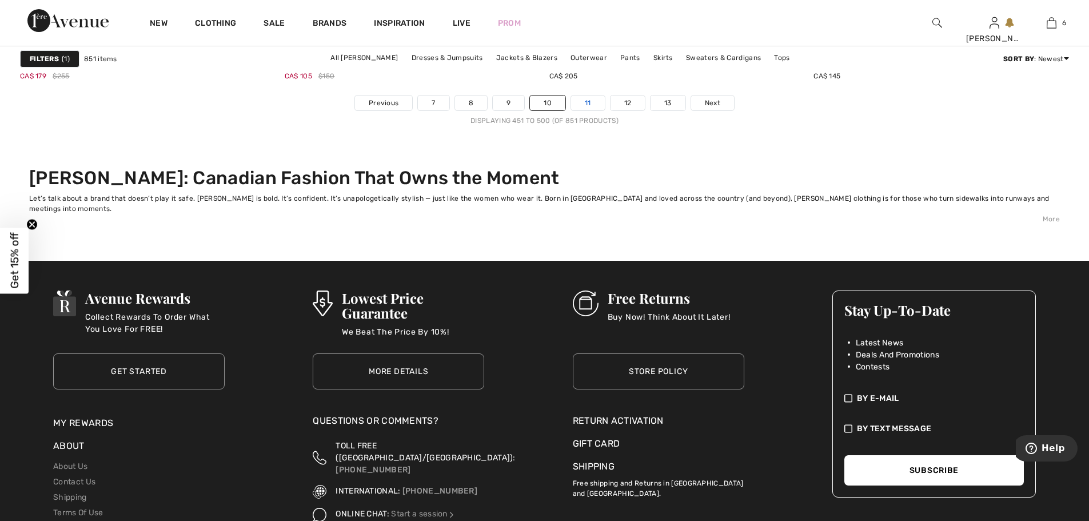
click at [586, 99] on link "11" at bounding box center [588, 102] width 34 height 15
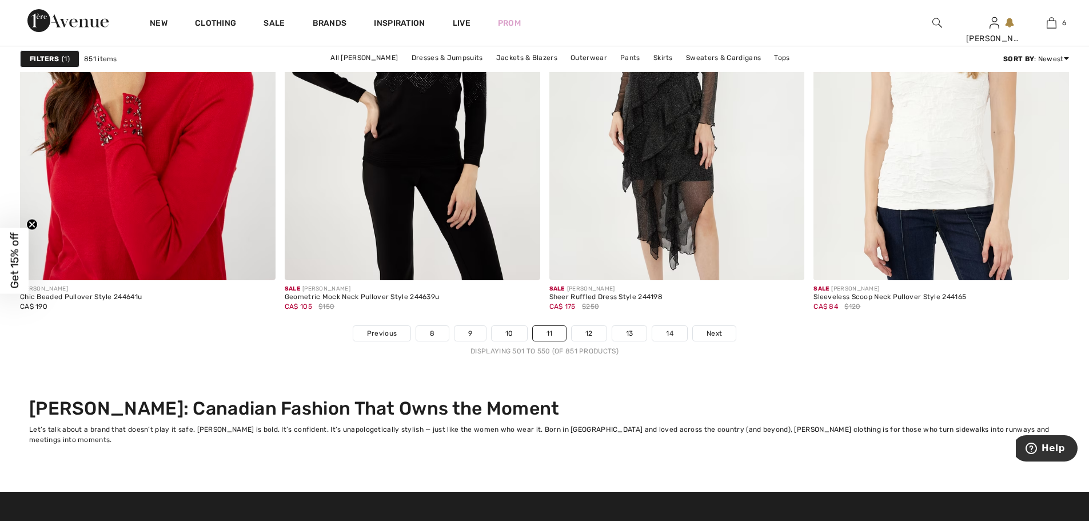
scroll to position [6973, 0]
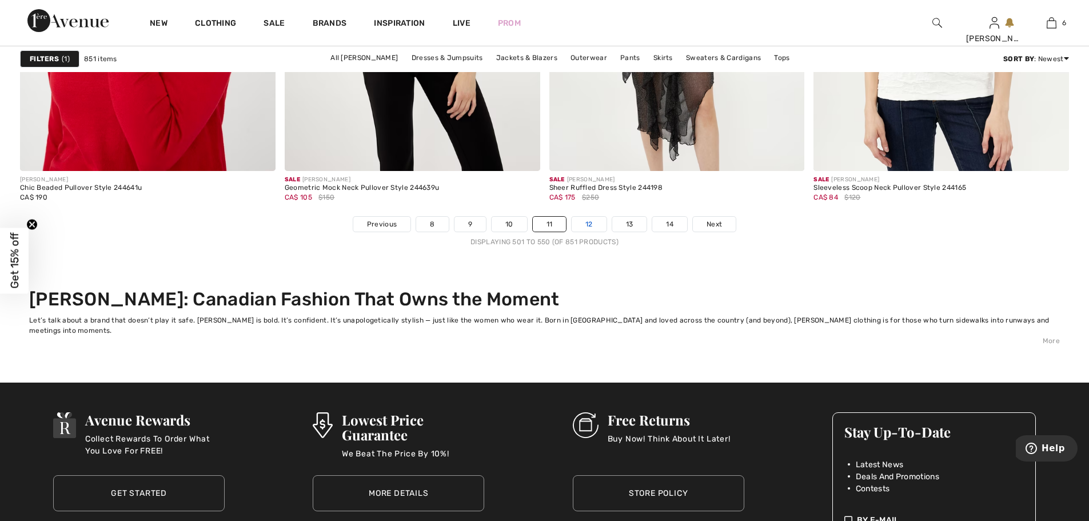
click at [594, 218] on link "12" at bounding box center [589, 224] width 35 height 15
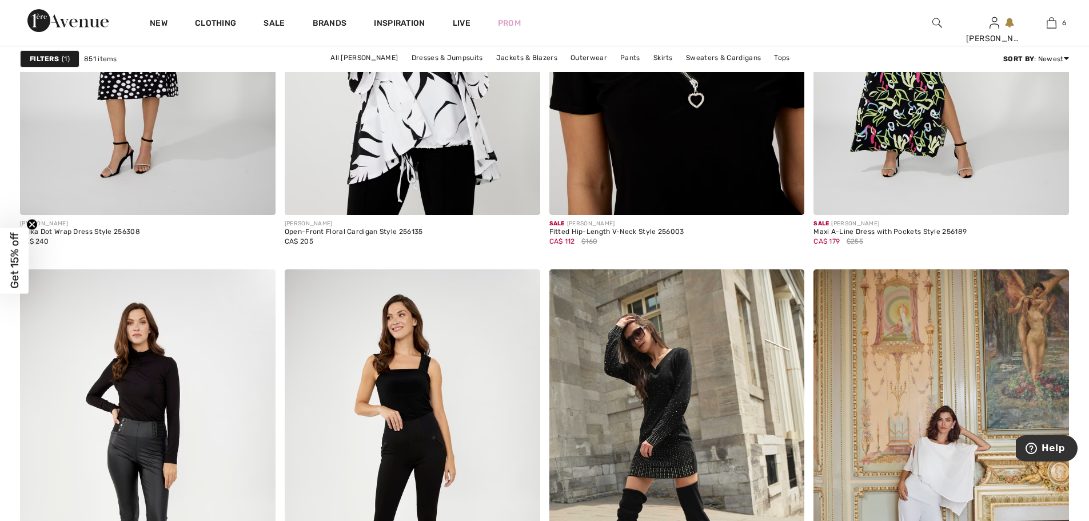
scroll to position [3315, 0]
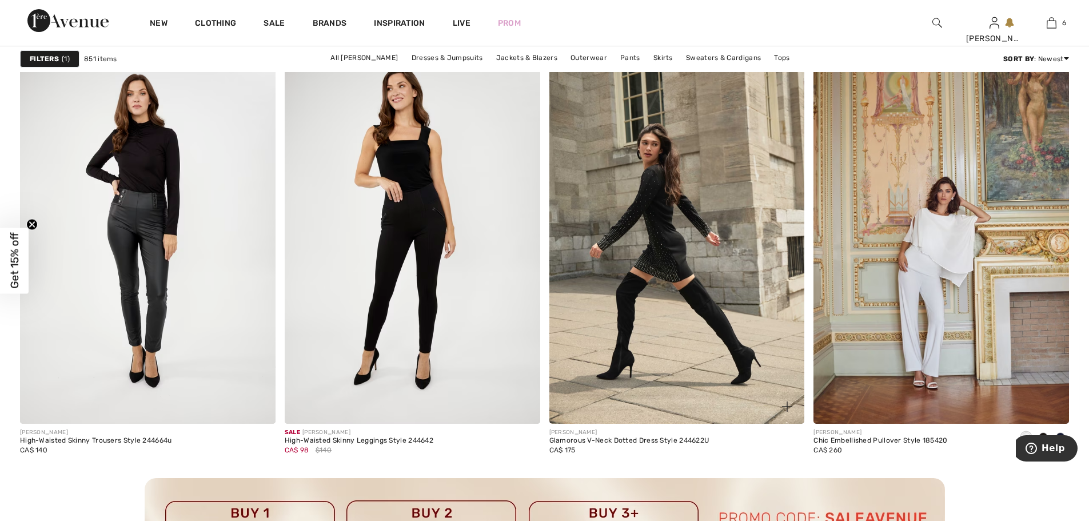
click at [668, 254] on img at bounding box center [676, 232] width 255 height 383
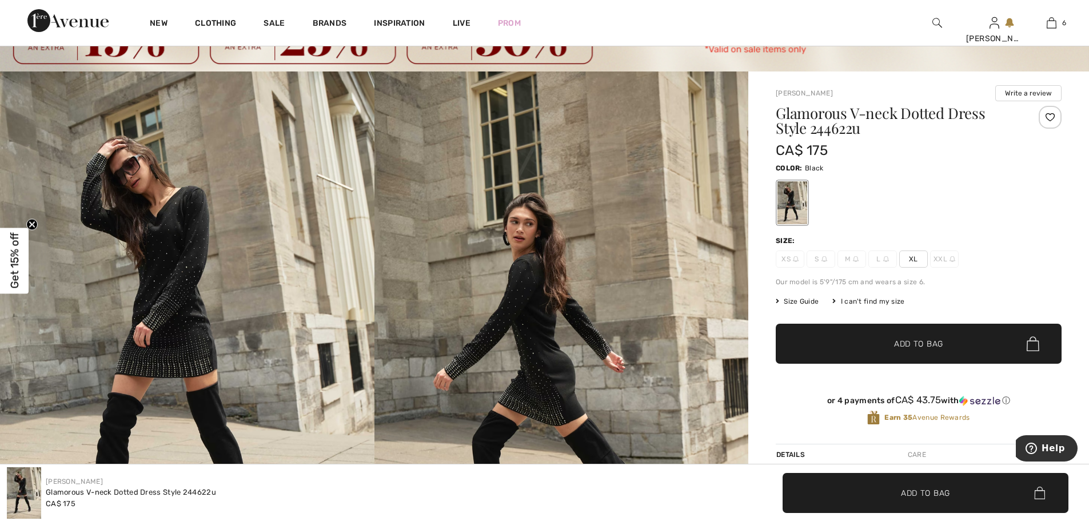
scroll to position [57, 0]
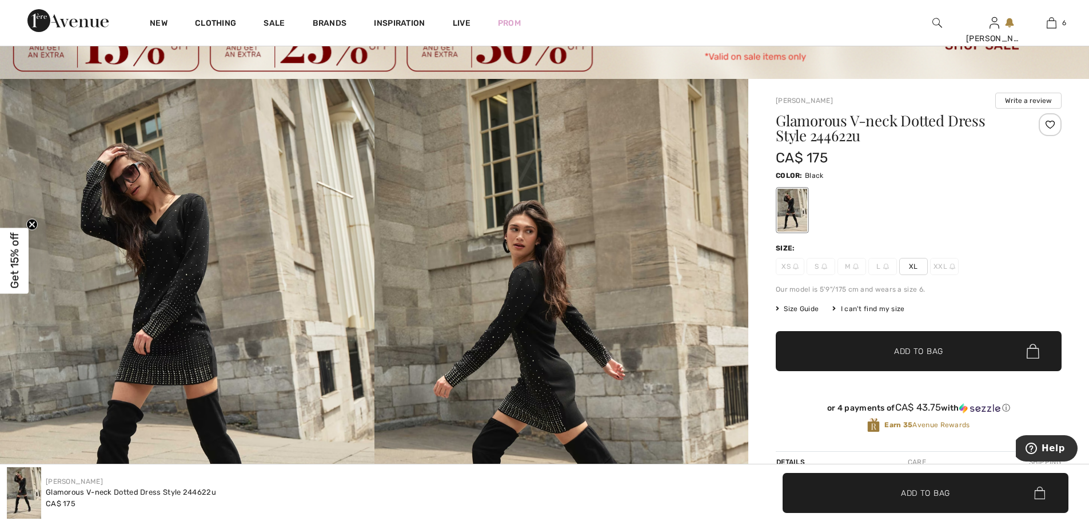
click at [911, 265] on span "XL" at bounding box center [913, 266] width 29 height 17
click at [932, 347] on span "Add to Bag" at bounding box center [918, 351] width 49 height 12
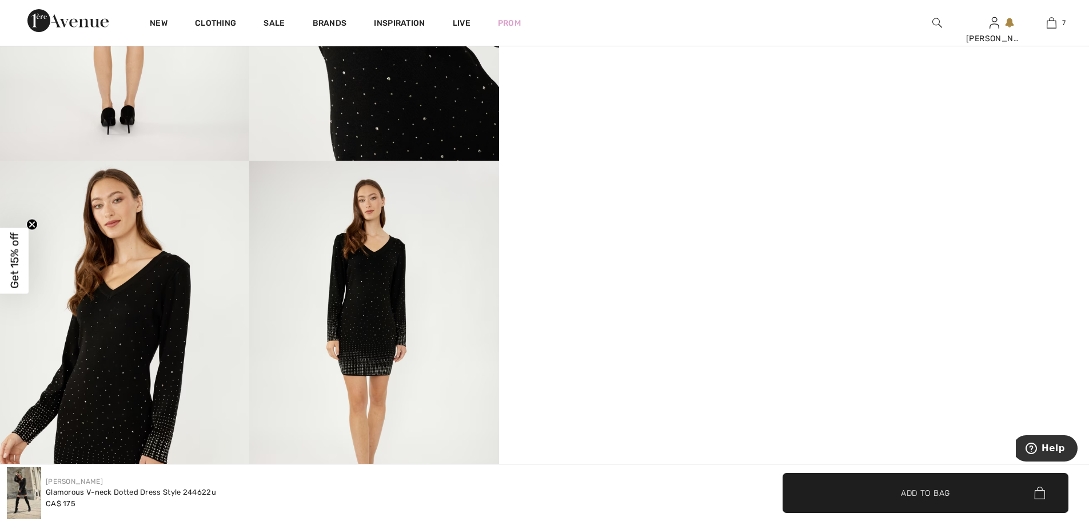
scroll to position [1143, 0]
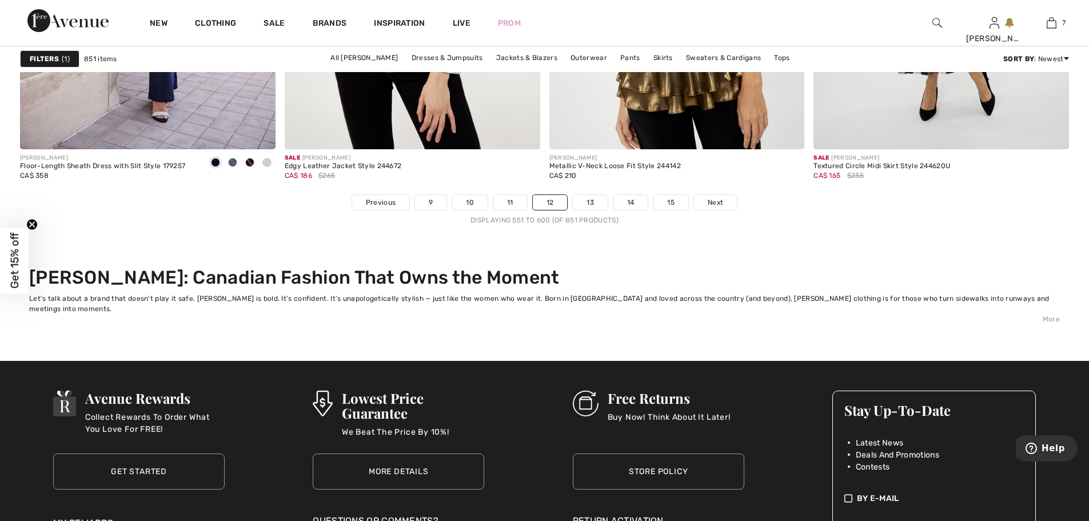
scroll to position [6980, 0]
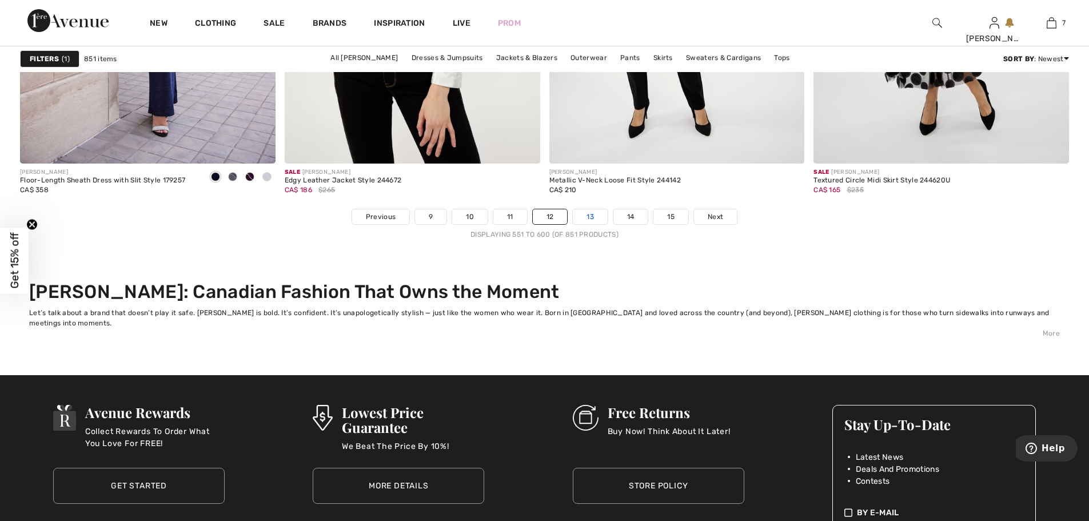
click at [590, 214] on link "13" at bounding box center [590, 216] width 35 height 15
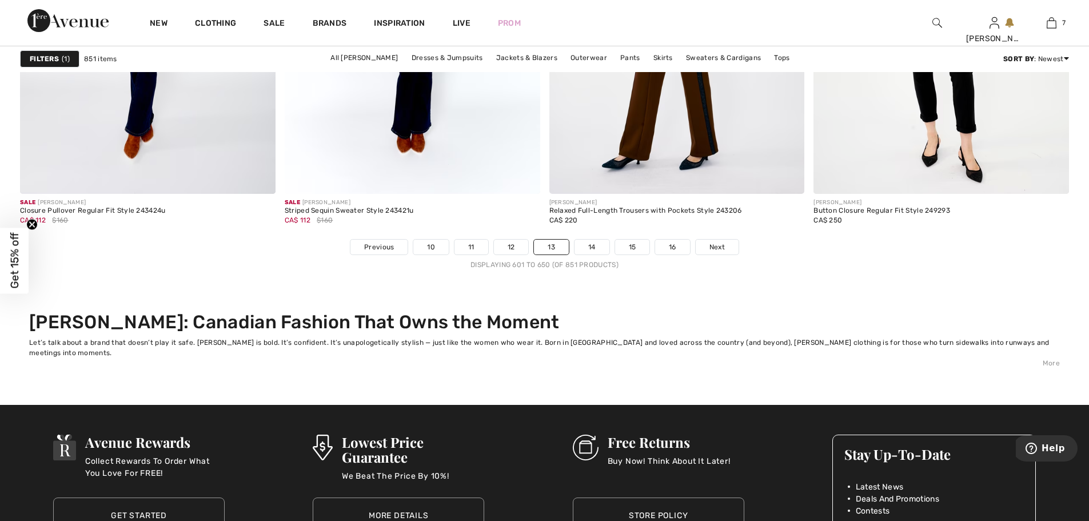
scroll to position [6973, 0]
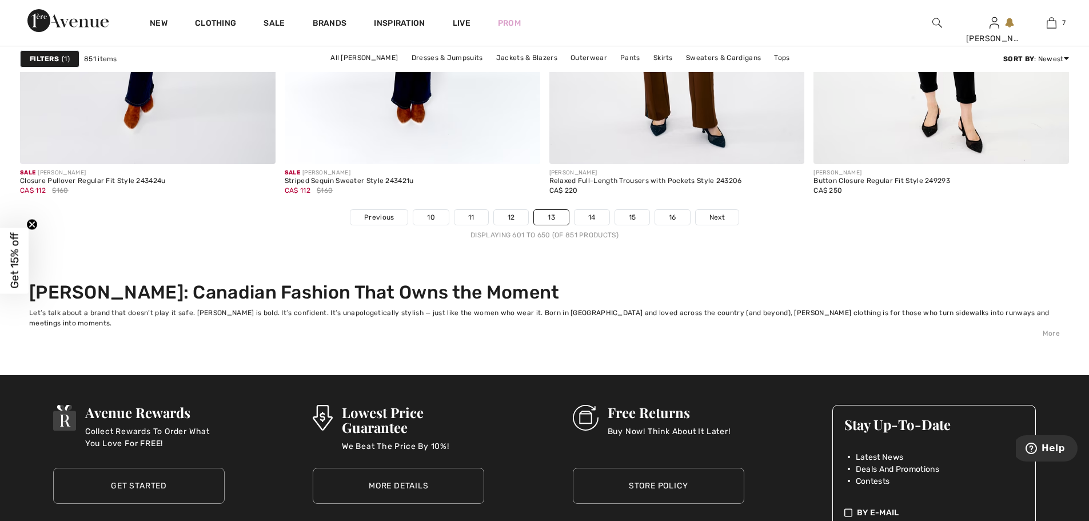
click at [590, 214] on link "14" at bounding box center [591, 217] width 35 height 15
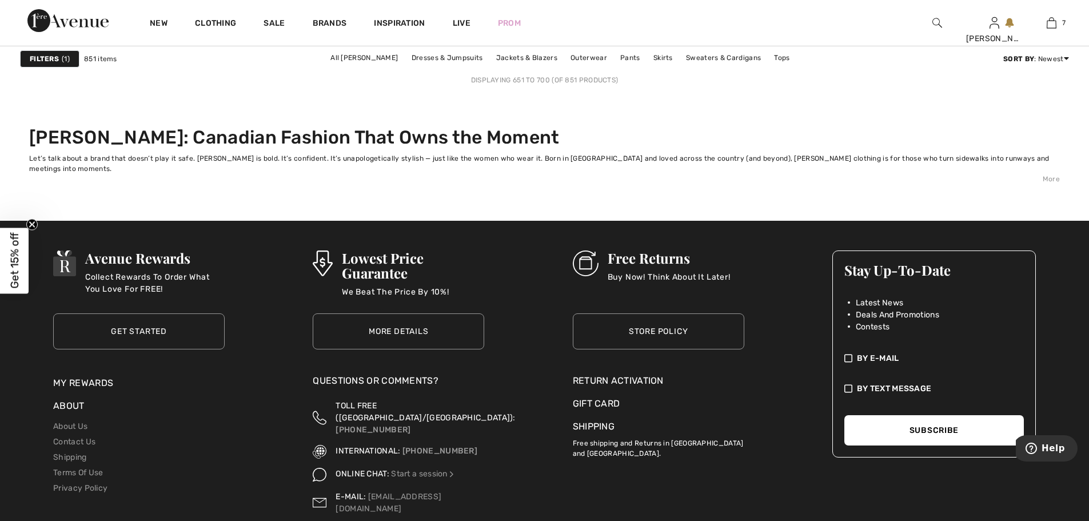
scroll to position [7030, 0]
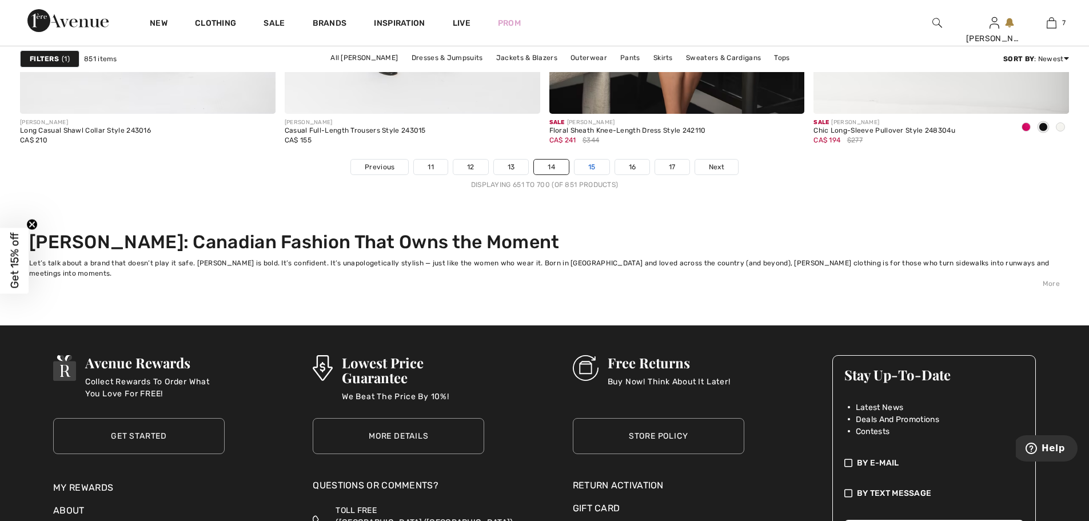
click at [596, 168] on link "15" at bounding box center [591, 166] width 35 height 15
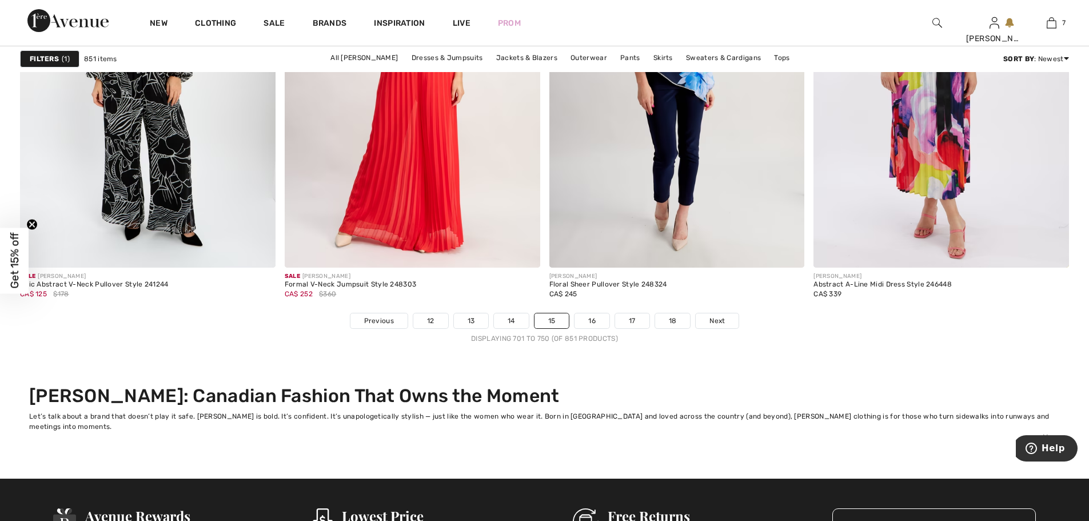
scroll to position [6915, 0]
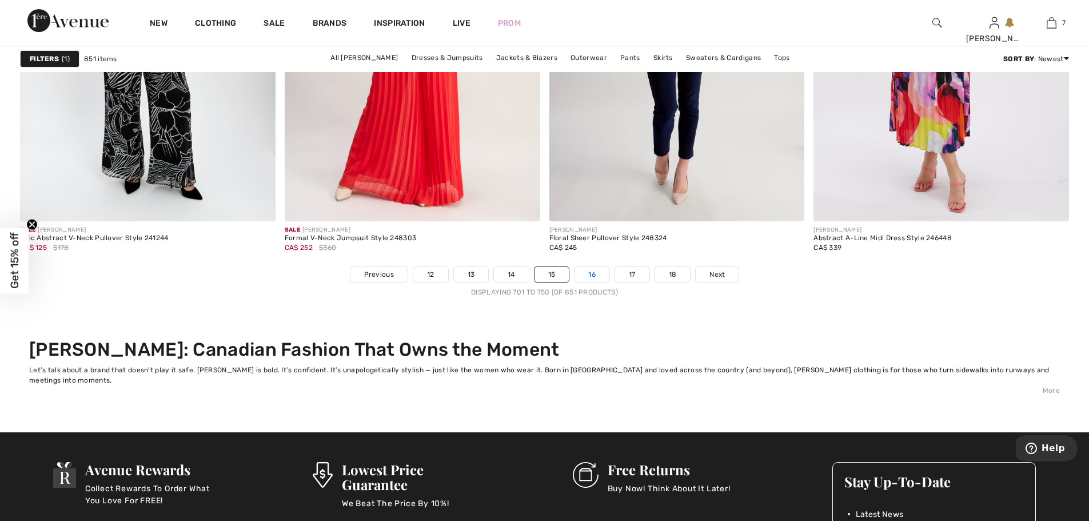
click at [599, 275] on link "16" at bounding box center [591, 274] width 35 height 15
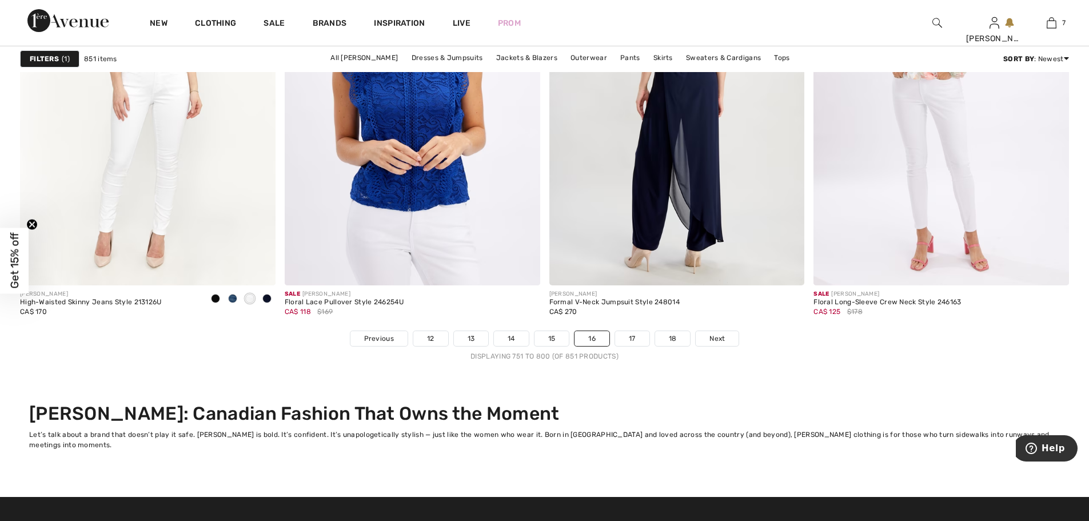
scroll to position [7030, 0]
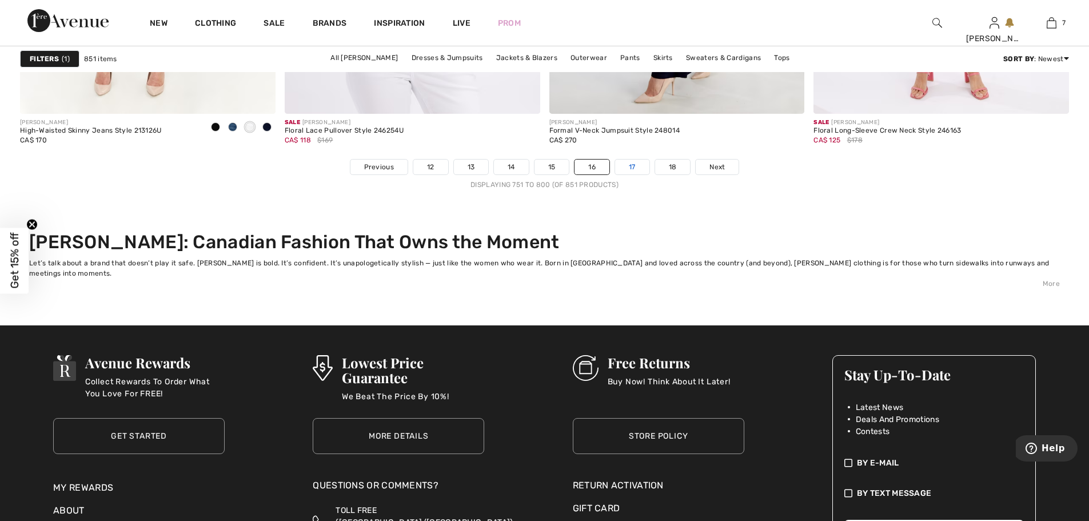
click at [636, 169] on link "17" at bounding box center [632, 166] width 34 height 15
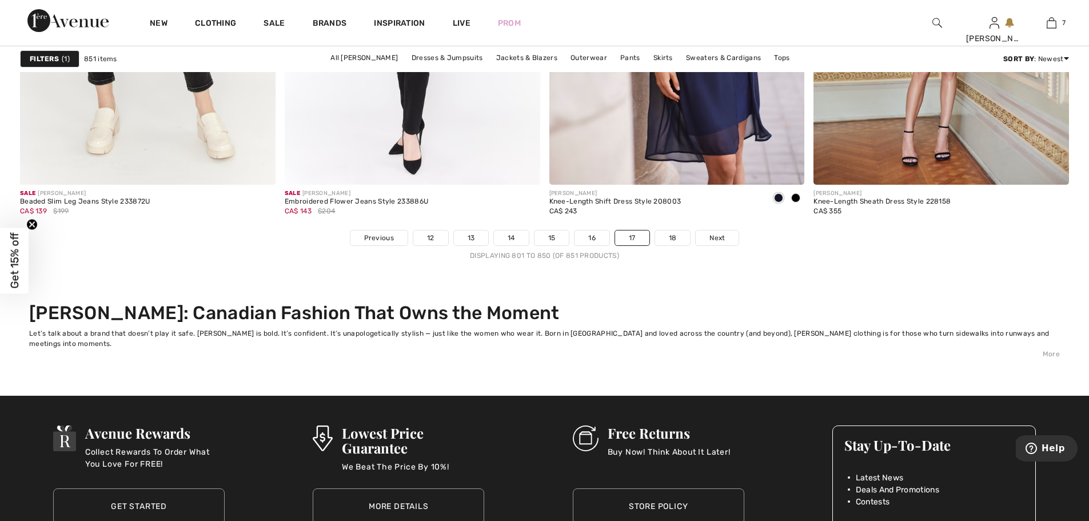
scroll to position [6878, 0]
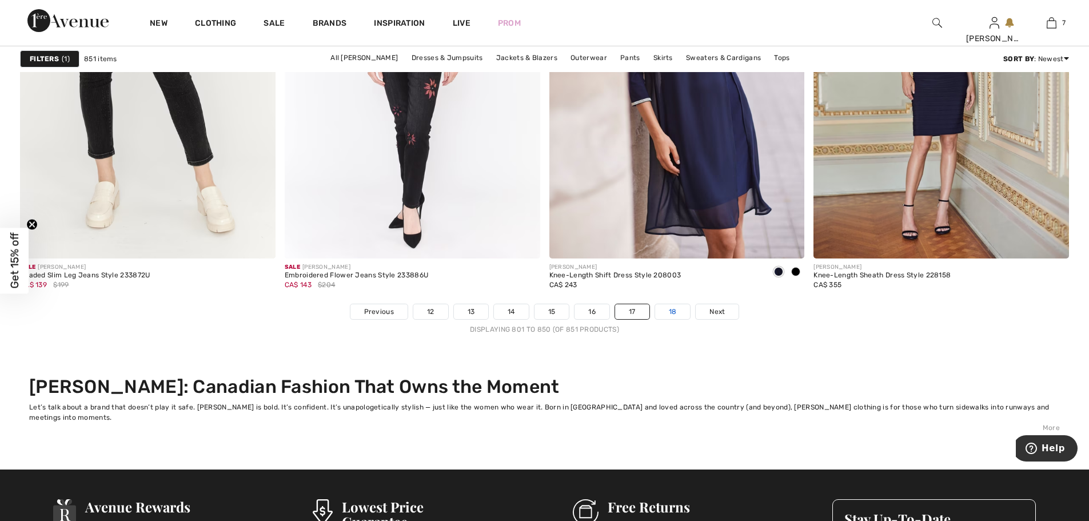
click at [677, 311] on link "18" at bounding box center [672, 311] width 35 height 15
